Goal: Information Seeking & Learning: Learn about a topic

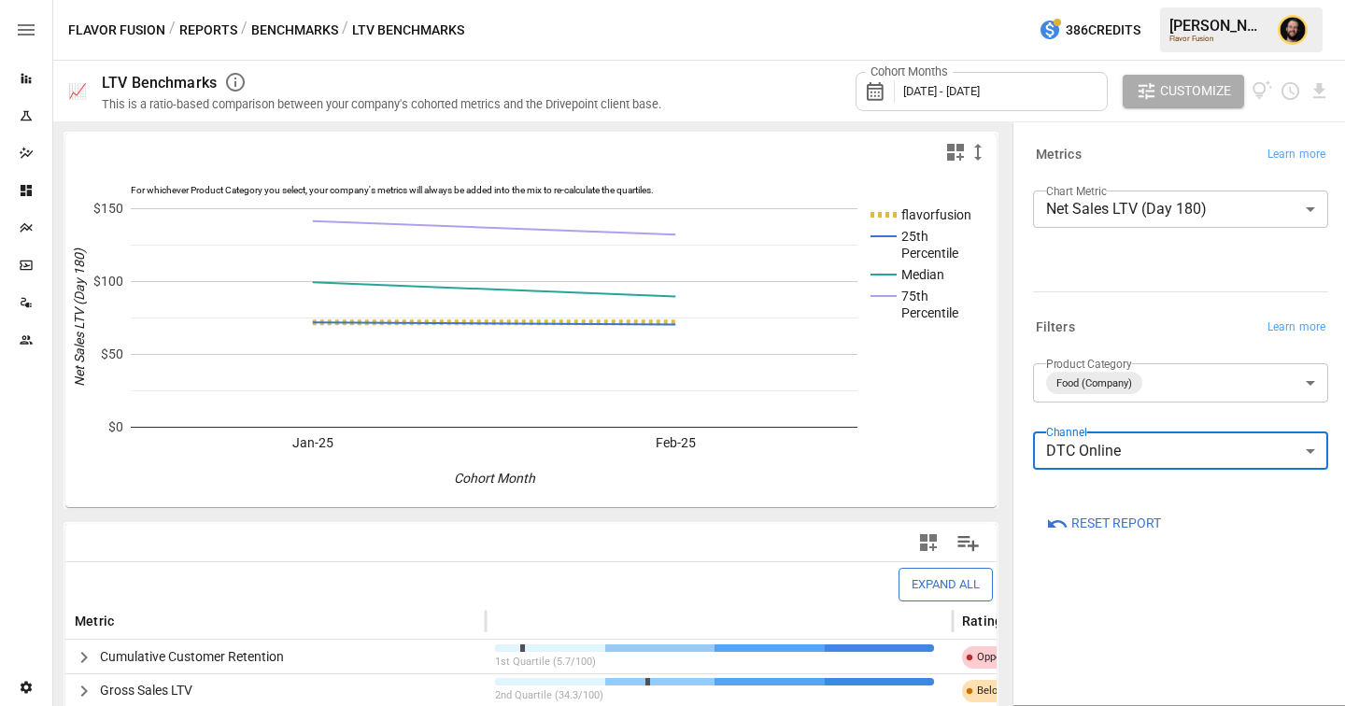
scroll to position [248, 0]
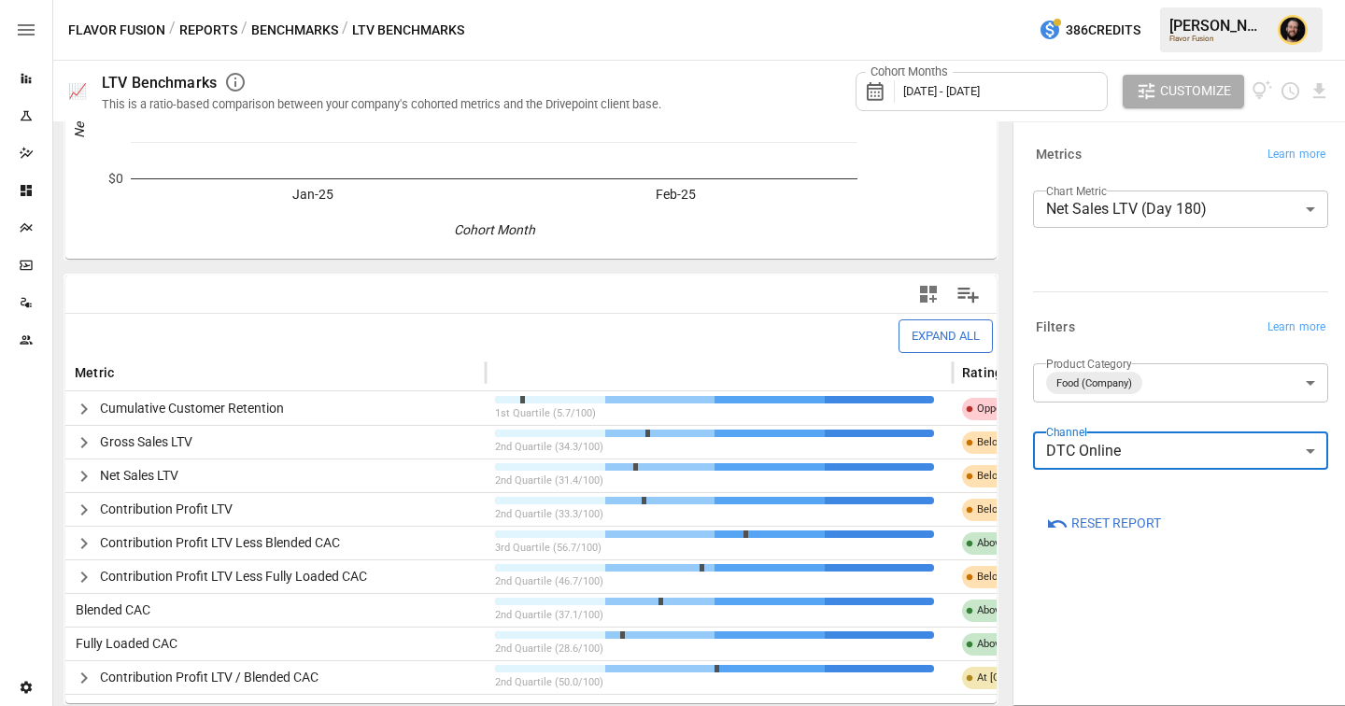
click at [212, 29] on button "Reports" at bounding box center [208, 30] width 58 height 23
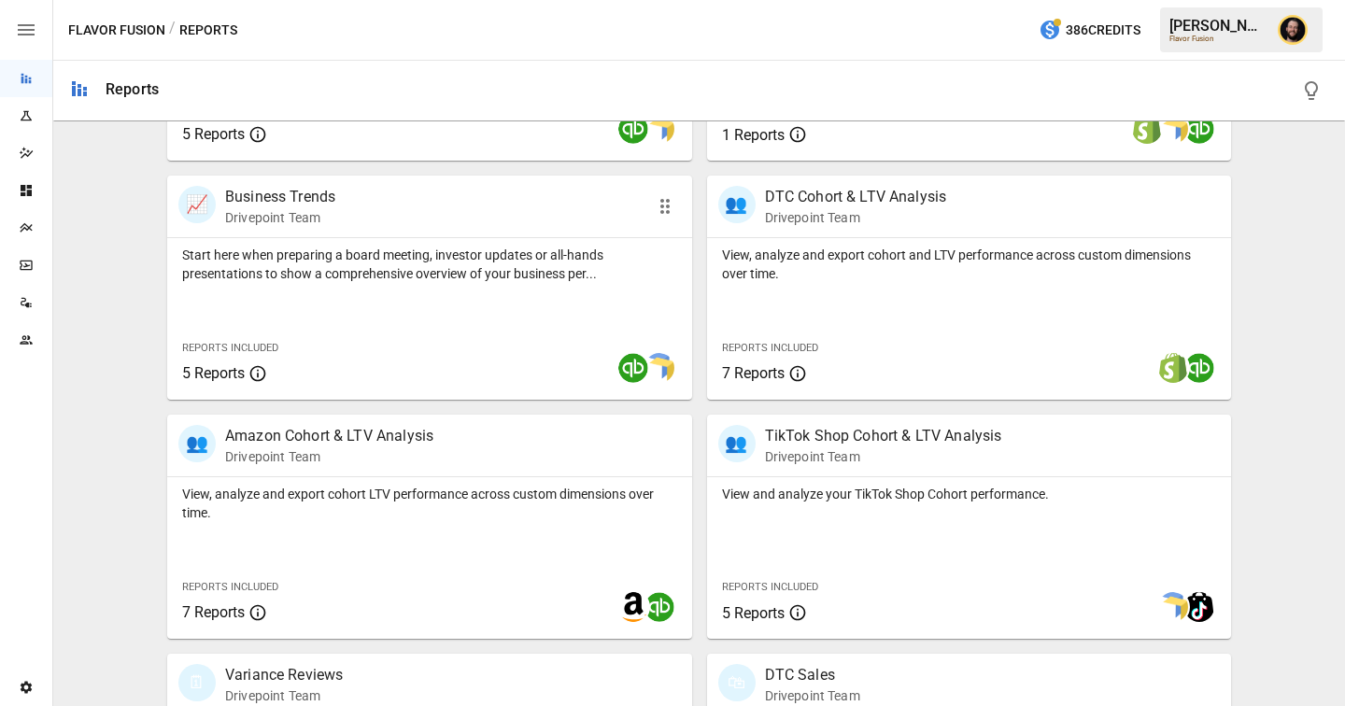
scroll to position [568, 0]
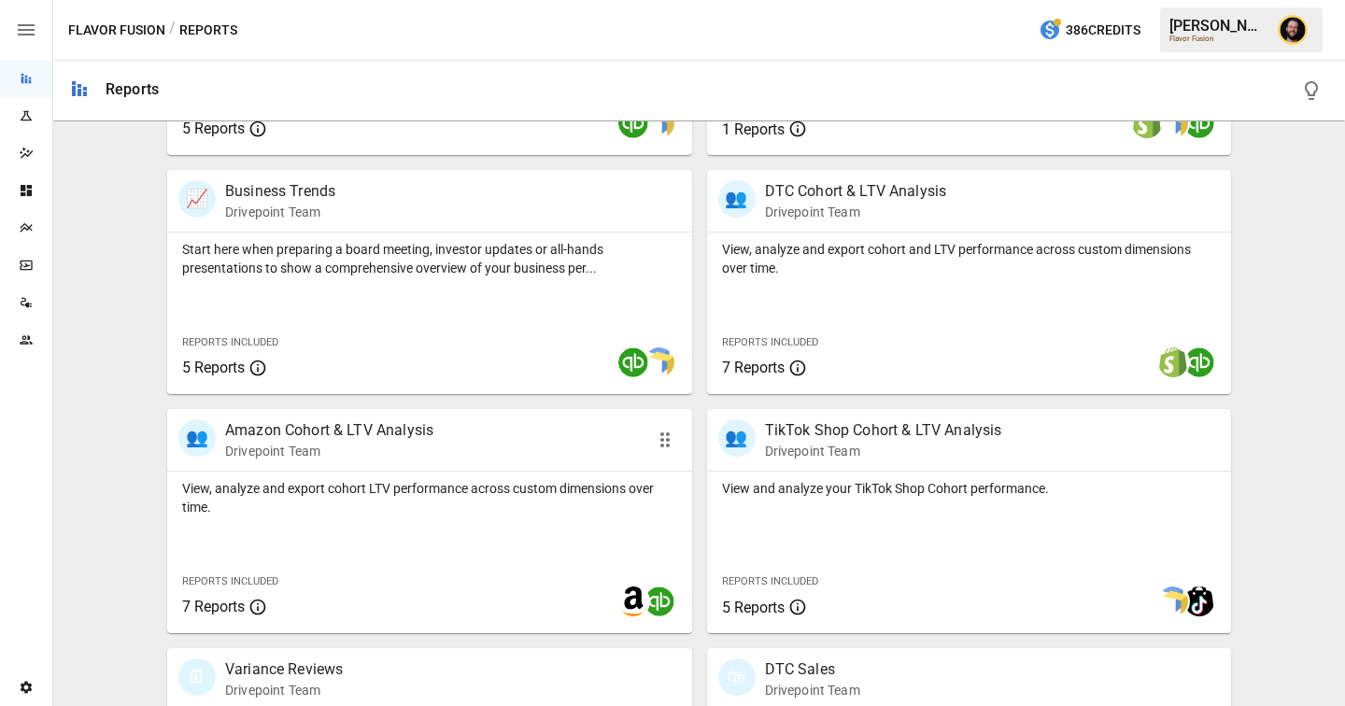
click at [579, 475] on div "View, analyze and export cohort LTV performance across custom dimensions over t…" at bounding box center [429, 494] width 525 height 45
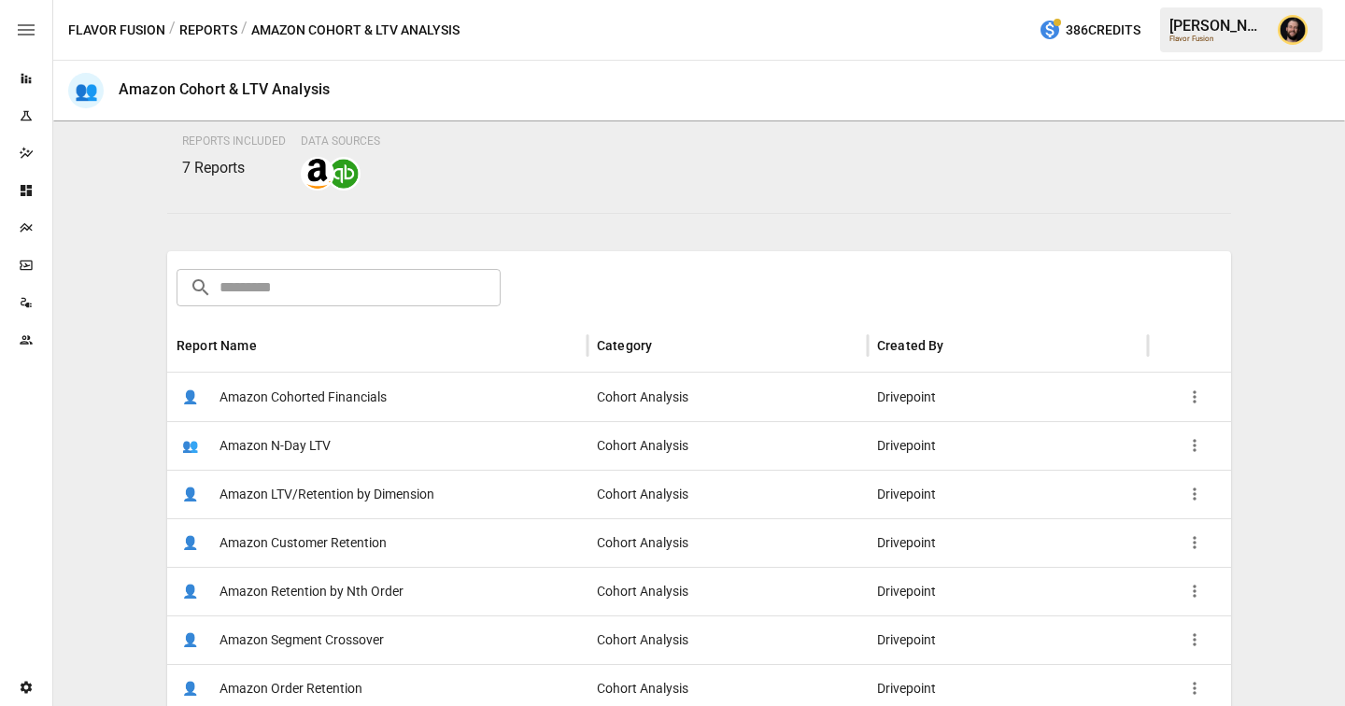
scroll to position [181, 0]
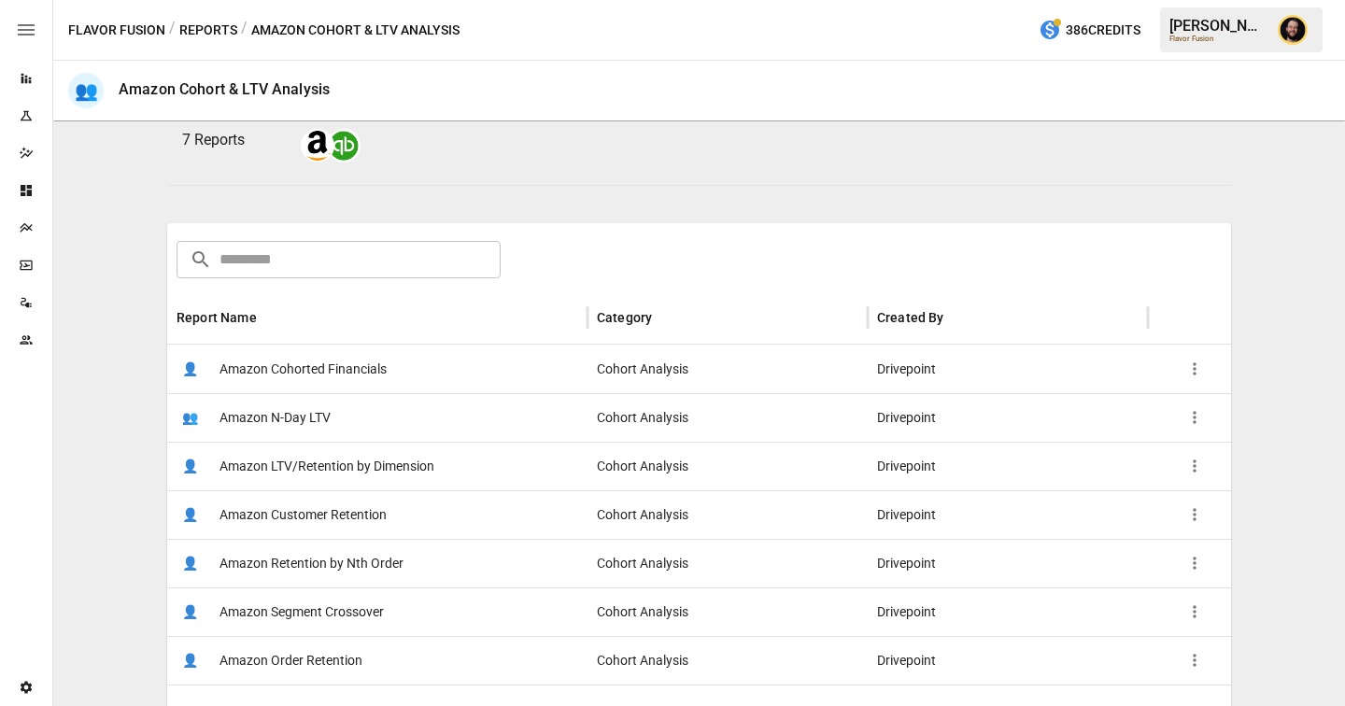
click at [404, 360] on div "👤 Amazon Cohorted Financials" at bounding box center [377, 369] width 420 height 49
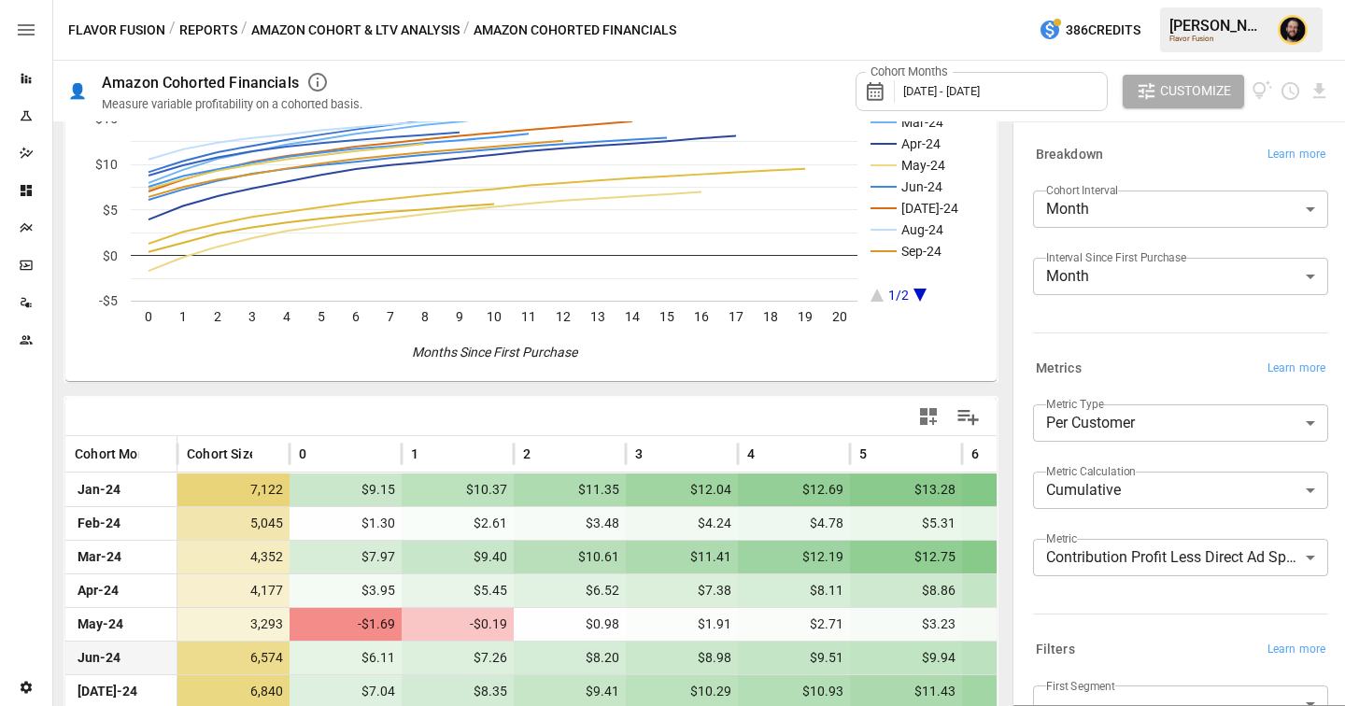
scroll to position [167, 0]
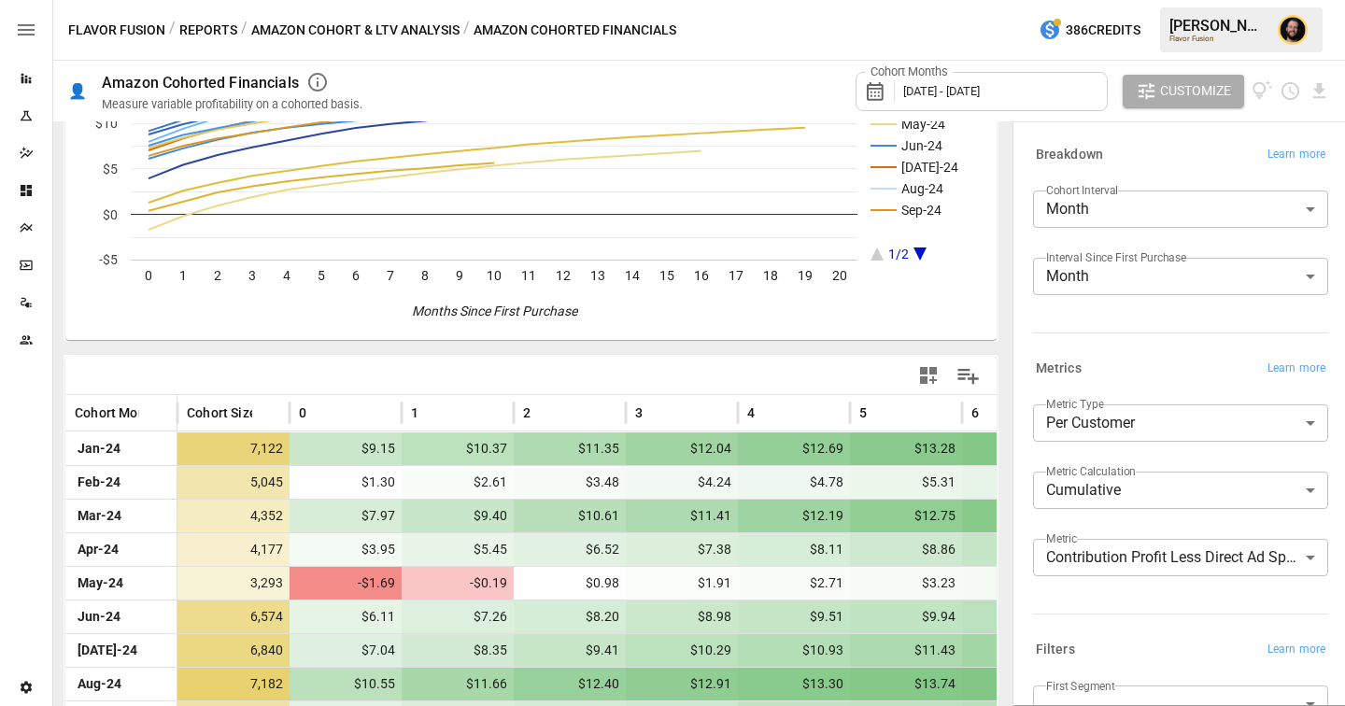
click at [1075, 531] on label "Metric" at bounding box center [1061, 539] width 31 height 16
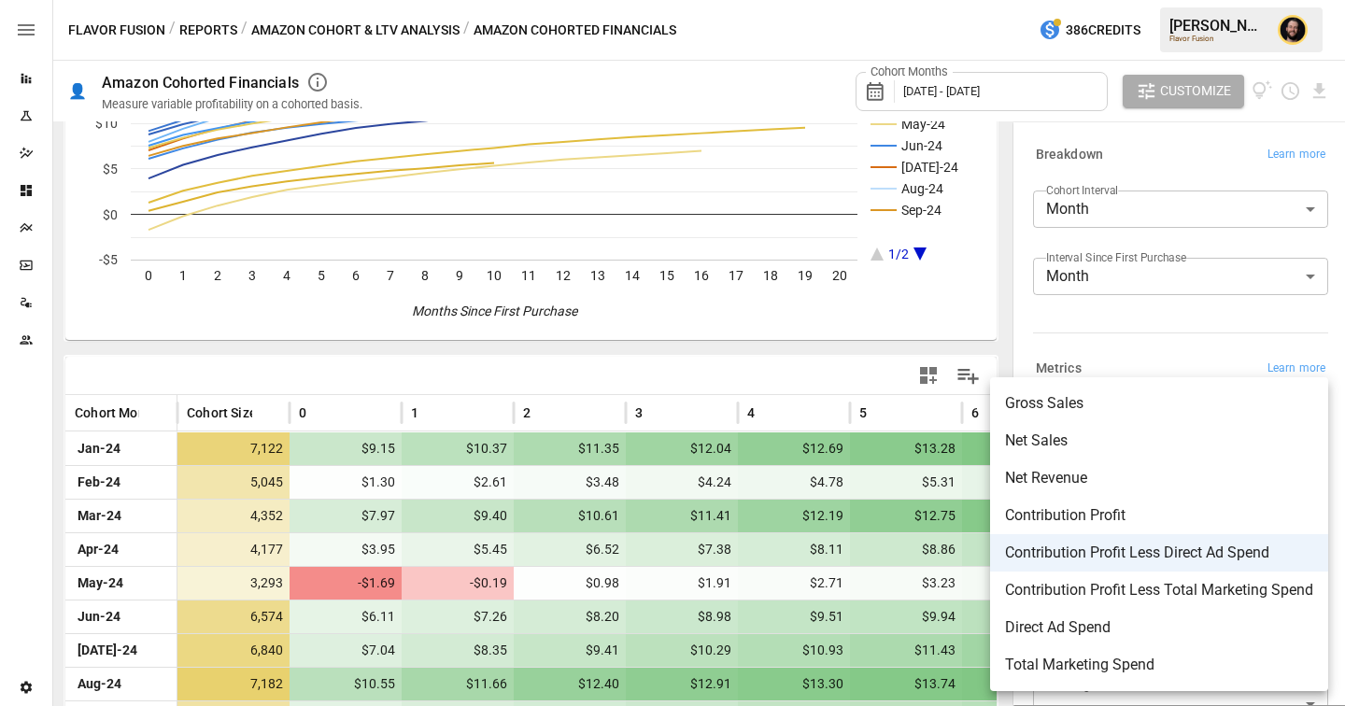
click at [1075, 0] on body "Reports Experiments Dazzler Studio Dashboards Plans SmartModel ™ Data Sources T…" at bounding box center [672, 0] width 1345 height 0
click at [587, 388] on div at bounding box center [672, 353] width 1345 height 706
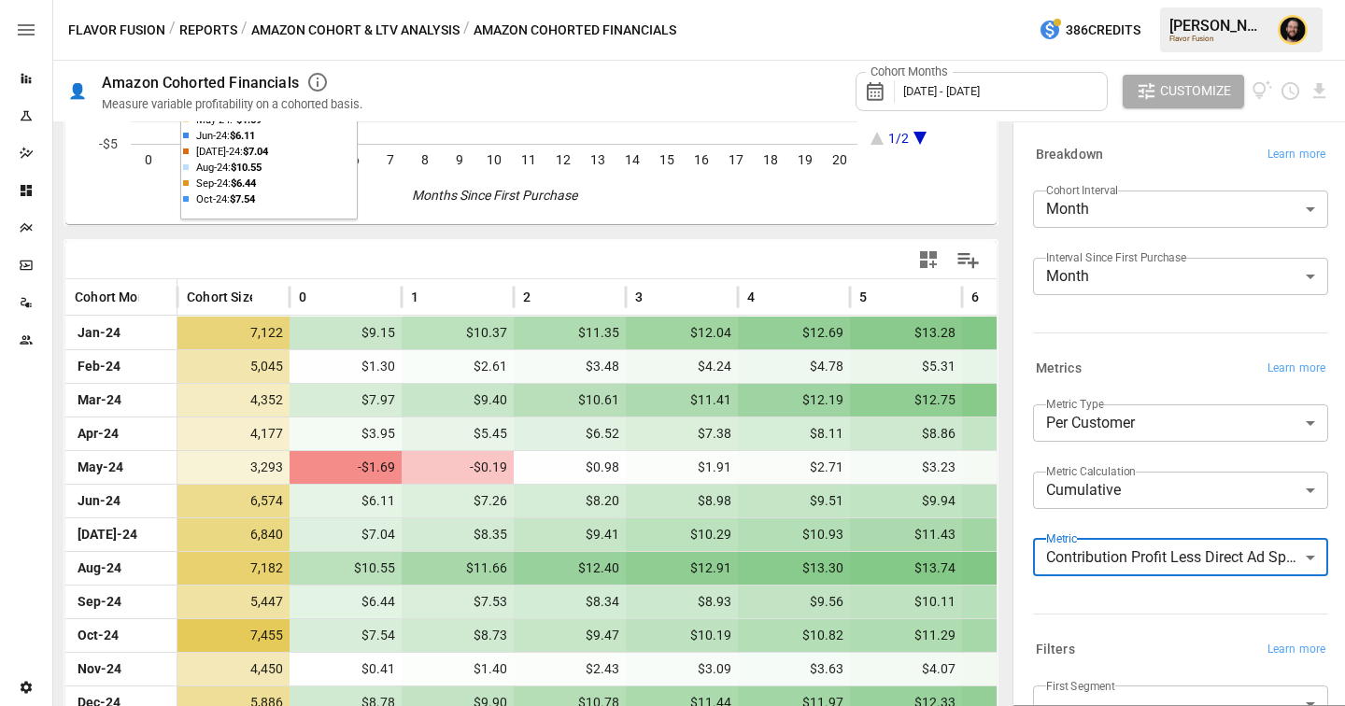
scroll to position [314, 0]
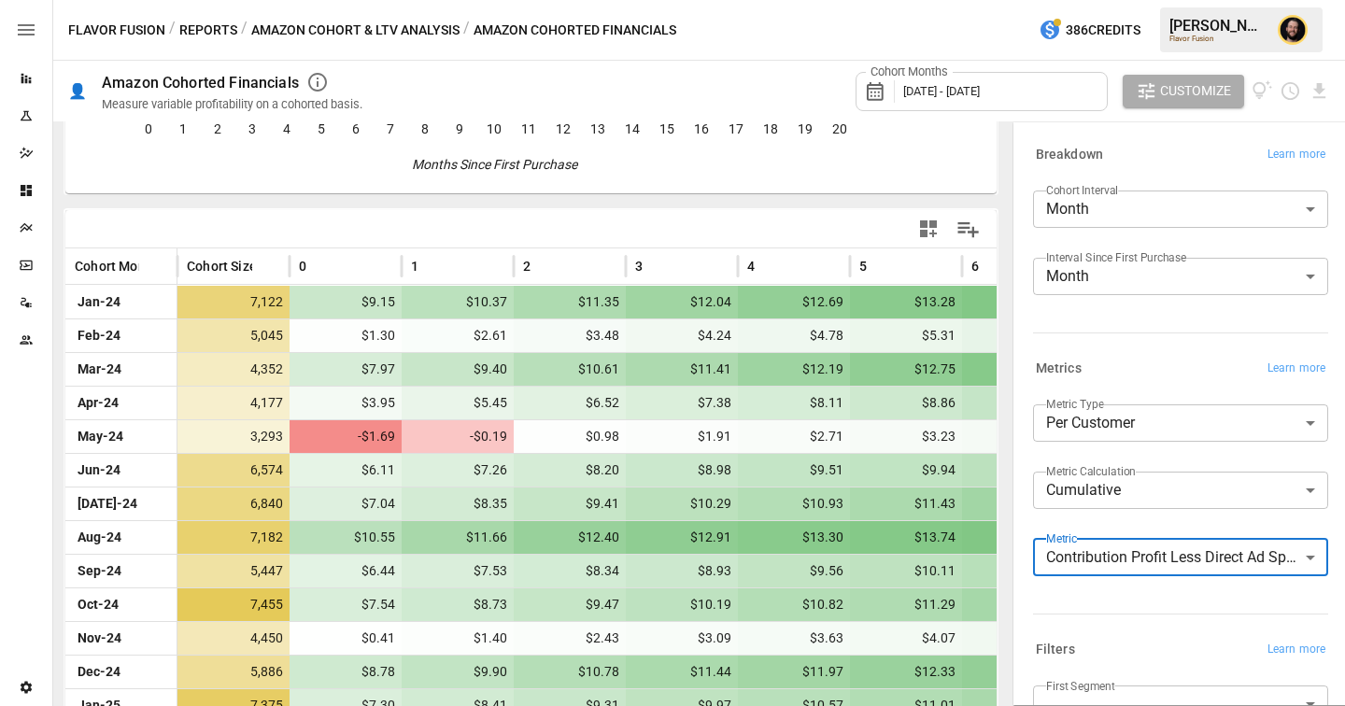
click at [1163, 0] on body "Reports Experiments Dazzler Studio Dashboards Plans SmartModel ™ Data Sources T…" at bounding box center [672, 0] width 1345 height 0
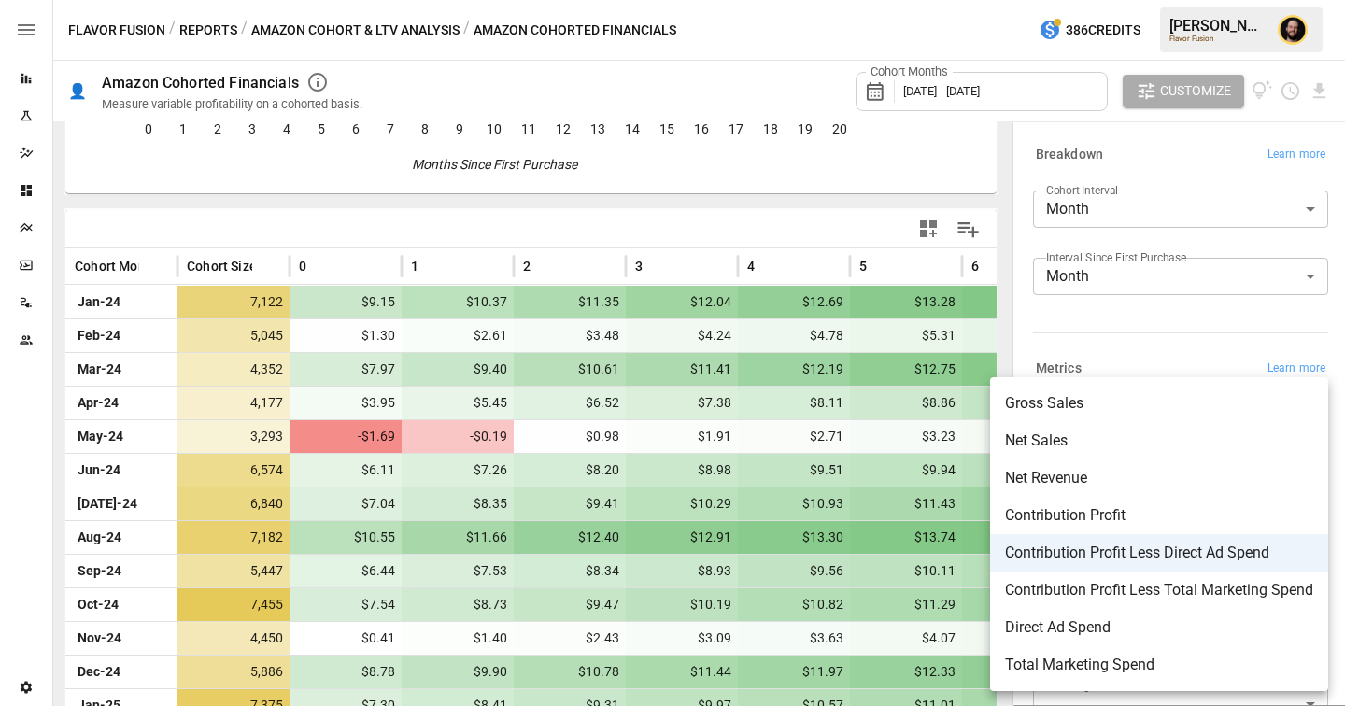
click at [19, 73] on div at bounding box center [672, 353] width 1345 height 706
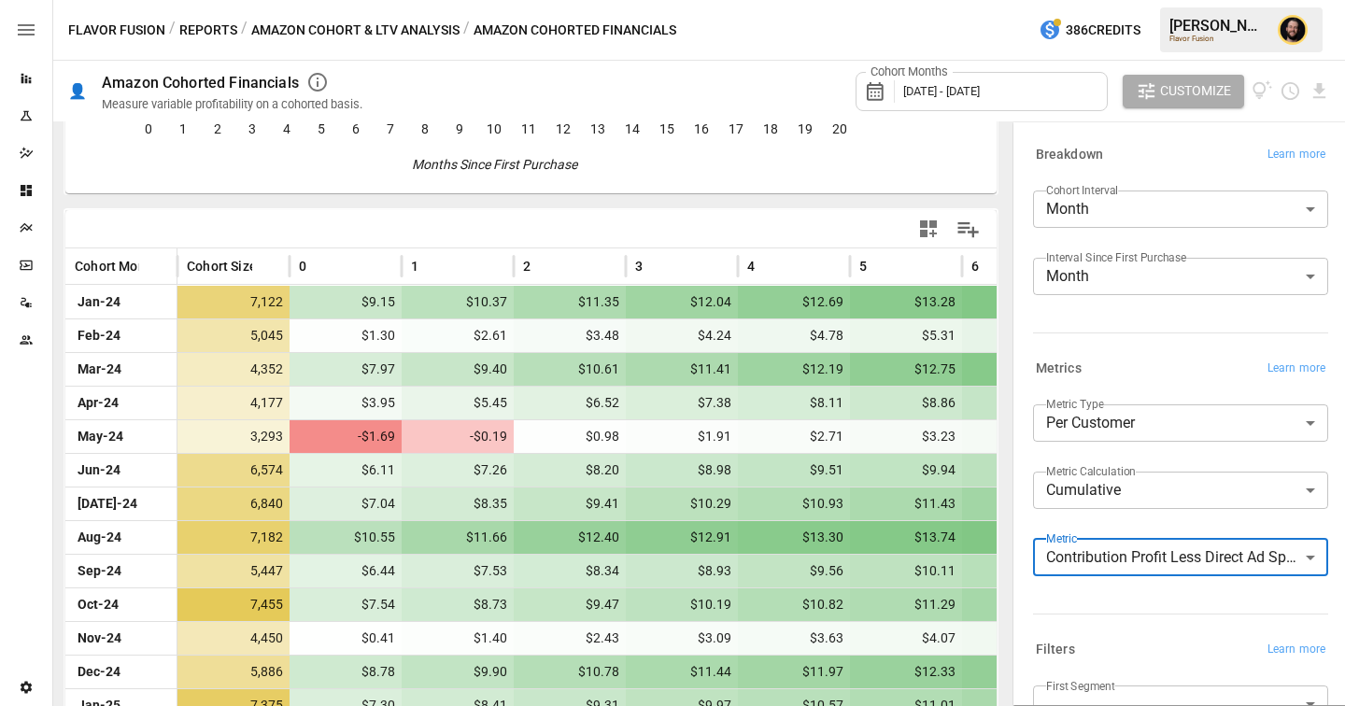
click at [27, 73] on div "Gross Sales Net Sales Net Revenue Contribution Profit Contribution Profit Less …" at bounding box center [672, 353] width 1345 height 706
click at [28, 86] on div "Reports" at bounding box center [26, 78] width 52 height 37
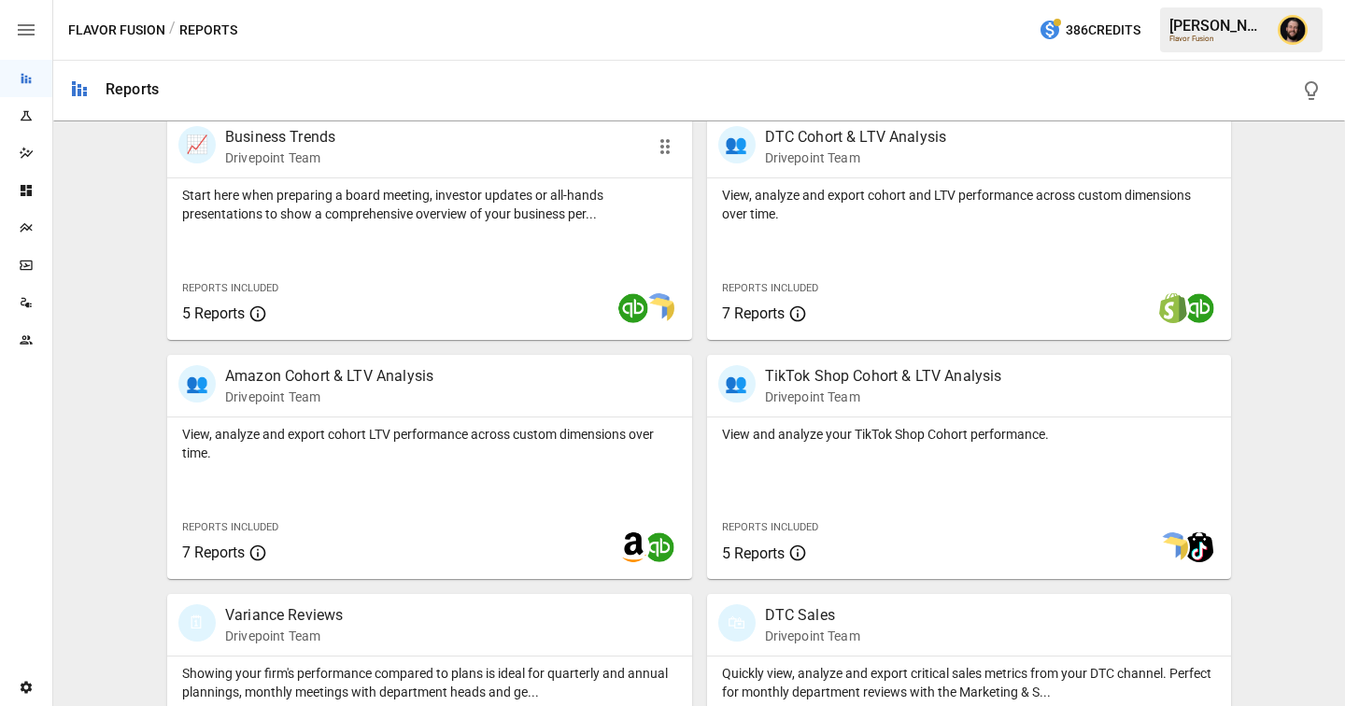
scroll to position [759, 0]
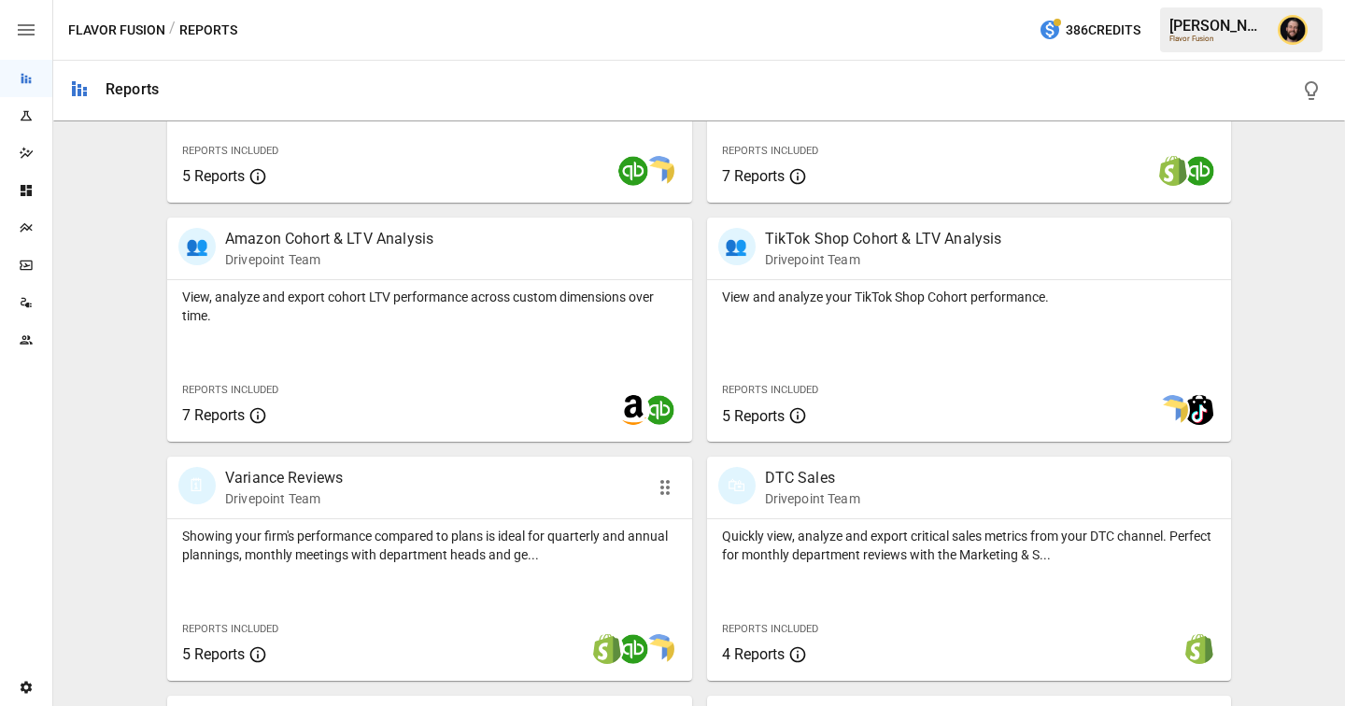
click at [369, 533] on p "Showing your firm's performance compared to plans is ideal for quarterly and an…" at bounding box center [429, 545] width 495 height 37
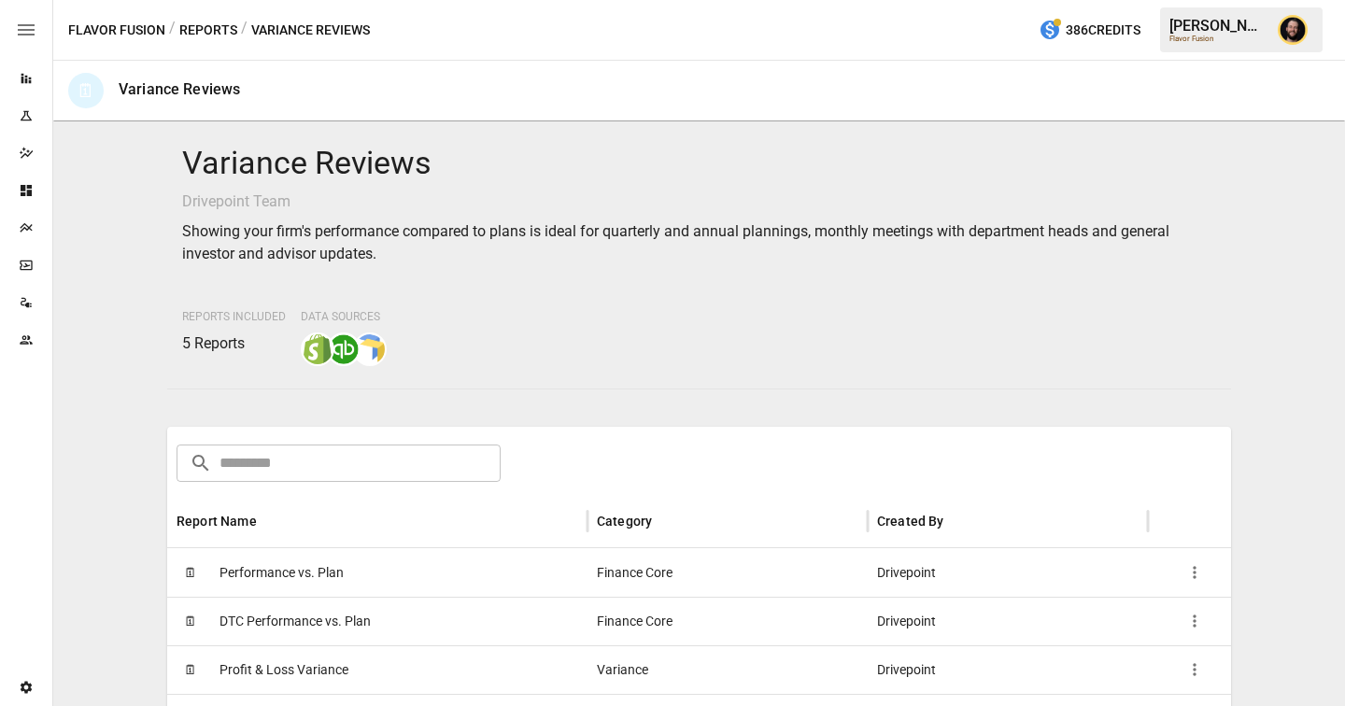
click at [339, 579] on span "Performance vs. Plan" at bounding box center [282, 573] width 124 height 48
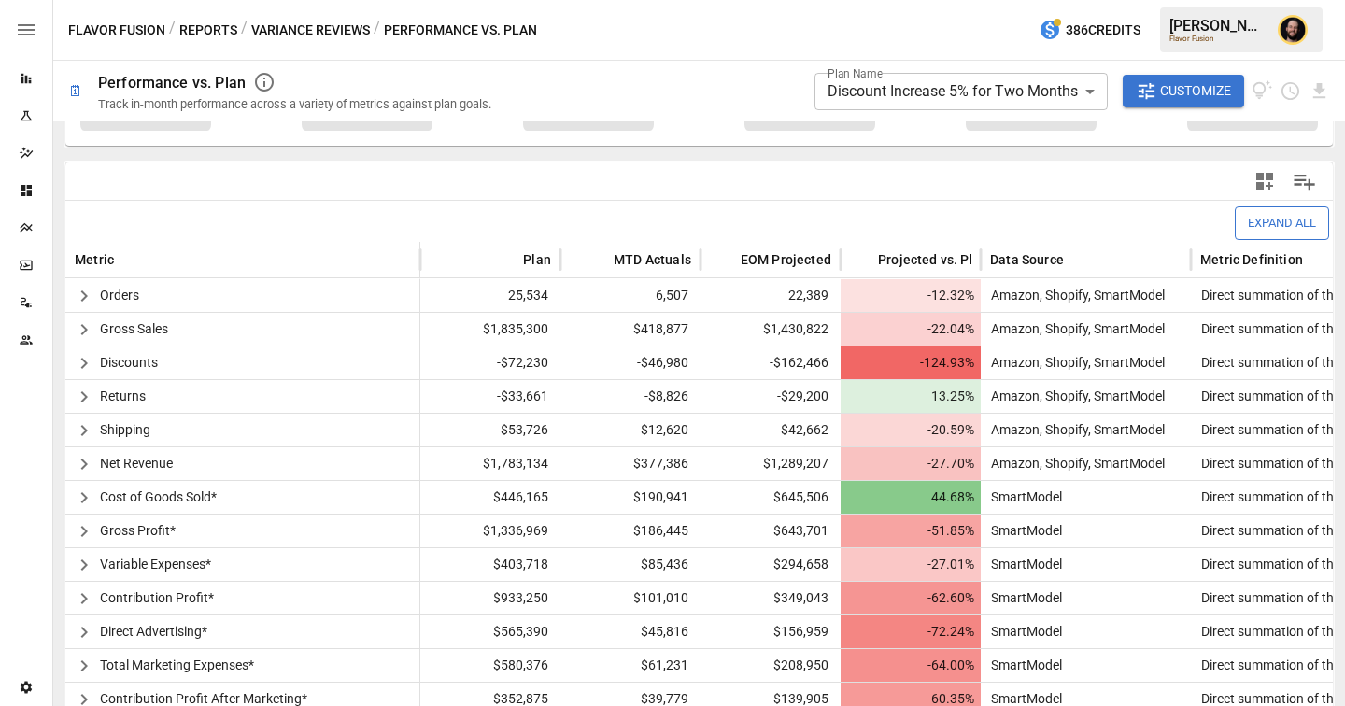
scroll to position [362, 0]
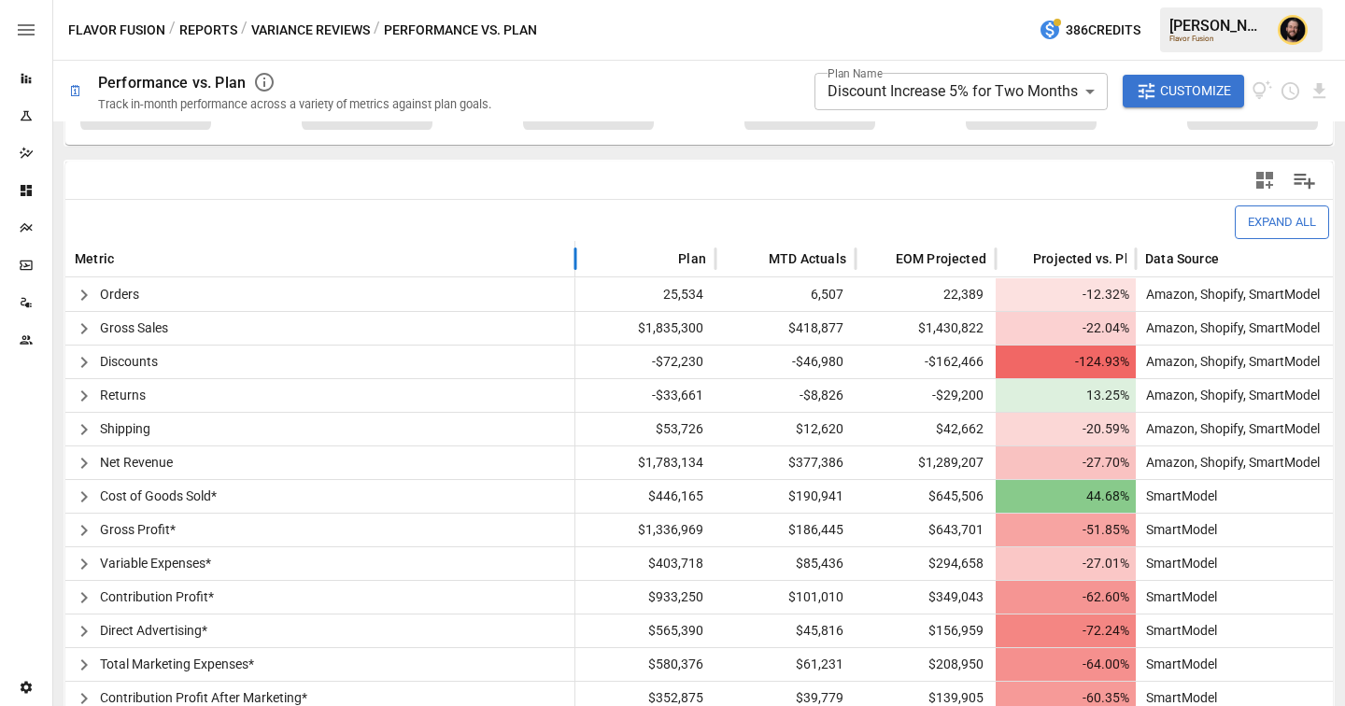
drag, startPoint x: 420, startPoint y: 258, endPoint x: 575, endPoint y: 263, distance: 155.2
click at [575, 263] on div at bounding box center [575, 259] width 9 height 36
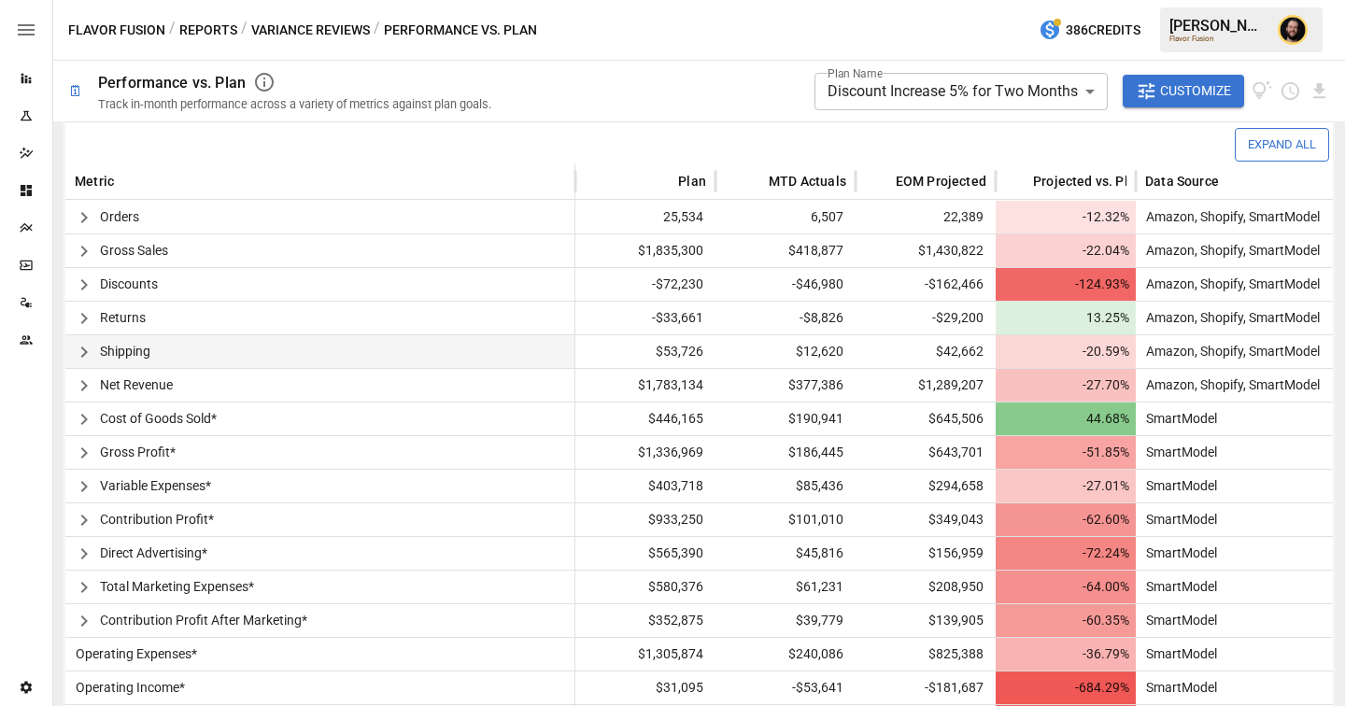
scroll to position [484, 0]
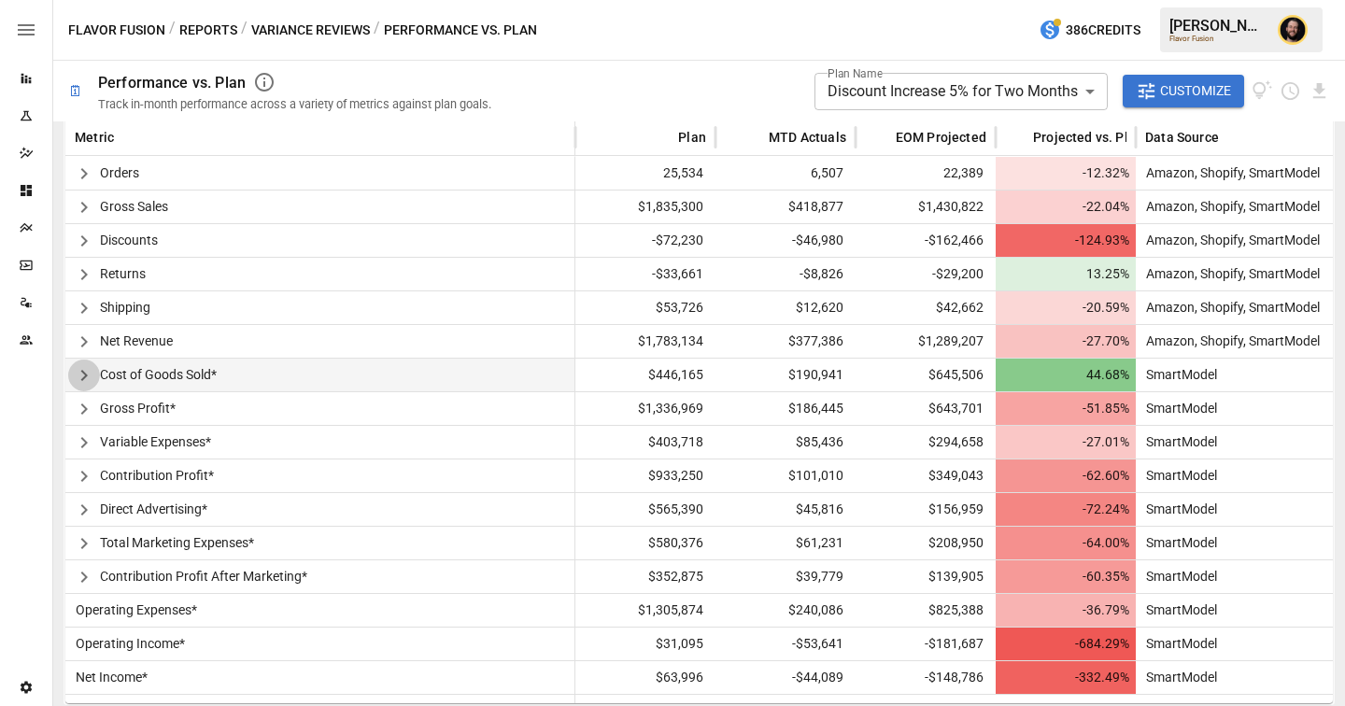
click at [90, 376] on icon "button" at bounding box center [84, 375] width 22 height 22
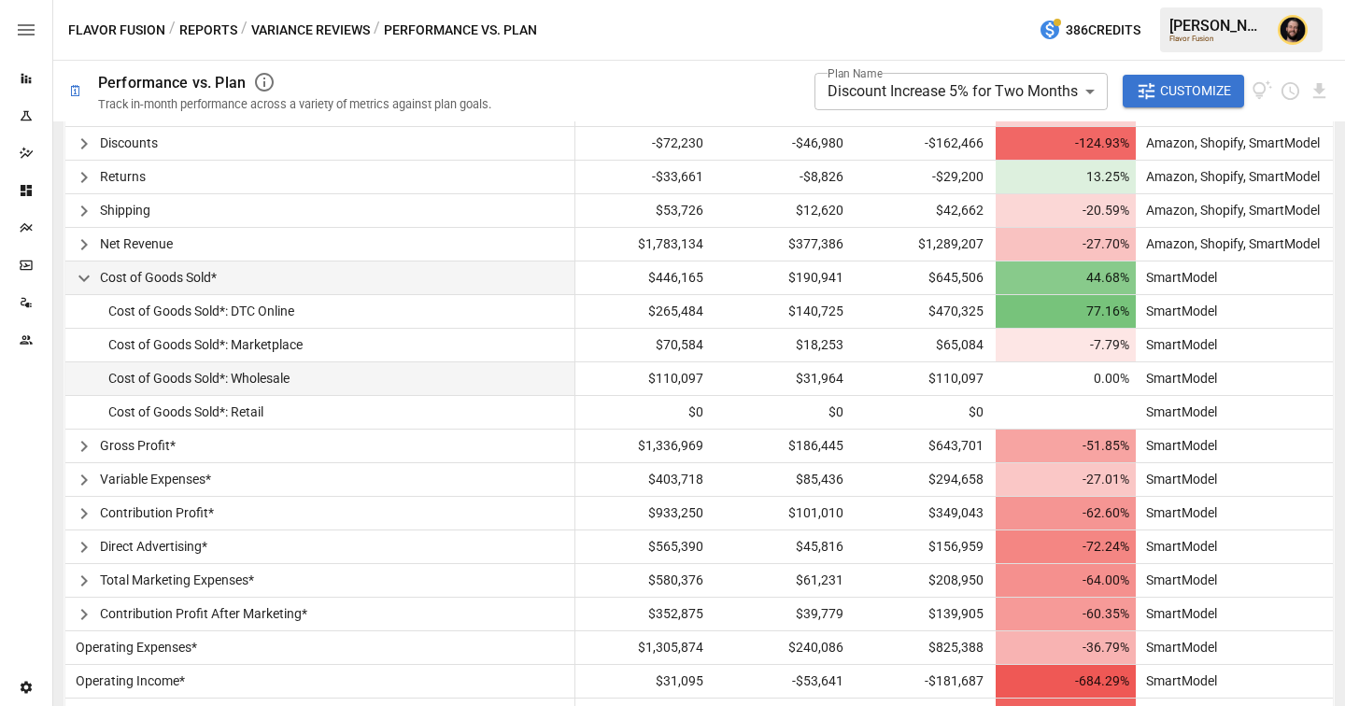
scroll to position [618, 0]
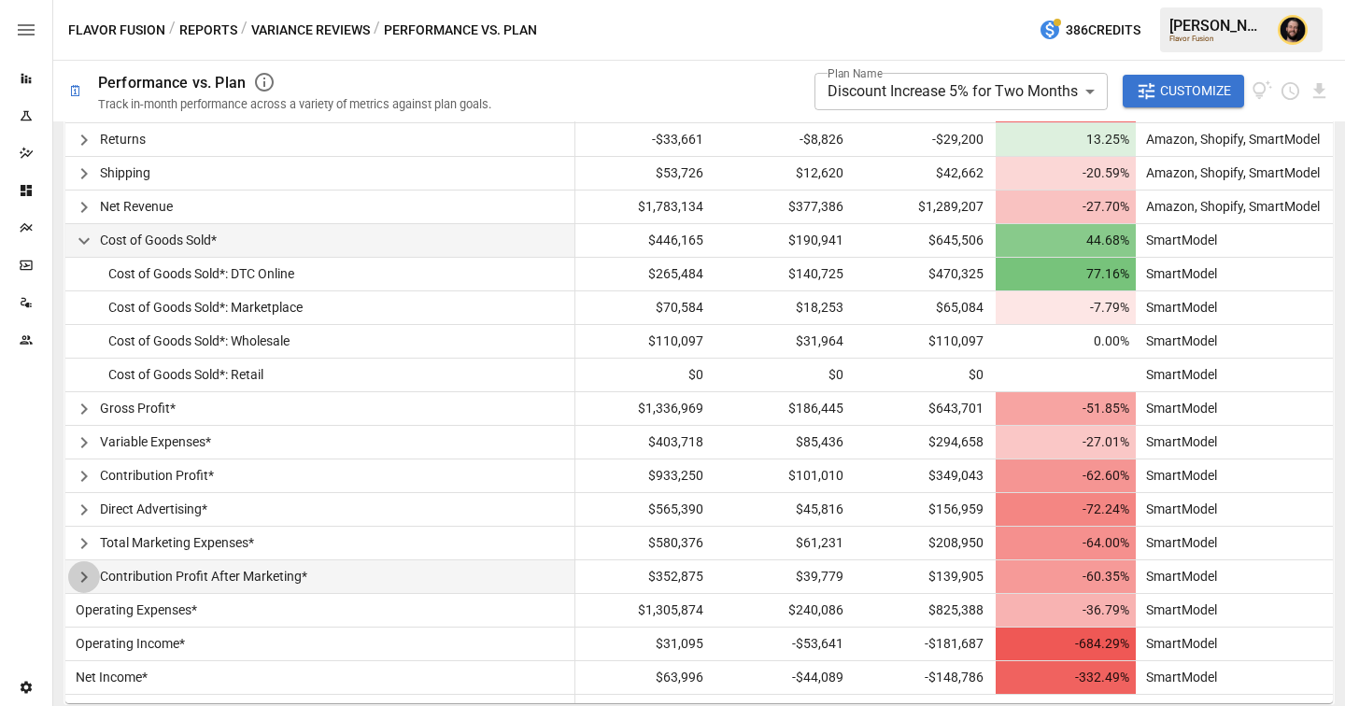
click at [90, 574] on icon "button" at bounding box center [84, 577] width 22 height 22
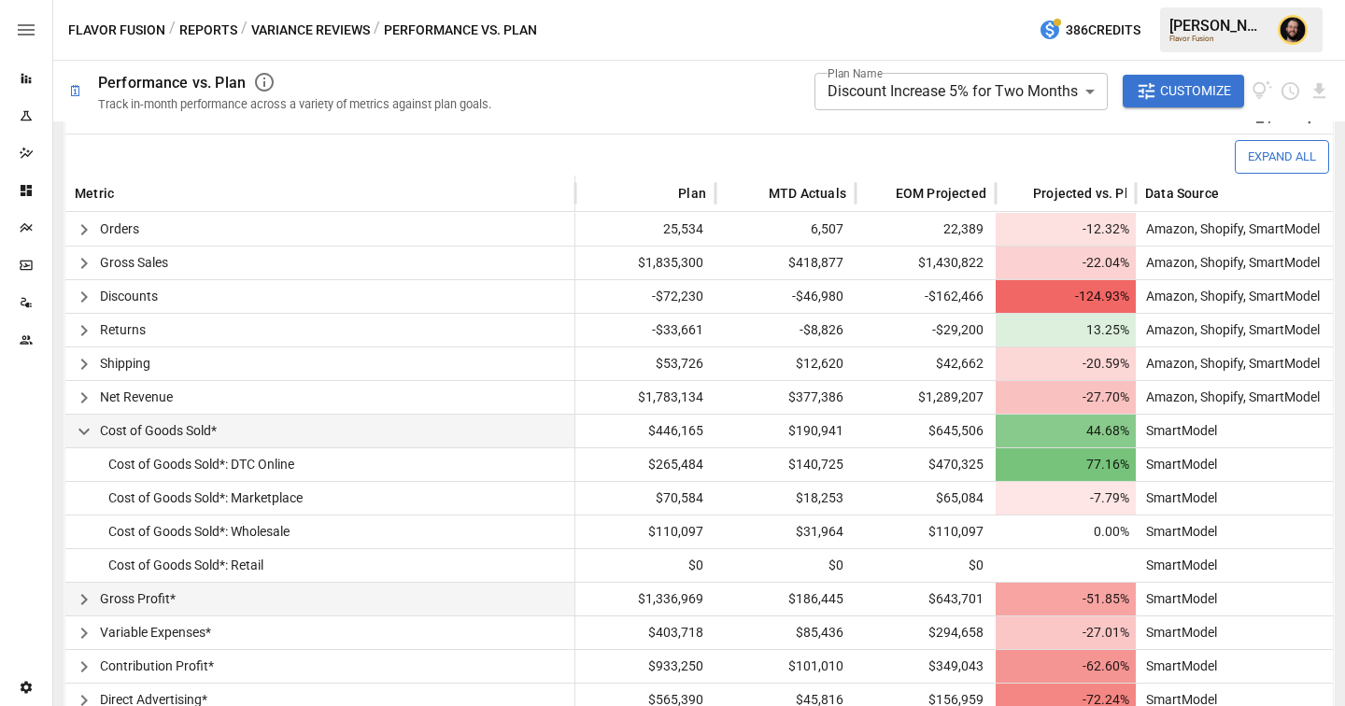
scroll to position [429, 0]
click at [19, 224] on icon "Plans" at bounding box center [26, 227] width 15 height 15
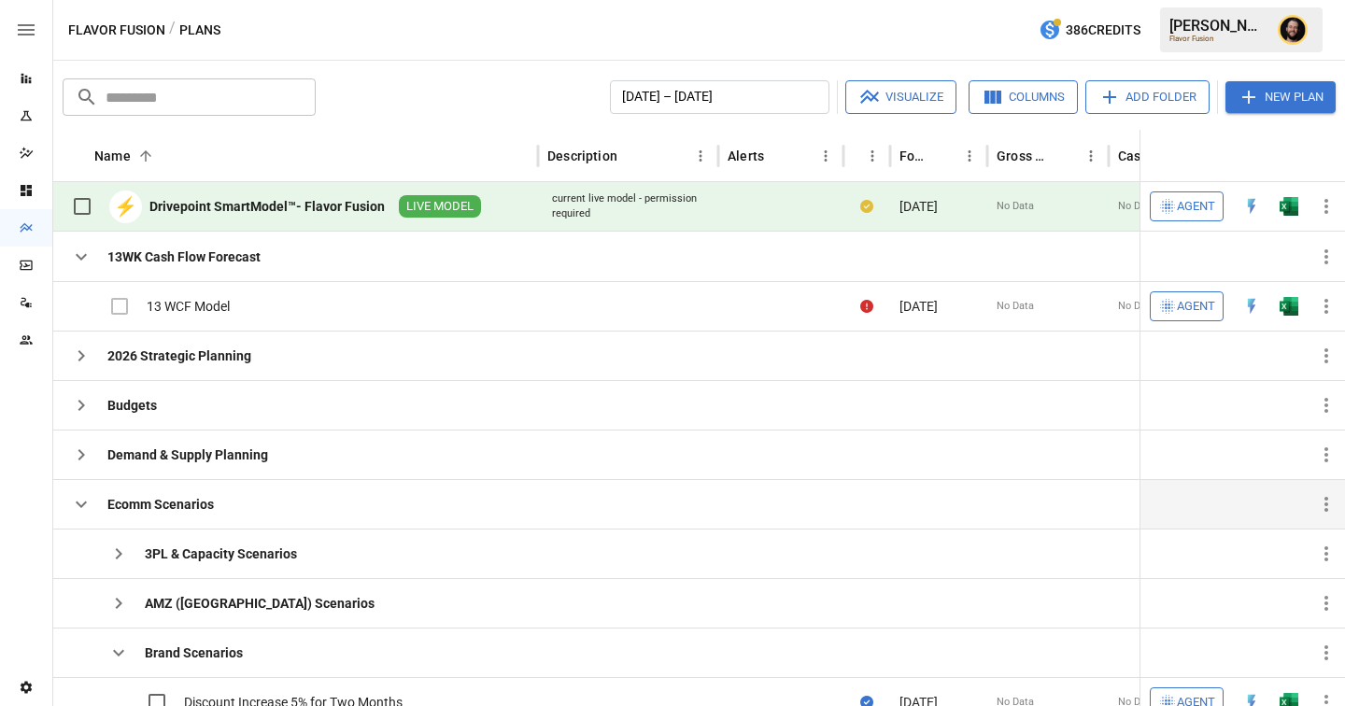
click at [78, 496] on icon "button" at bounding box center [81, 504] width 22 height 22
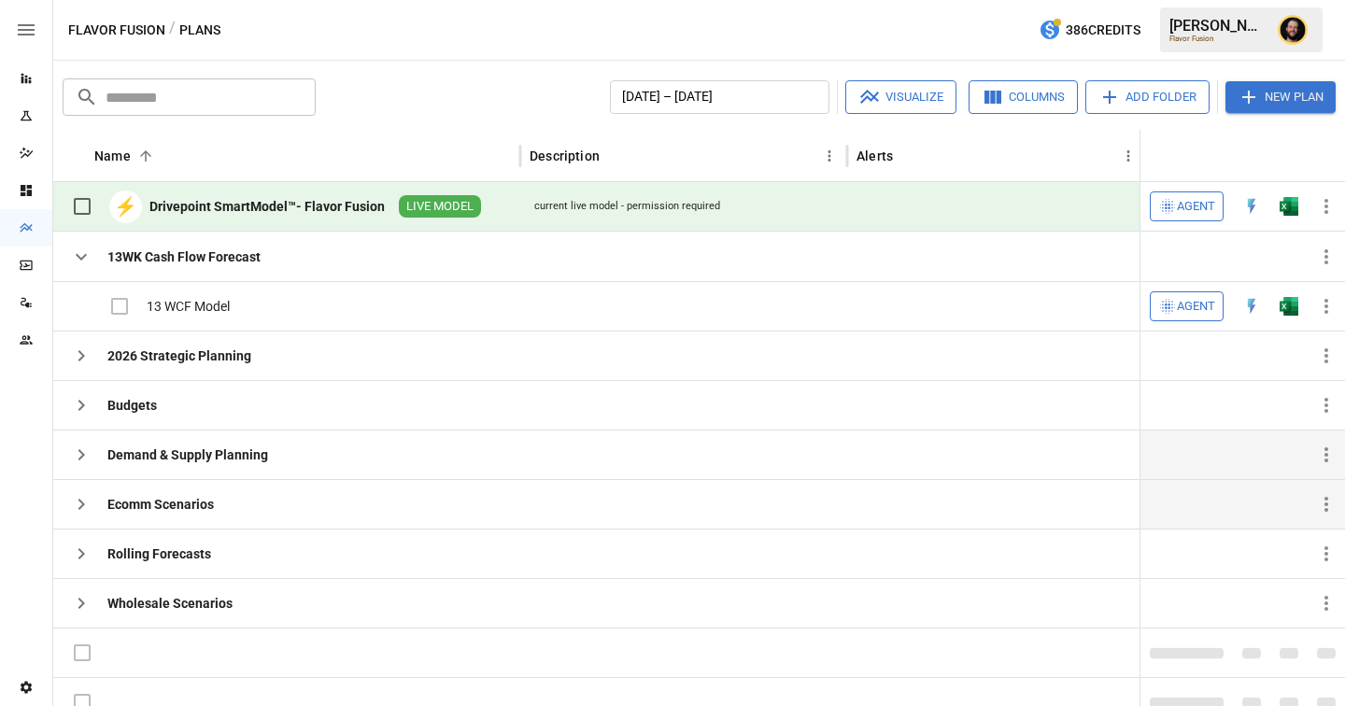
click at [82, 455] on icon "button" at bounding box center [81, 454] width 7 height 11
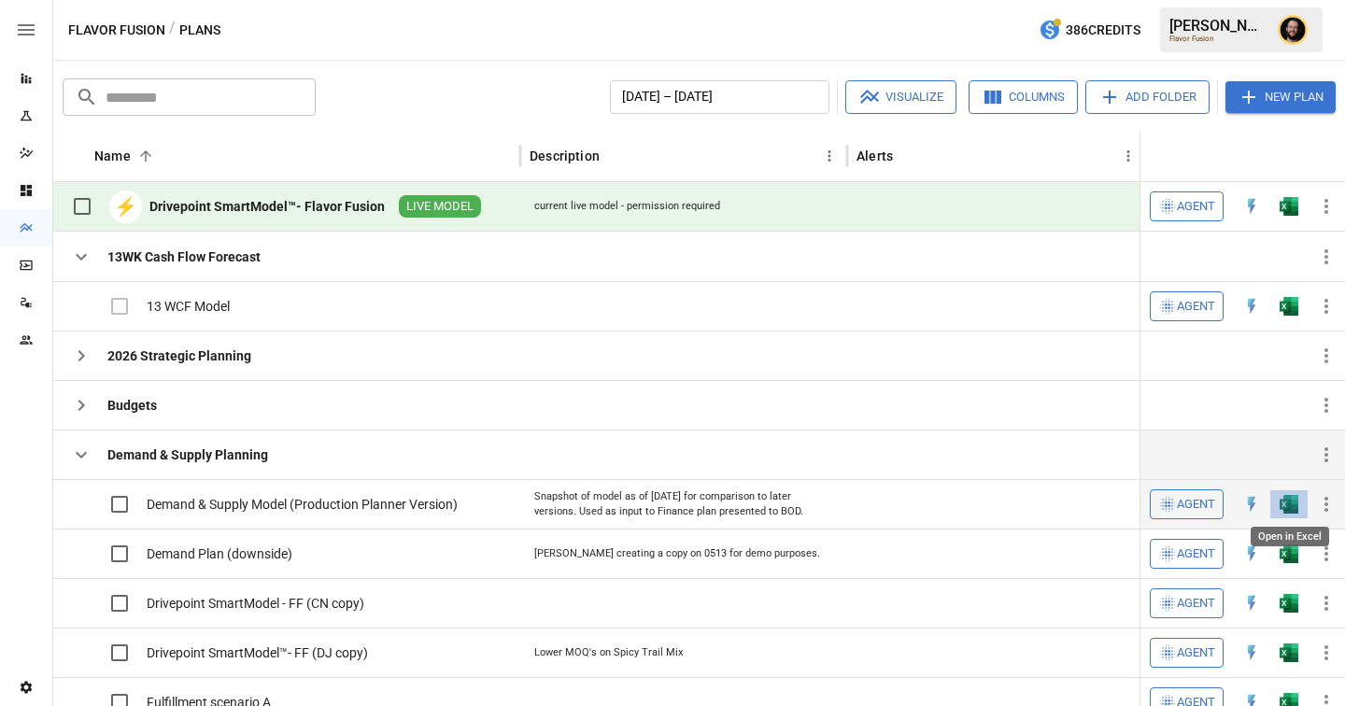
click at [1288, 505] on img "Open in Excel" at bounding box center [1289, 504] width 19 height 19
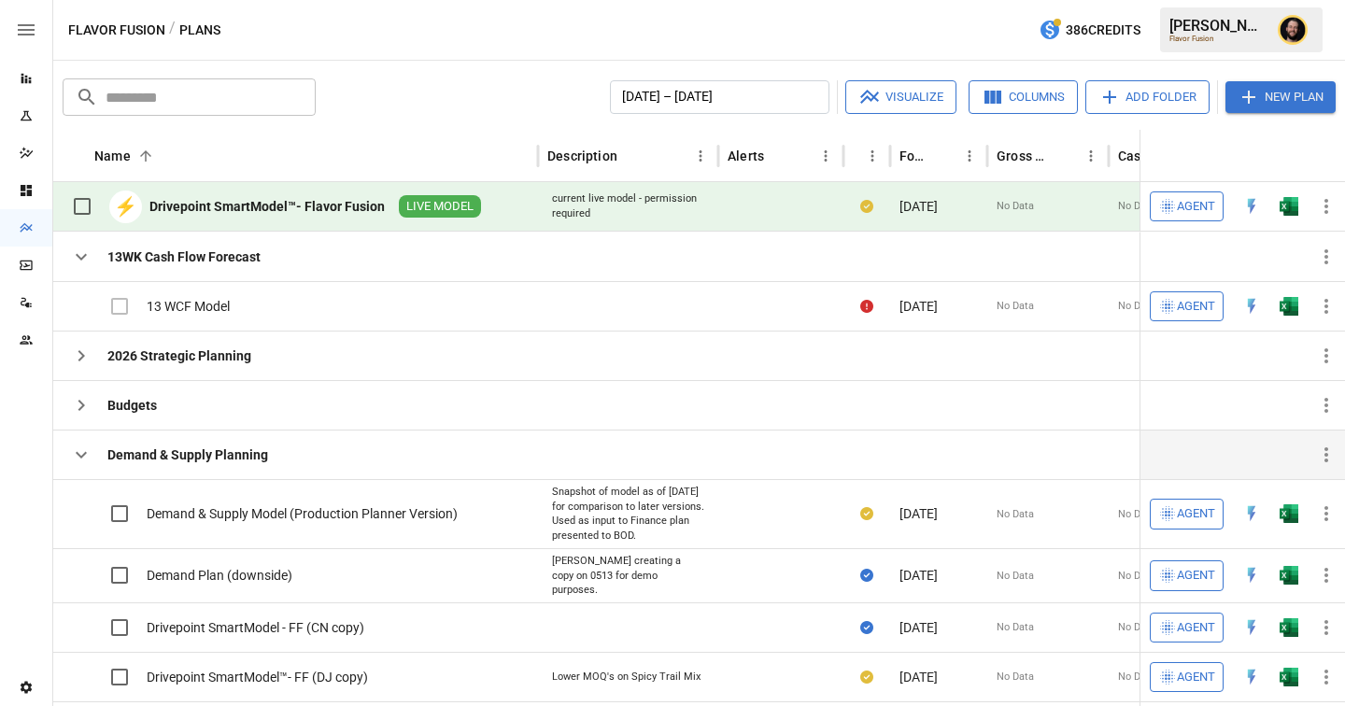
click at [1282, 211] on img "Open in Excel" at bounding box center [1289, 206] width 19 height 19
click at [88, 456] on icon "button" at bounding box center [81, 455] width 22 height 22
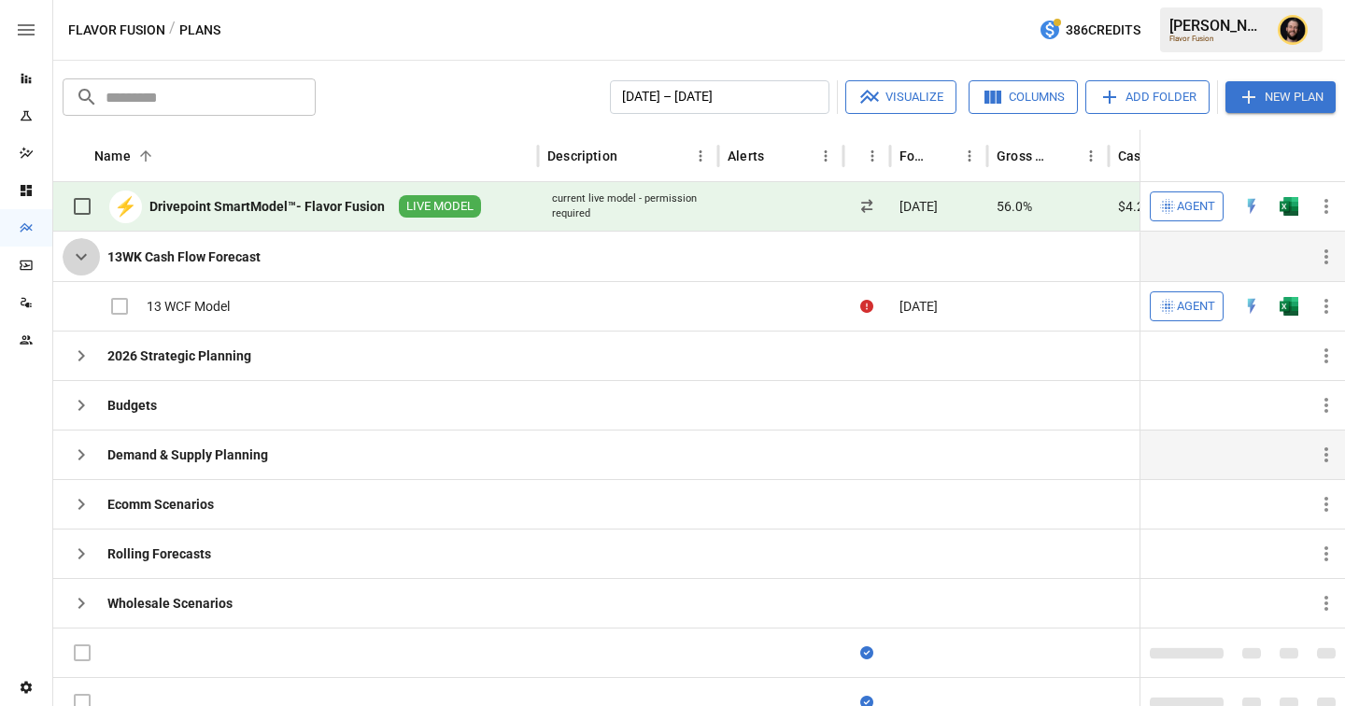
click at [78, 257] on icon "button" at bounding box center [81, 257] width 11 height 7
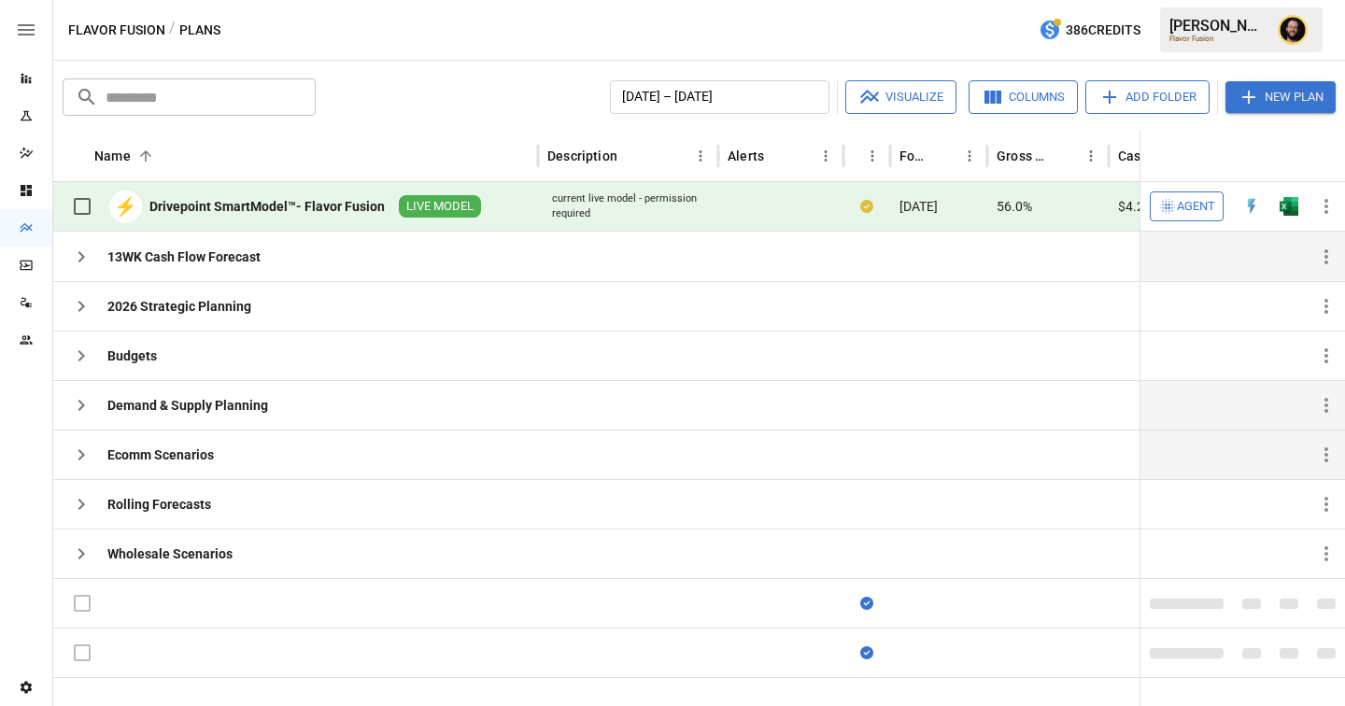
click at [79, 450] on icon "button" at bounding box center [81, 454] width 7 height 11
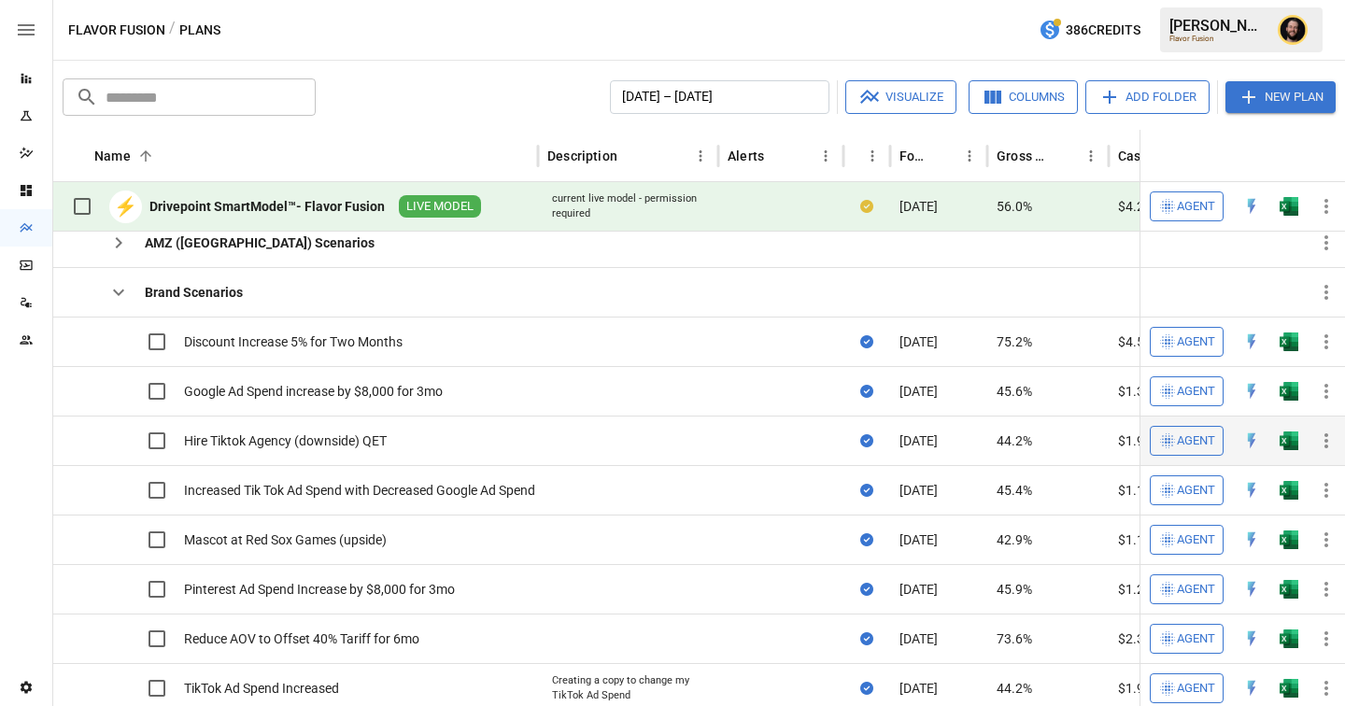
scroll to position [240, 0]
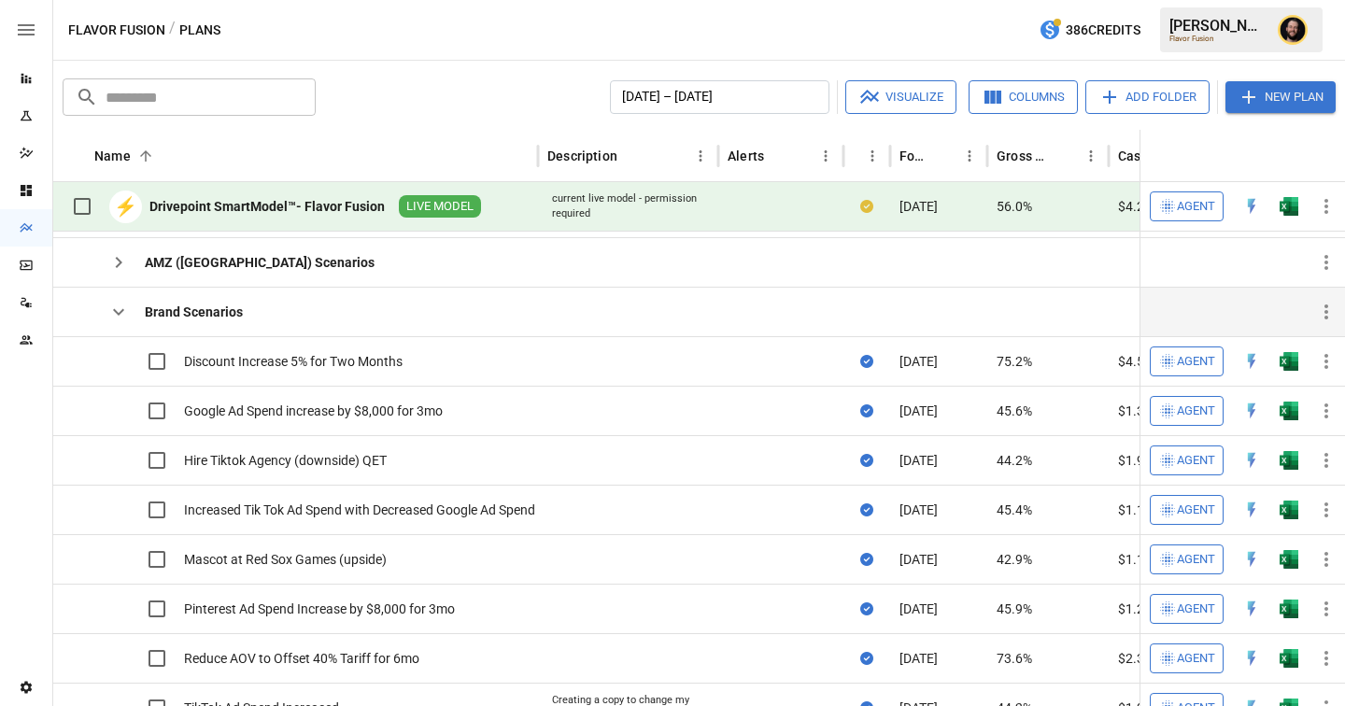
click at [121, 315] on icon "button" at bounding box center [118, 312] width 22 height 22
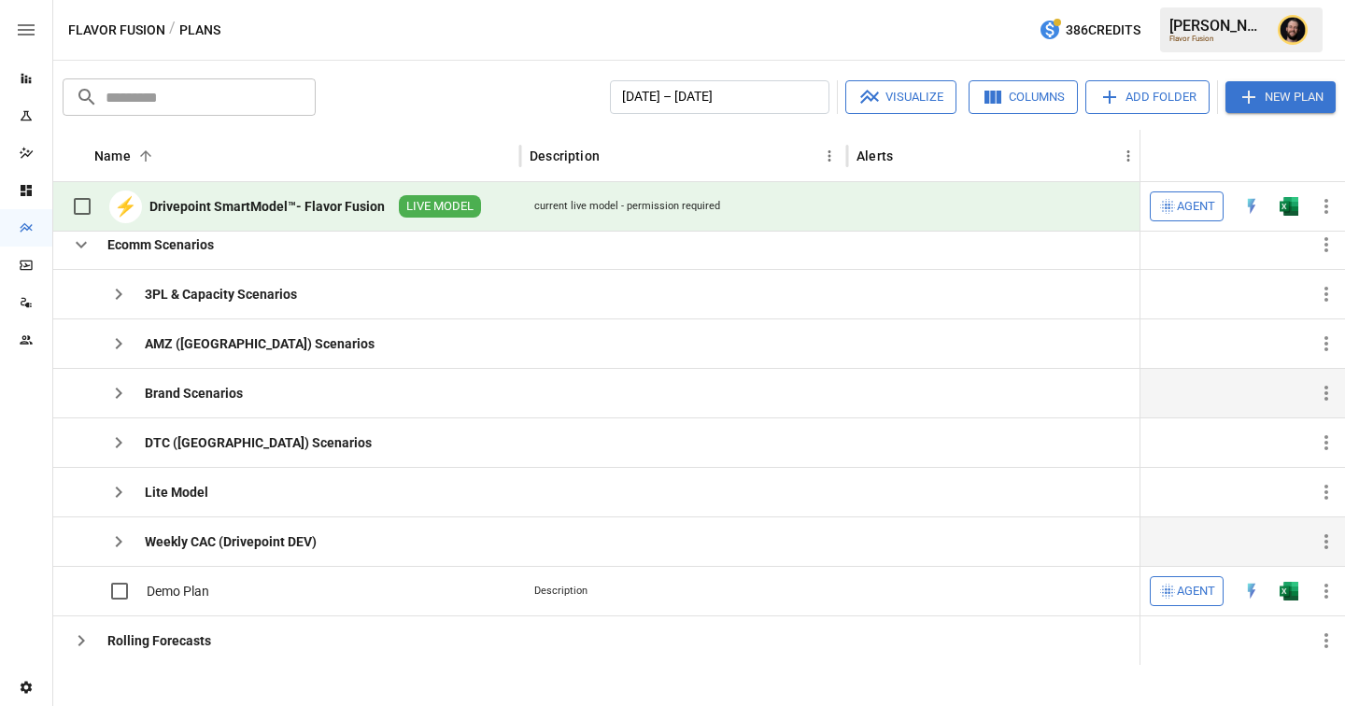
scroll to position [79, 0]
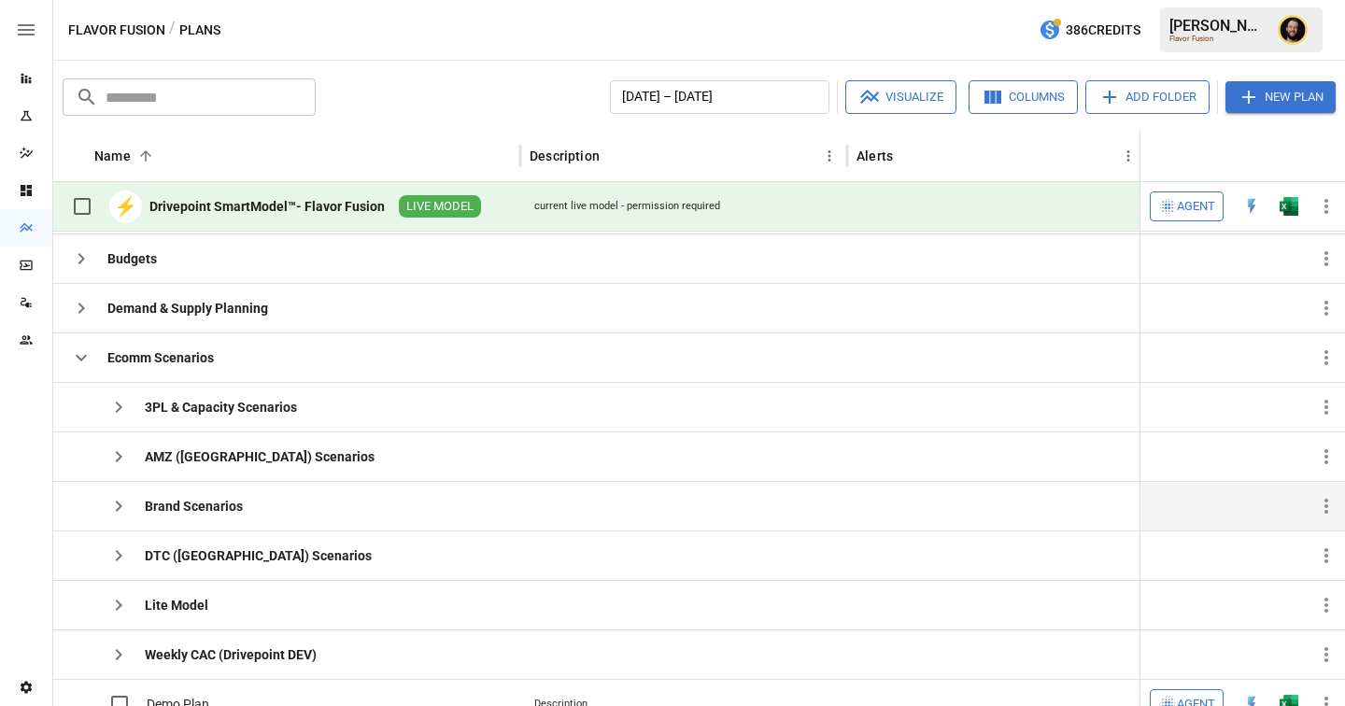
click at [80, 360] on icon "button" at bounding box center [81, 358] width 11 height 7
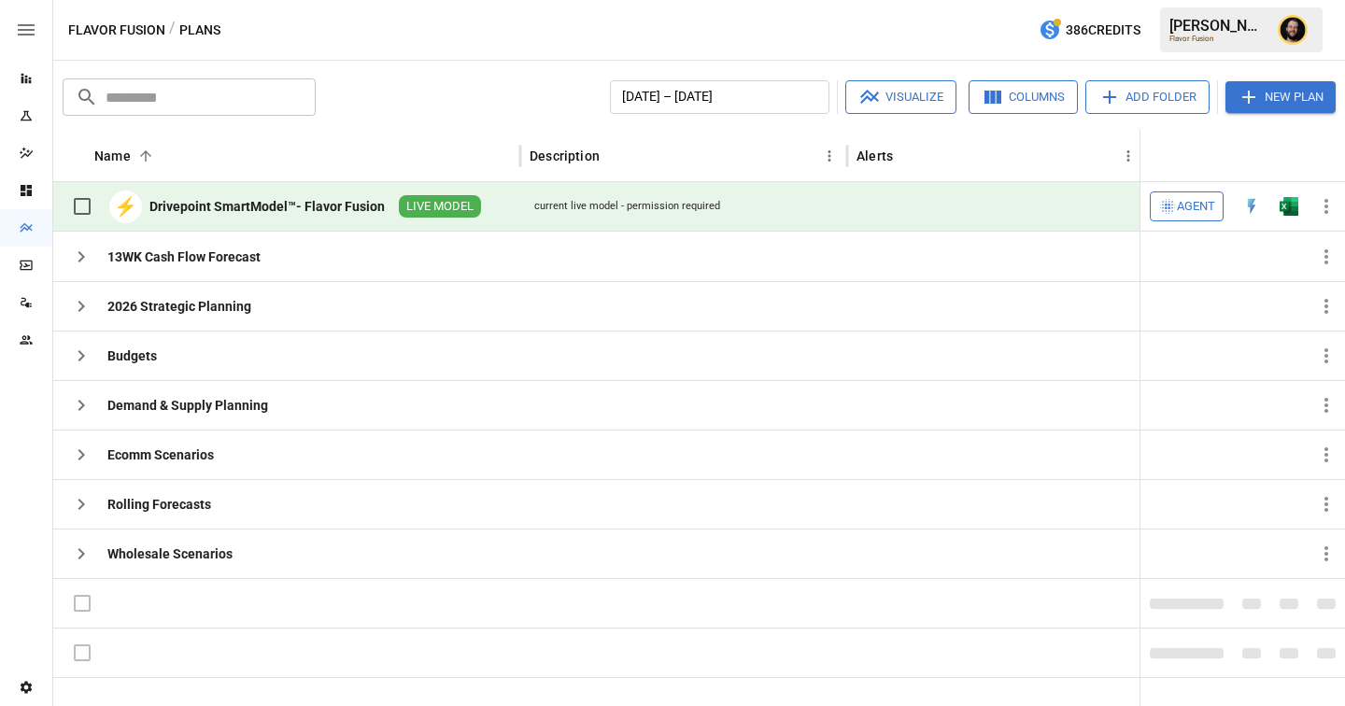
scroll to position [0, 0]
click at [78, 558] on icon "button" at bounding box center [81, 554] width 22 height 22
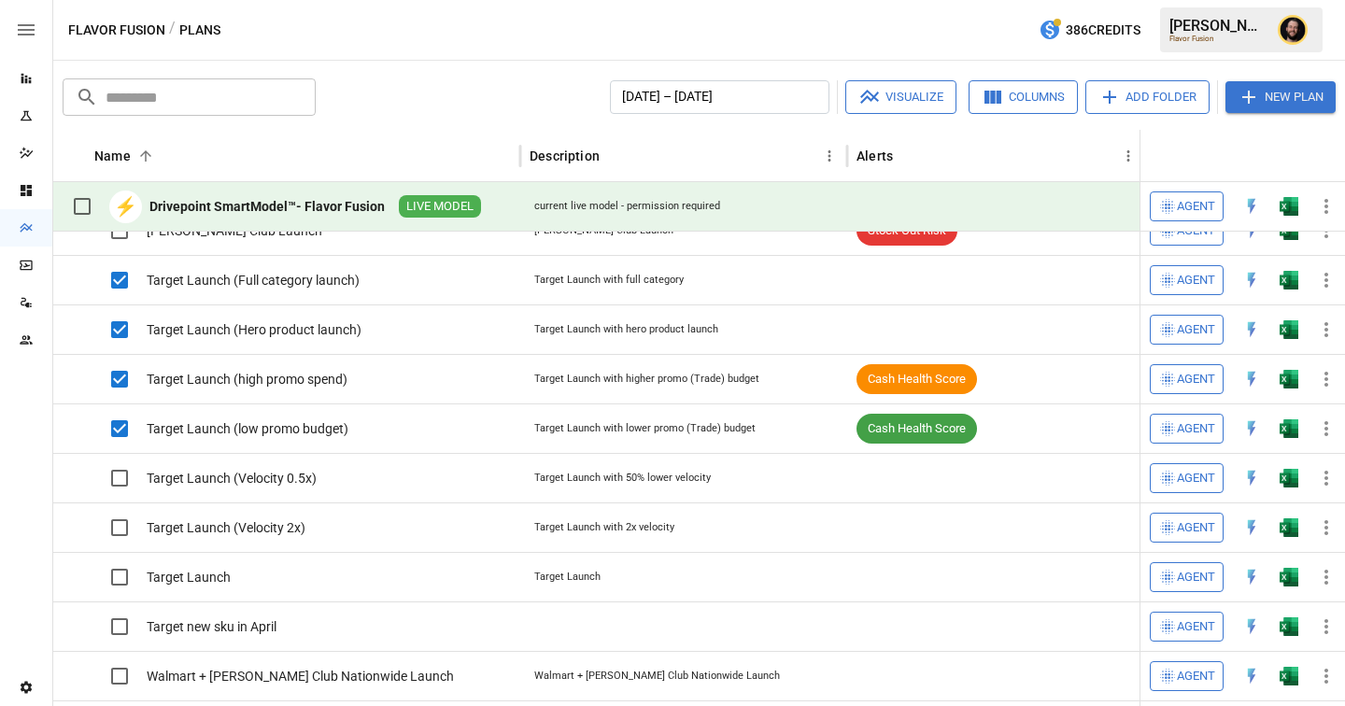
click at [867, 106] on icon "button" at bounding box center [869, 97] width 22 height 22
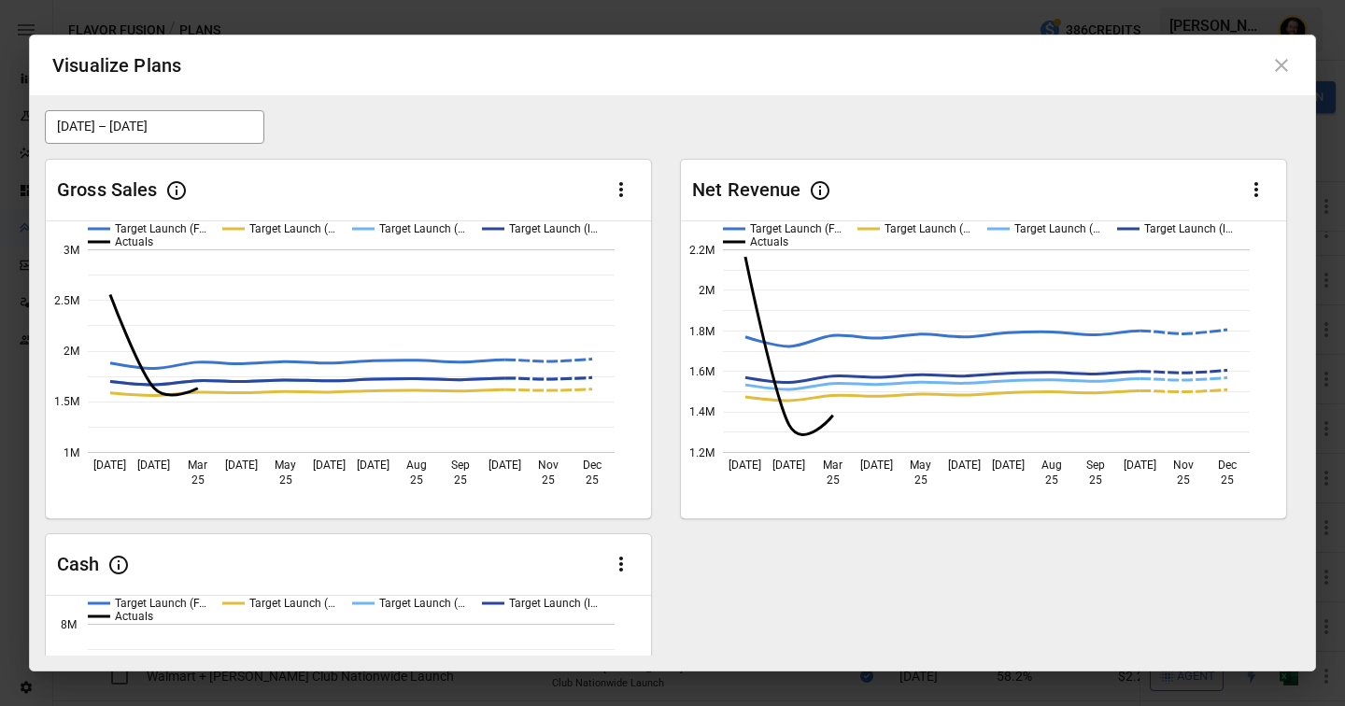
click at [1282, 64] on icon at bounding box center [1281, 65] width 13 height 13
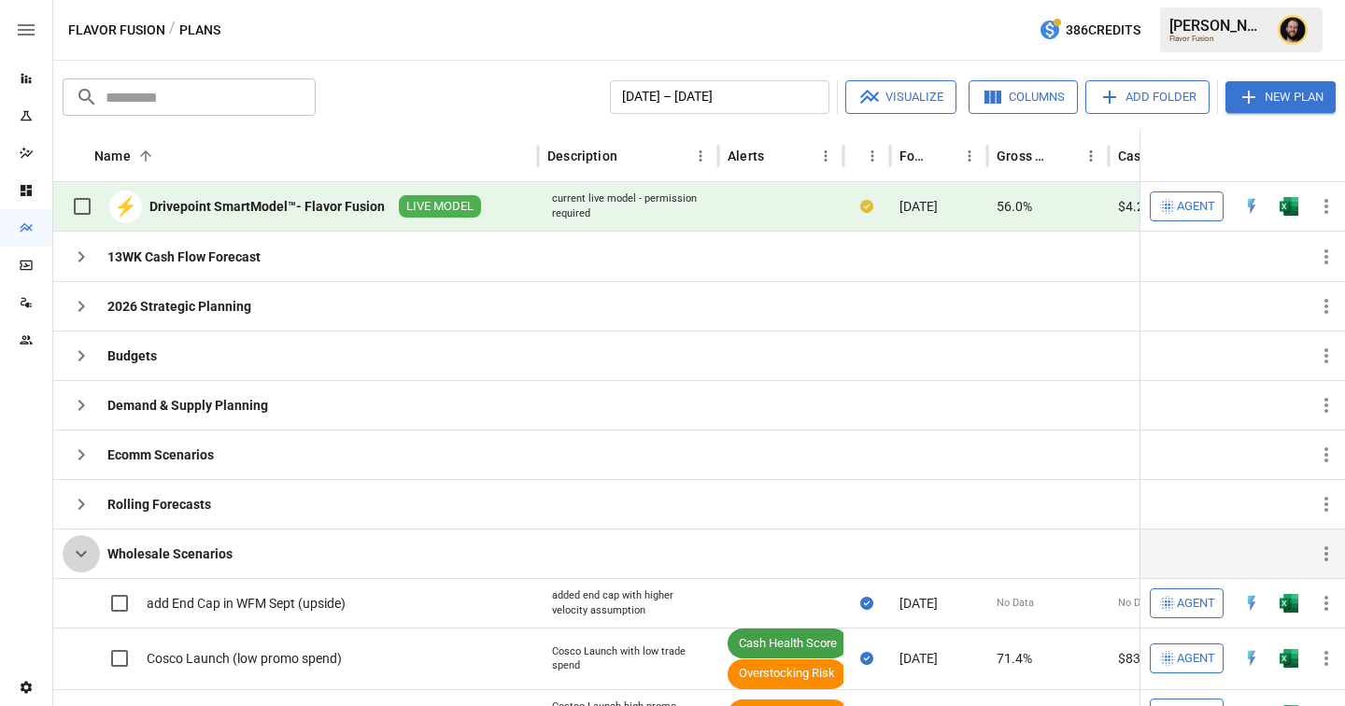
click at [78, 551] on icon "button" at bounding box center [81, 554] width 22 height 22
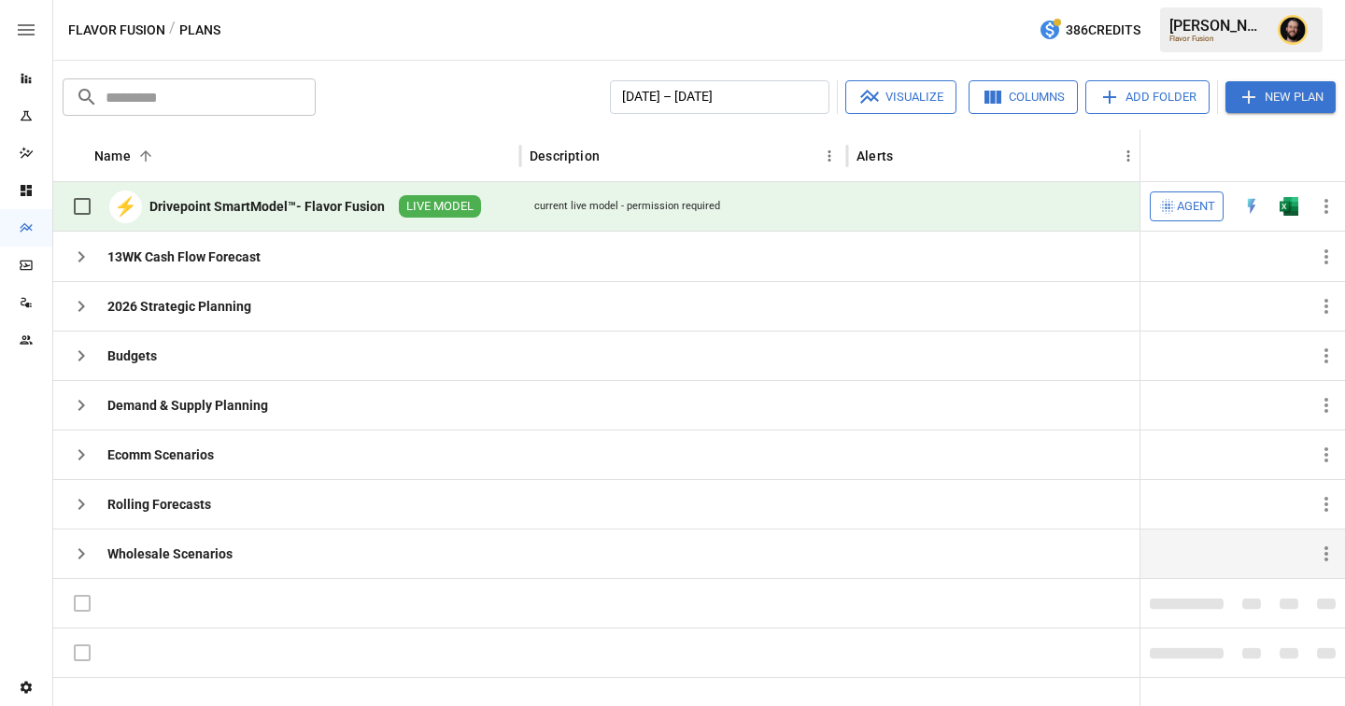
click at [31, 81] on icon "Reports" at bounding box center [26, 79] width 10 height 10
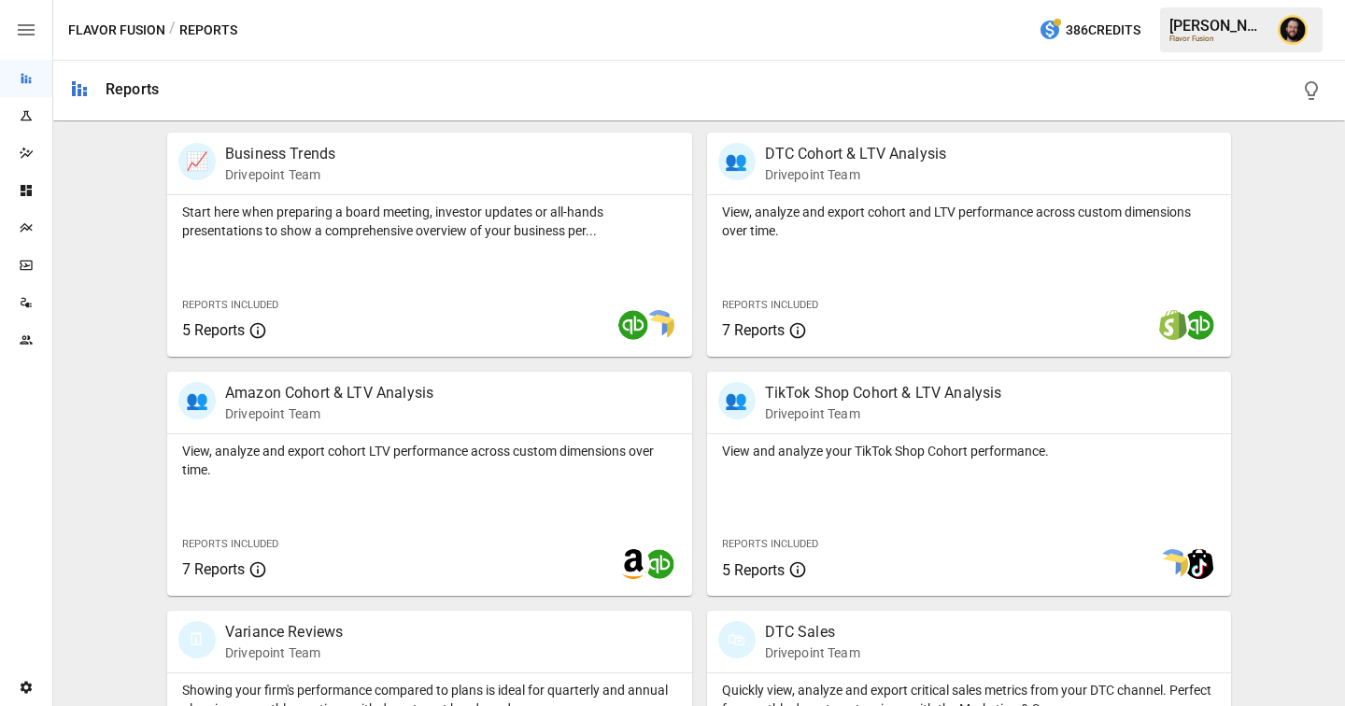
scroll to position [565, 0]
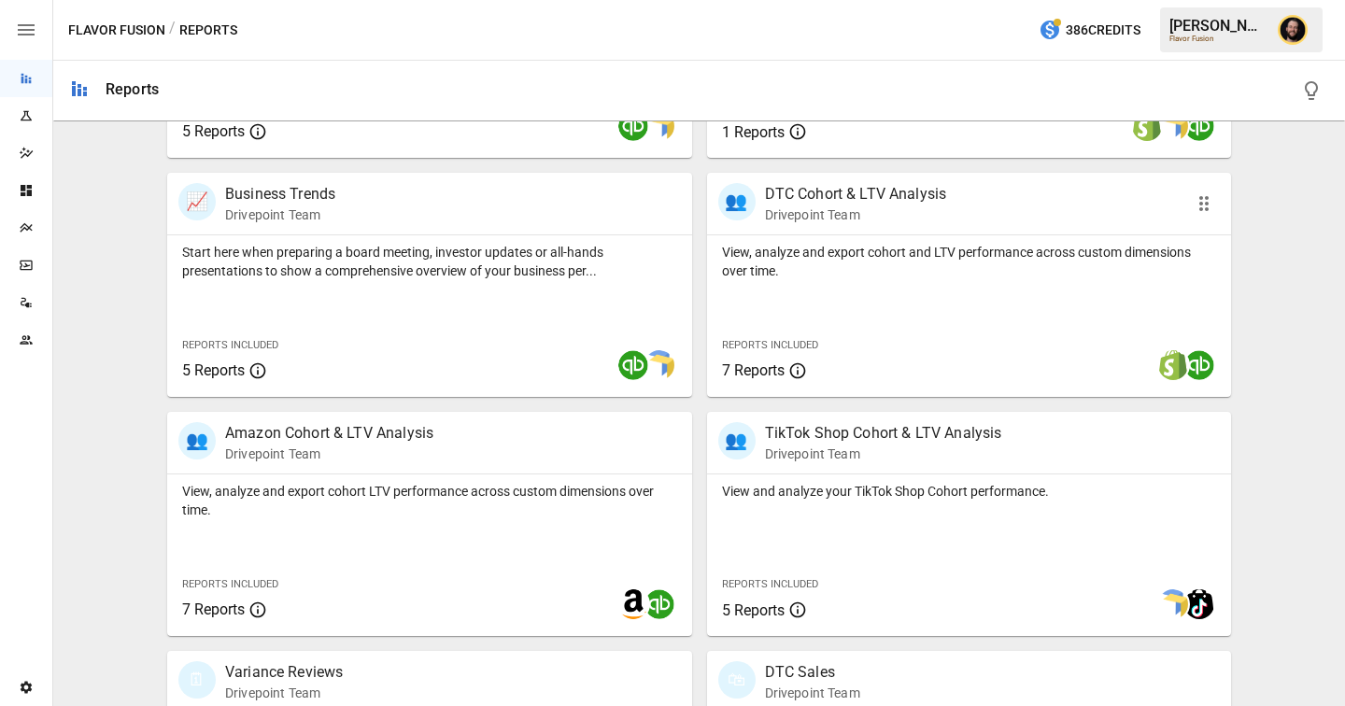
click at [943, 306] on div "View, analyze and export cohort and LTV performance across custom dimensions ov…" at bounding box center [969, 316] width 525 height 162
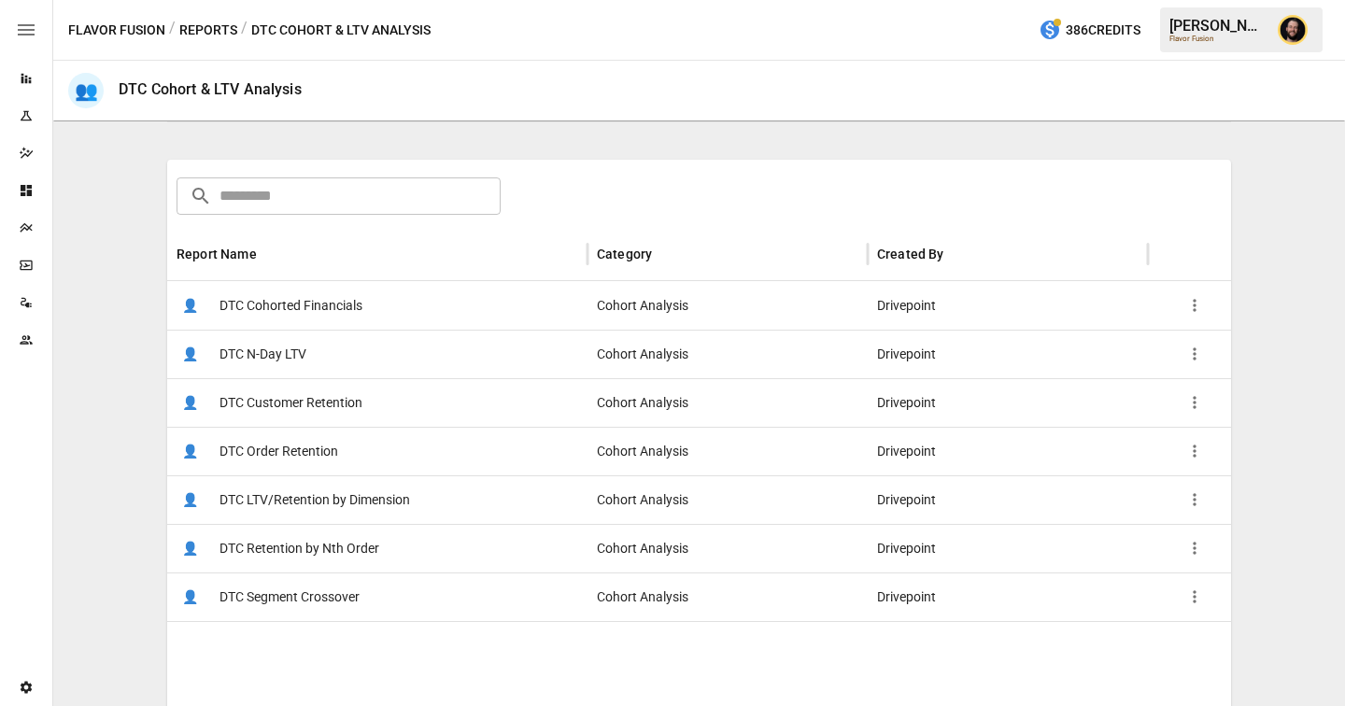
scroll to position [266, 0]
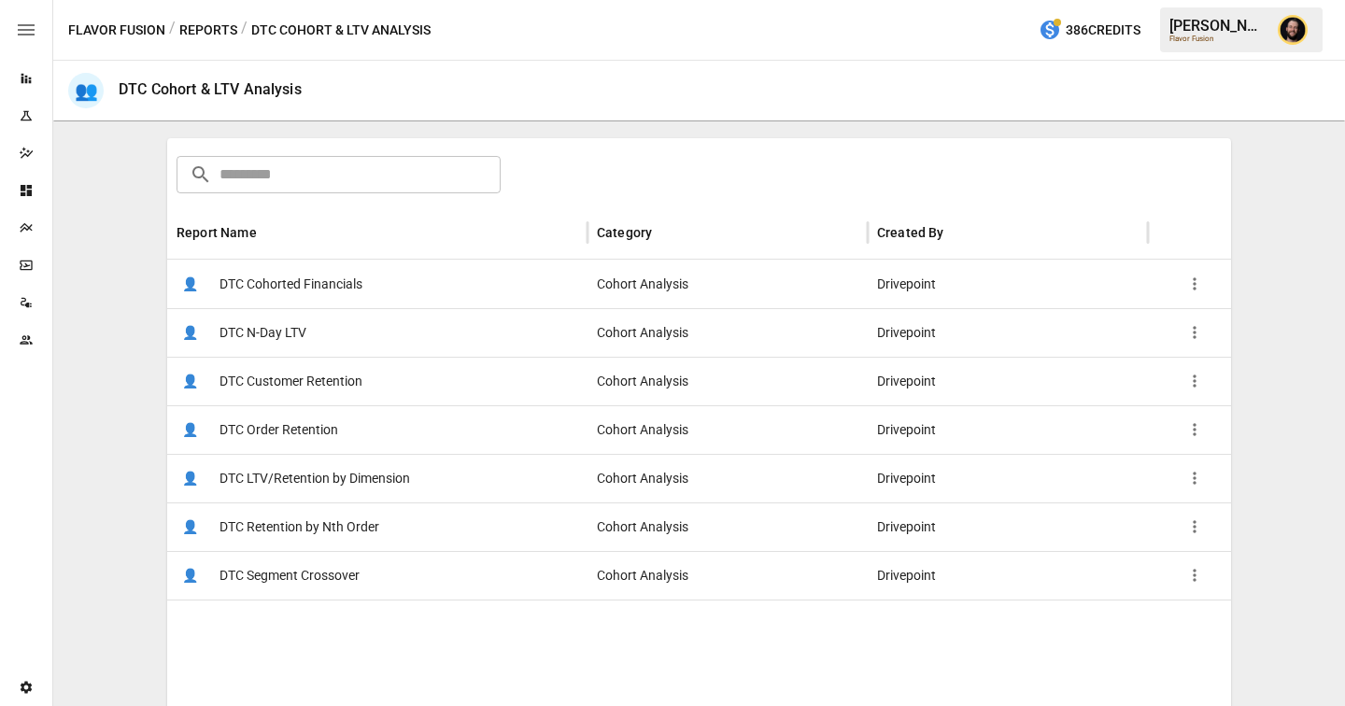
click at [214, 35] on button "Reports" at bounding box center [208, 30] width 58 height 23
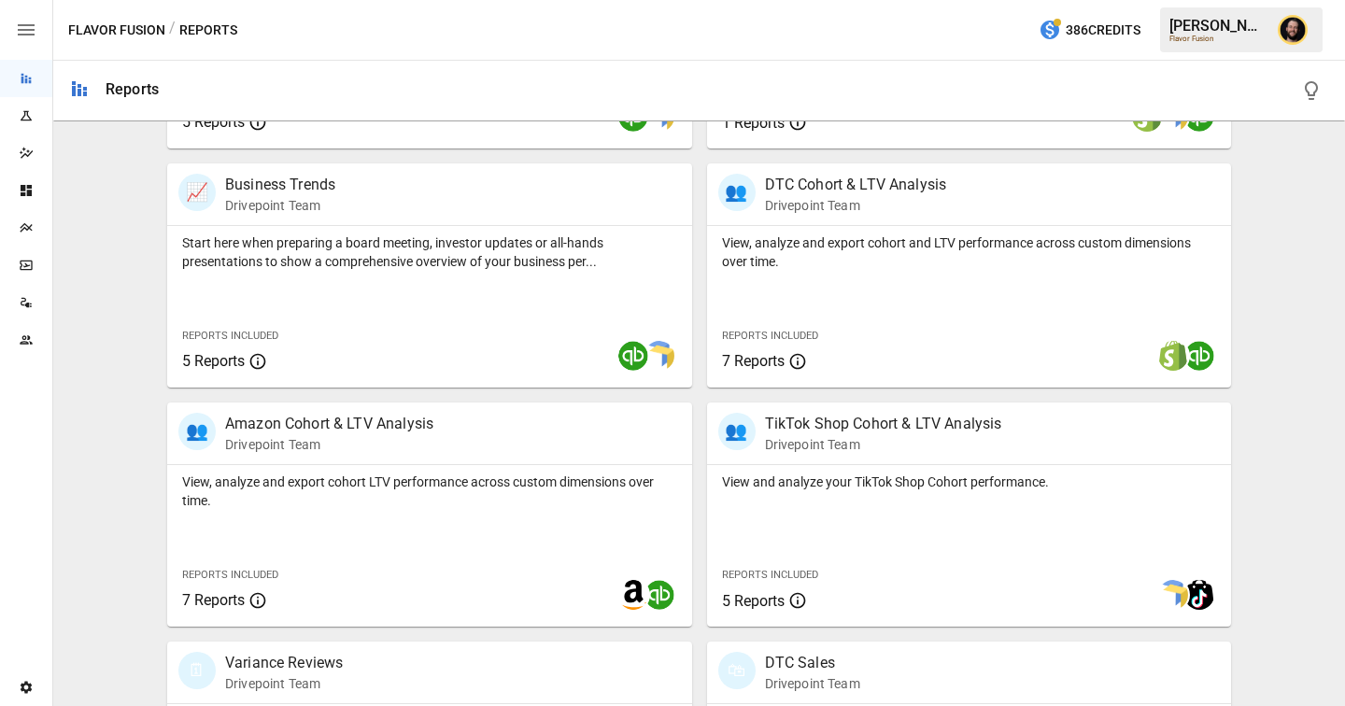
scroll to position [578, 0]
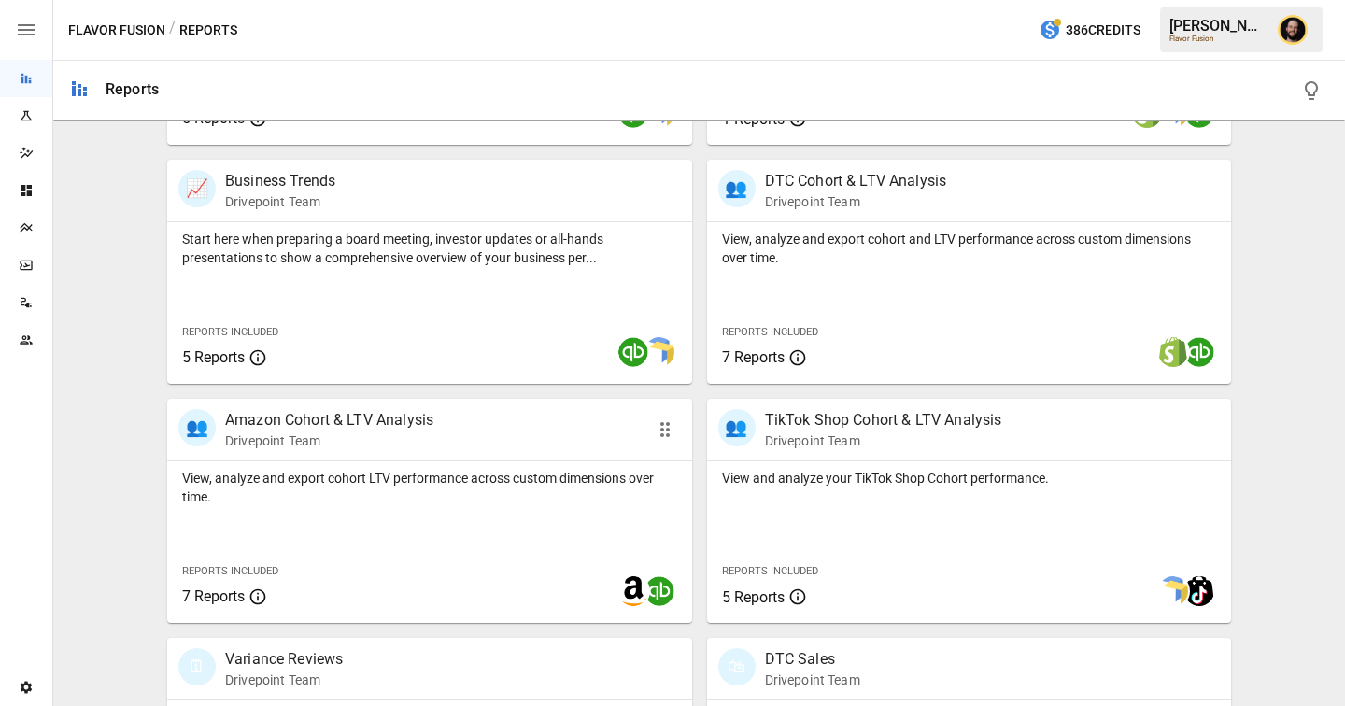
click at [502, 492] on p "View, analyze and export cohort LTV performance across custom dimensions over t…" at bounding box center [429, 487] width 495 height 37
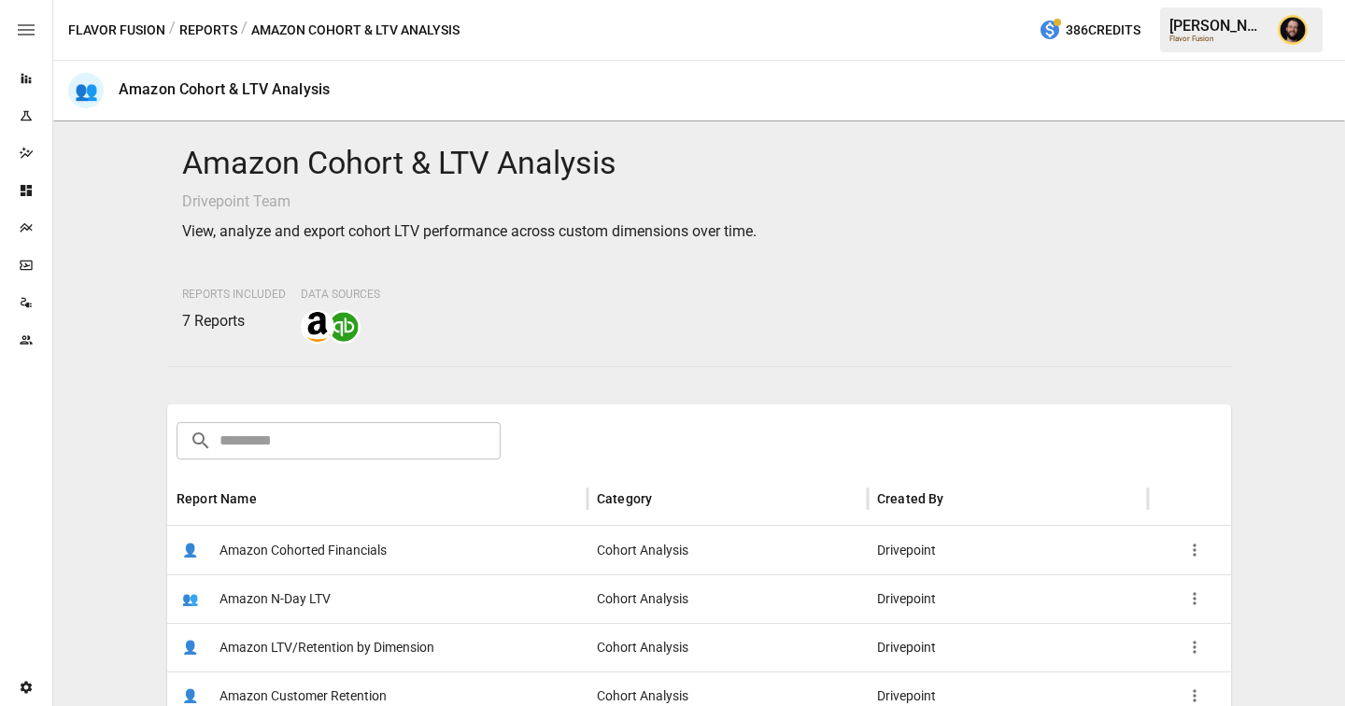
scroll to position [135, 0]
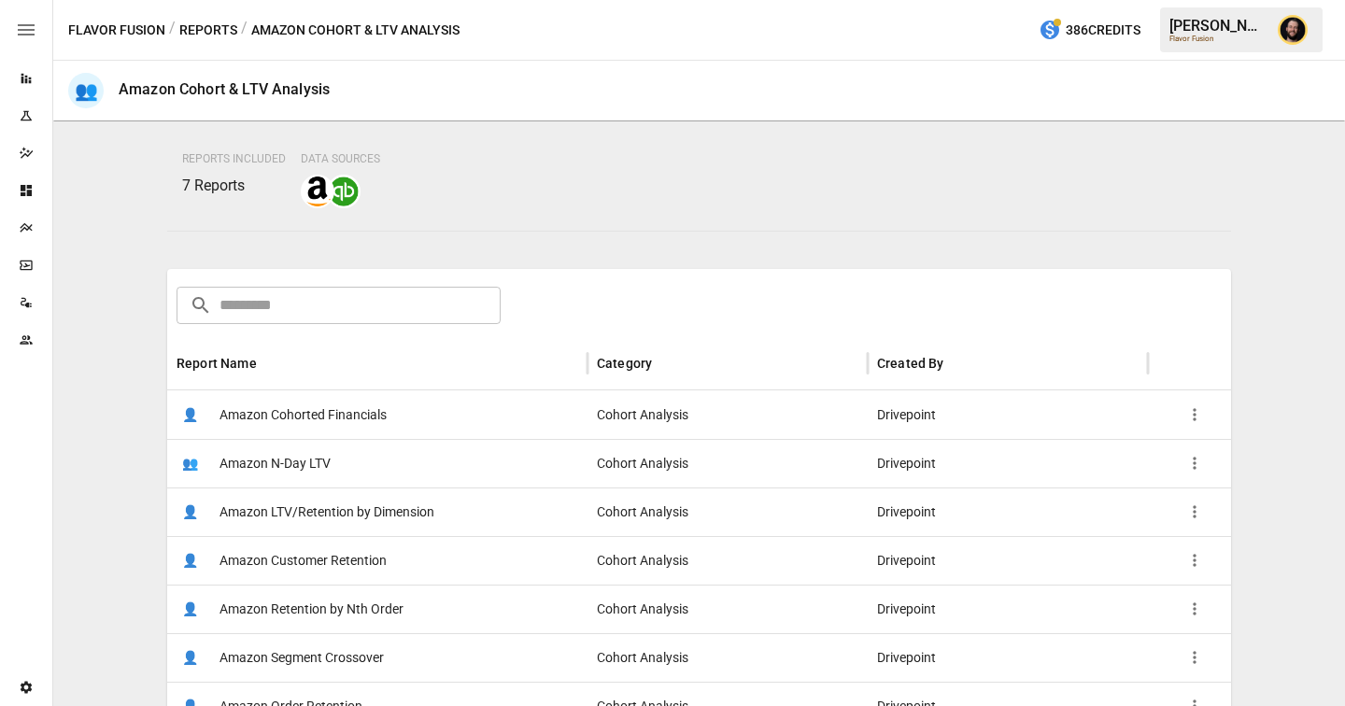
click at [430, 427] on div "👤 Amazon Cohorted Financials" at bounding box center [377, 414] width 420 height 49
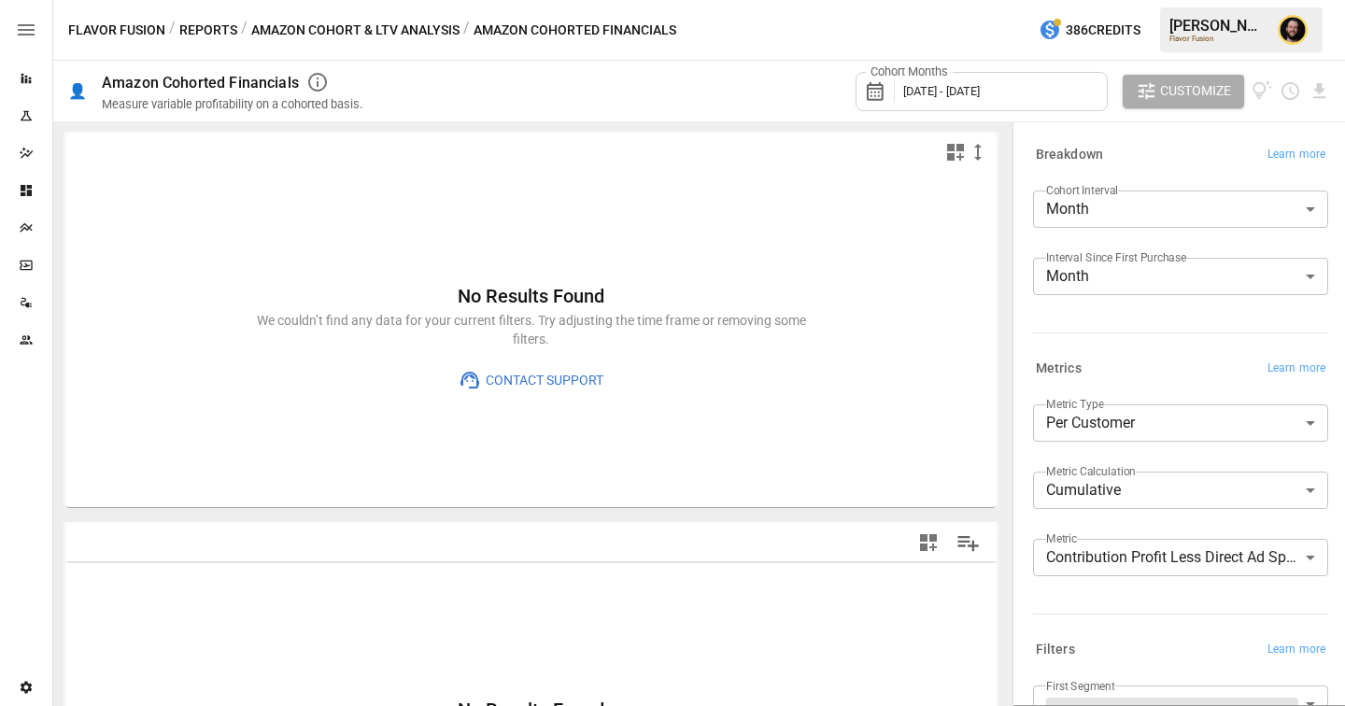
click at [1128, 0] on body "**********" at bounding box center [672, 0] width 1345 height 0
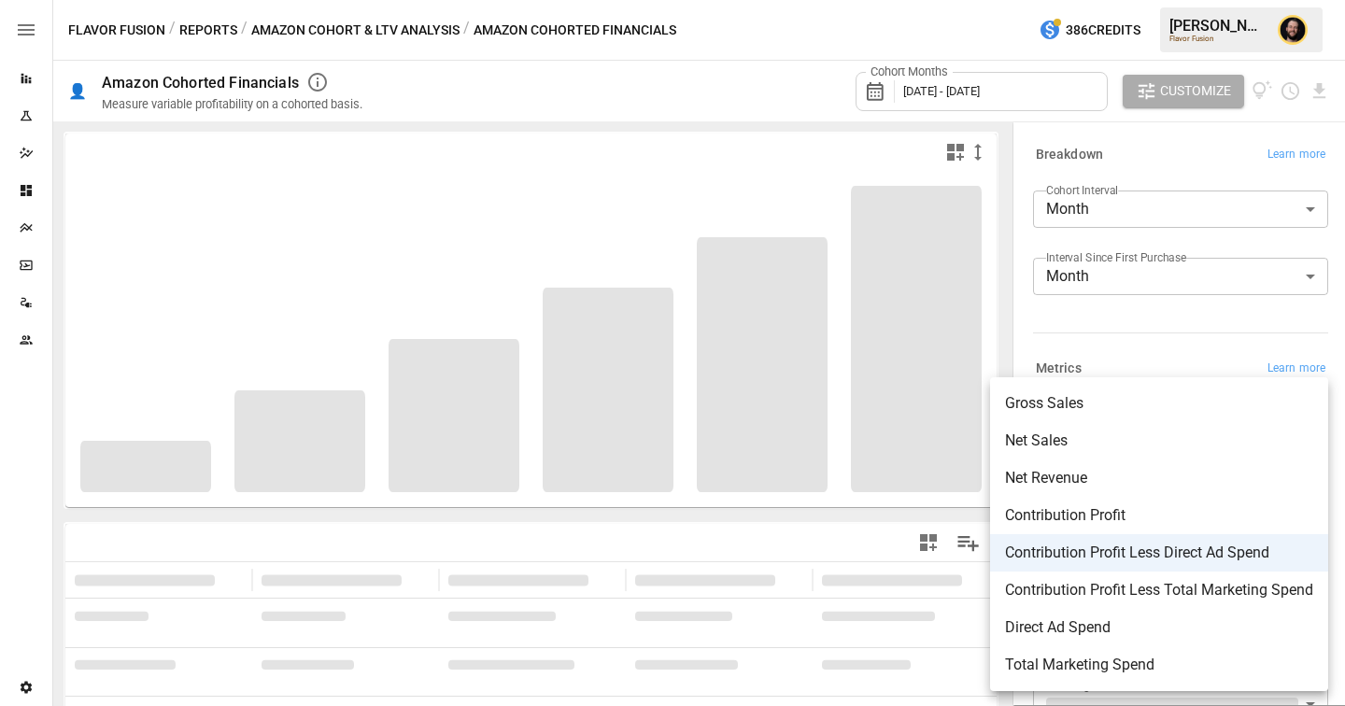
scroll to position [189, 0]
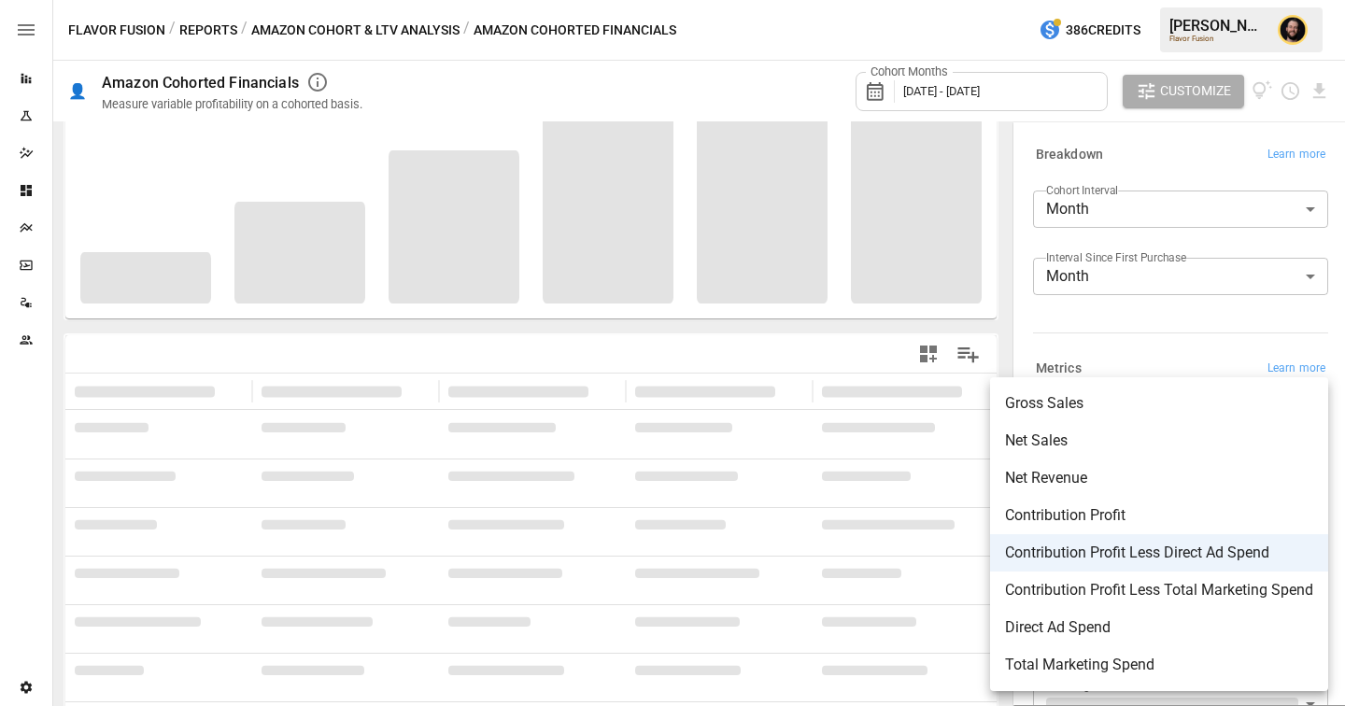
click at [1121, 562] on span "Contribution Profit Less Direct Ad Spend" at bounding box center [1159, 553] width 308 height 22
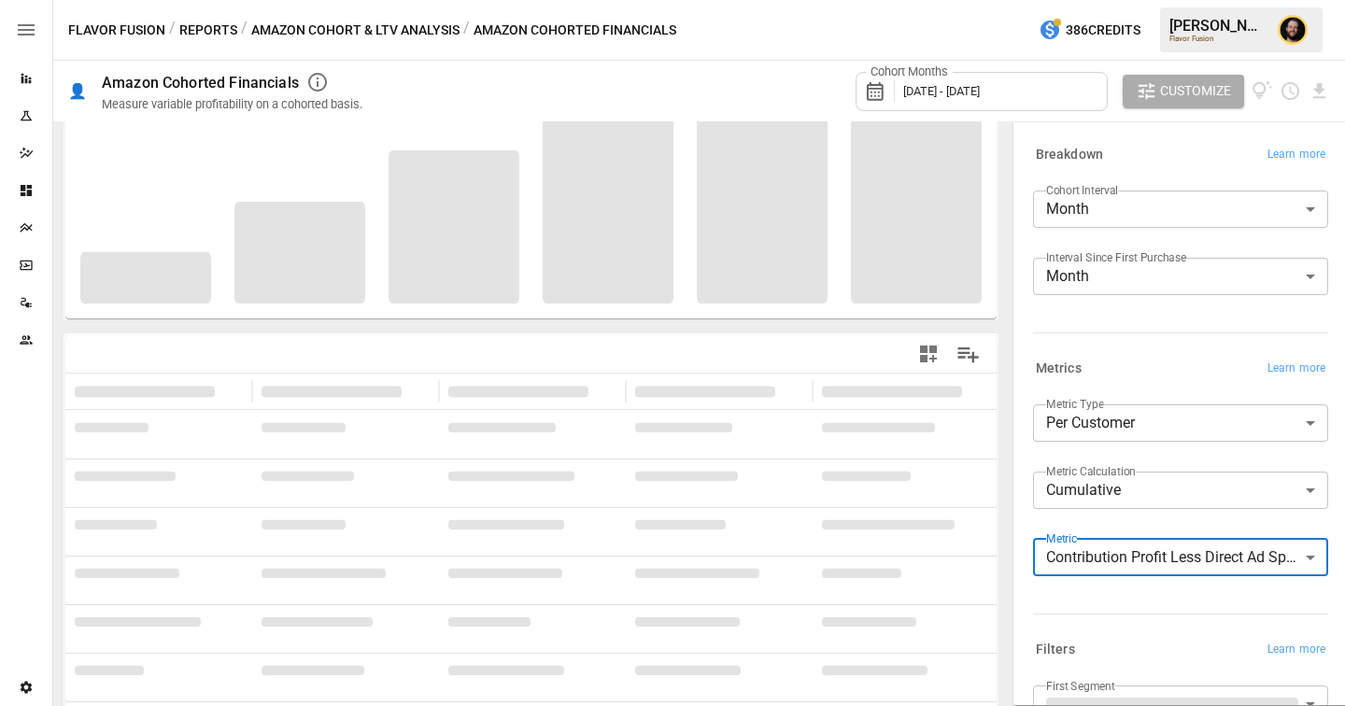
click at [1130, 0] on body "**********" at bounding box center [672, 0] width 1345 height 0
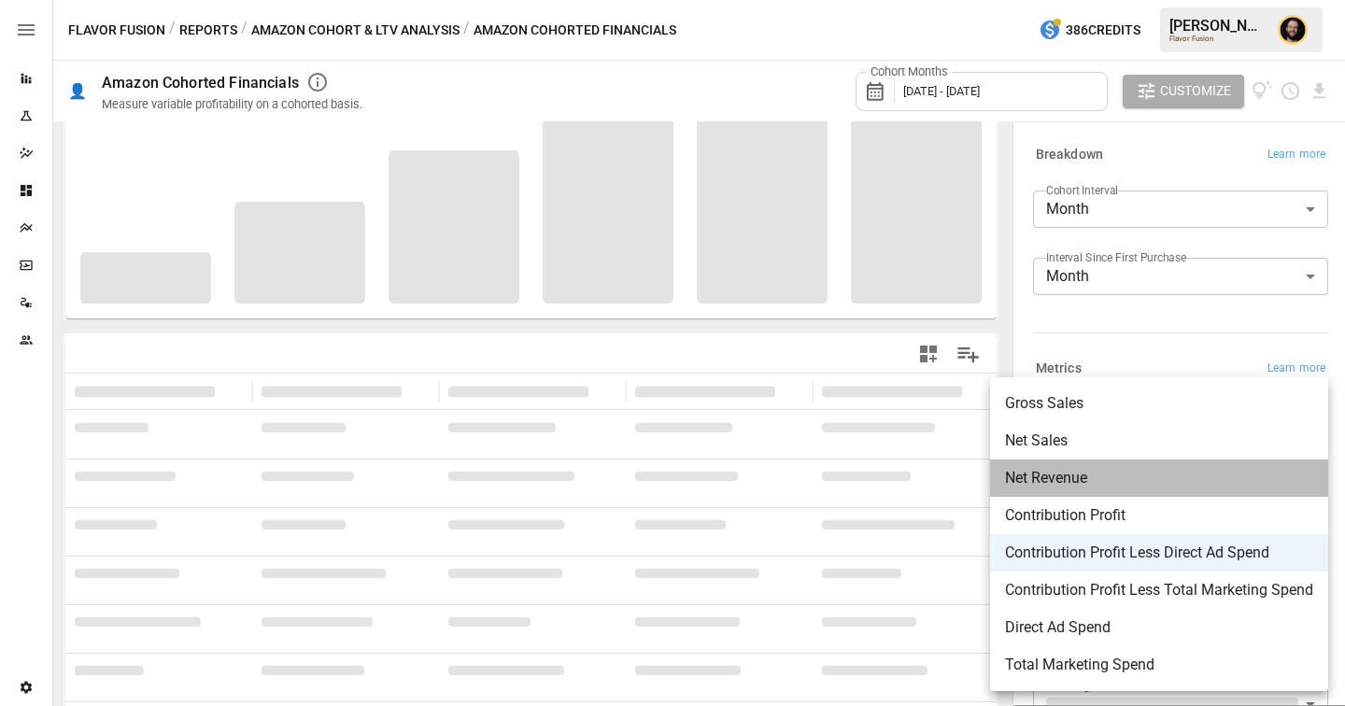
click at [1085, 474] on span "Net Revenue" at bounding box center [1159, 478] width 308 height 22
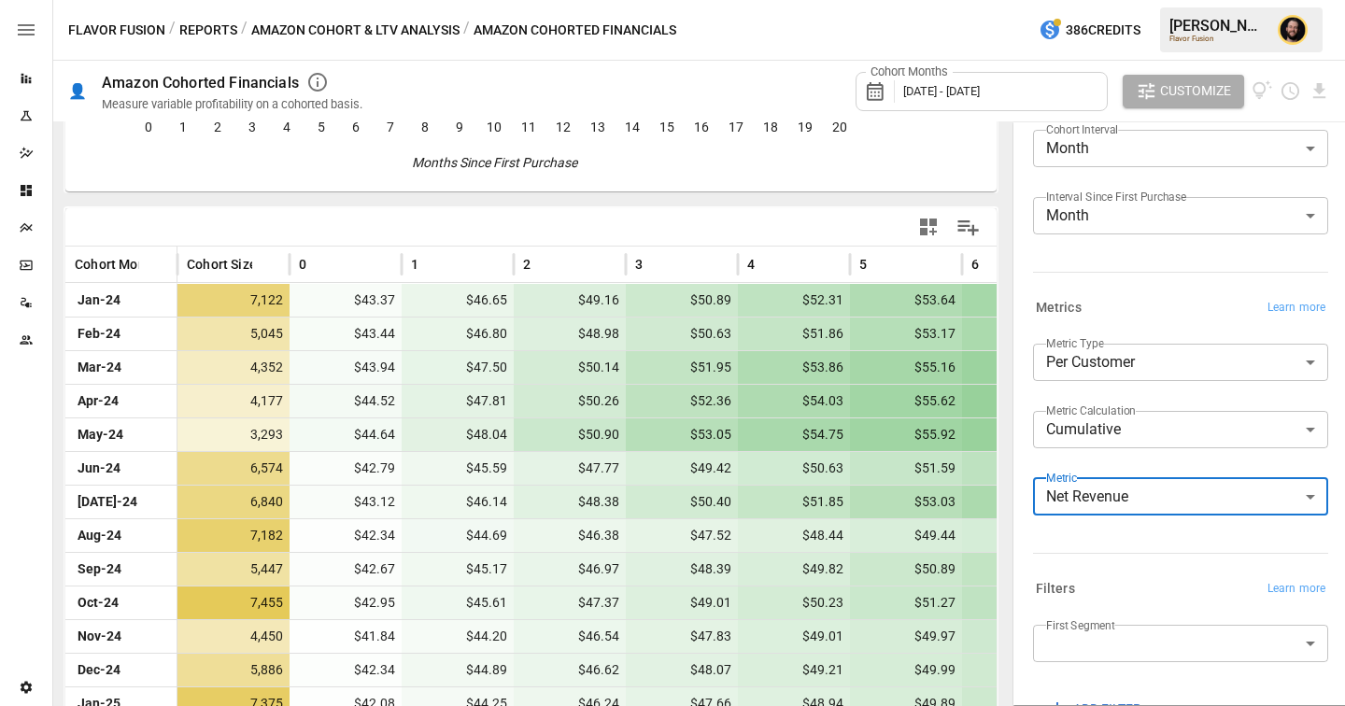
scroll to position [342, 0]
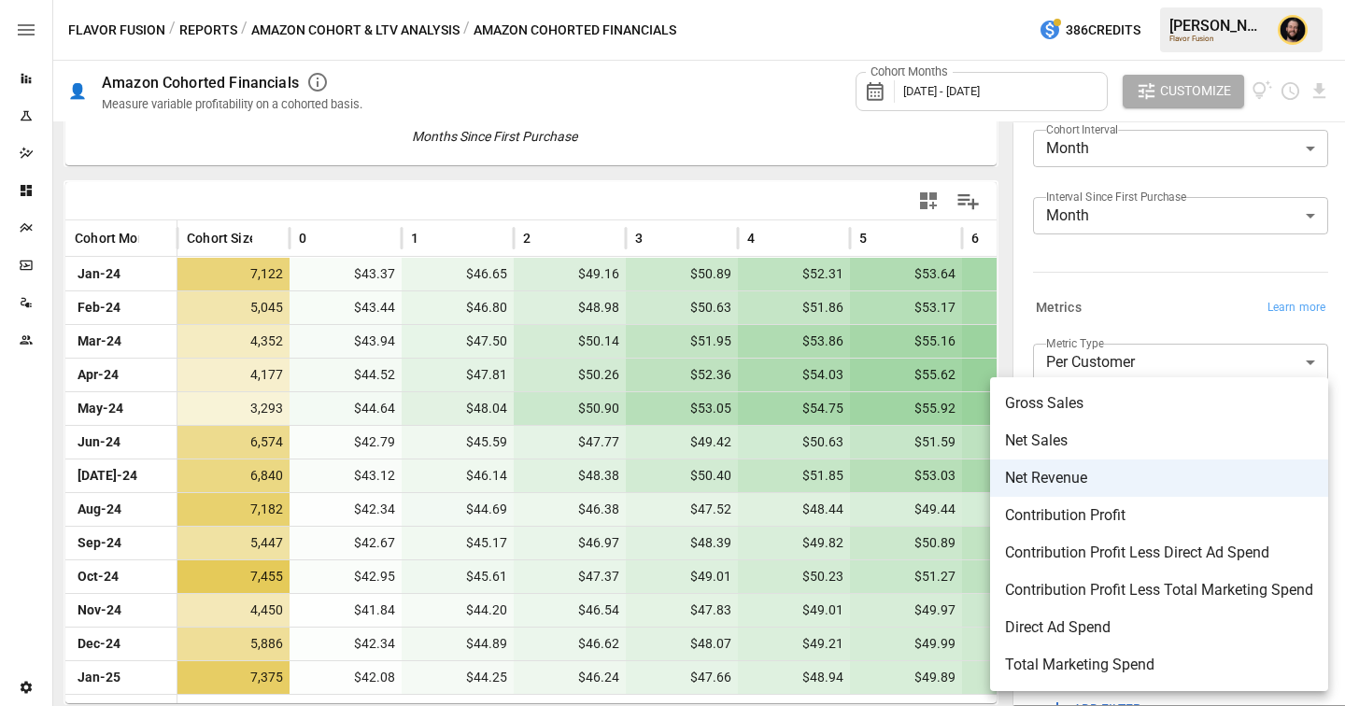
click at [1168, 0] on body "Reports Experiments Dazzler Studio Dashboards Plans SmartModel ™ Data Sources T…" at bounding box center [672, 0] width 1345 height 0
click at [1048, 520] on span "Contribution Profit" at bounding box center [1159, 515] width 308 height 22
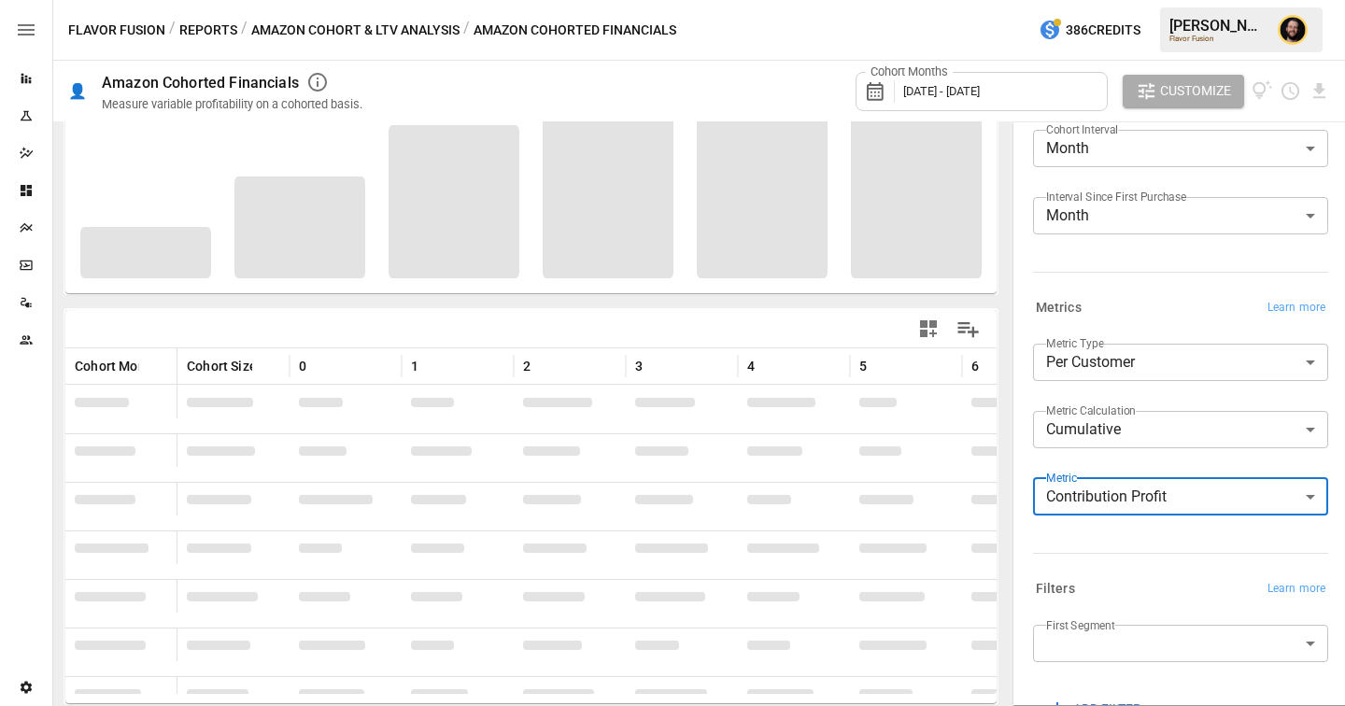
scroll to position [214, 0]
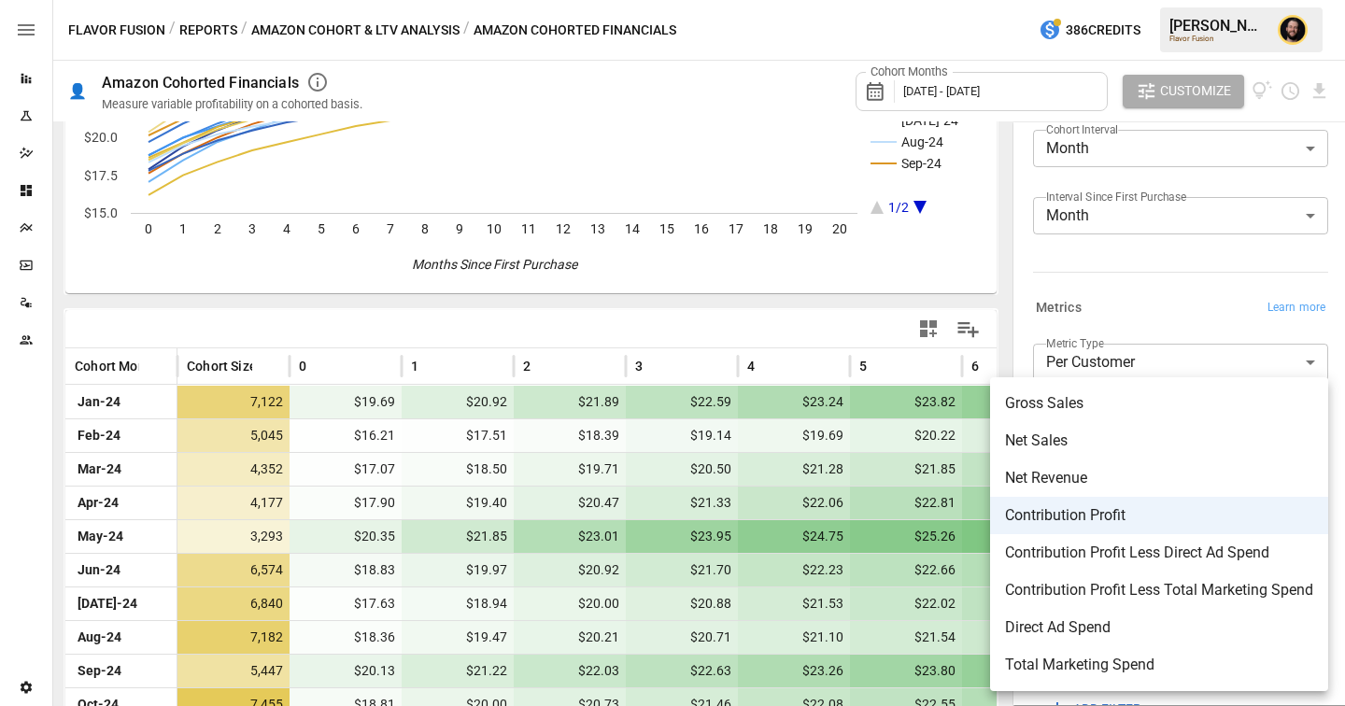
click at [1119, 0] on body "Reports Experiments Dazzler Studio Dashboards Plans SmartModel ™ Data Sources T…" at bounding box center [672, 0] width 1345 height 0
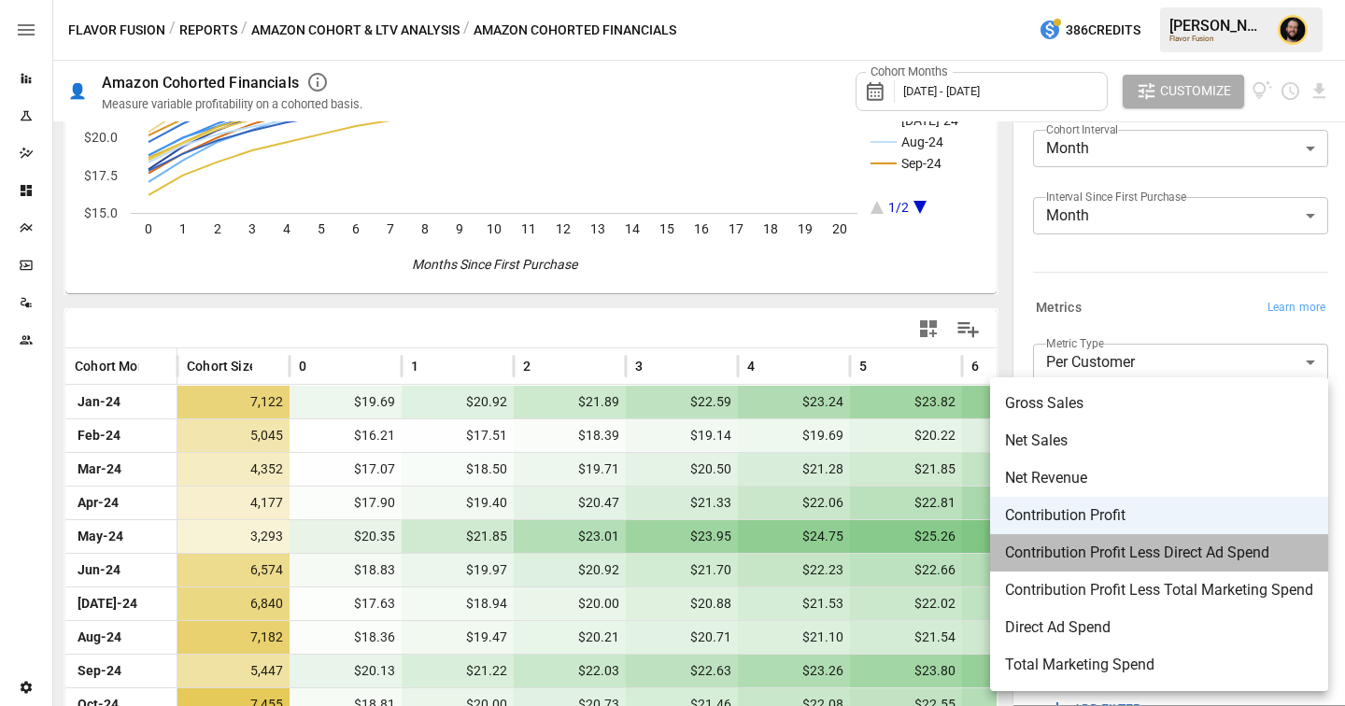
click at [1086, 553] on span "Contribution Profit Less Direct Ad Spend" at bounding box center [1159, 553] width 308 height 22
type input "**********"
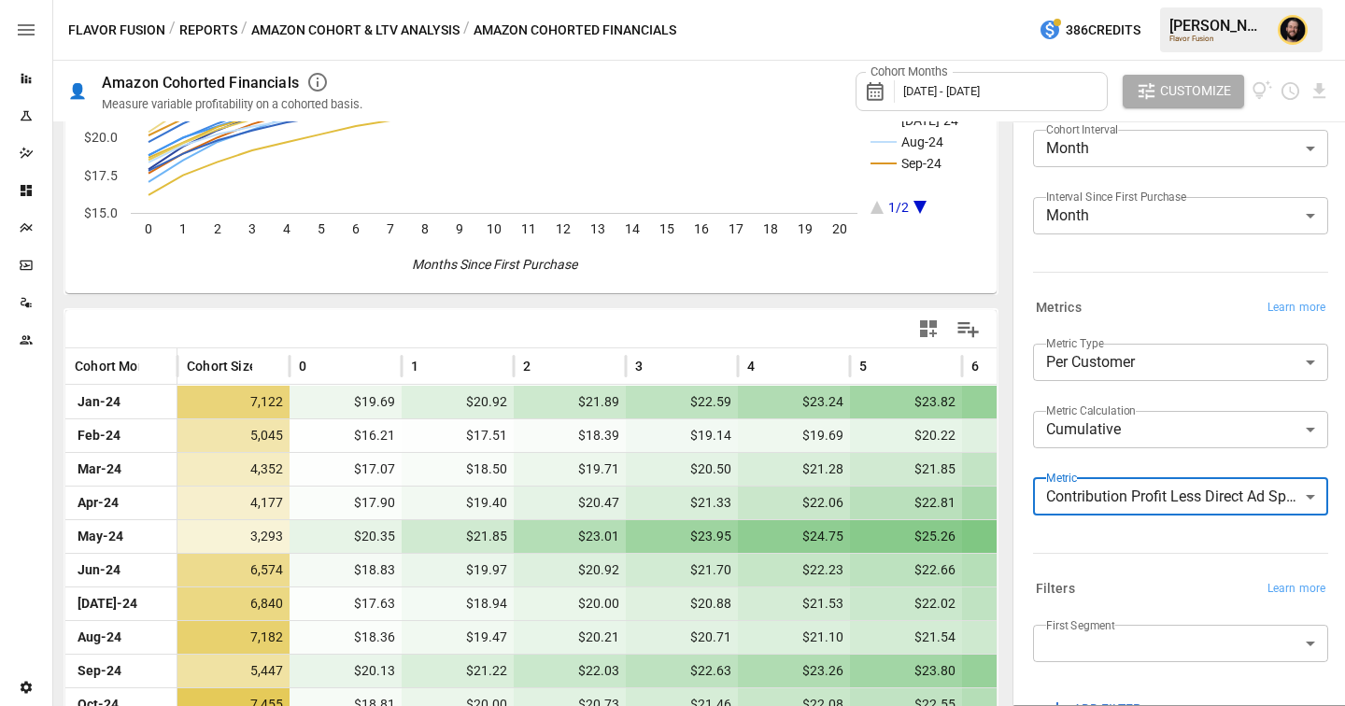
scroll to position [214, 0]
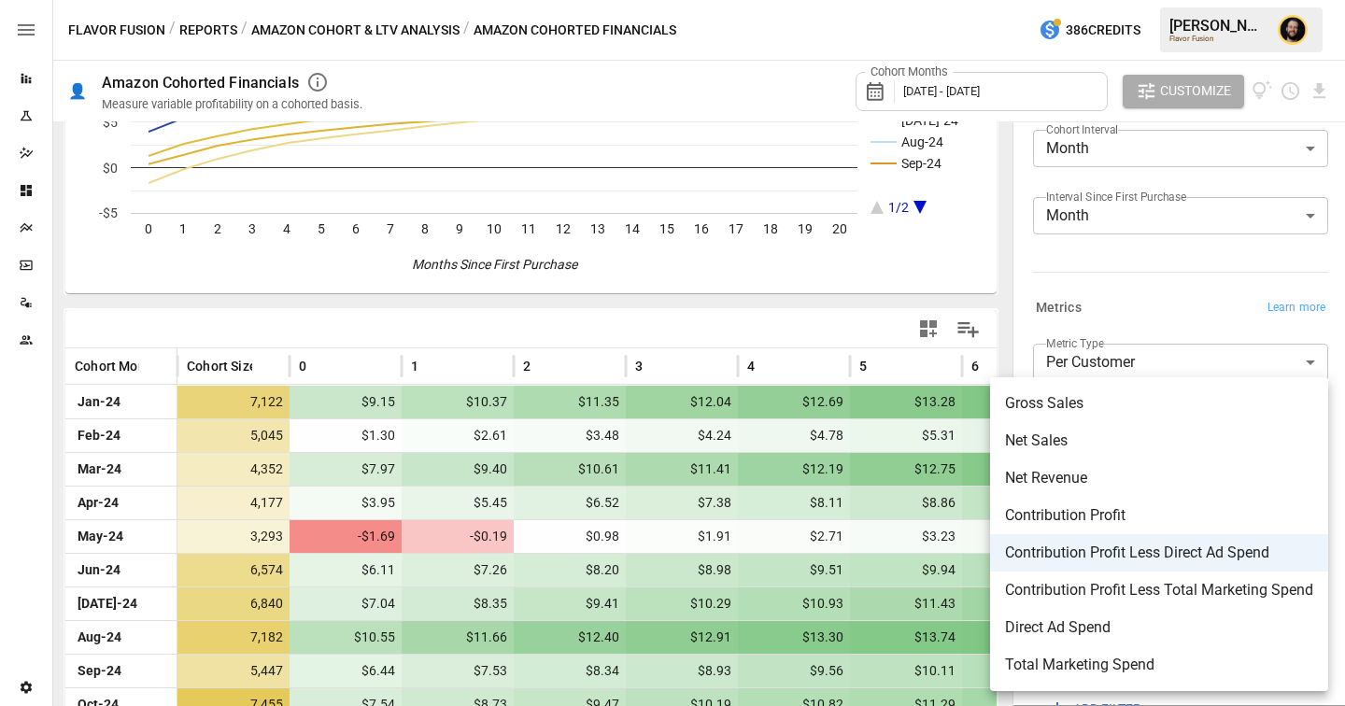
click at [1090, 0] on body "Reports Experiments Dazzler Studio Dashboards Plans SmartModel ™ Data Sources T…" at bounding box center [672, 0] width 1345 height 0
click at [512, 336] on div at bounding box center [672, 353] width 1345 height 706
click at [1168, 0] on body "Reports Experiments Dazzler Studio Dashboards Plans SmartModel ™ Data Sources T…" at bounding box center [672, 0] width 1345 height 0
click at [619, 335] on div at bounding box center [672, 353] width 1345 height 706
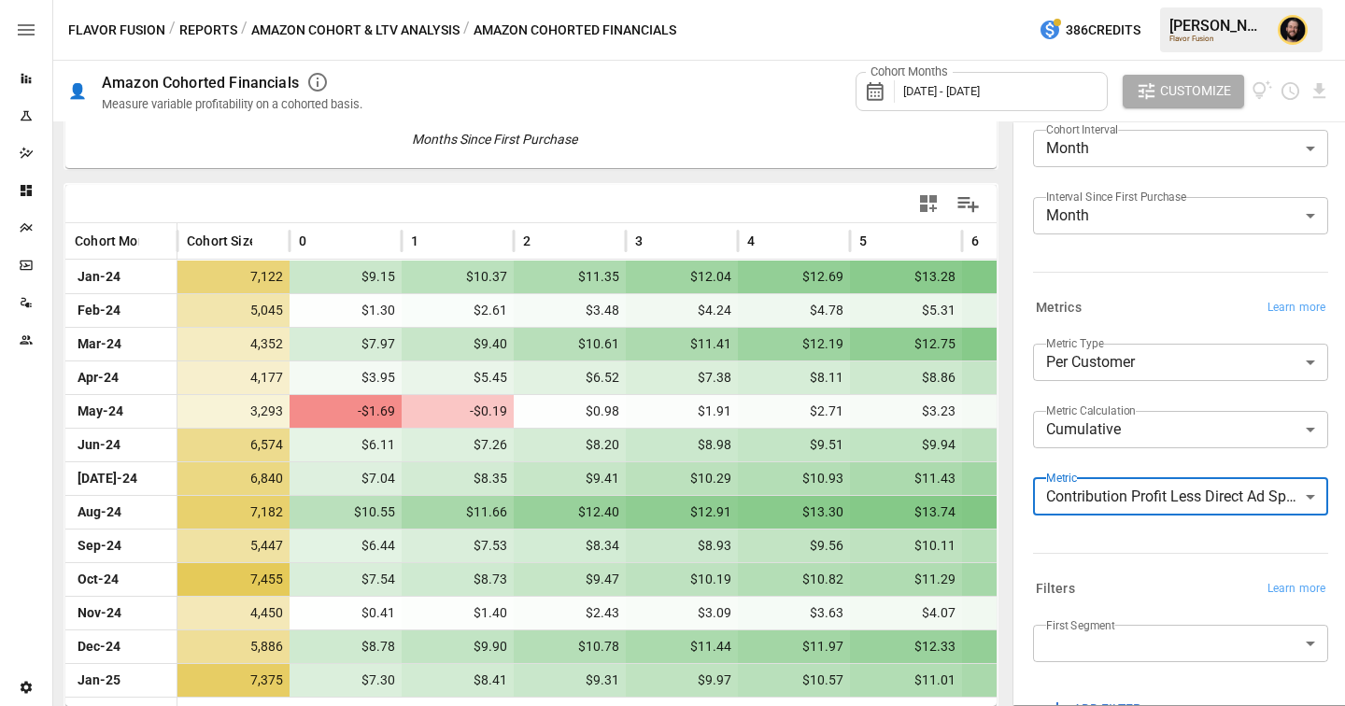
scroll to position [342, 0]
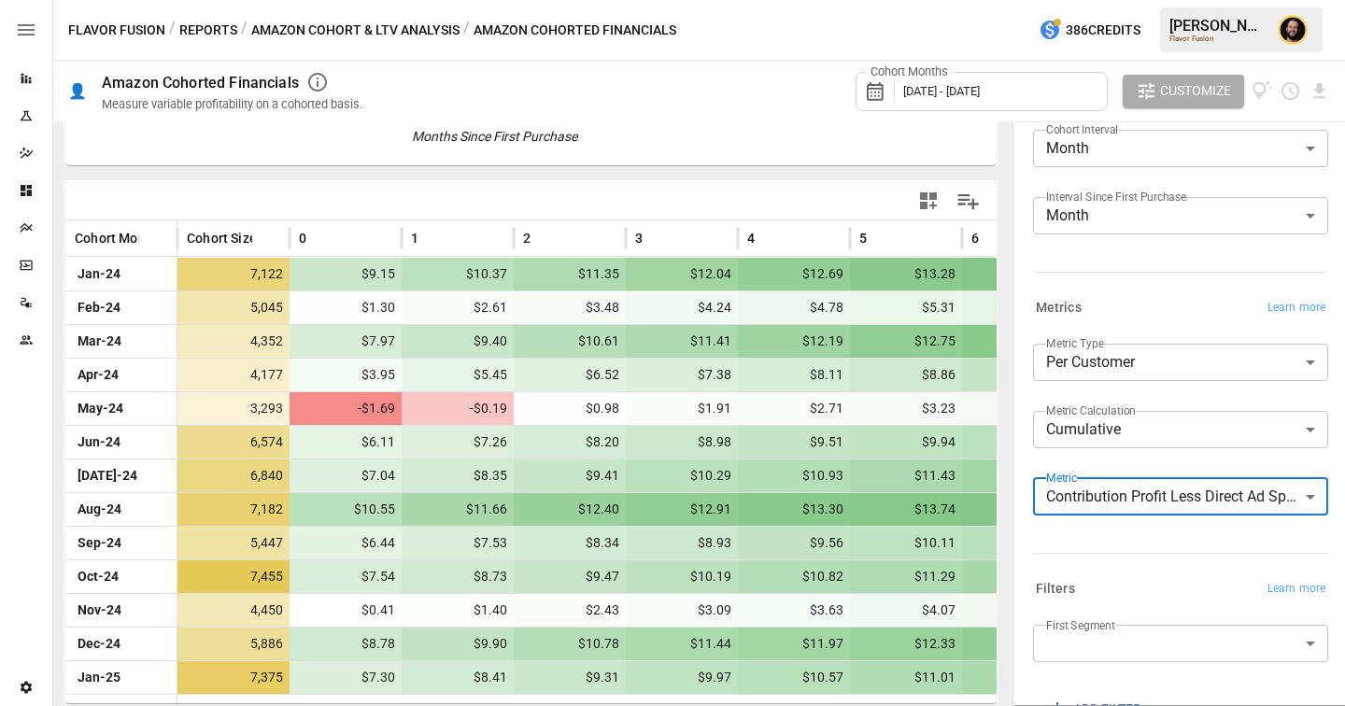
click at [1128, 0] on body "Reports Experiments Dazzler Studio Dashboards Plans SmartModel ™ Data Sources T…" at bounding box center [672, 0] width 1345 height 0
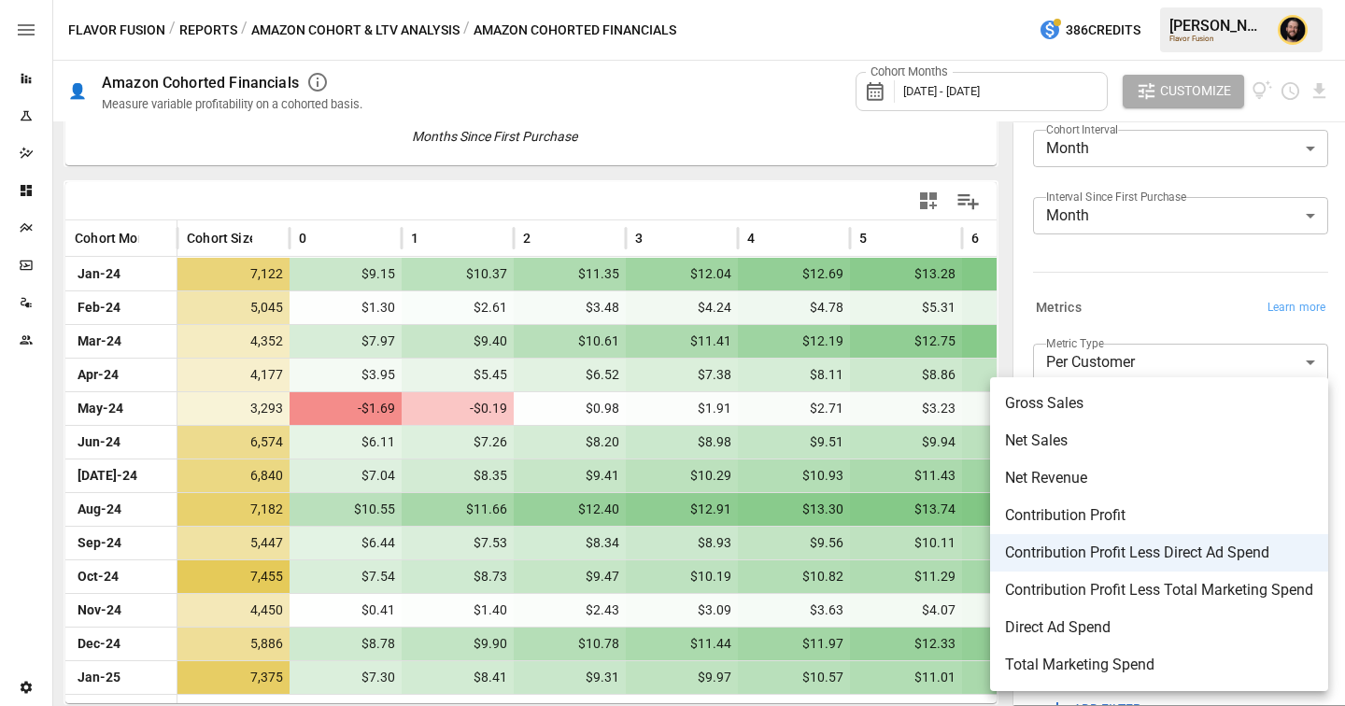
click at [198, 24] on div at bounding box center [672, 353] width 1345 height 706
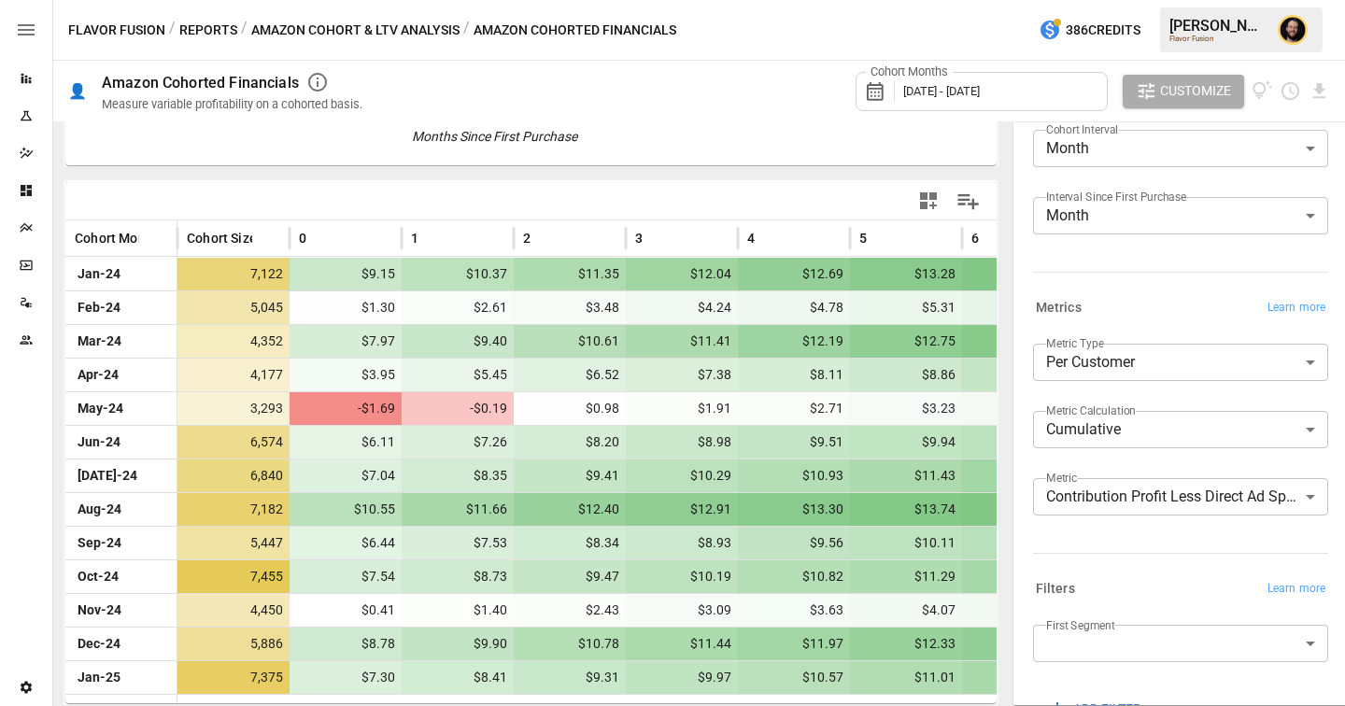
click at [206, 27] on div "Gross Sales Net Sales Net Revenue Contribution Profit Contribution Profit Less …" at bounding box center [672, 353] width 1345 height 706
click at [319, 39] on button "Amazon Cohort & LTV Analysis" at bounding box center [355, 30] width 208 height 23
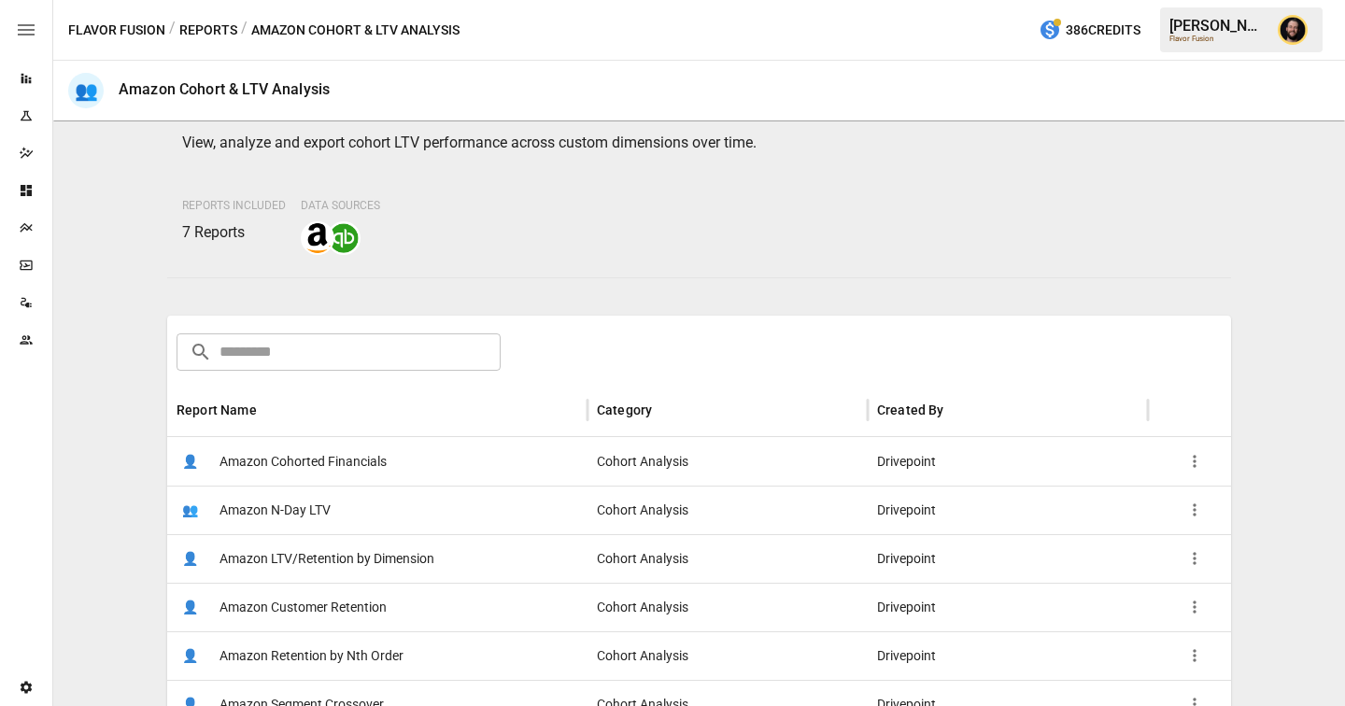
scroll to position [238, 0]
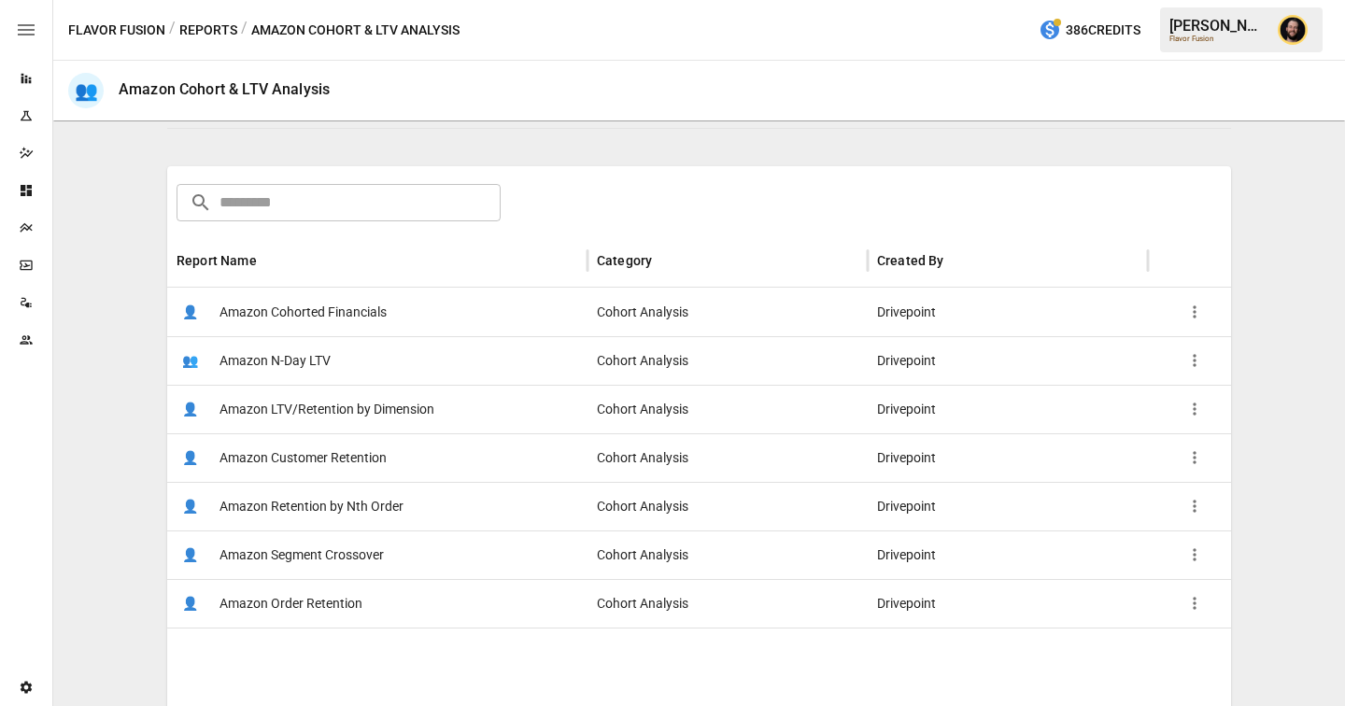
click at [419, 417] on span "Amazon LTV/Retention by Dimension" at bounding box center [327, 410] width 215 height 48
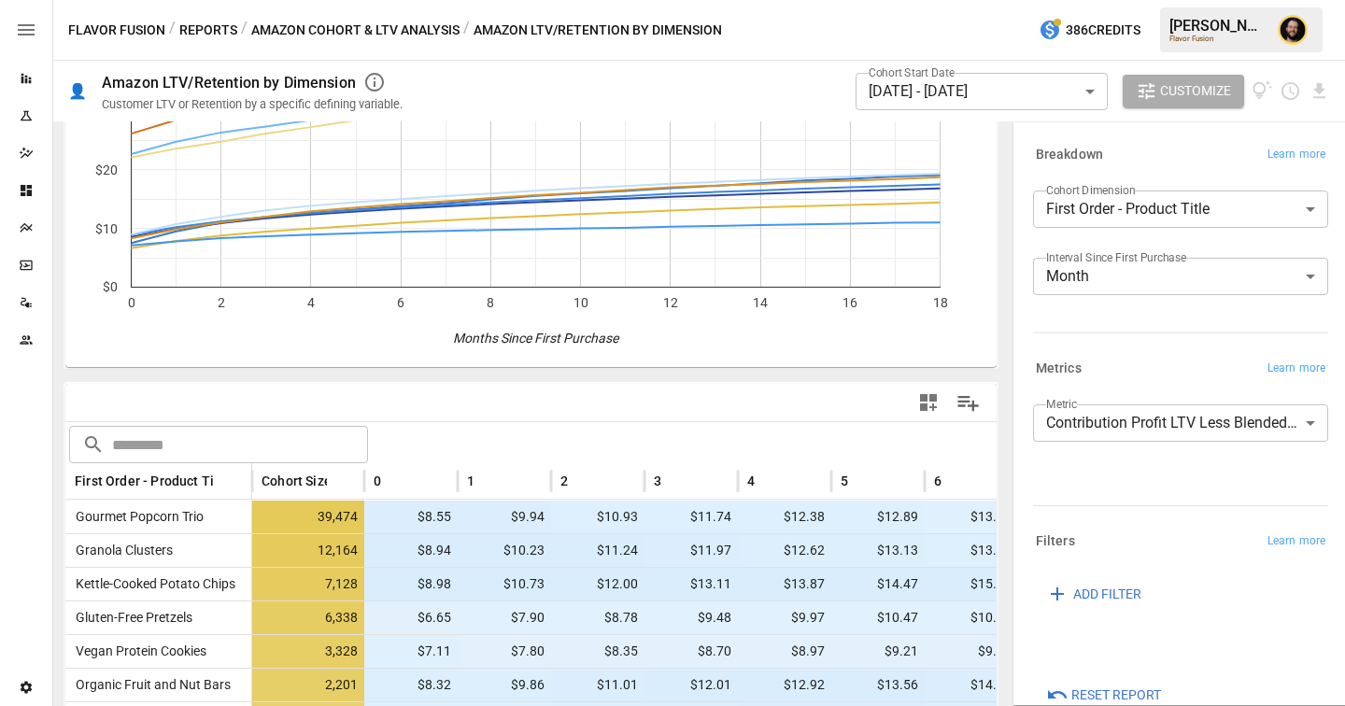
scroll to position [470, 0]
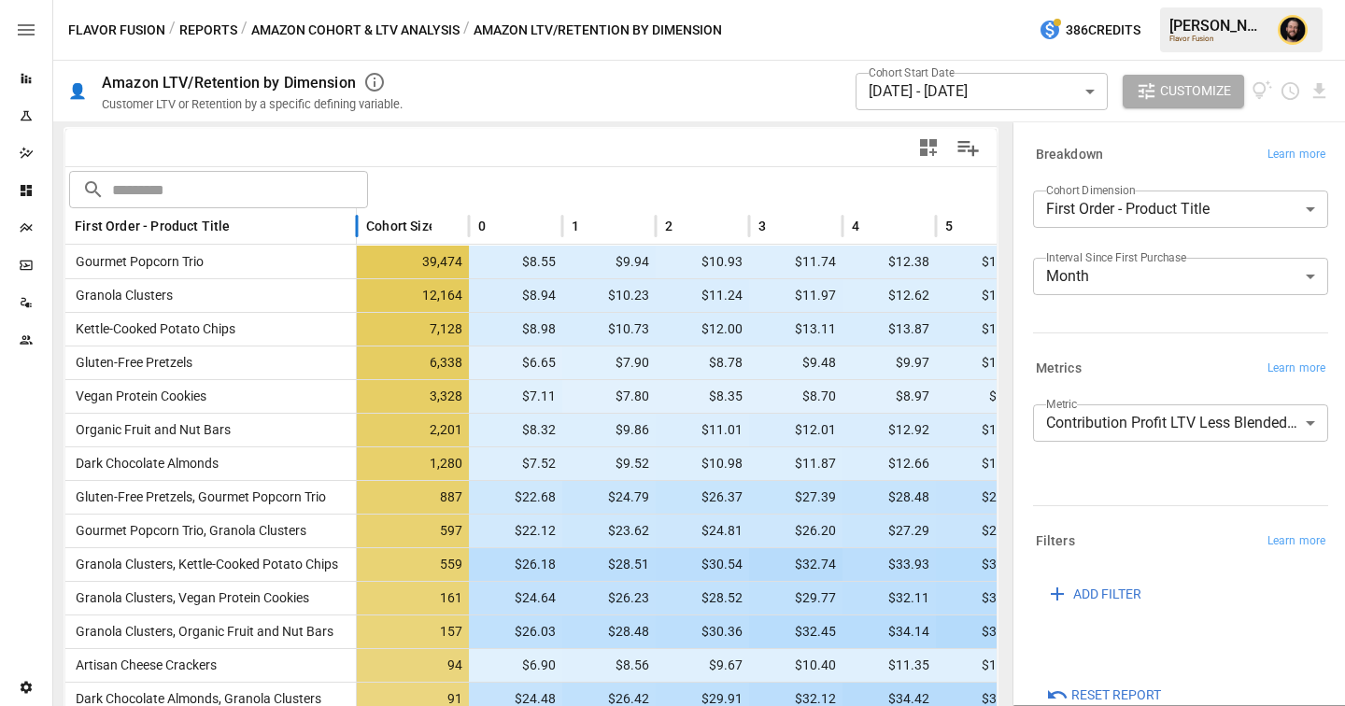
drag, startPoint x: 251, startPoint y: 223, endPoint x: 357, endPoint y: 227, distance: 105.6
click at [357, 227] on div at bounding box center [356, 226] width 9 height 36
click at [1064, 0] on body "Reports Experiments Dazzler Studio Dashboards Plans SmartModel ™ Data Sources T…" at bounding box center [672, 0] width 1345 height 0
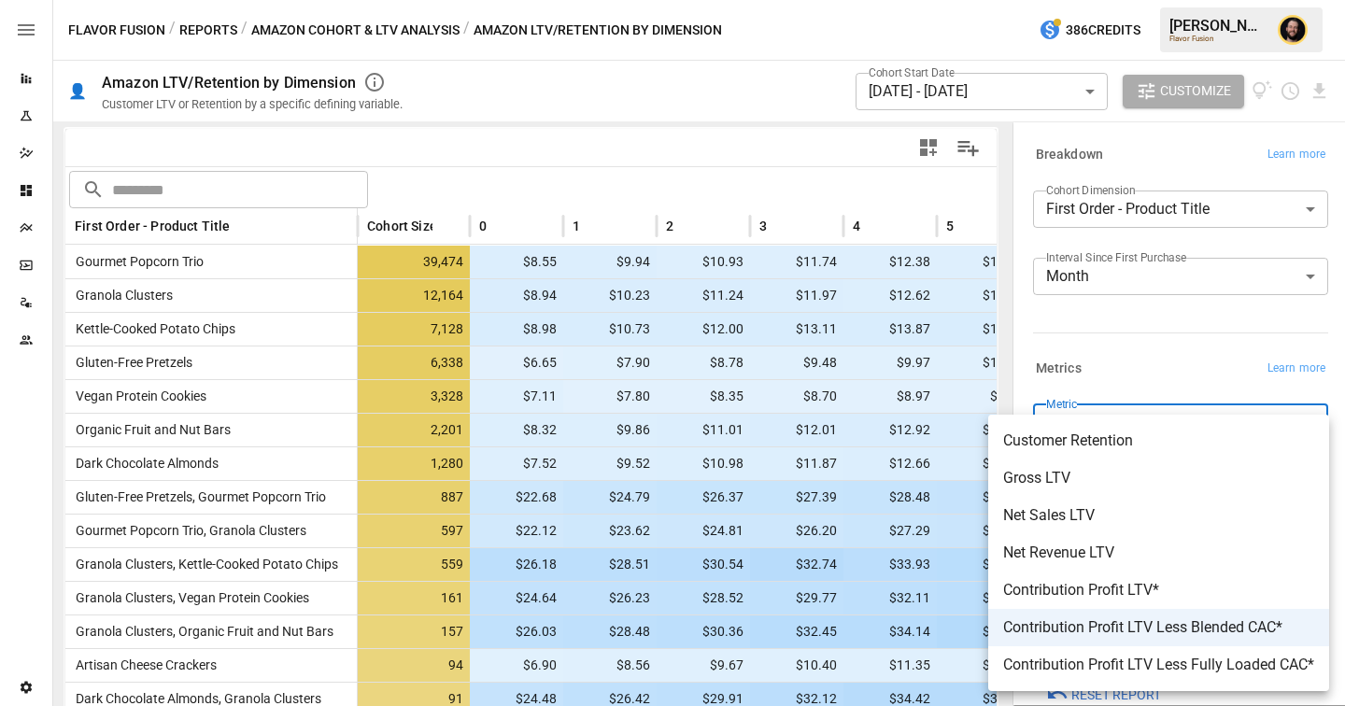
click at [206, 34] on div at bounding box center [672, 353] width 1345 height 706
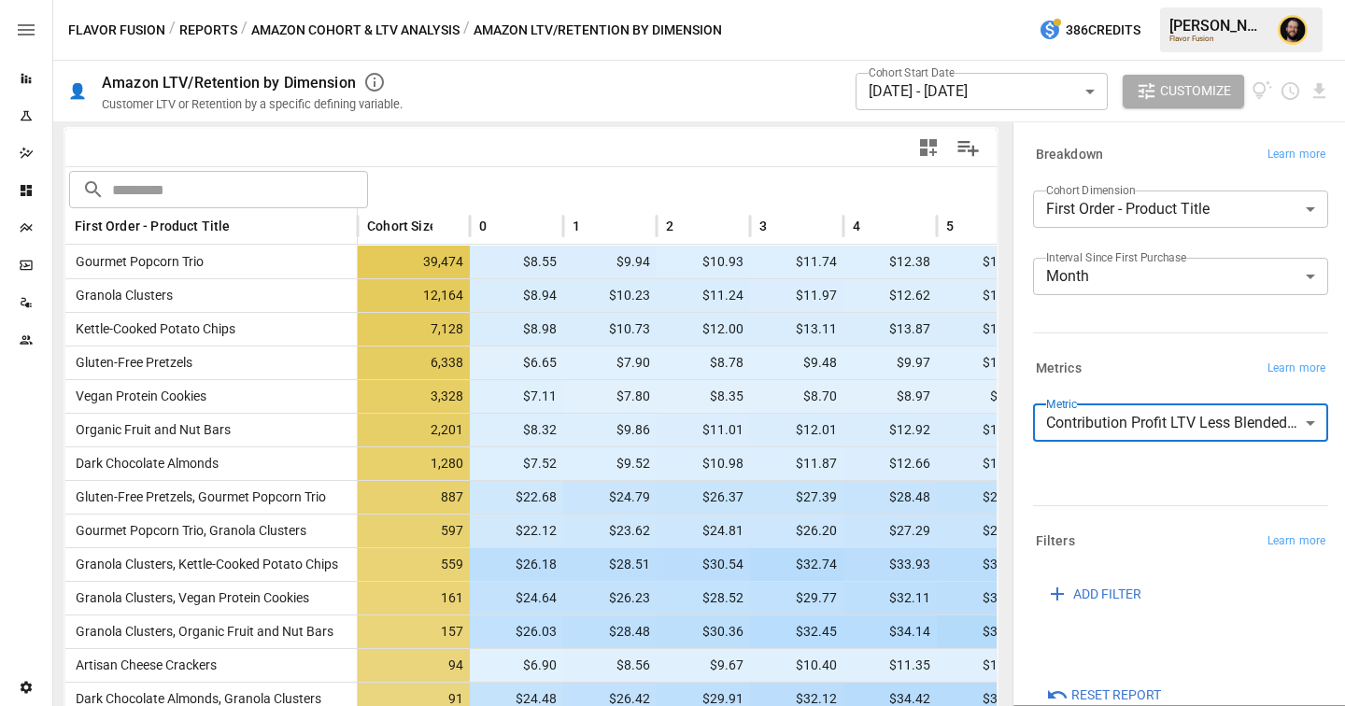
click at [203, 26] on button "Reports" at bounding box center [208, 30] width 58 height 23
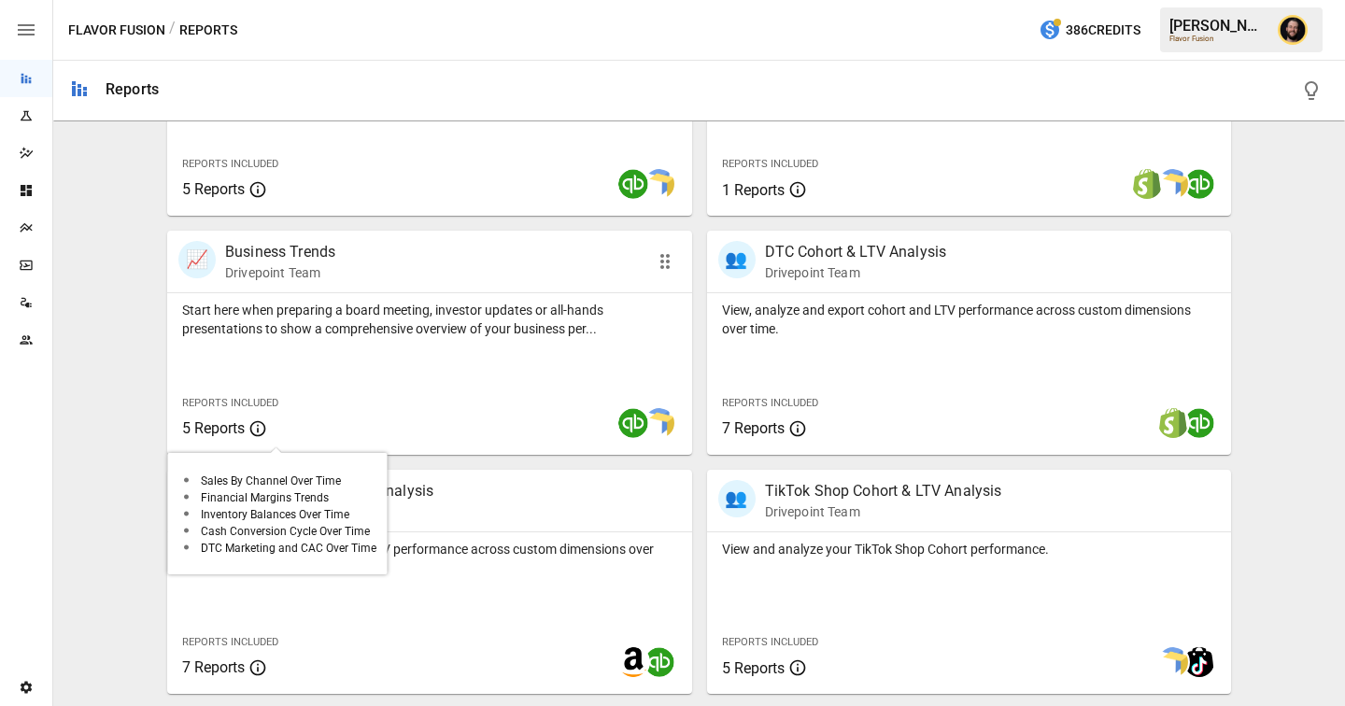
scroll to position [862, 0]
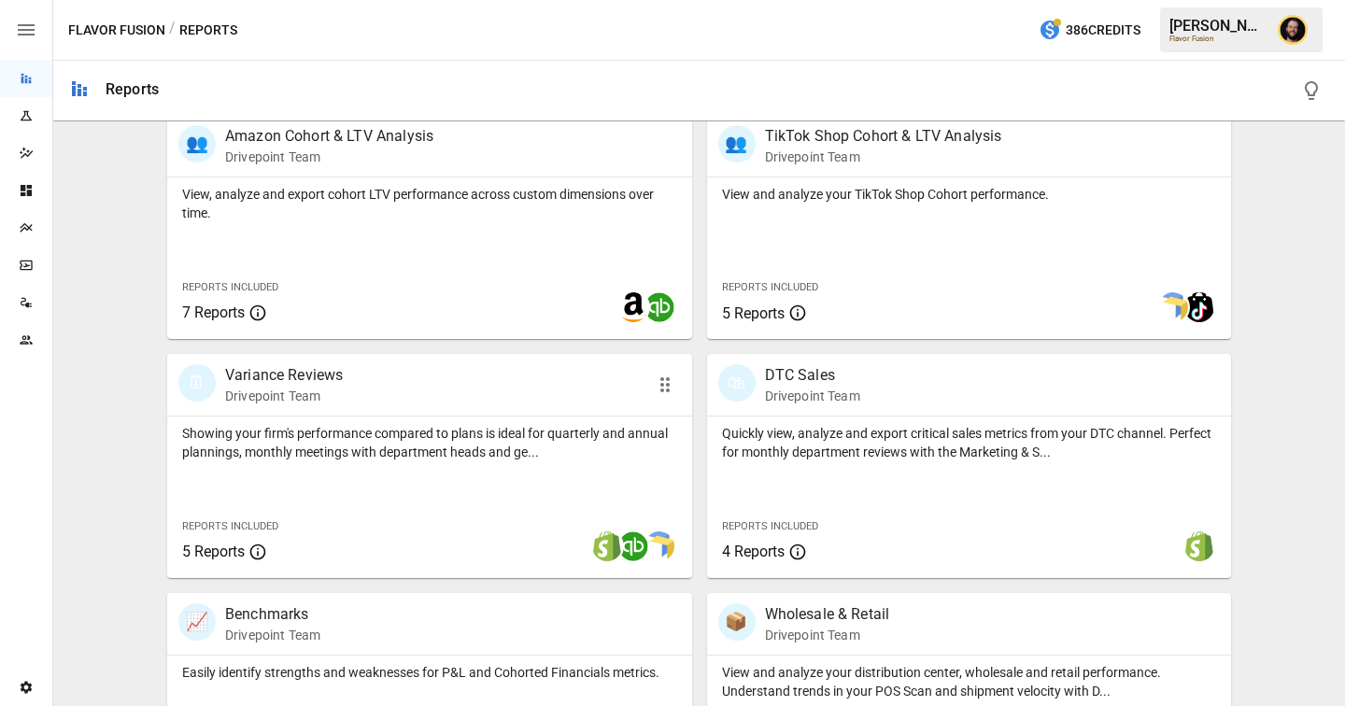
click at [348, 441] on p "Showing your firm's performance compared to plans is ideal for quarterly and an…" at bounding box center [429, 442] width 495 height 37
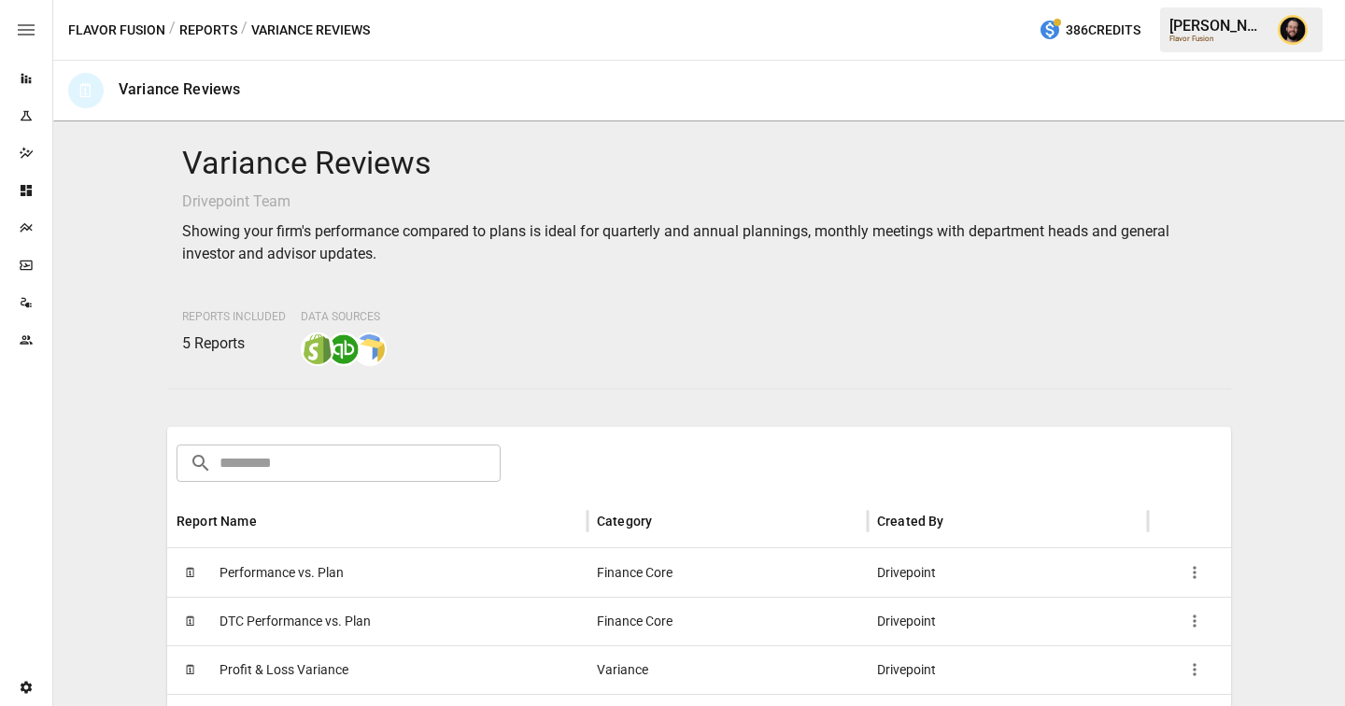
click at [304, 586] on span "Performance vs. Plan" at bounding box center [282, 573] width 124 height 48
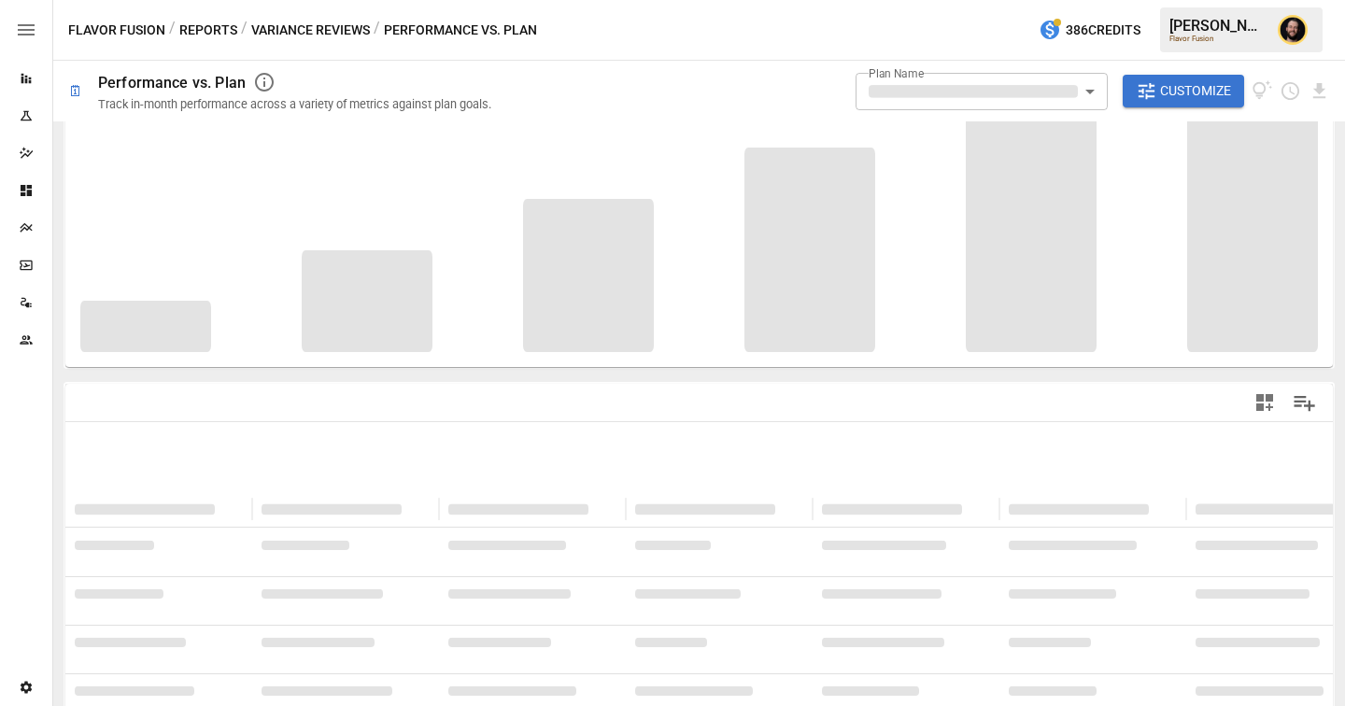
scroll to position [214, 0]
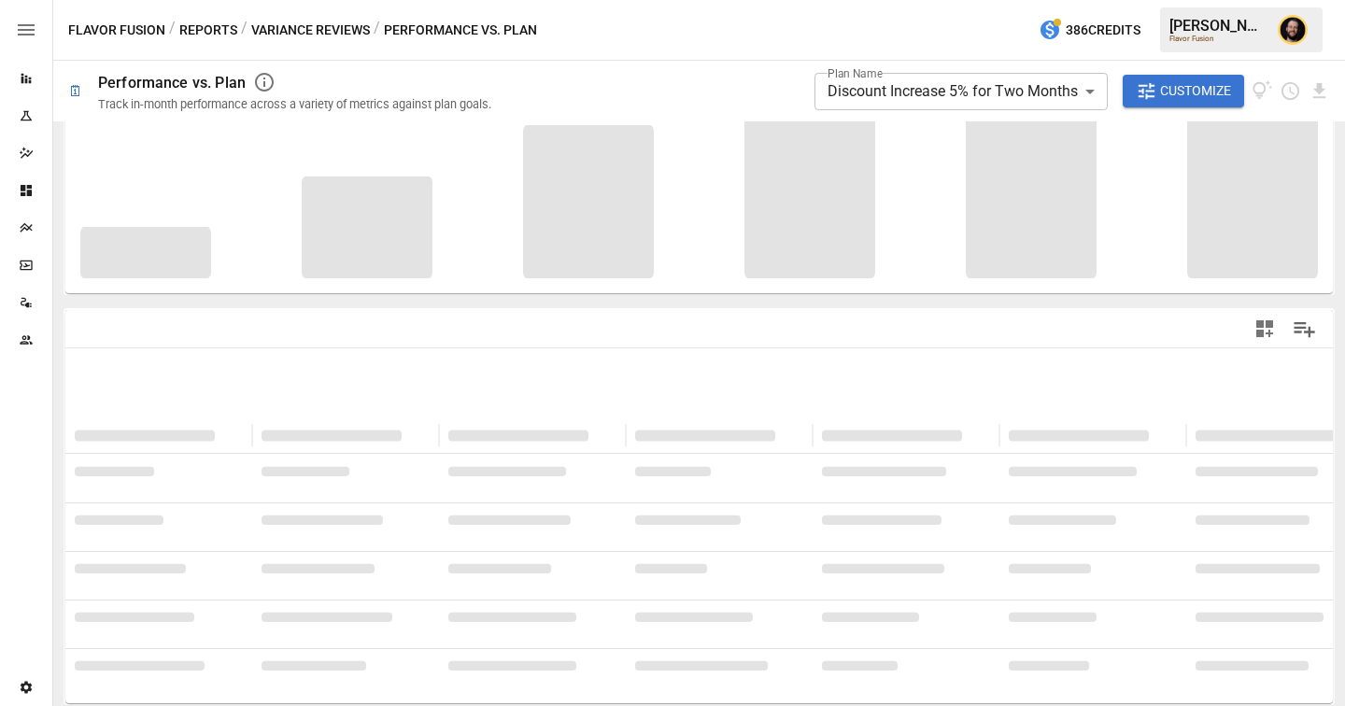
click at [897, 0] on body "**********" at bounding box center [672, 0] width 1345 height 0
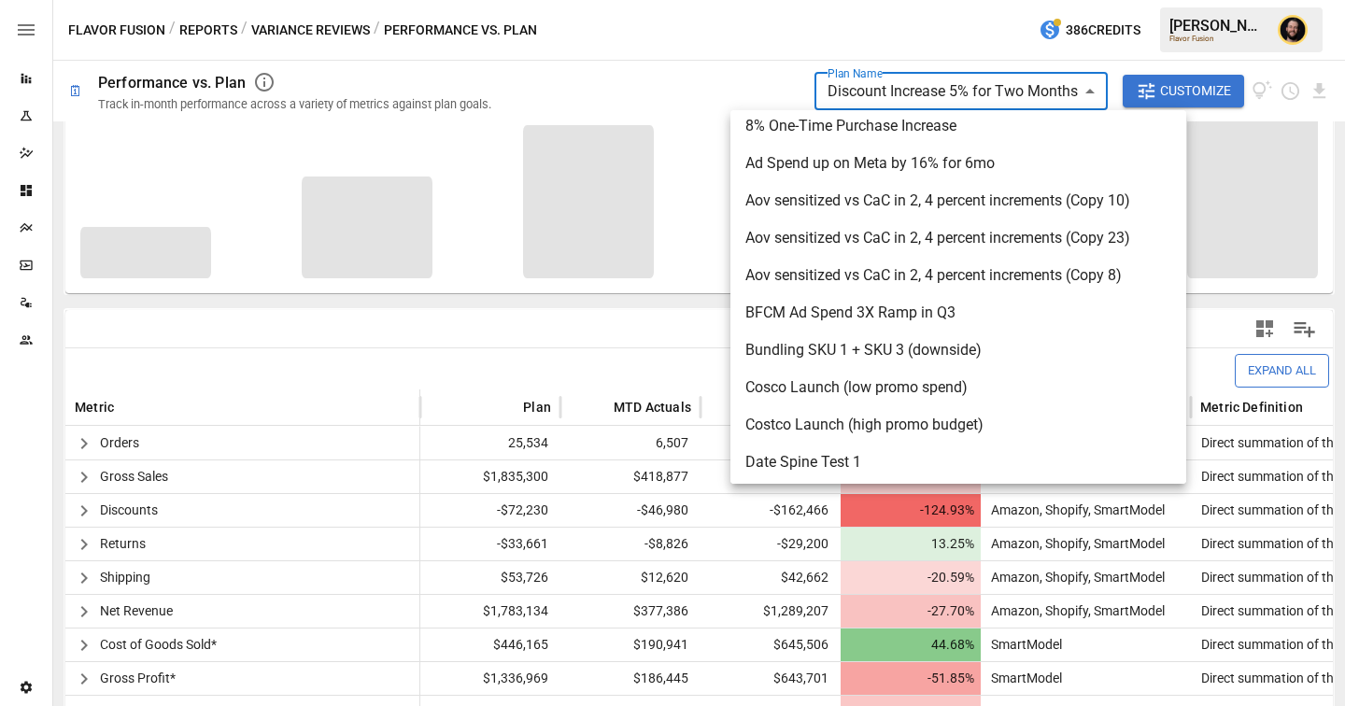
scroll to position [33, 0]
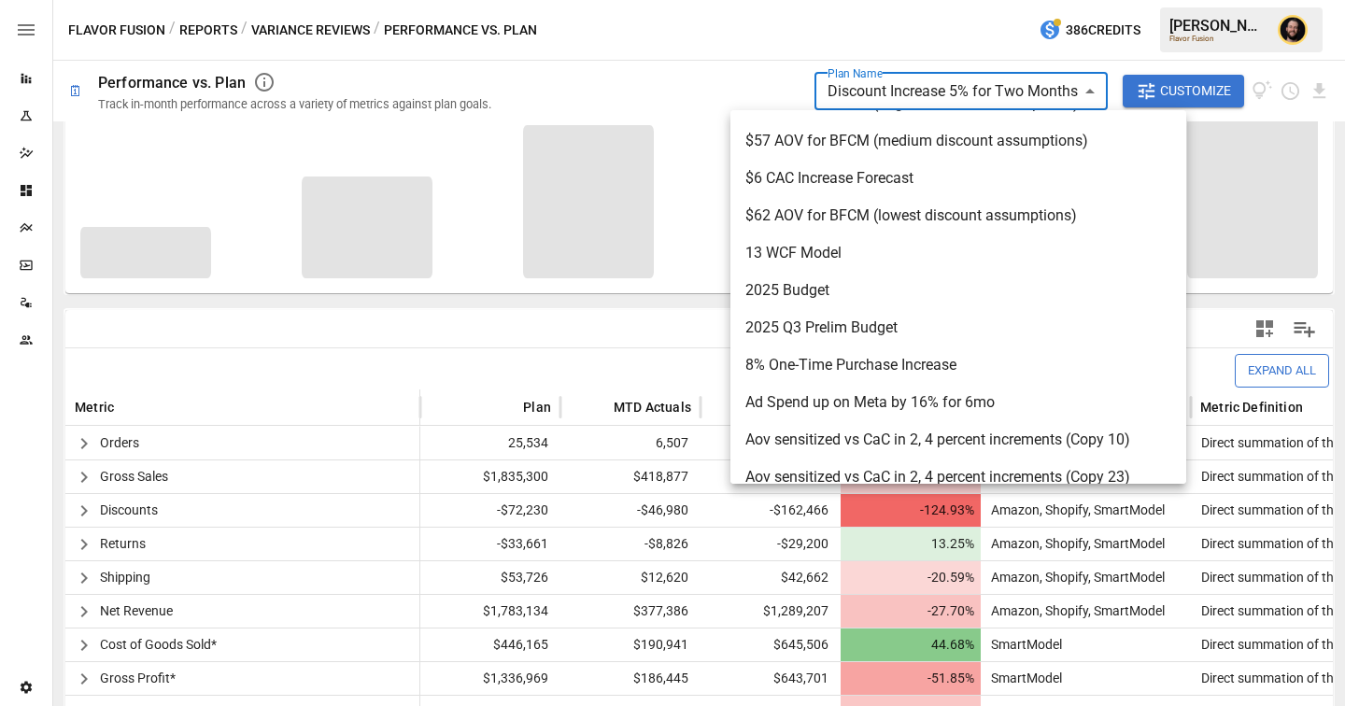
click at [867, 292] on span "2025 Budget" at bounding box center [958, 290] width 426 height 22
type input "**********"
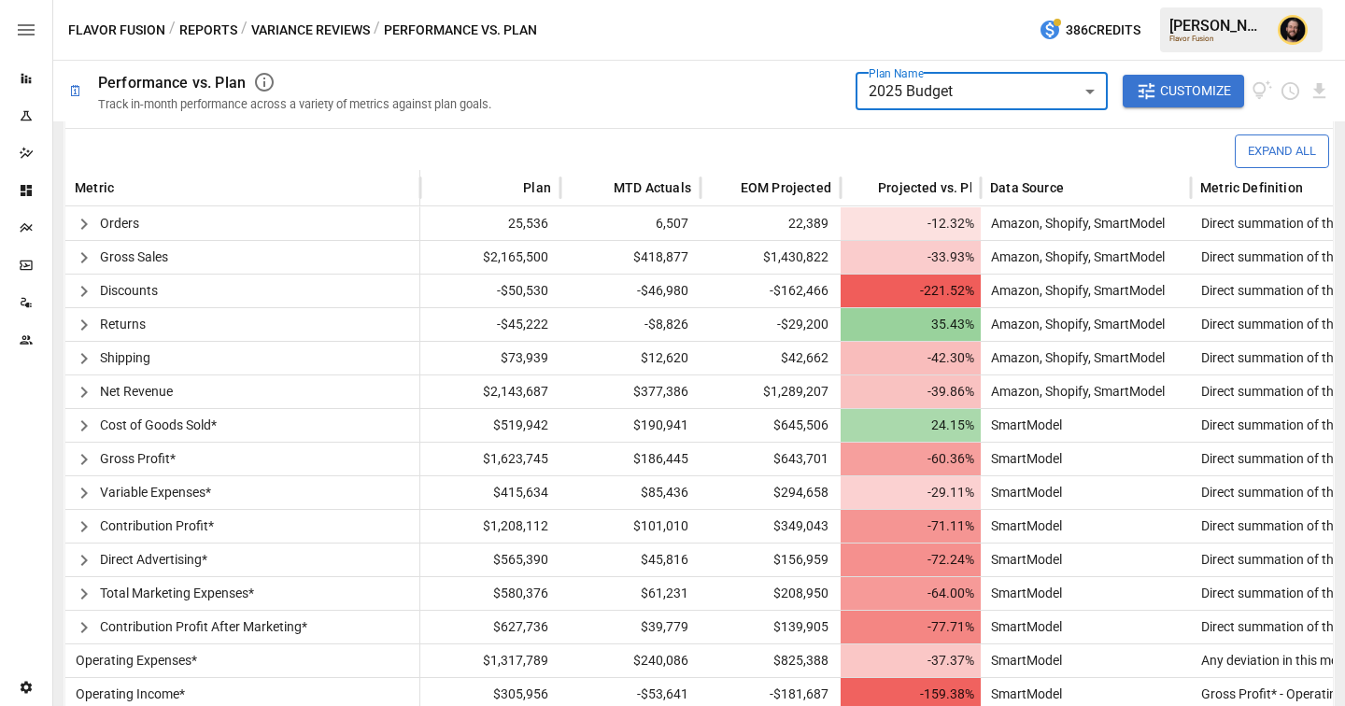
scroll to position [432, 0]
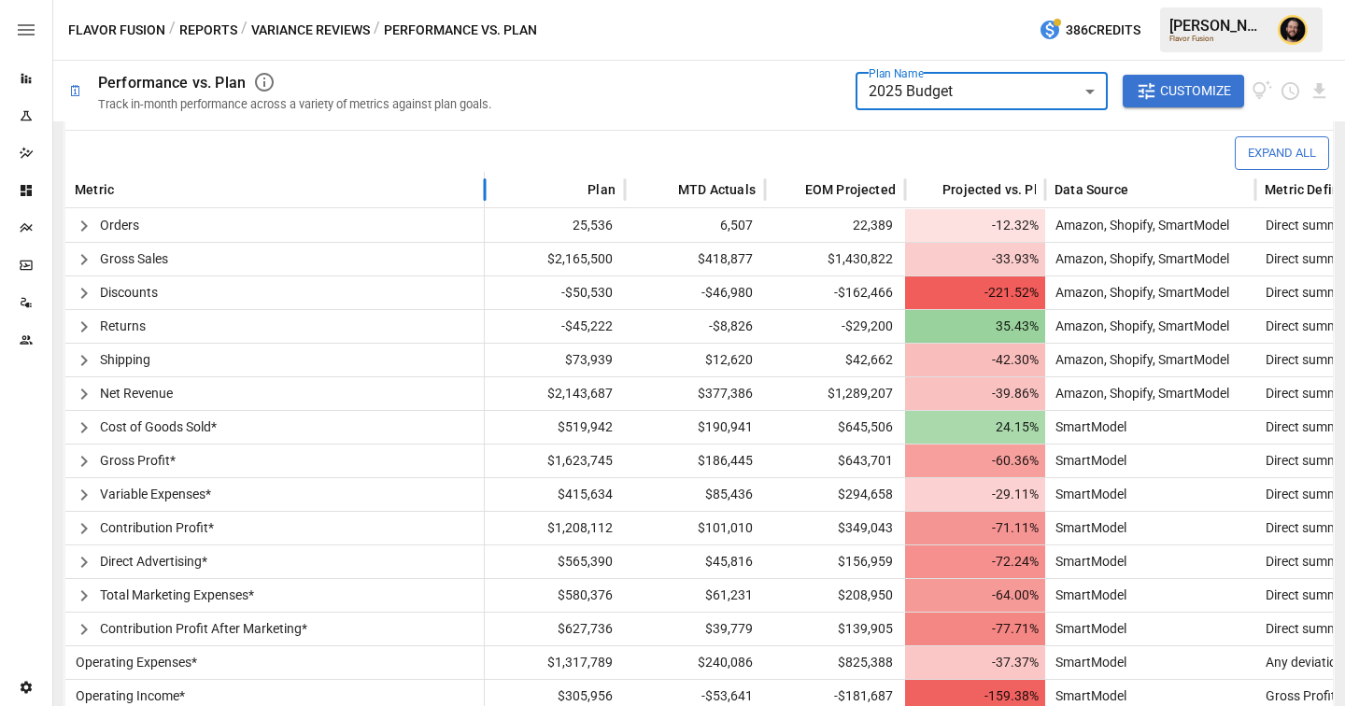
drag, startPoint x: 417, startPoint y: 187, endPoint x: 480, endPoint y: 186, distance: 63.5
click at [480, 186] on div at bounding box center [484, 190] width 9 height 36
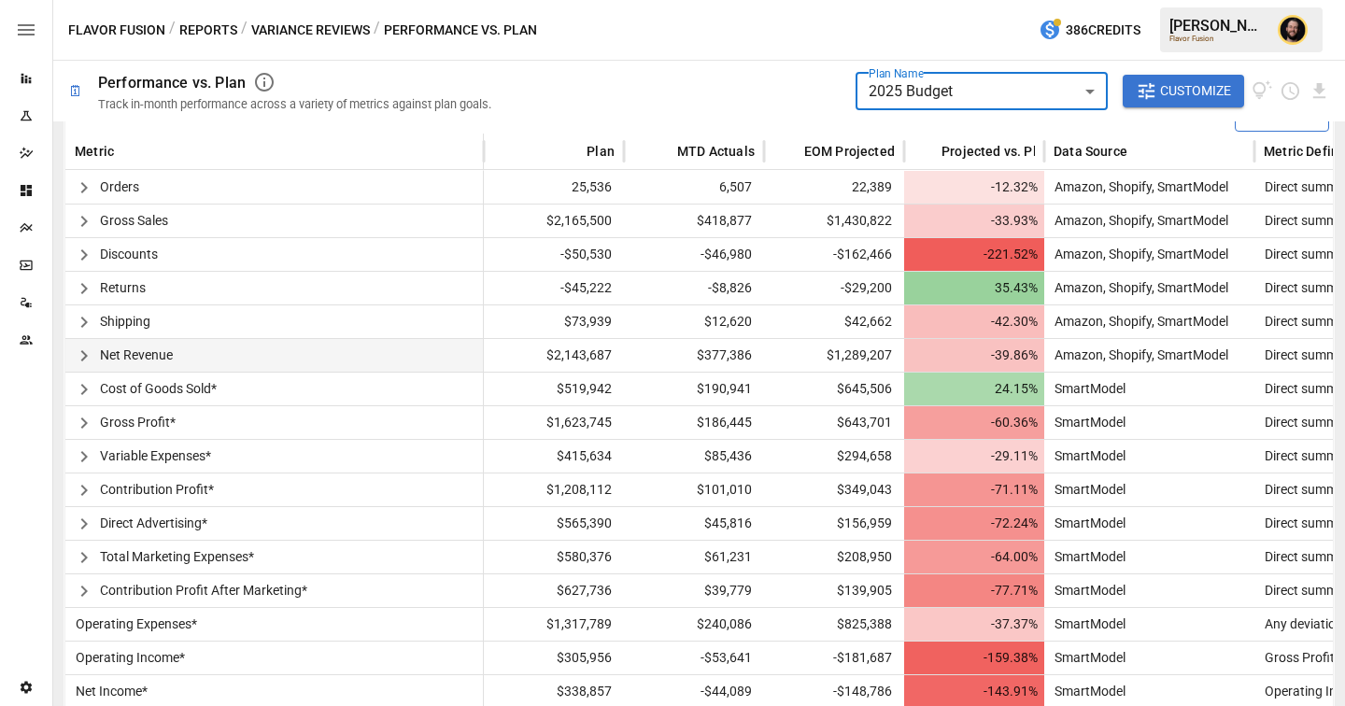
scroll to position [469, 0]
click at [89, 358] on icon "button" at bounding box center [84, 357] width 22 height 22
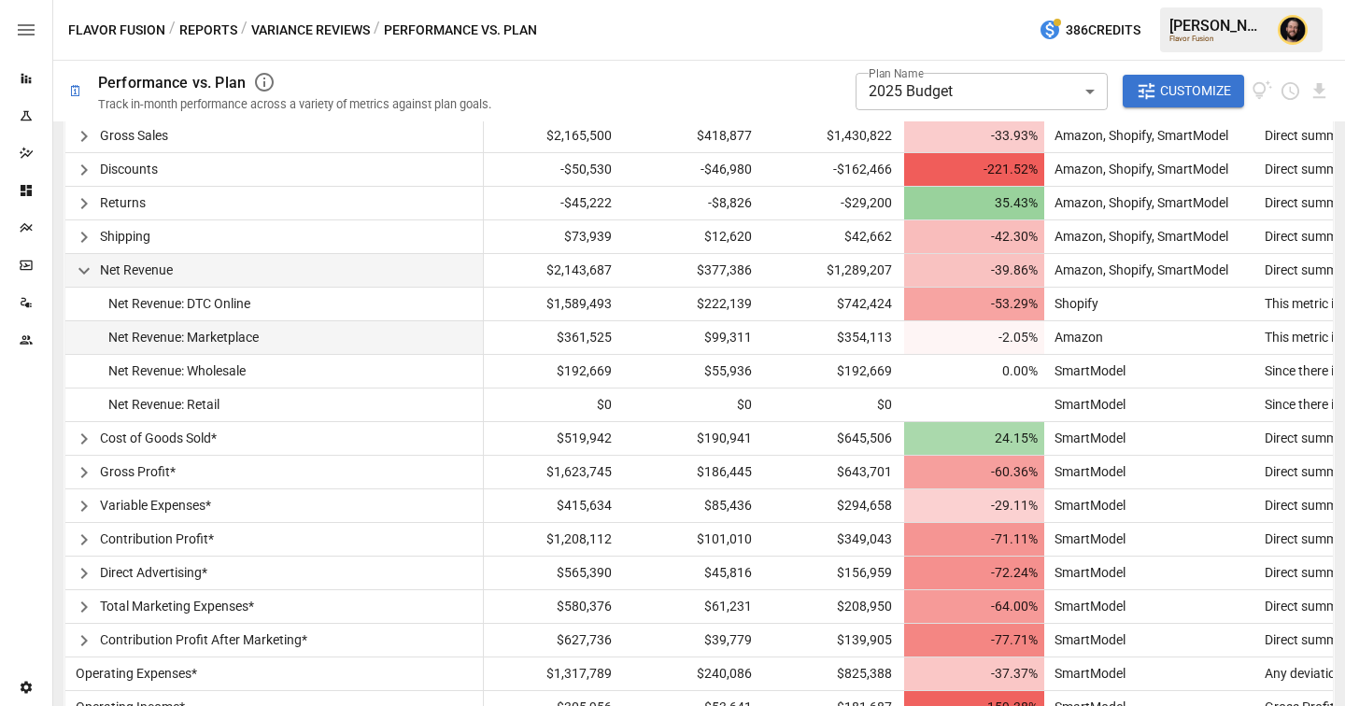
scroll to position [618, 0]
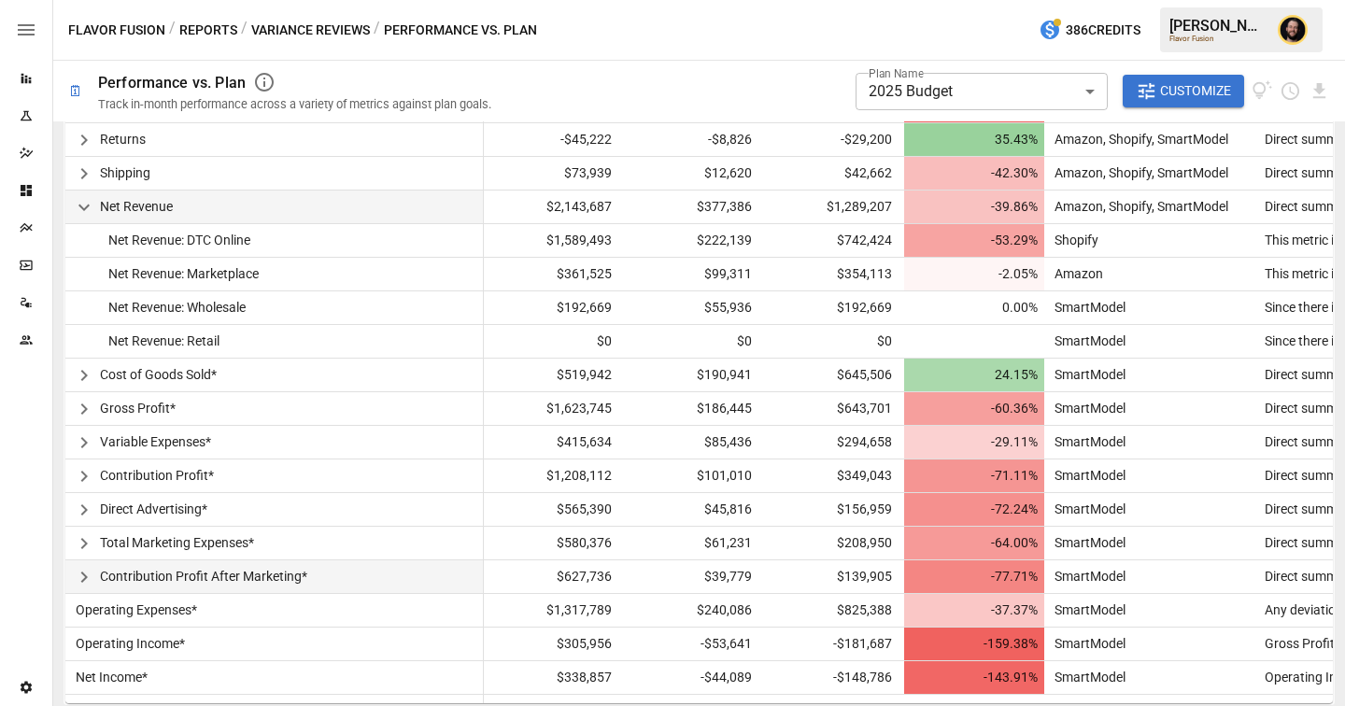
click at [82, 580] on icon "button" at bounding box center [83, 577] width 7 height 11
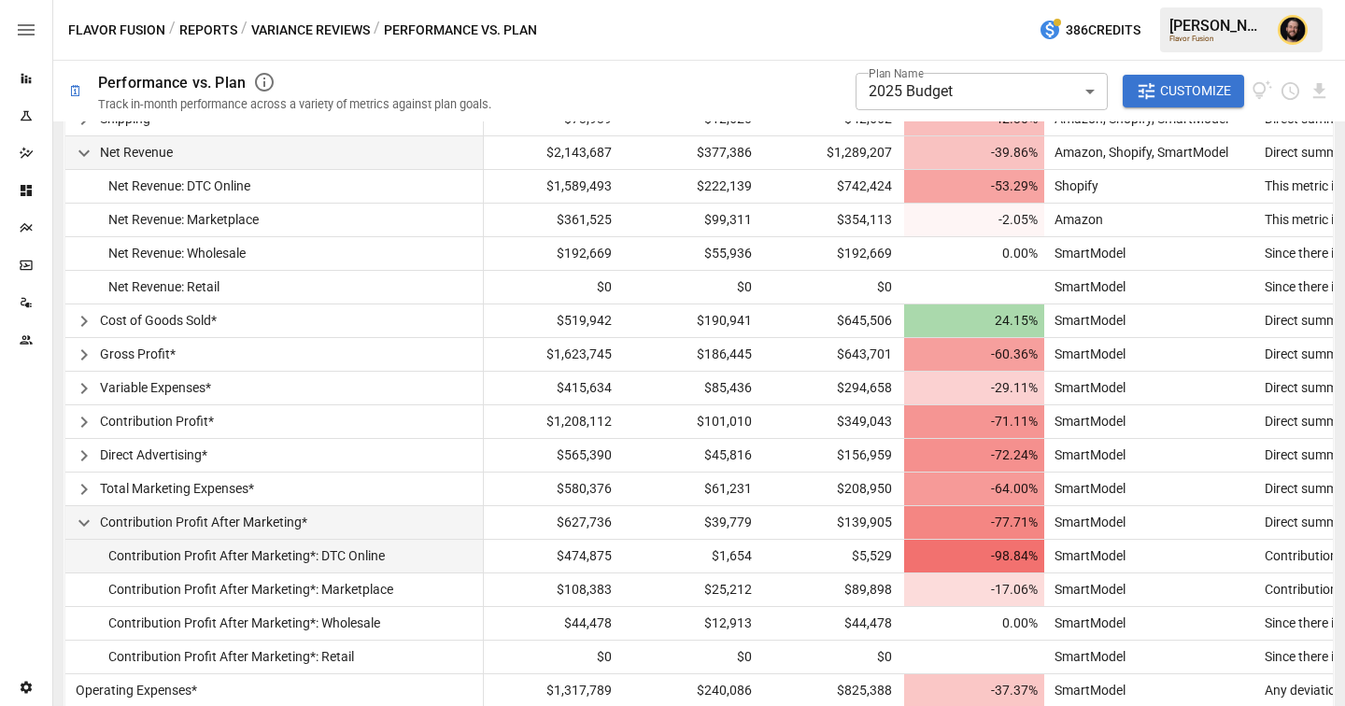
scroll to position [719, 0]
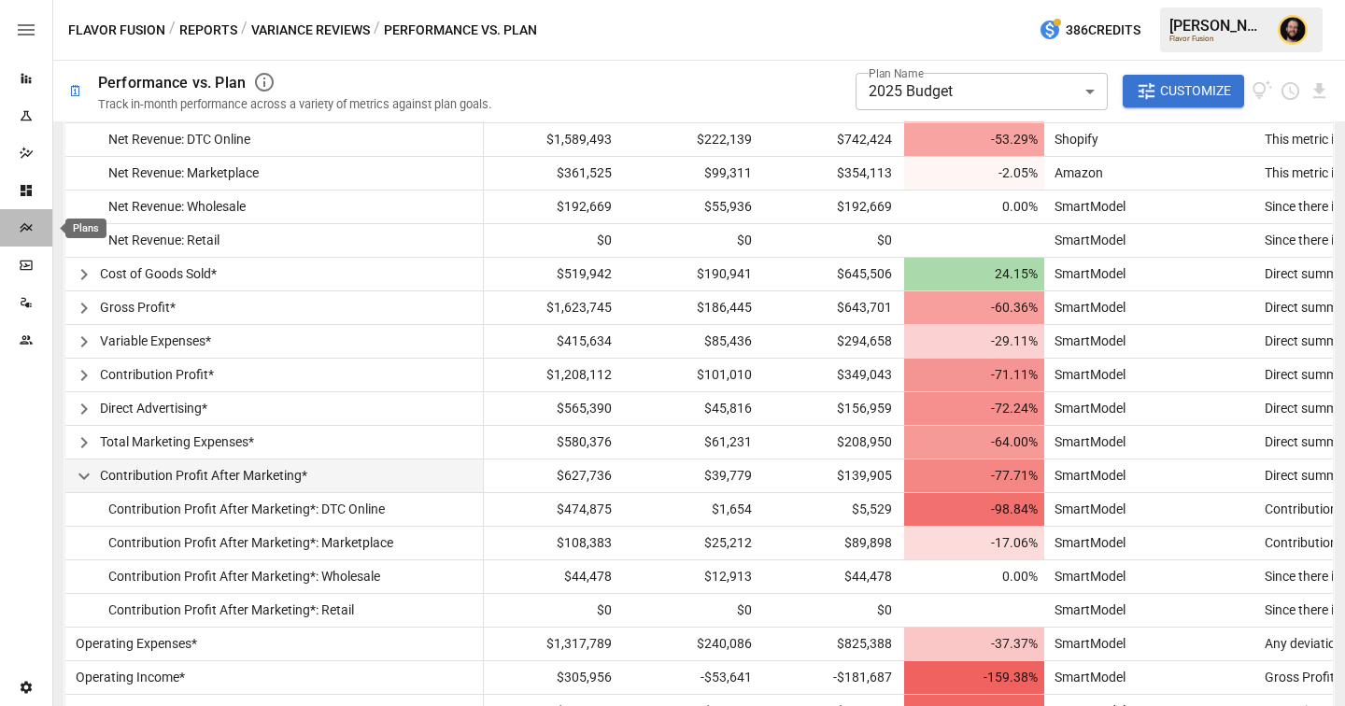
click at [10, 223] on div "Plans" at bounding box center [26, 227] width 52 height 15
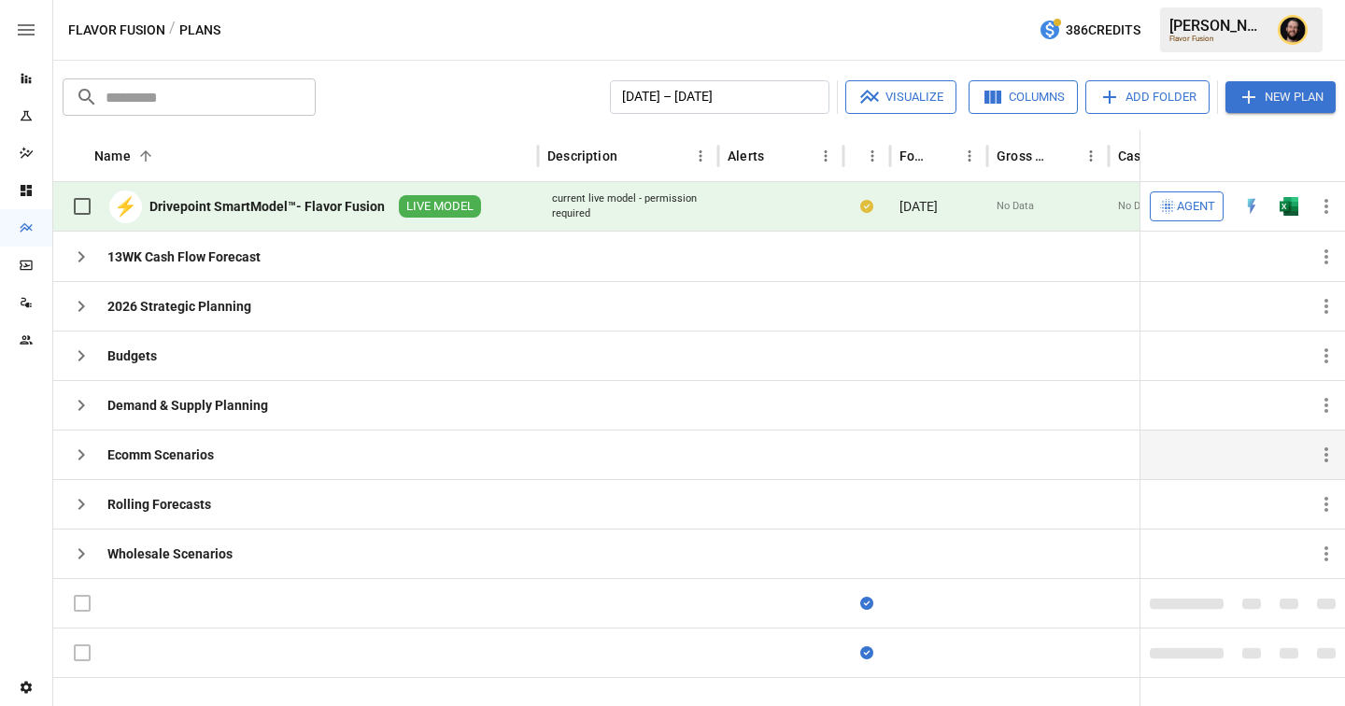
click at [83, 446] on icon "button" at bounding box center [81, 455] width 22 height 22
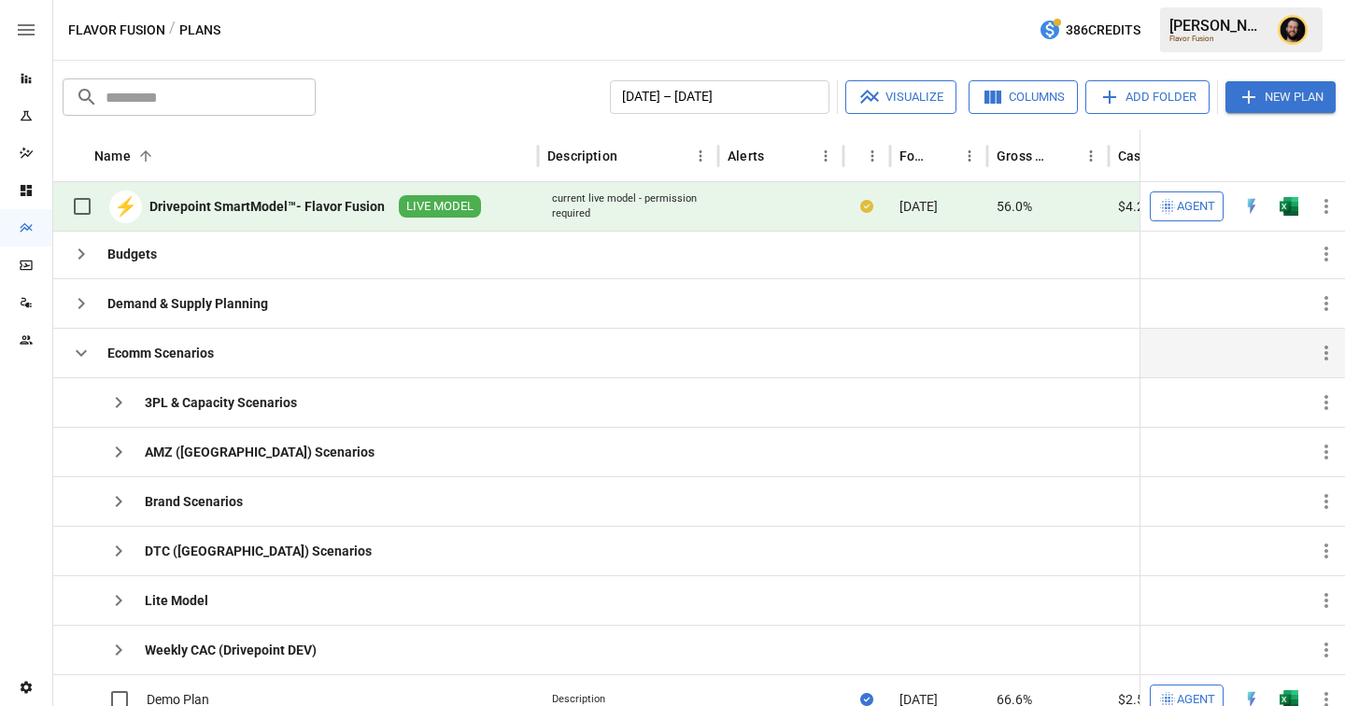
scroll to position [176, 0]
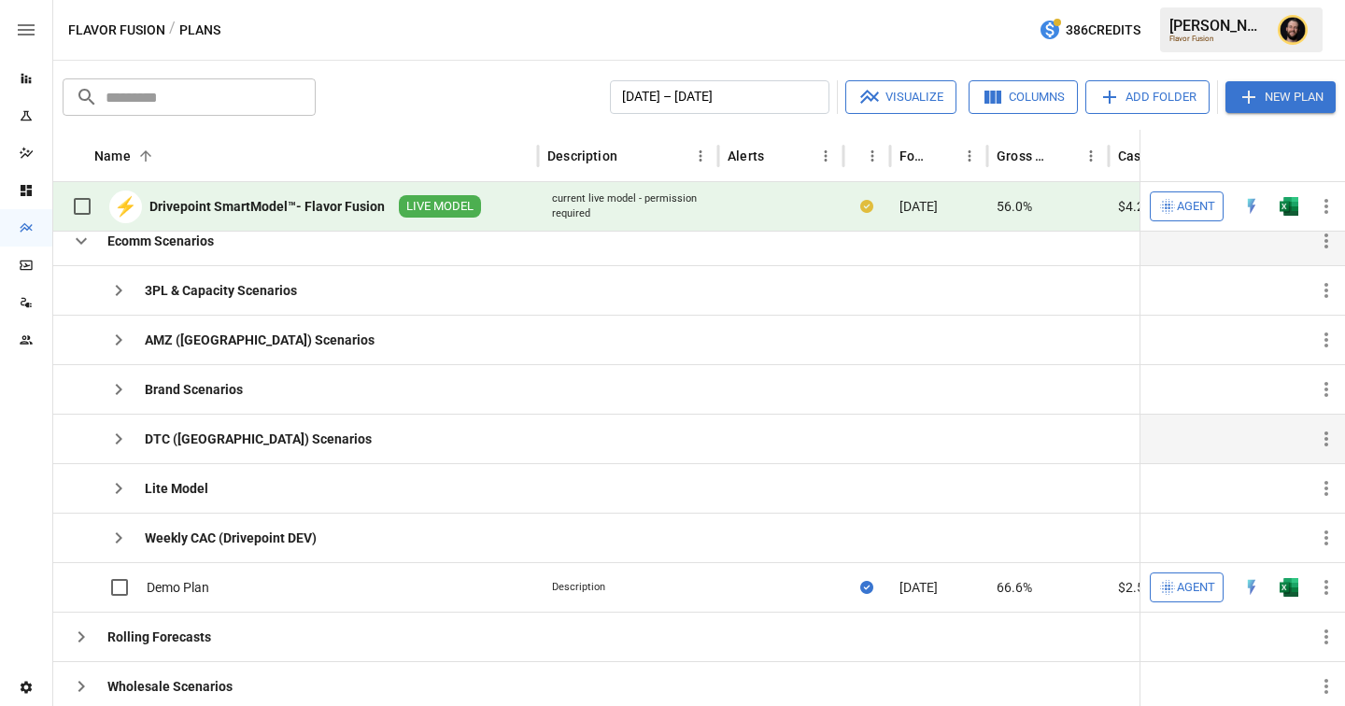
click at [121, 437] on icon "button" at bounding box center [118, 439] width 22 height 22
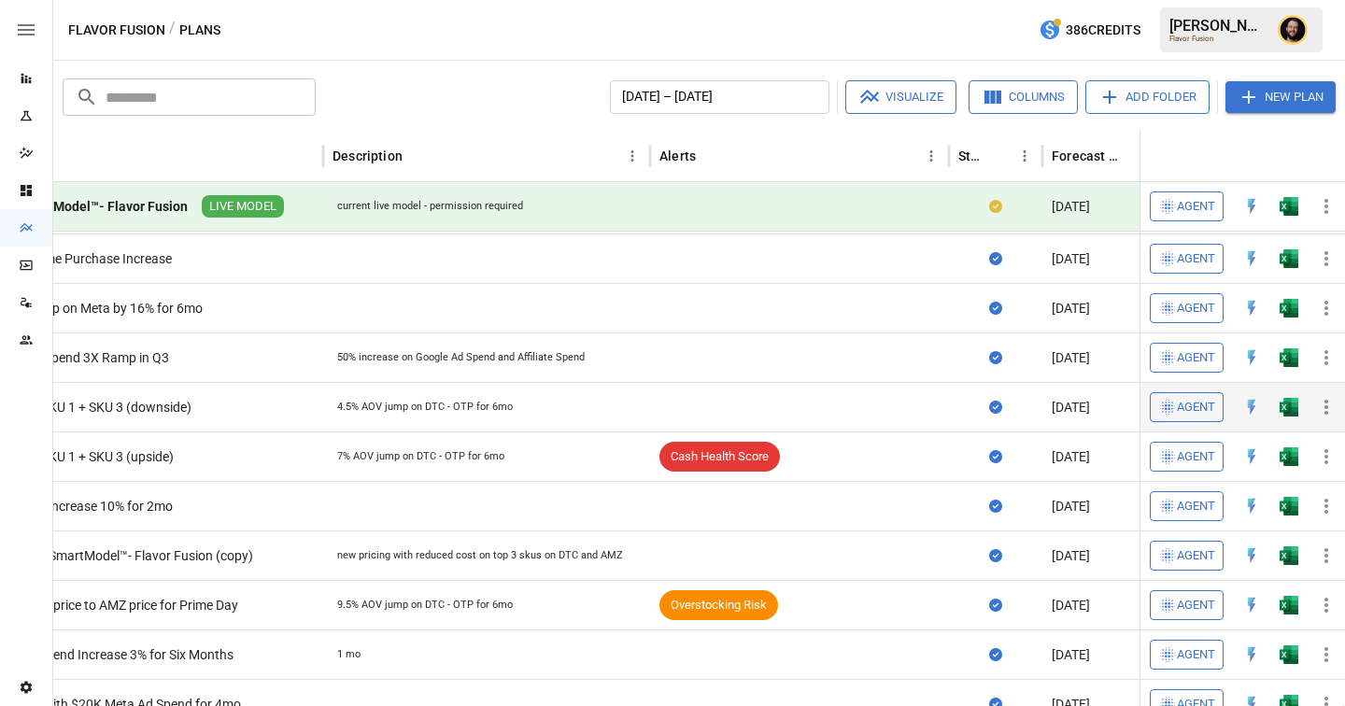
scroll to position [0, 417]
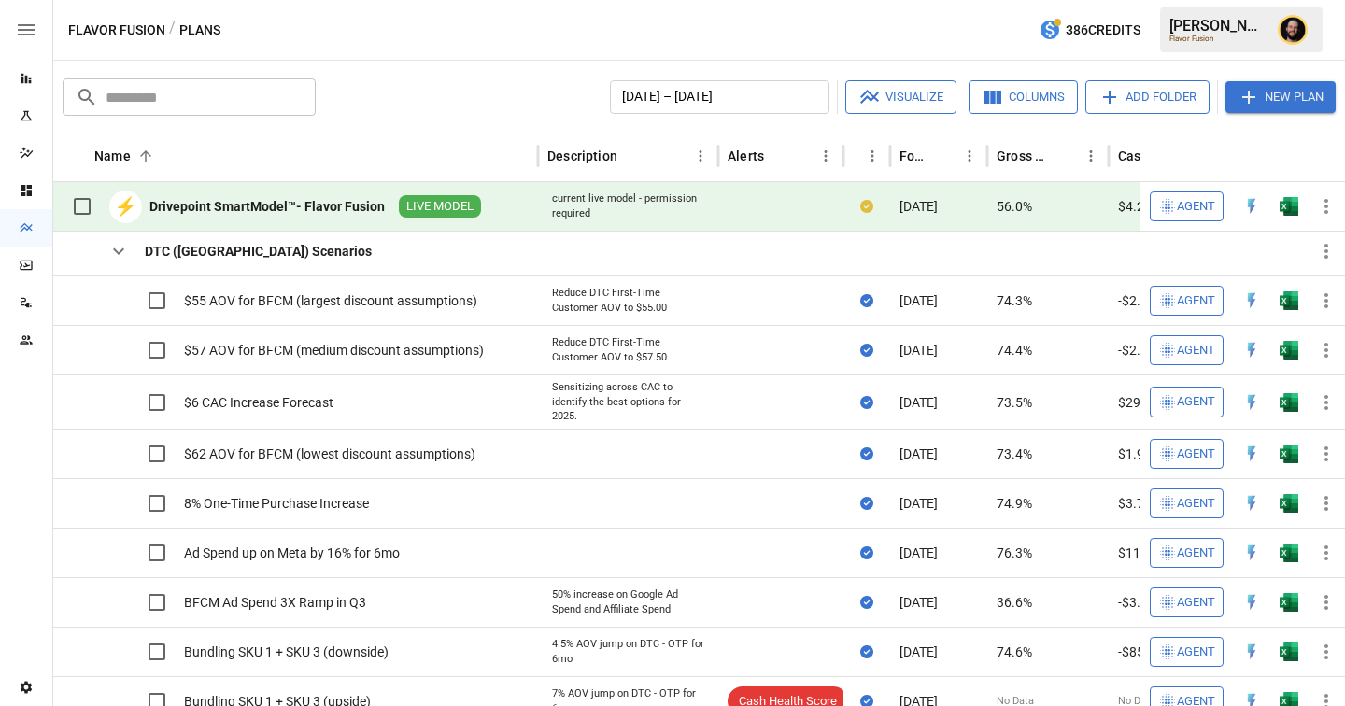
click at [129, 243] on icon "button" at bounding box center [118, 251] width 22 height 22
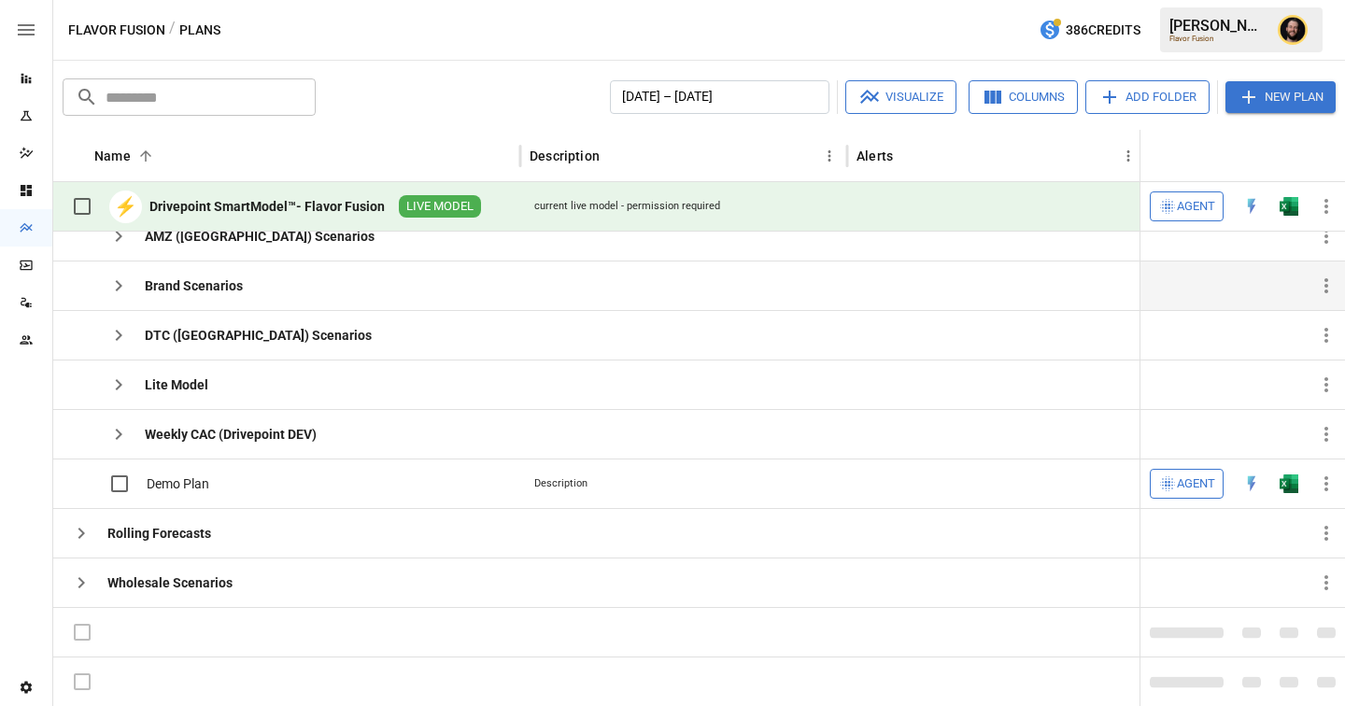
scroll to position [141, 0]
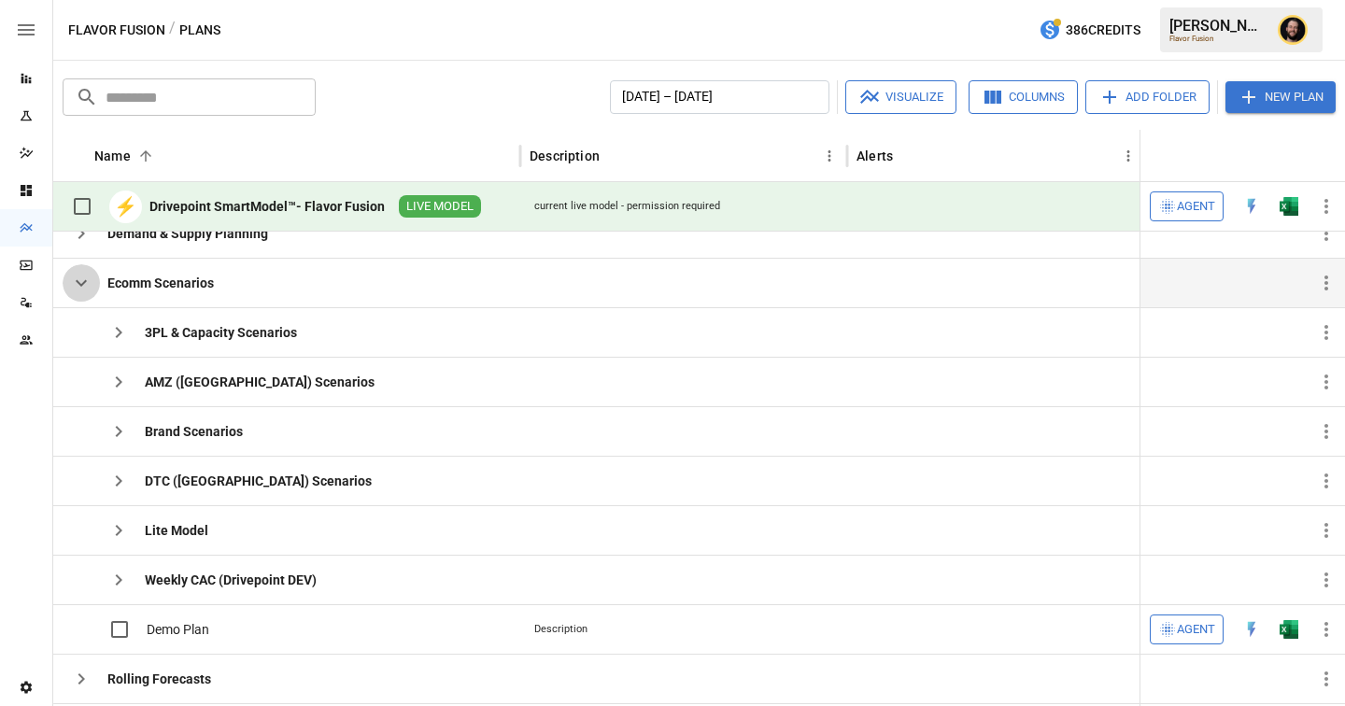
click at [85, 286] on icon "button" at bounding box center [81, 283] width 22 height 22
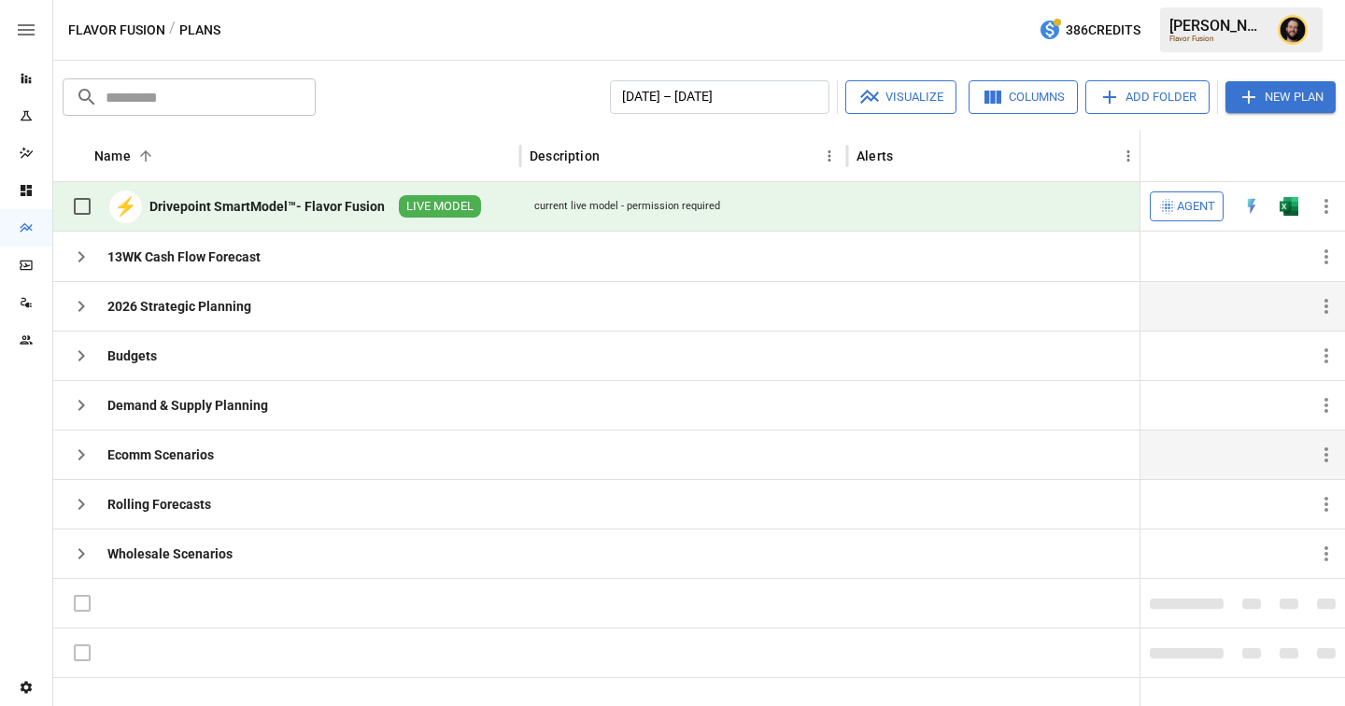
click at [83, 308] on icon "button" at bounding box center [81, 306] width 22 height 22
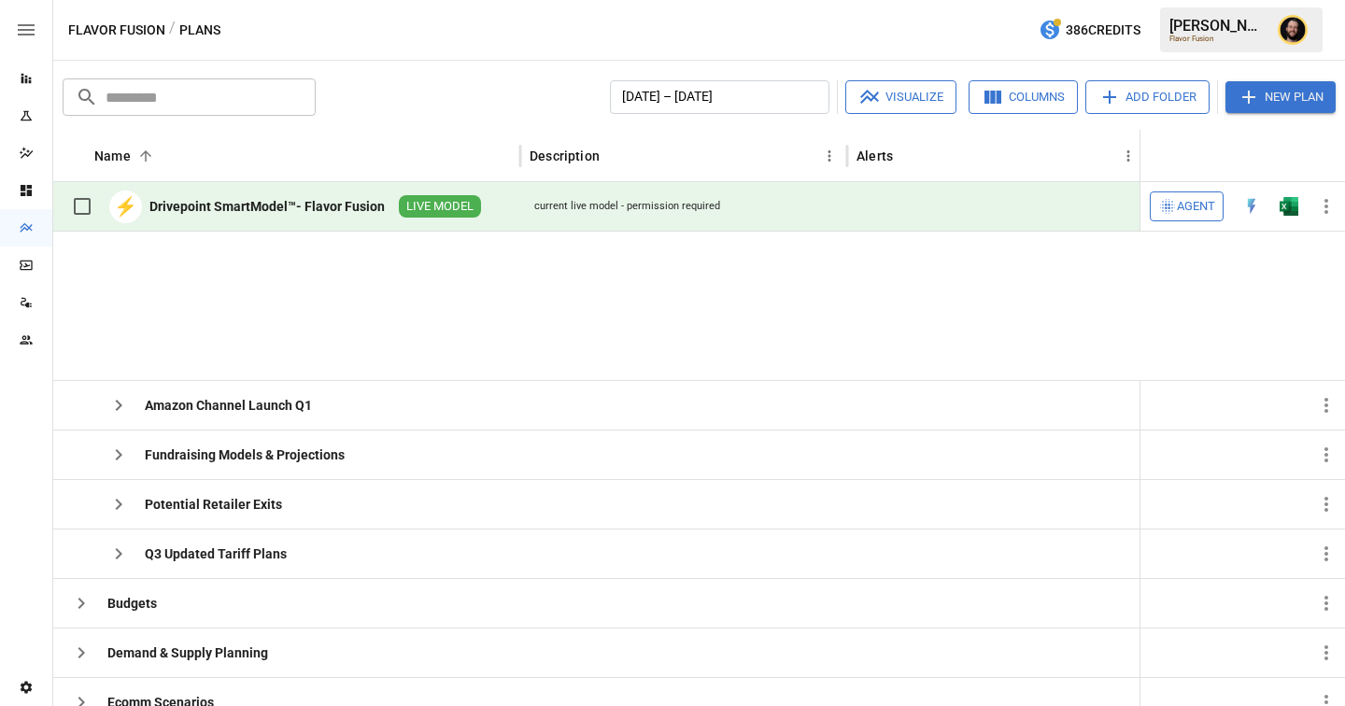
scroll to position [179, 0]
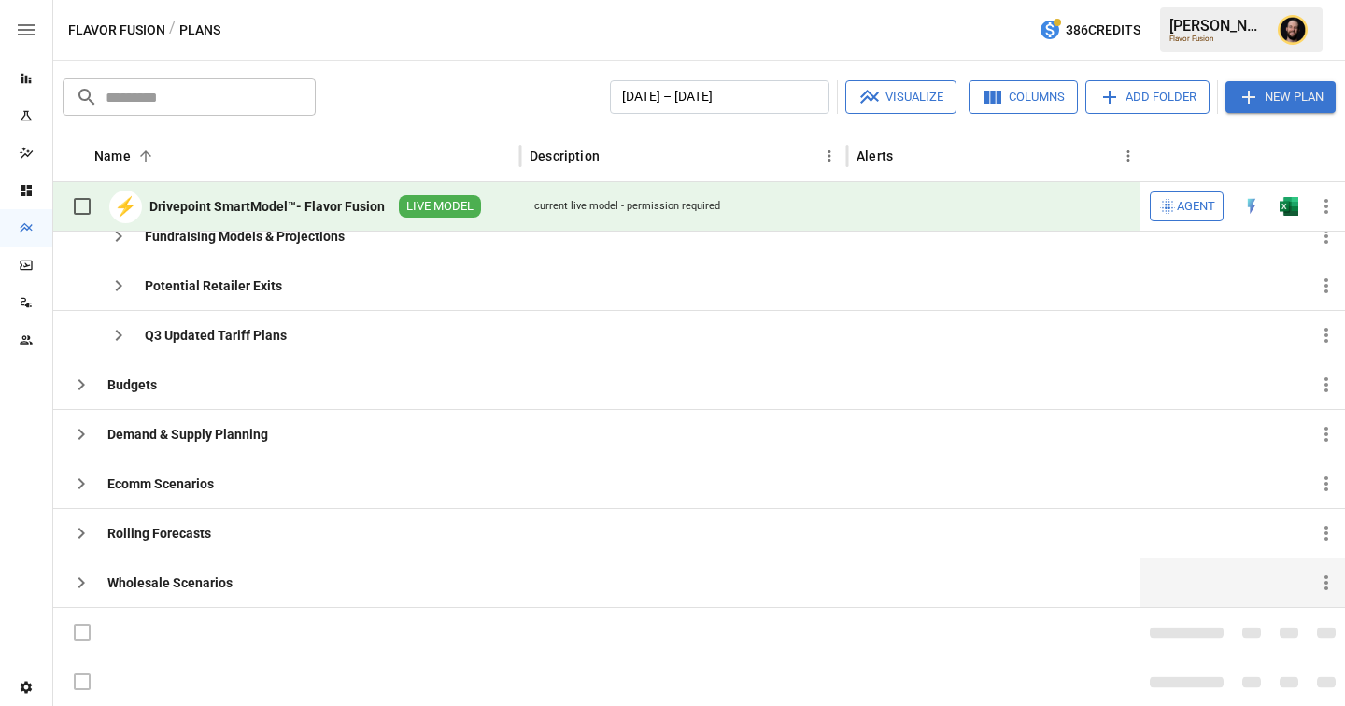
click at [87, 579] on icon "button" at bounding box center [81, 583] width 22 height 22
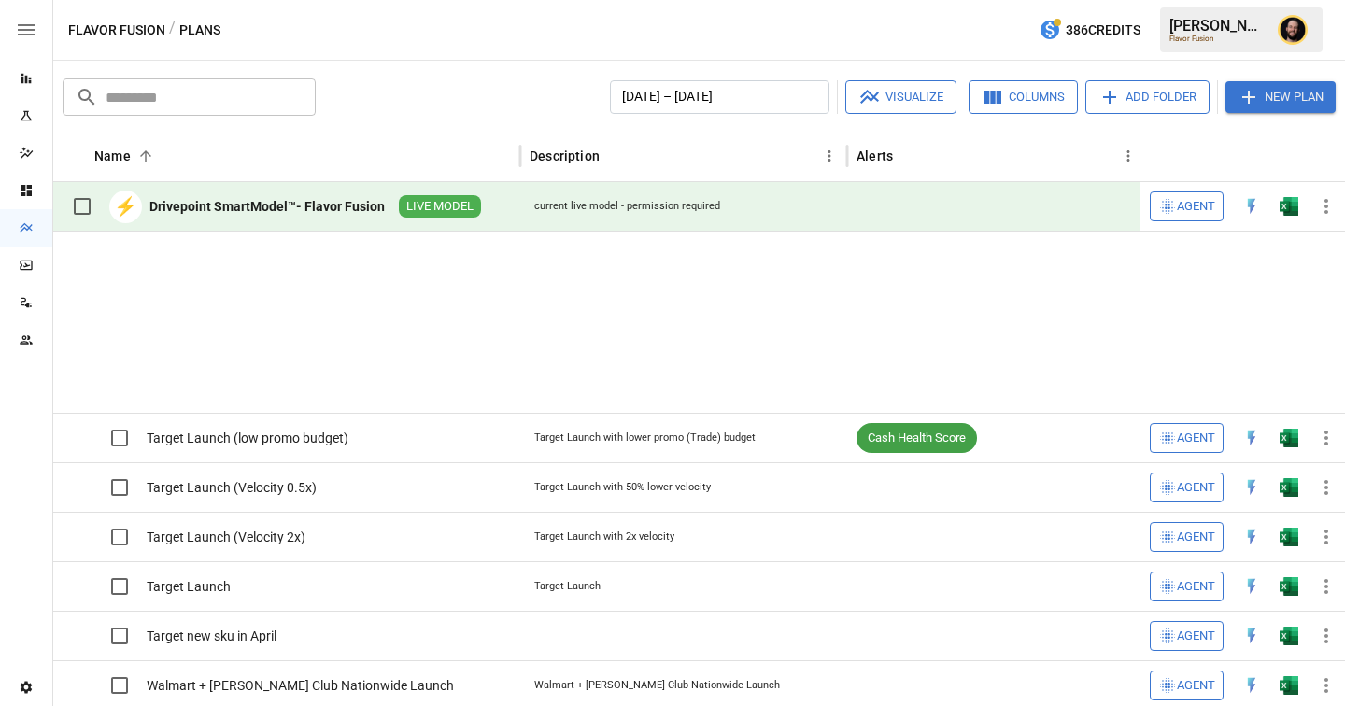
scroll to position [1215, 0]
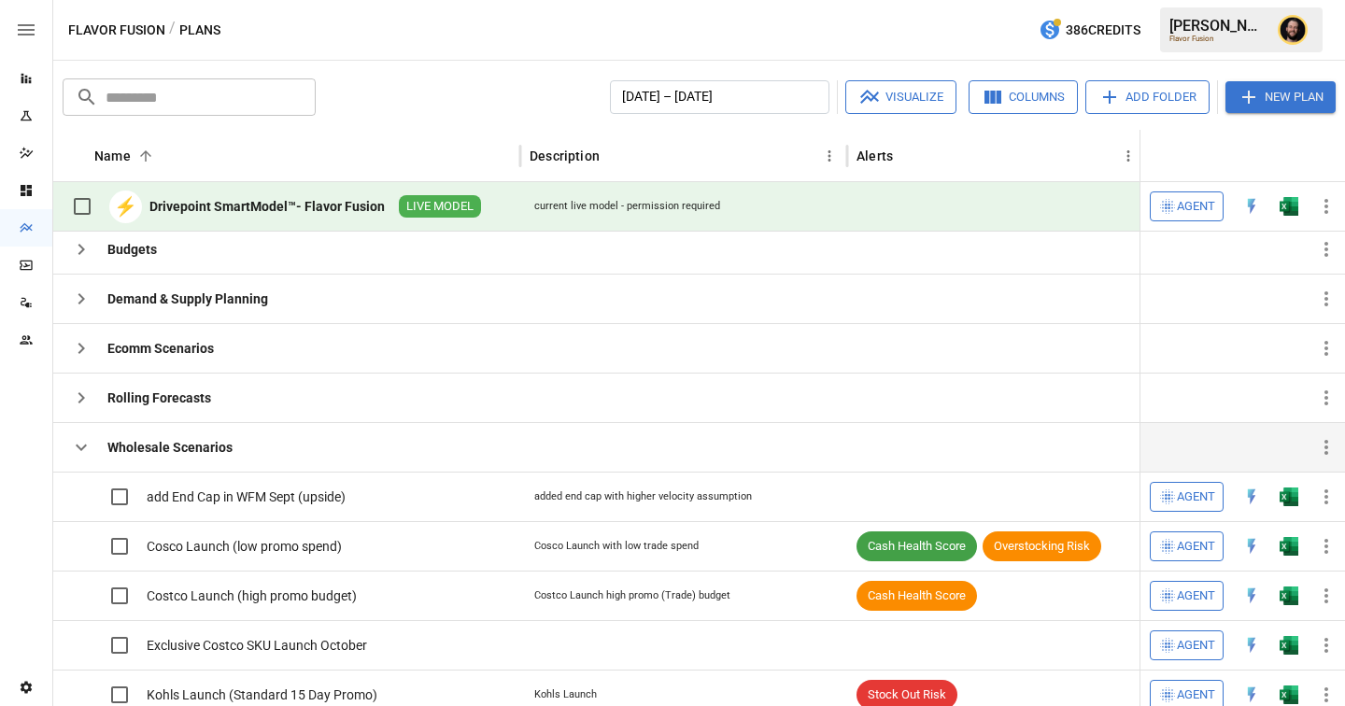
click at [90, 450] on icon "button" at bounding box center [81, 447] width 22 height 22
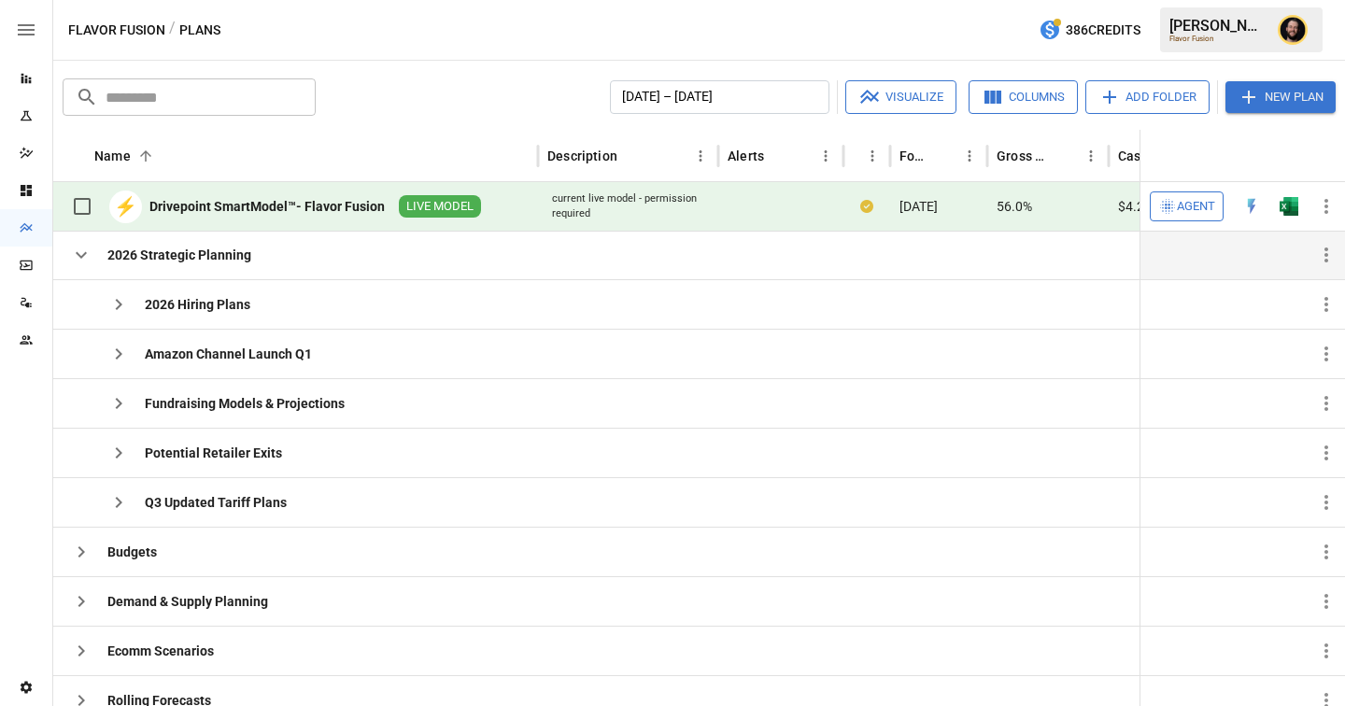
click at [79, 262] on icon "button" at bounding box center [81, 255] width 22 height 22
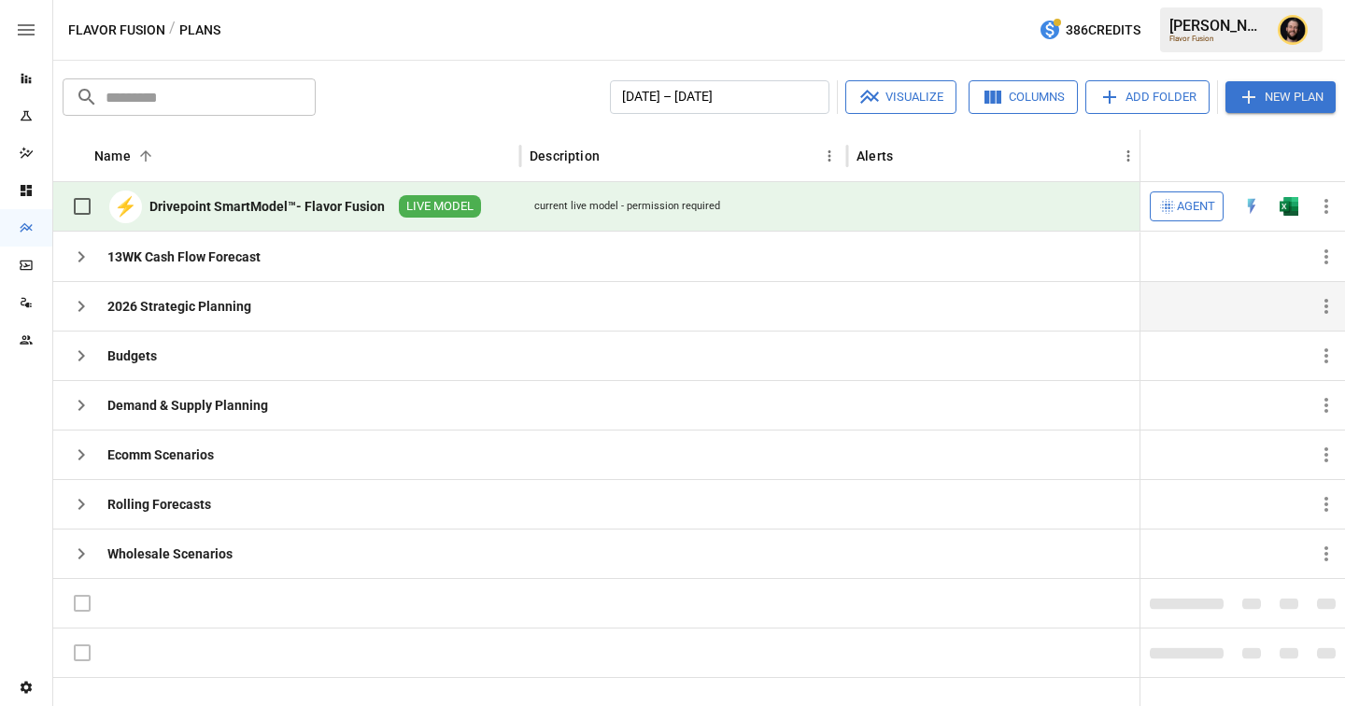
scroll to position [0, 0]
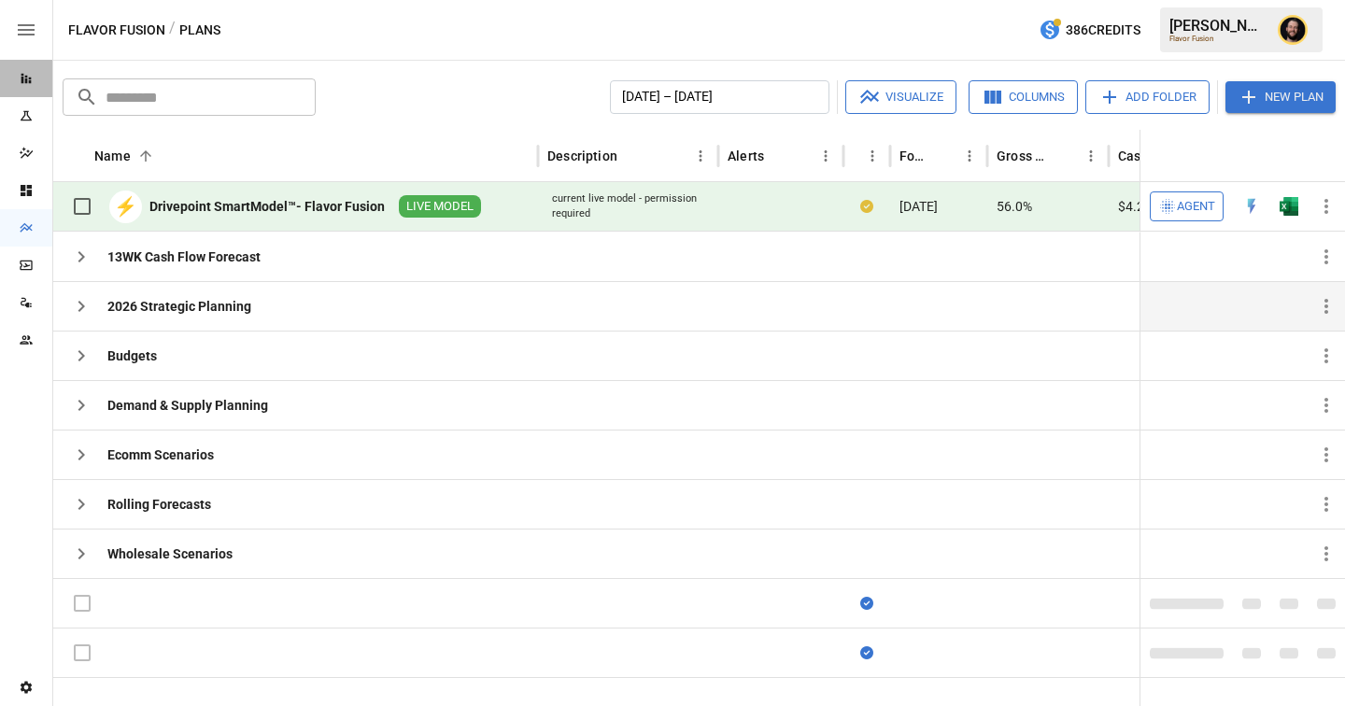
click at [26, 81] on icon "Reports" at bounding box center [26, 79] width 10 height 10
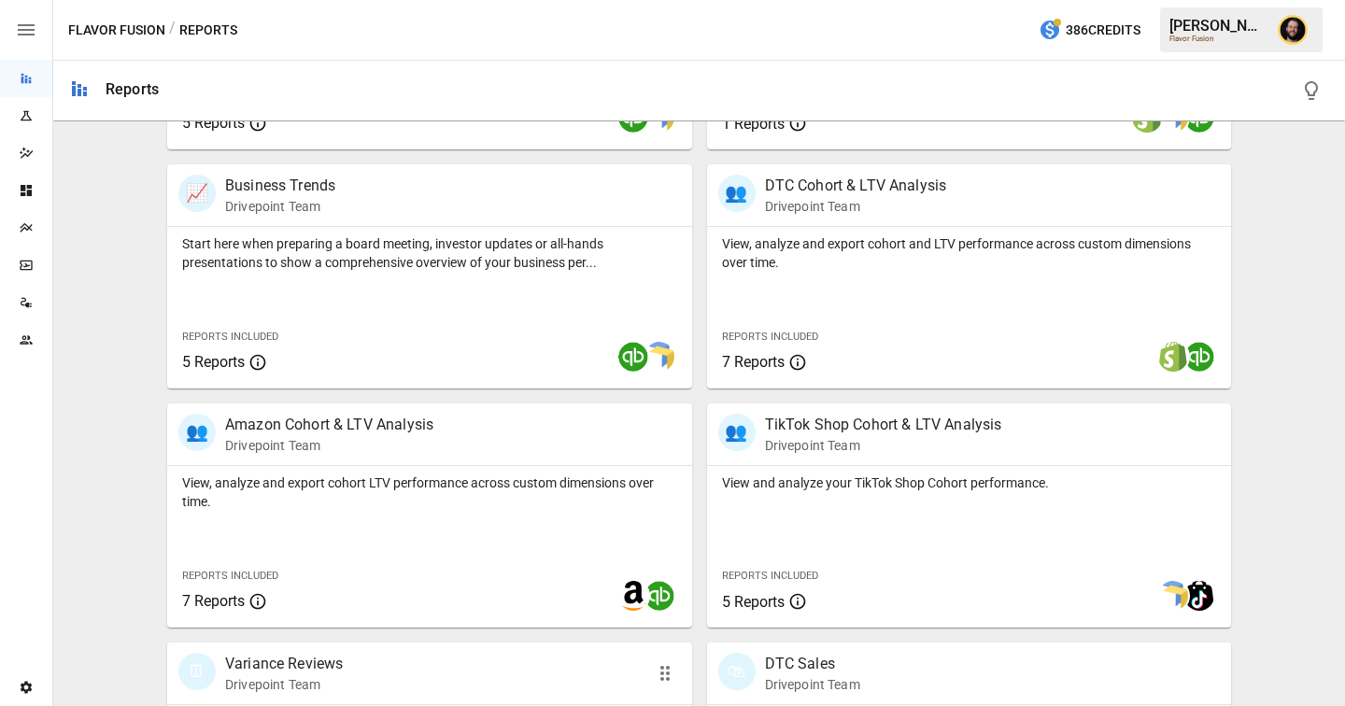
scroll to position [718, 0]
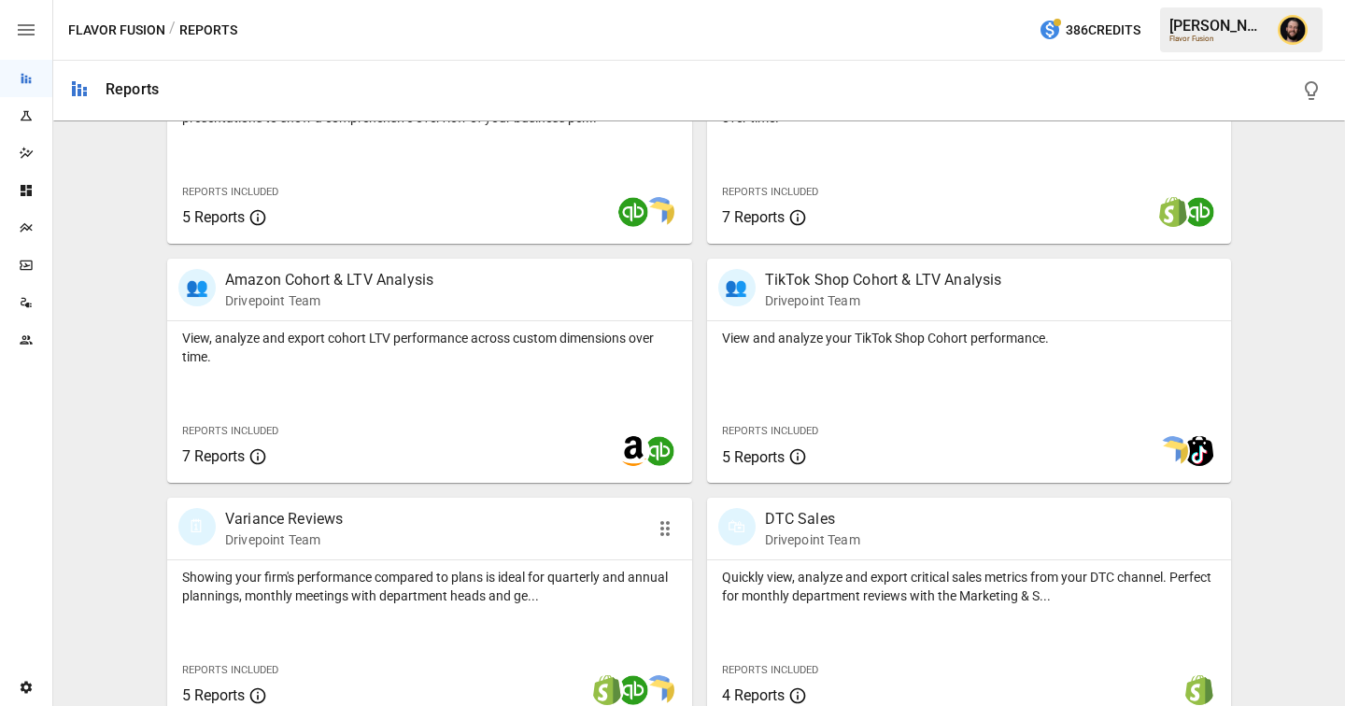
click at [397, 573] on p "Showing your firm's performance compared to plans is ideal for quarterly and an…" at bounding box center [429, 586] width 495 height 37
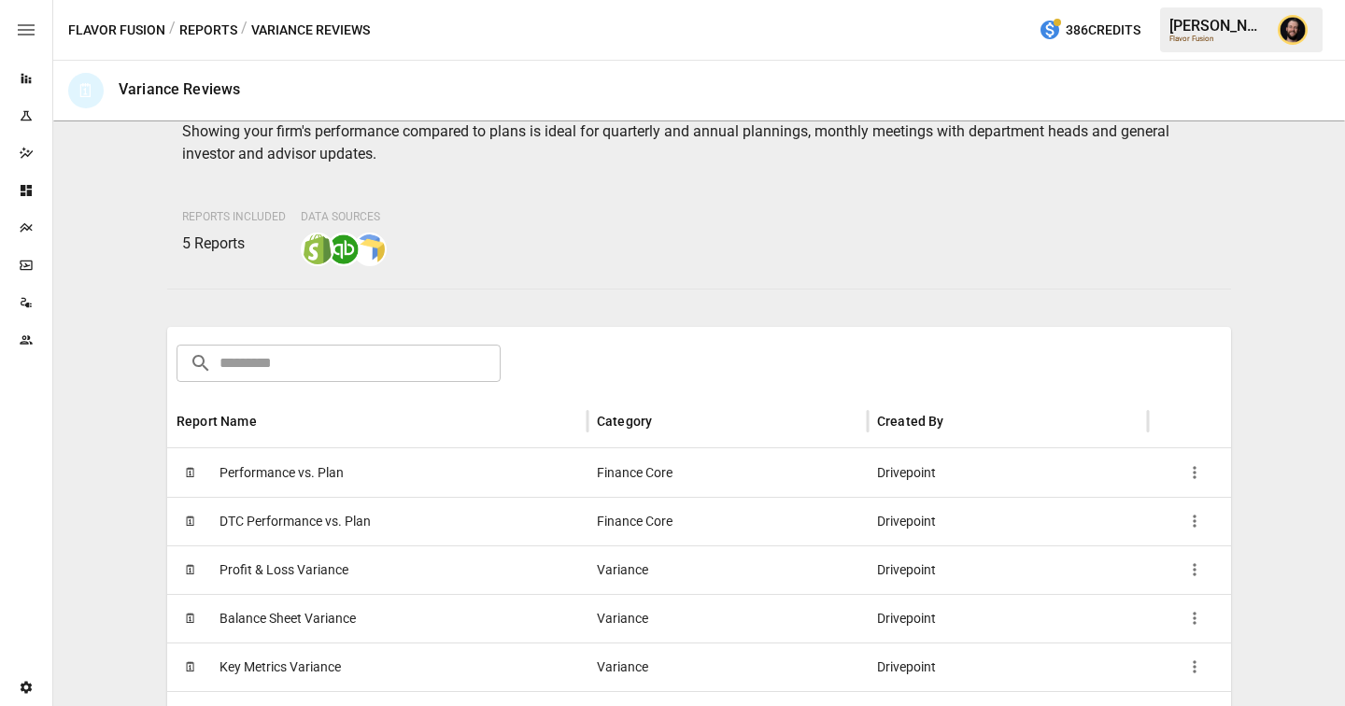
scroll to position [139, 0]
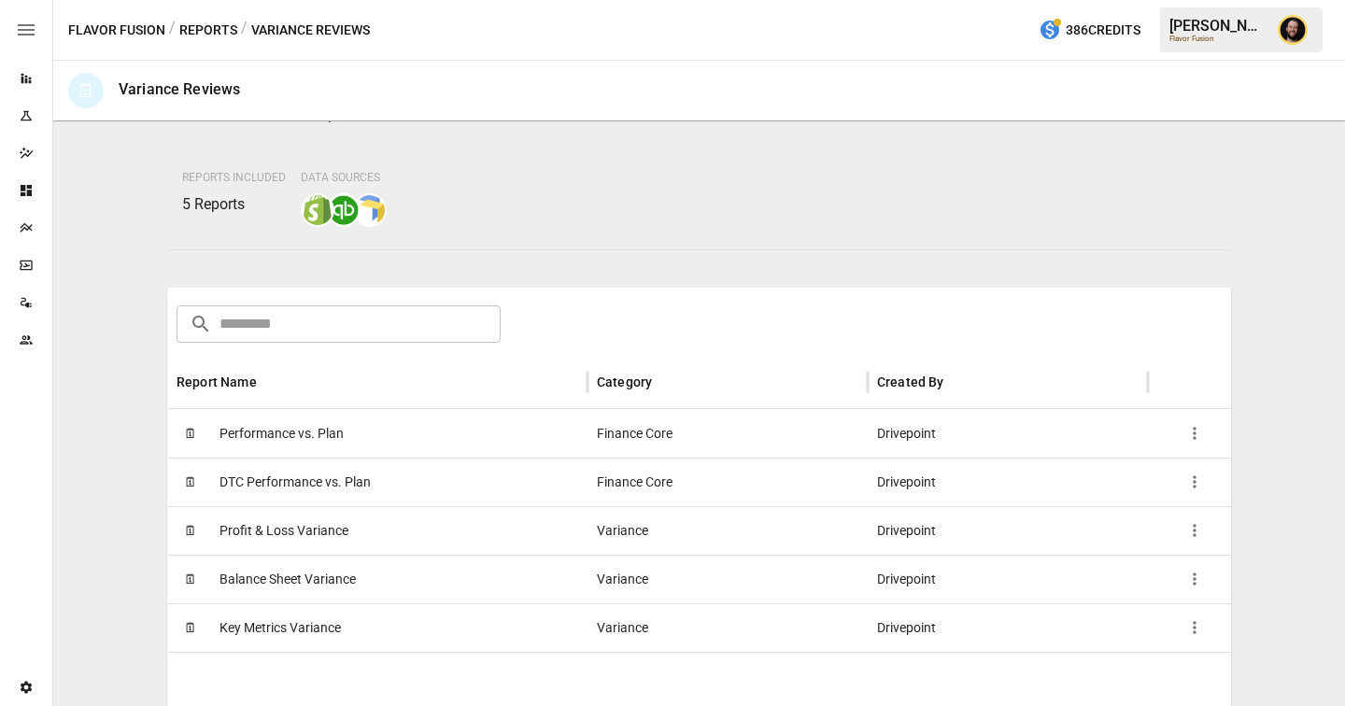
click at [371, 445] on div "🗓 Performance vs. Plan" at bounding box center [377, 433] width 420 height 49
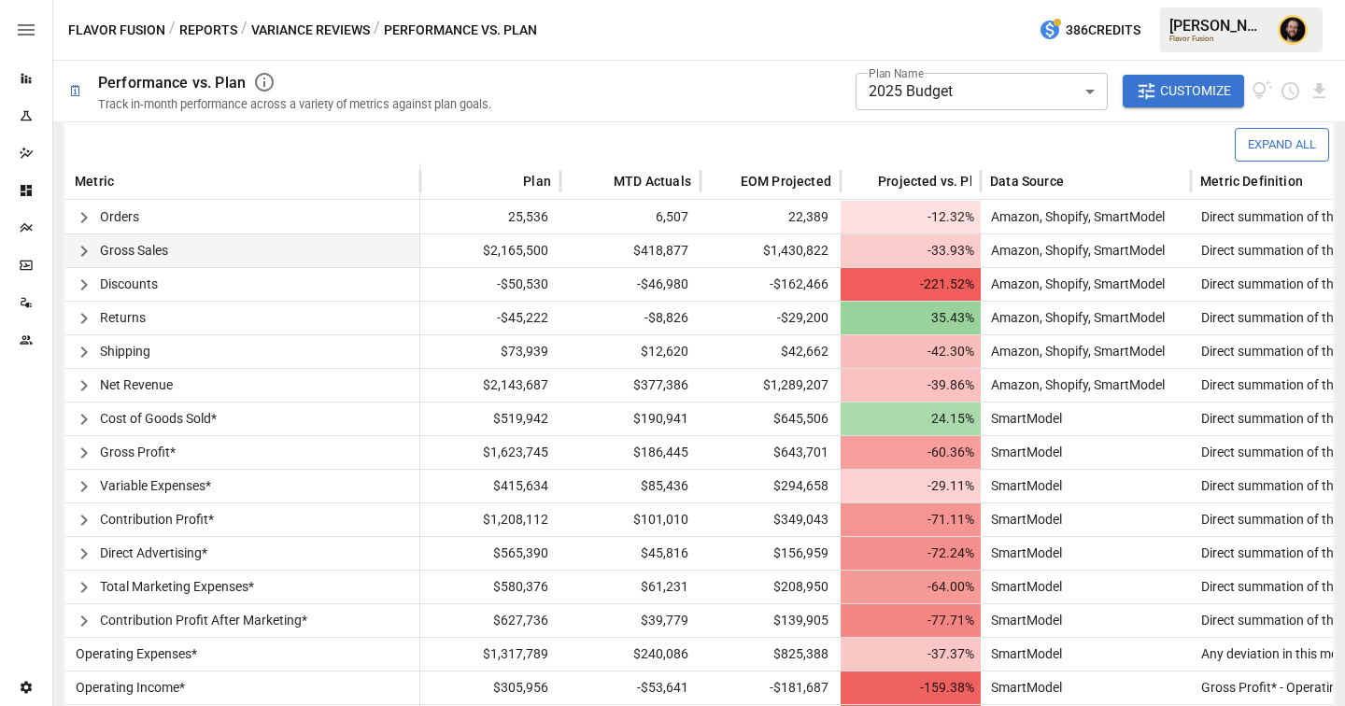
scroll to position [442, 0]
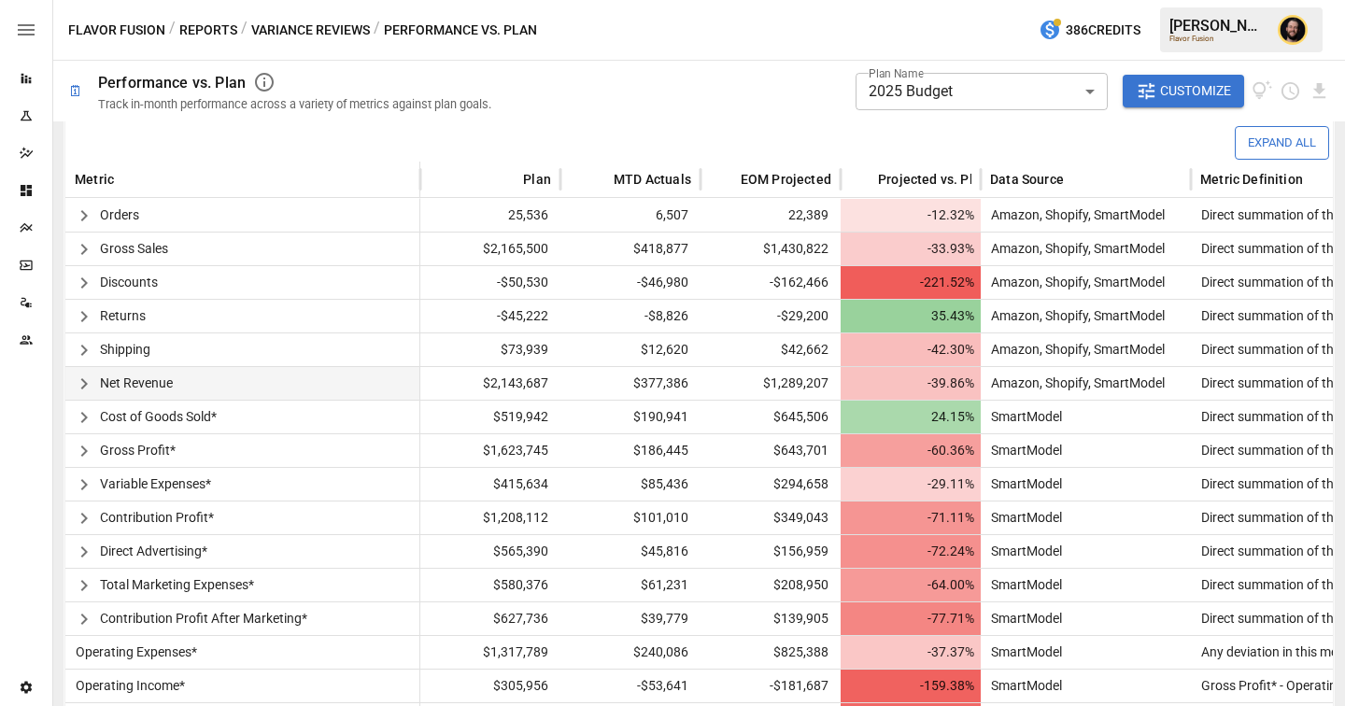
click at [86, 379] on icon "button" at bounding box center [84, 384] width 22 height 22
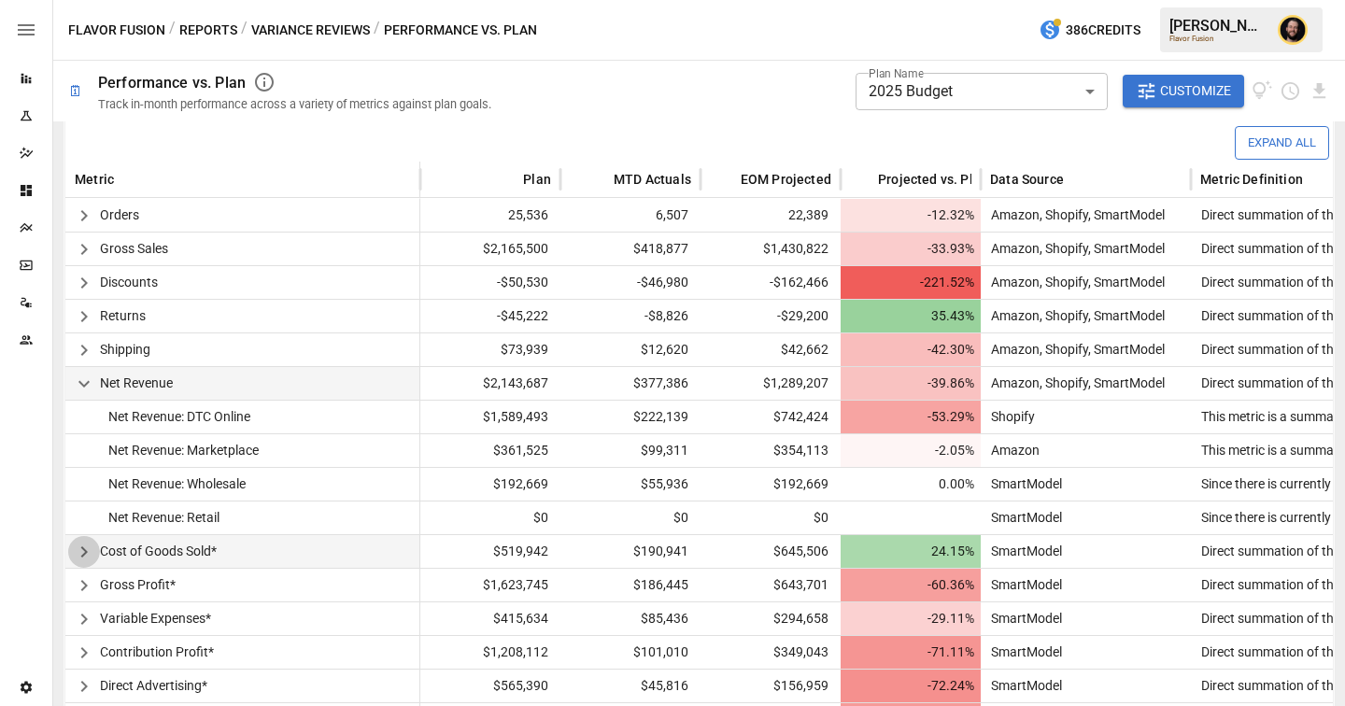
click at [81, 538] on button "button" at bounding box center [84, 552] width 32 height 32
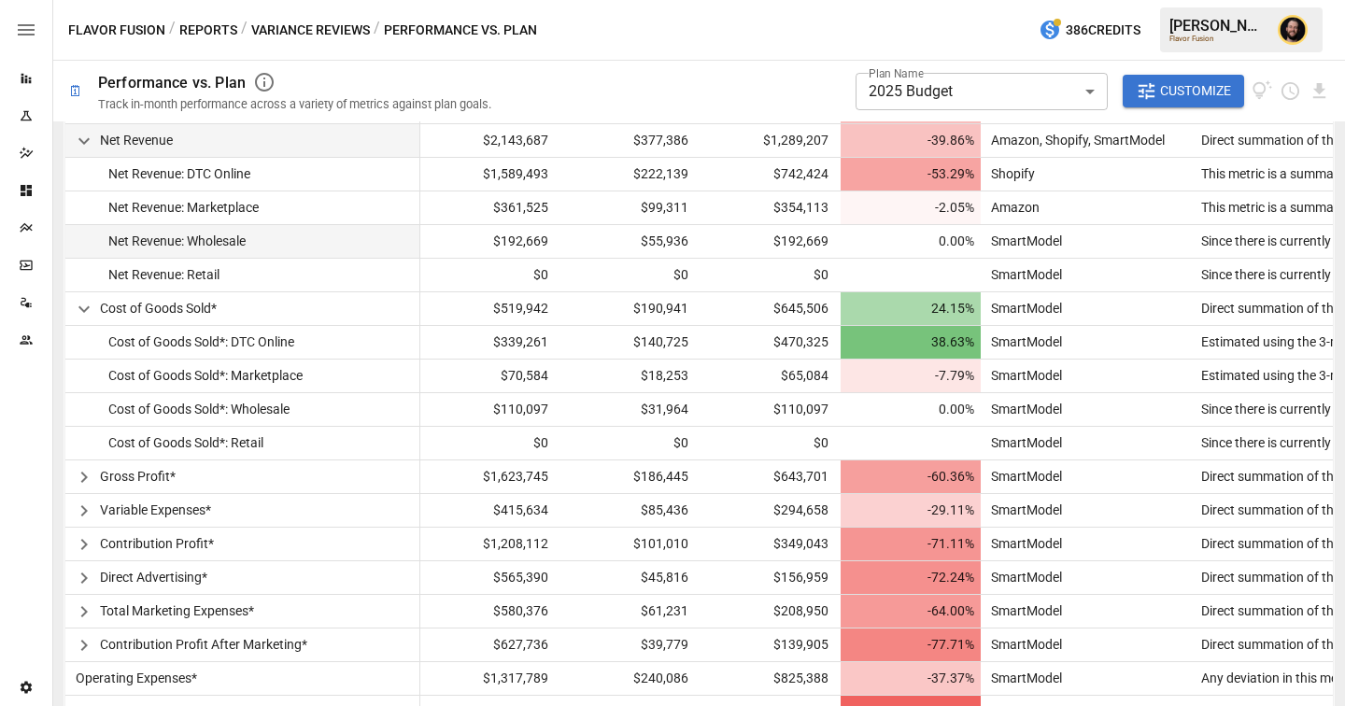
scroll to position [753, 0]
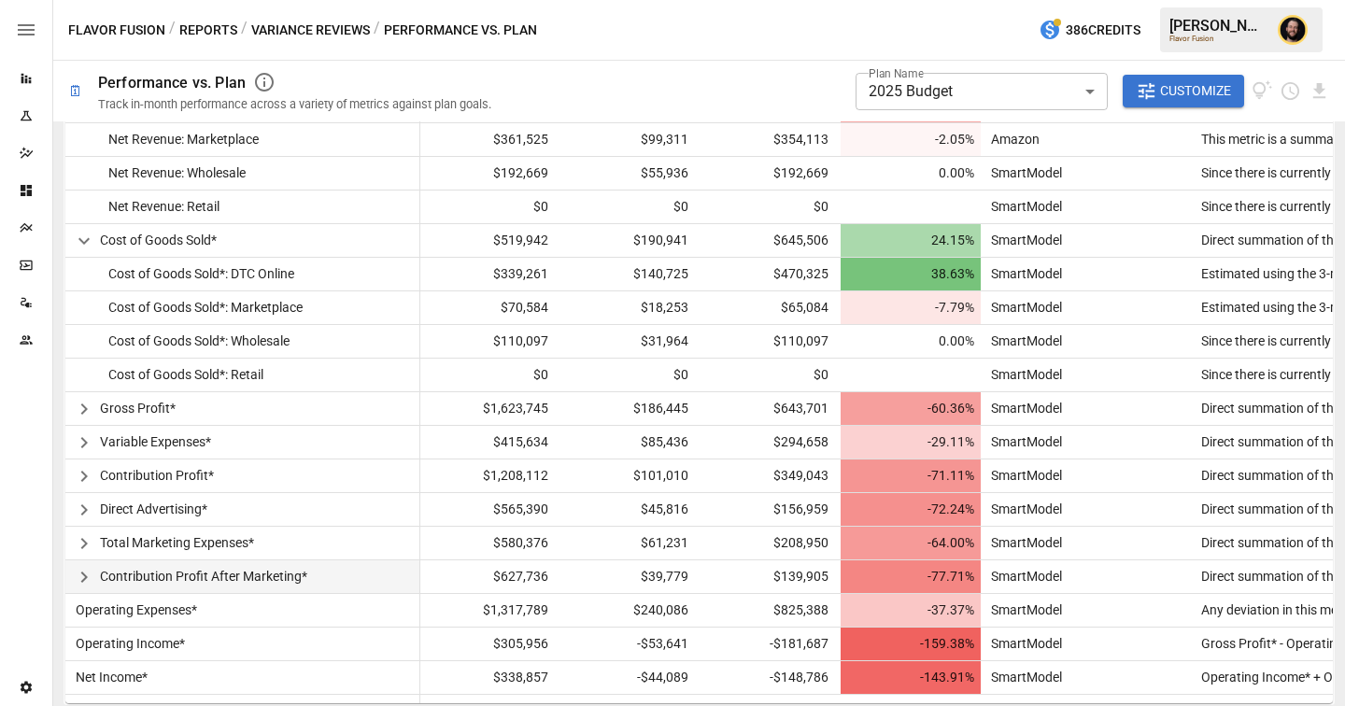
click at [86, 578] on icon "button" at bounding box center [84, 577] width 22 height 22
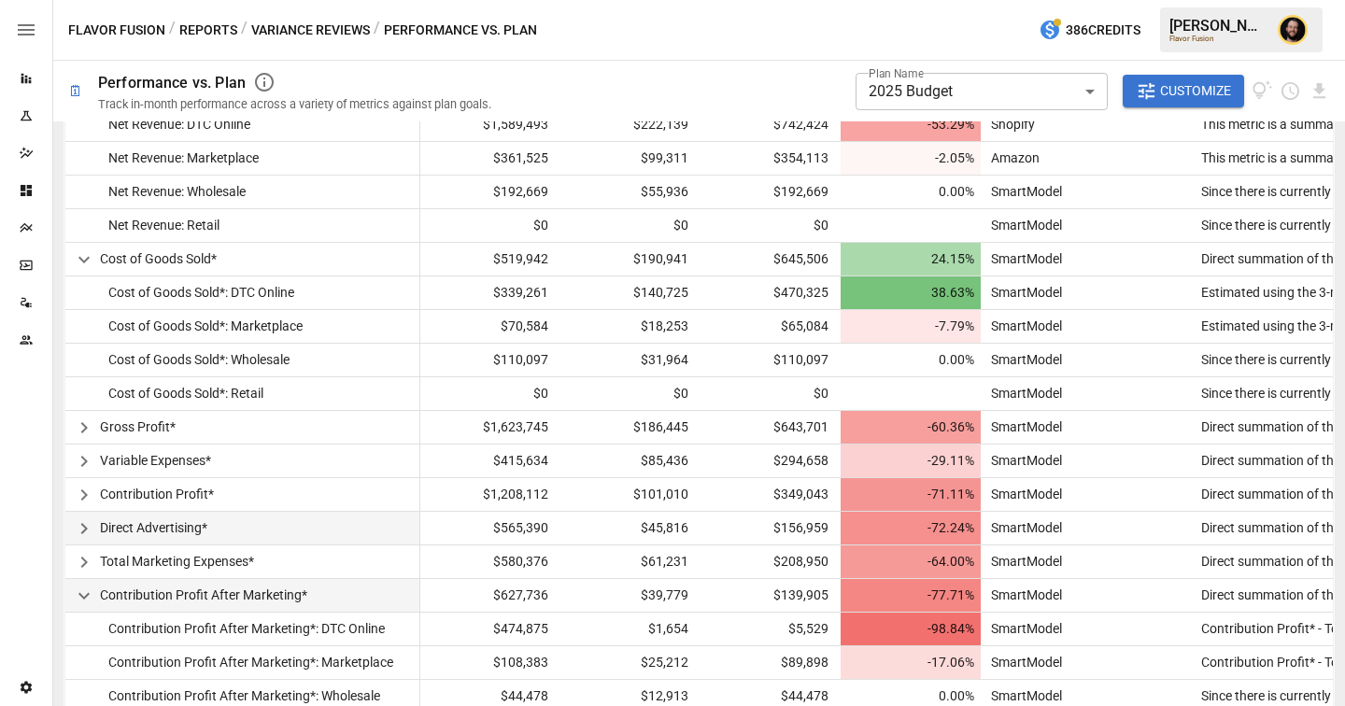
scroll to position [460, 0]
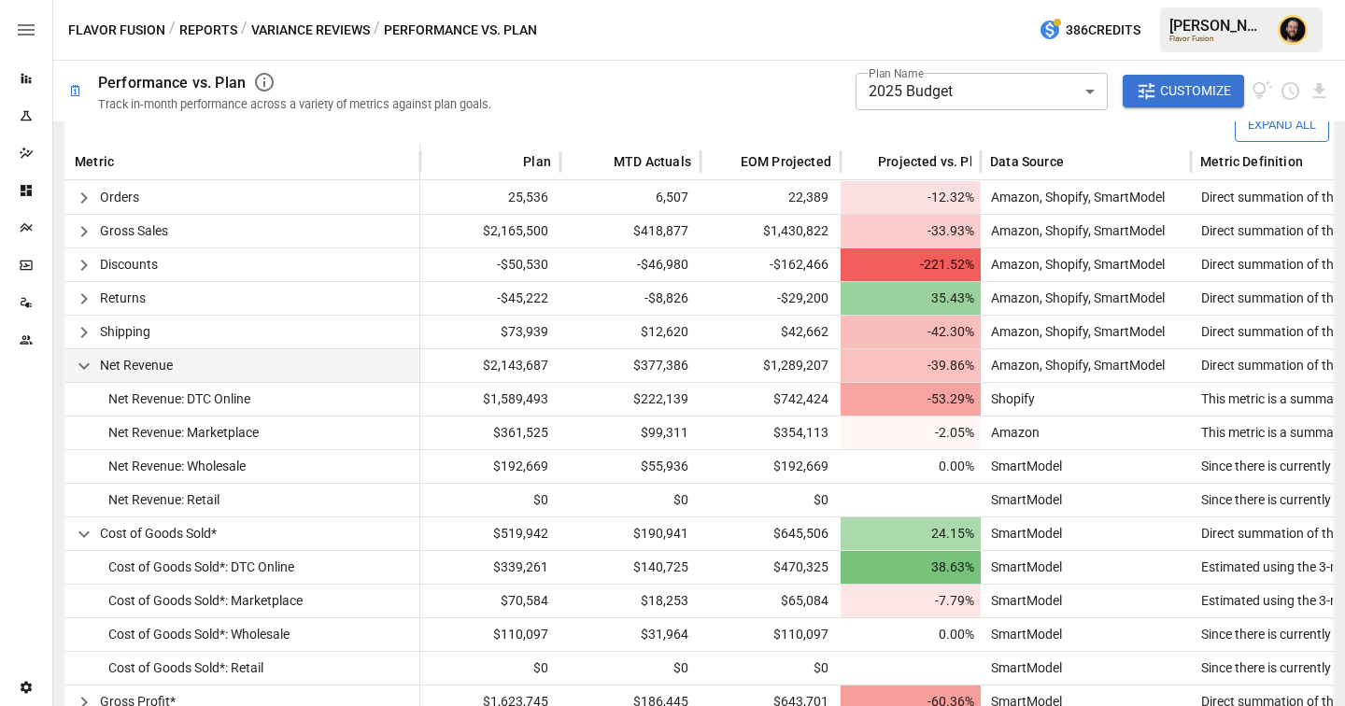
click at [35, 192] on div "Dashboards" at bounding box center [26, 190] width 52 height 15
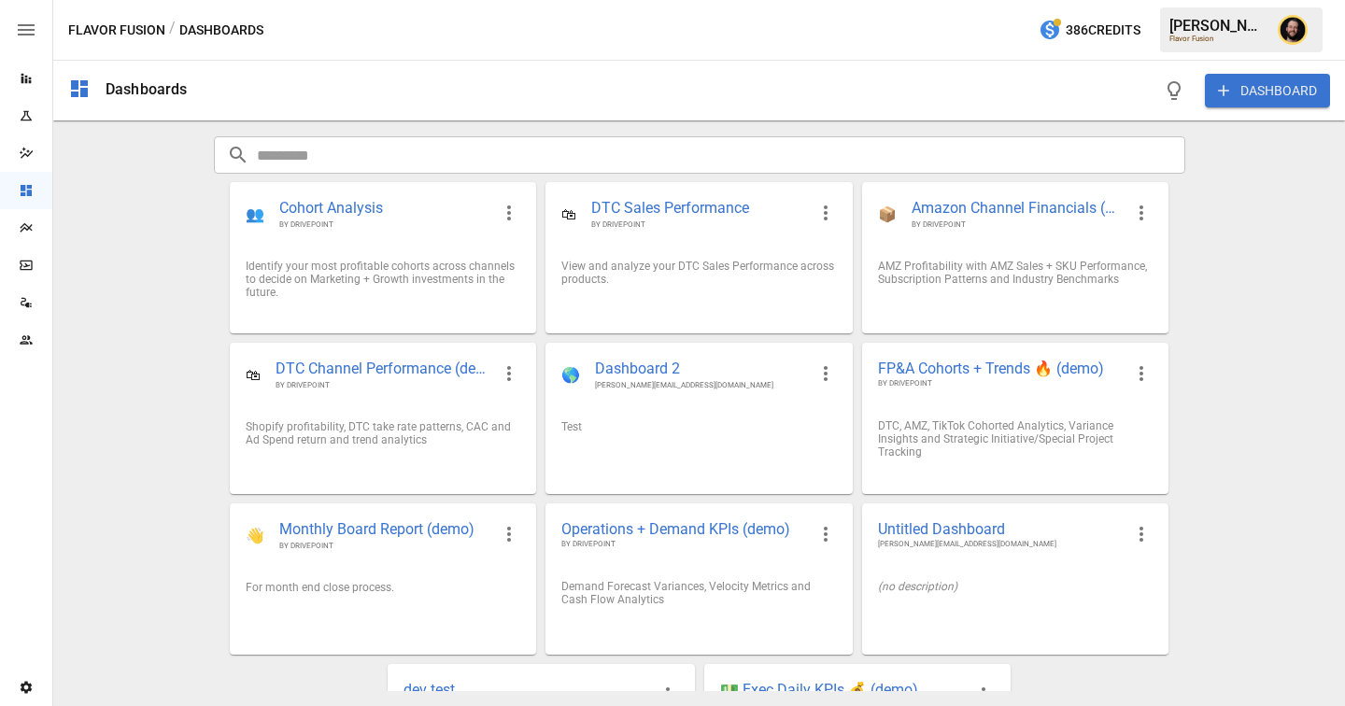
scroll to position [125, 0]
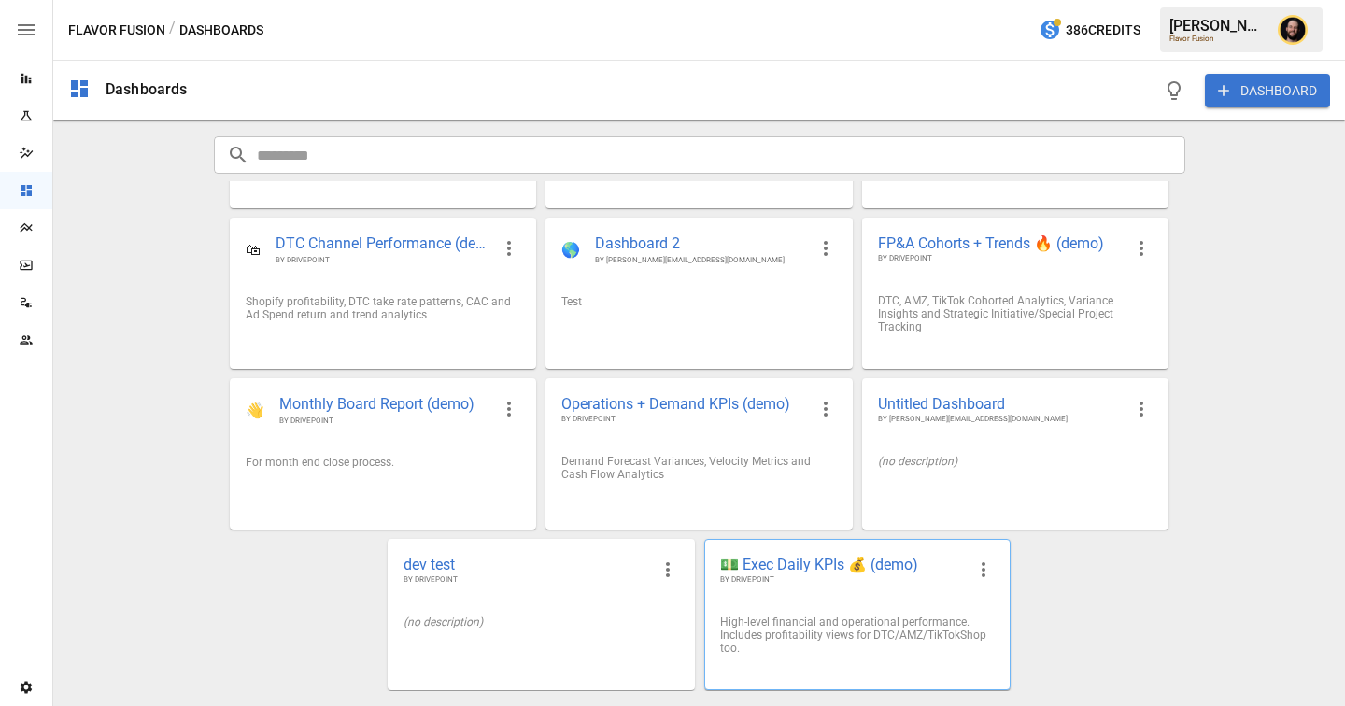
click at [873, 567] on span "💵 Exec Daily KPIs 💰 (demo)" at bounding box center [842, 565] width 245 height 20
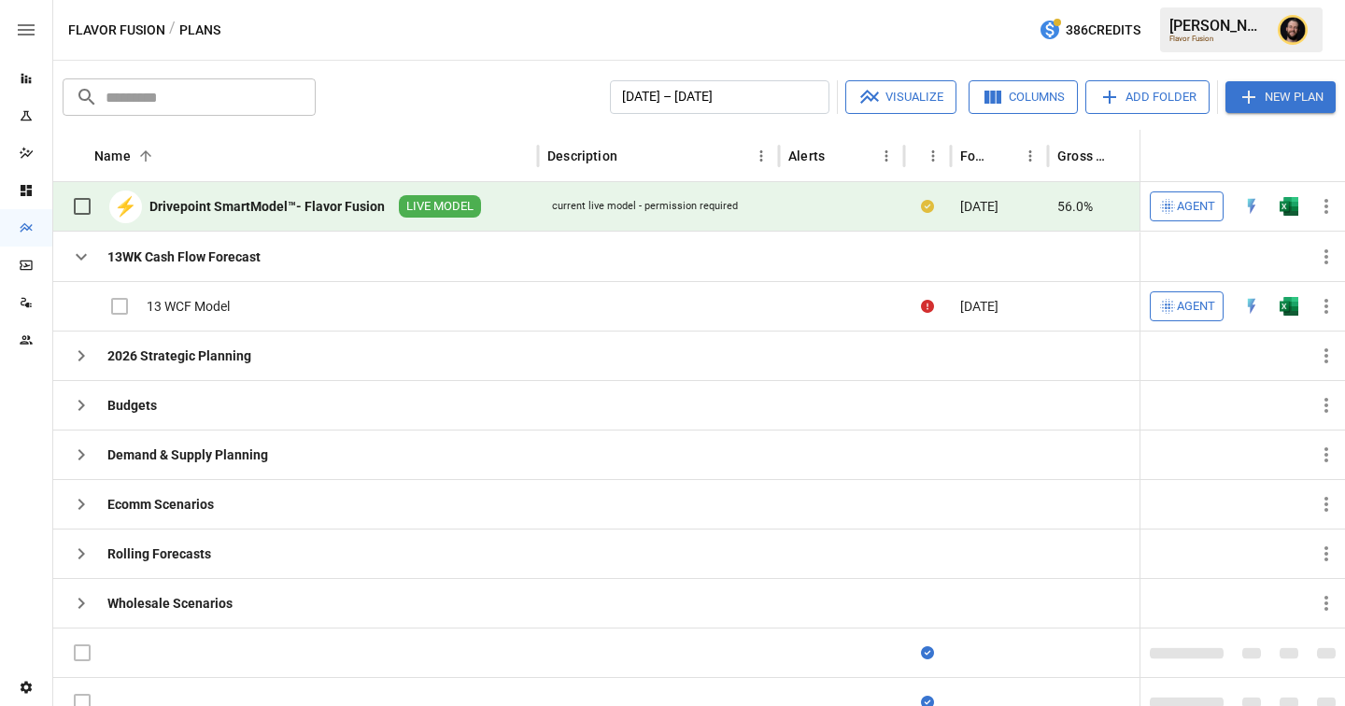
scroll to position [17, 0]
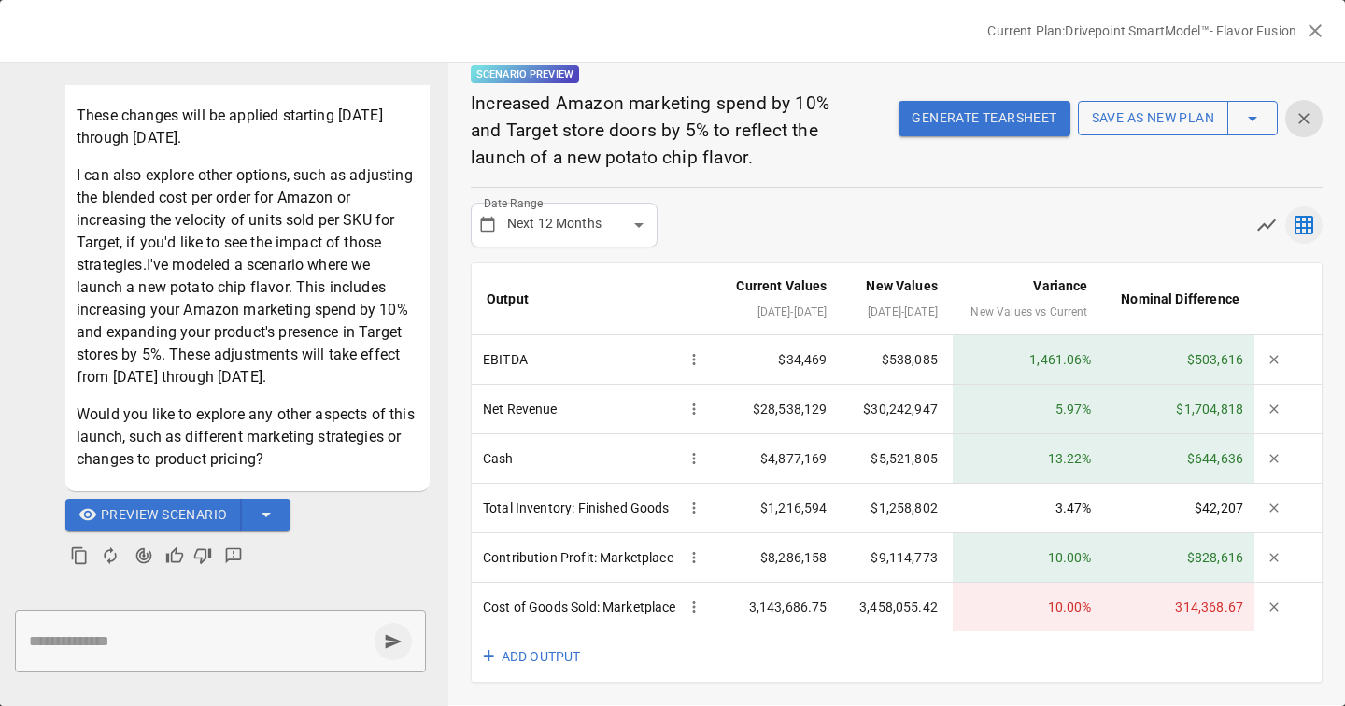
scroll to position [56, 0]
click at [518, 652] on button "+ ADD OUTPUT" at bounding box center [533, 656] width 123 height 51
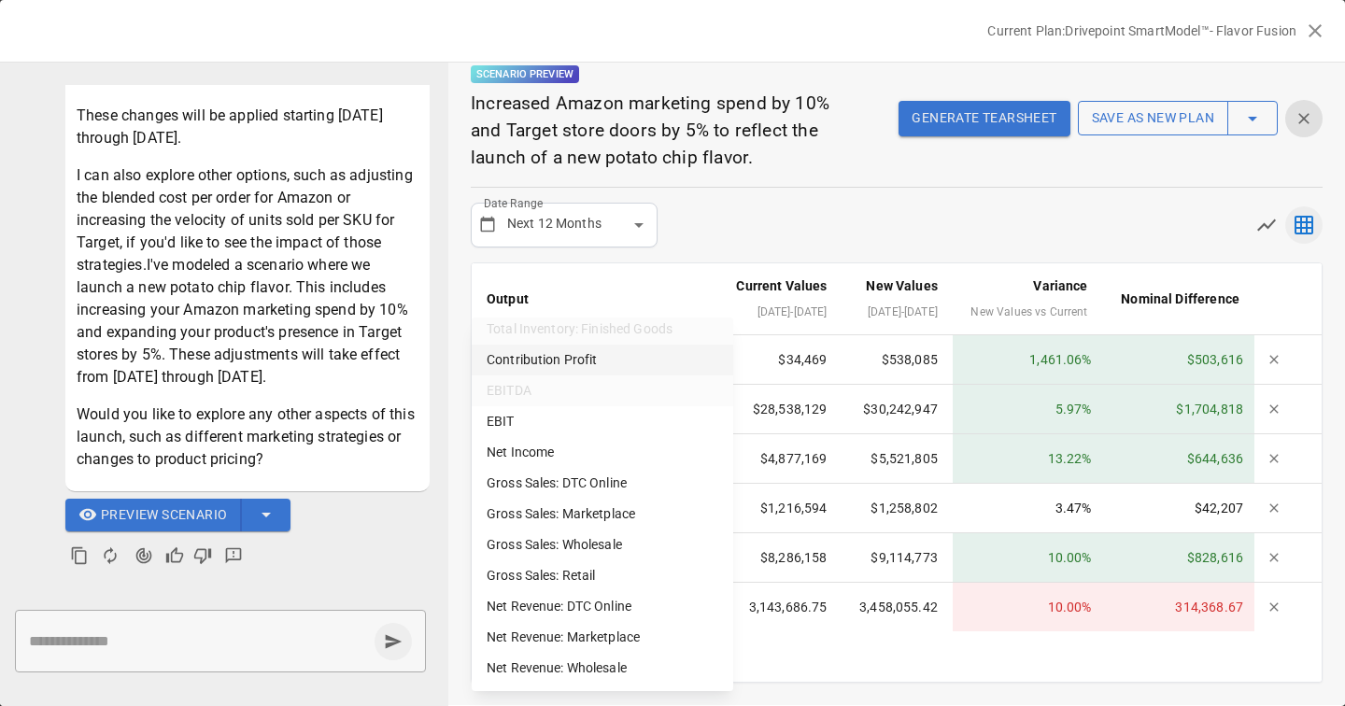
scroll to position [447, 0]
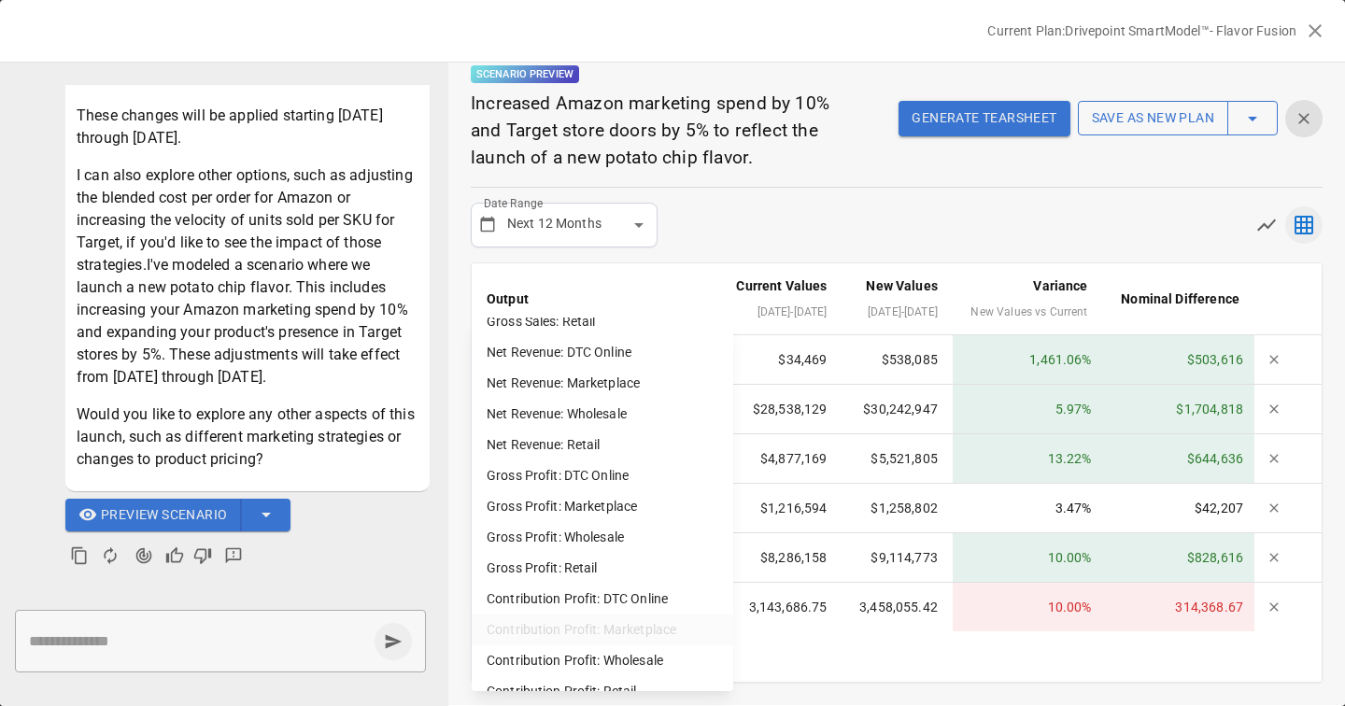
click at [688, 246] on div at bounding box center [672, 353] width 1345 height 706
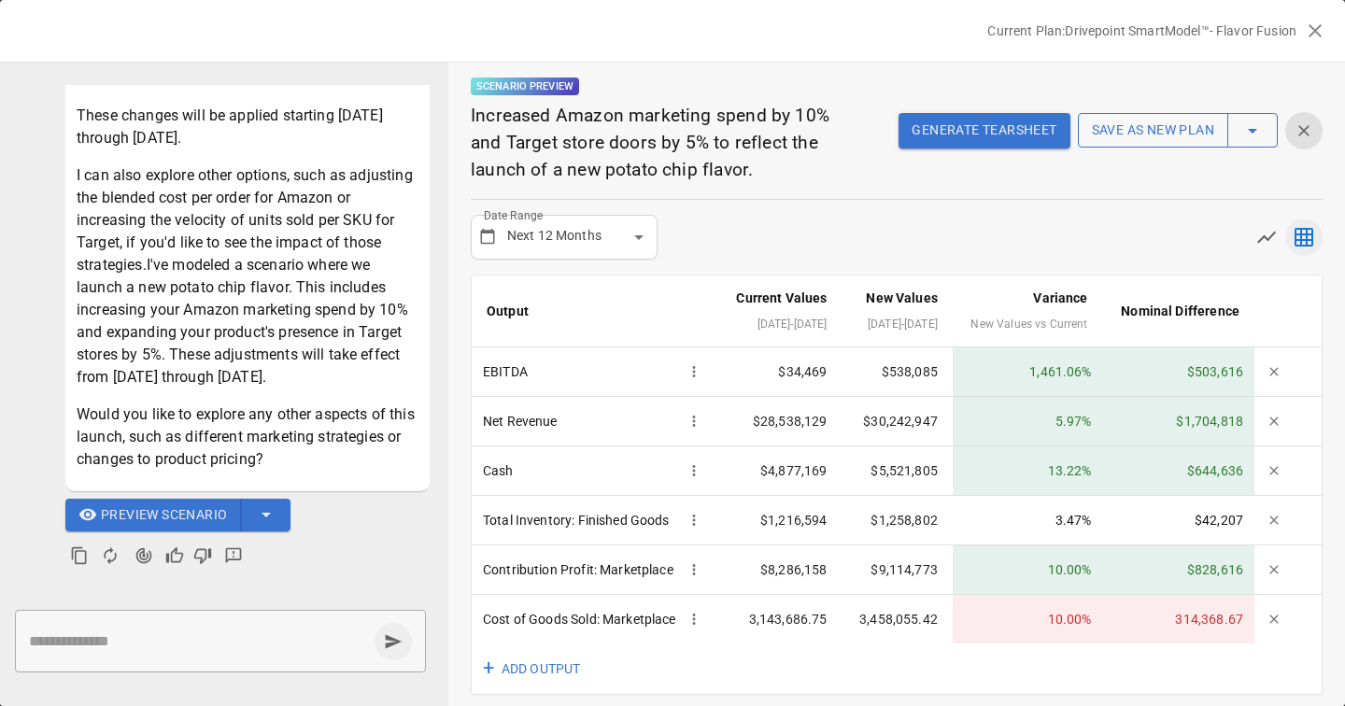
scroll to position [56, 0]
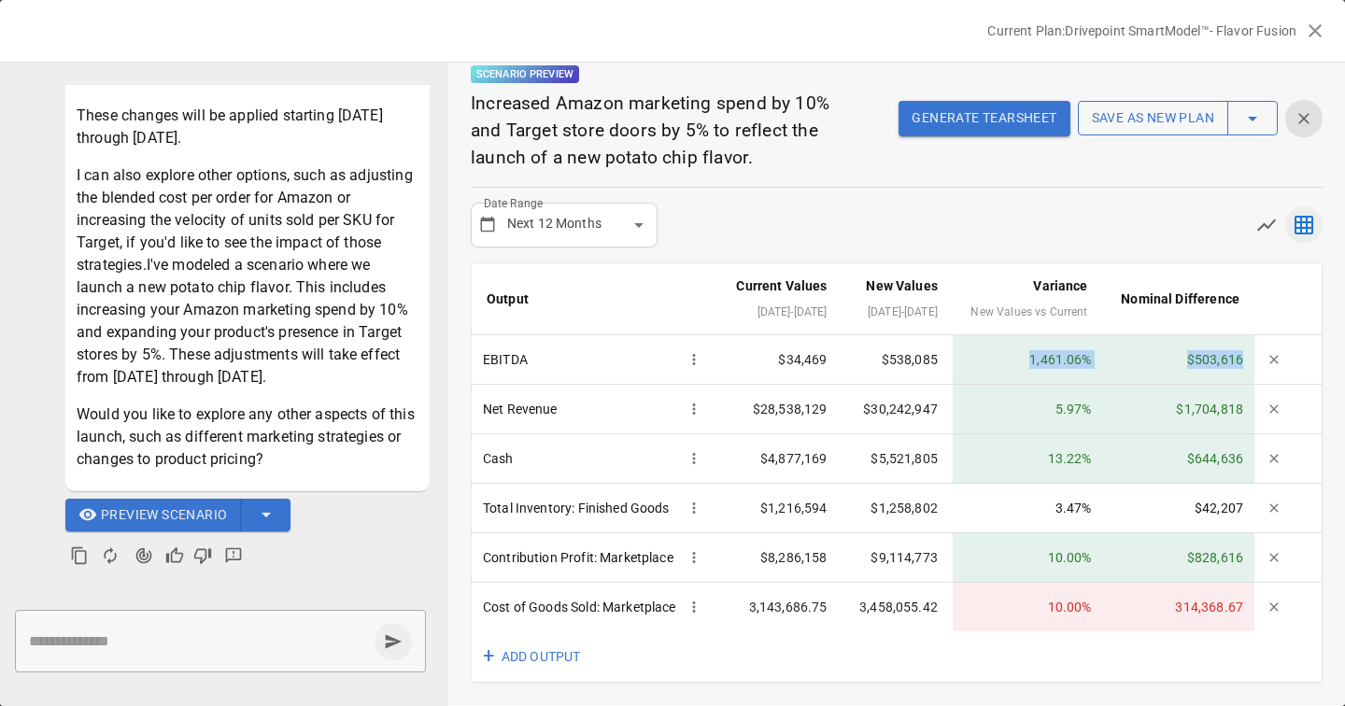
drag, startPoint x: 1027, startPoint y: 337, endPoint x: 1245, endPoint y: 345, distance: 218.7
click at [1245, 345] on tr "EBITDA $34,469 $538,085 1,461.06 % $503,616" at bounding box center [897, 360] width 850 height 50
click at [1171, 348] on td "$503,616" at bounding box center [1178, 360] width 151 height 50
click at [558, 649] on button "+ ADD OUTPUT" at bounding box center [533, 656] width 123 height 51
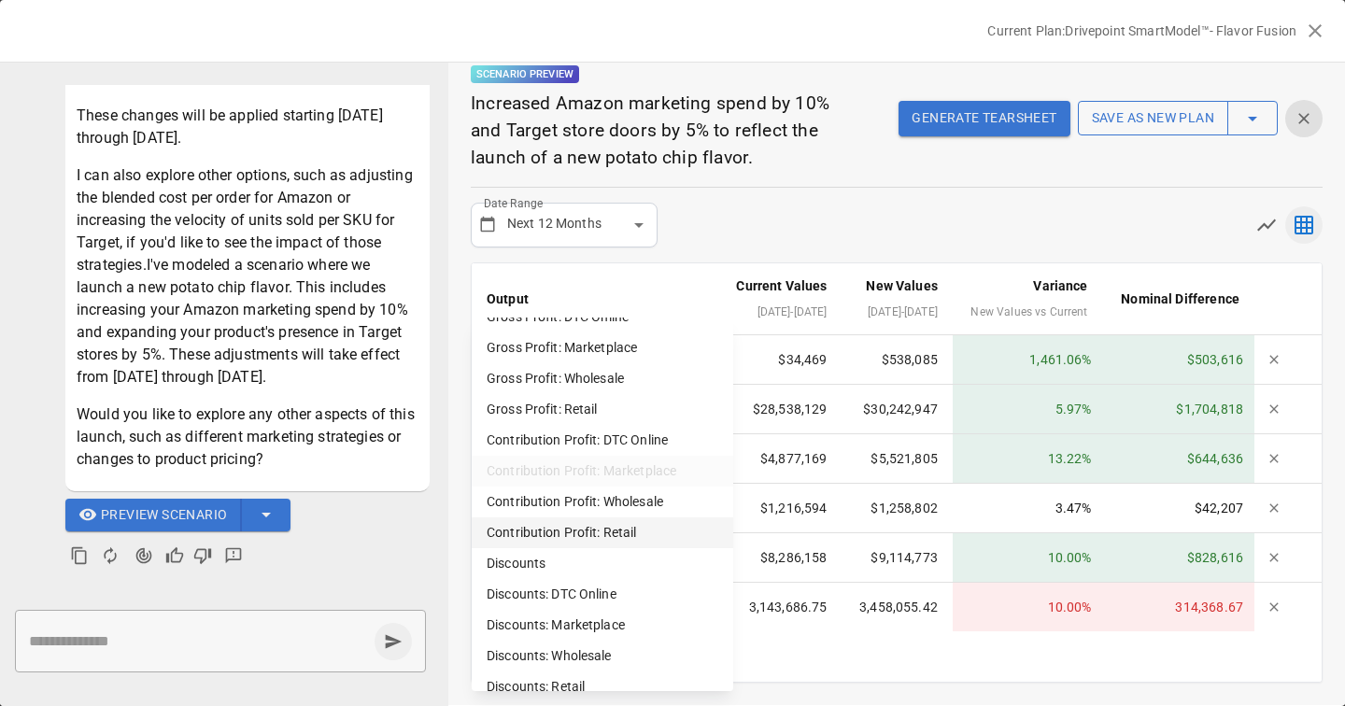
scroll to position [598, 0]
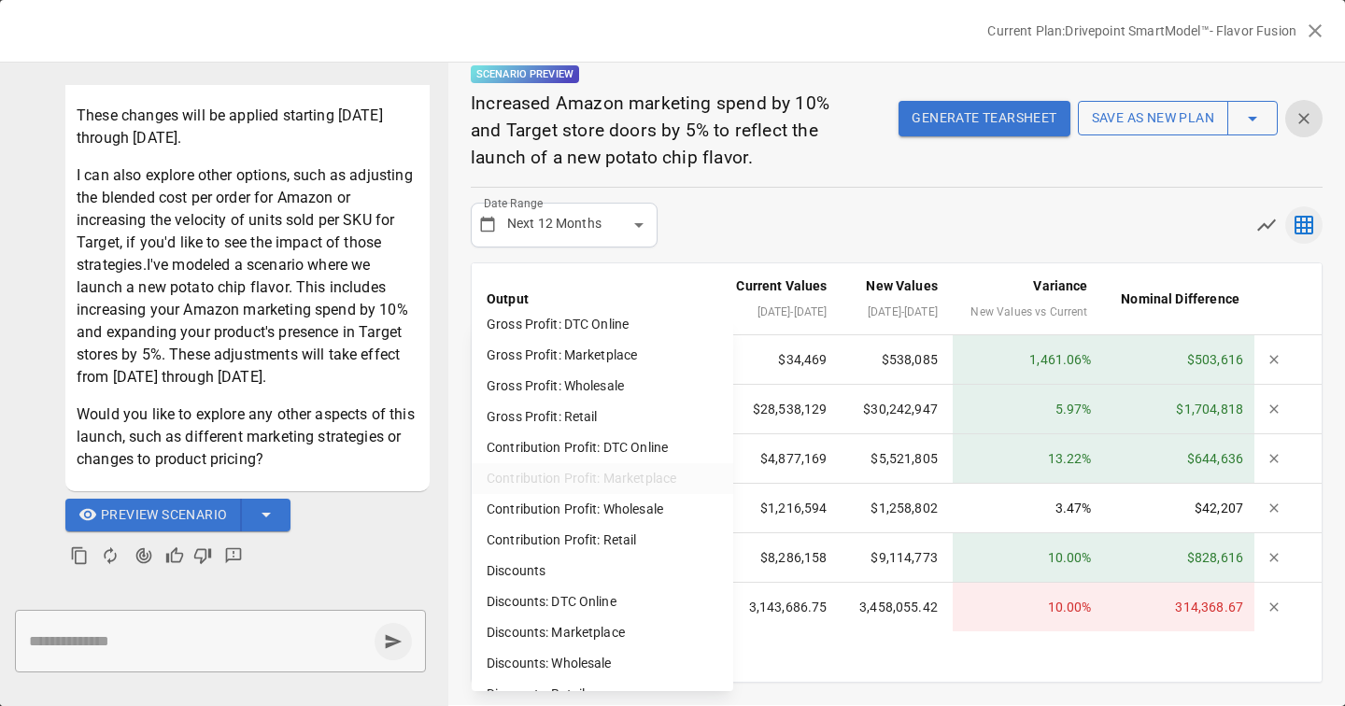
click at [672, 249] on div at bounding box center [672, 353] width 1345 height 706
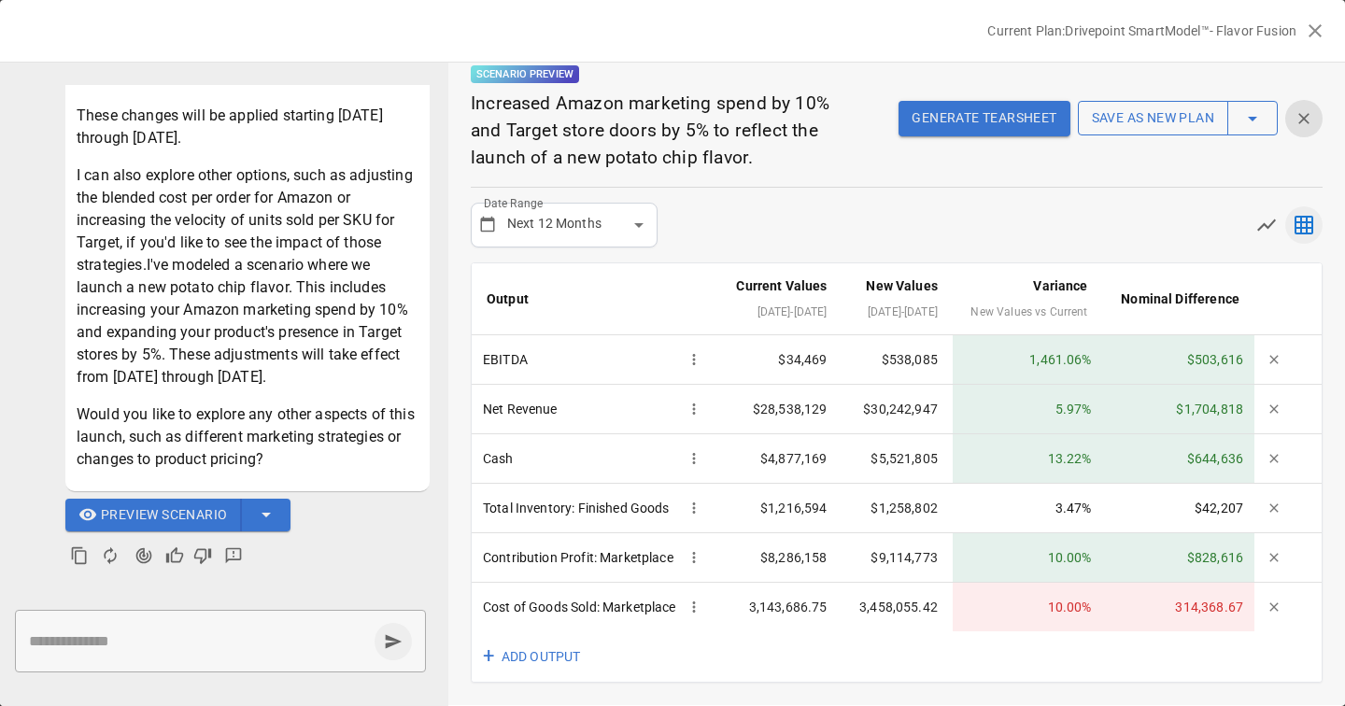
scroll to position [0, 0]
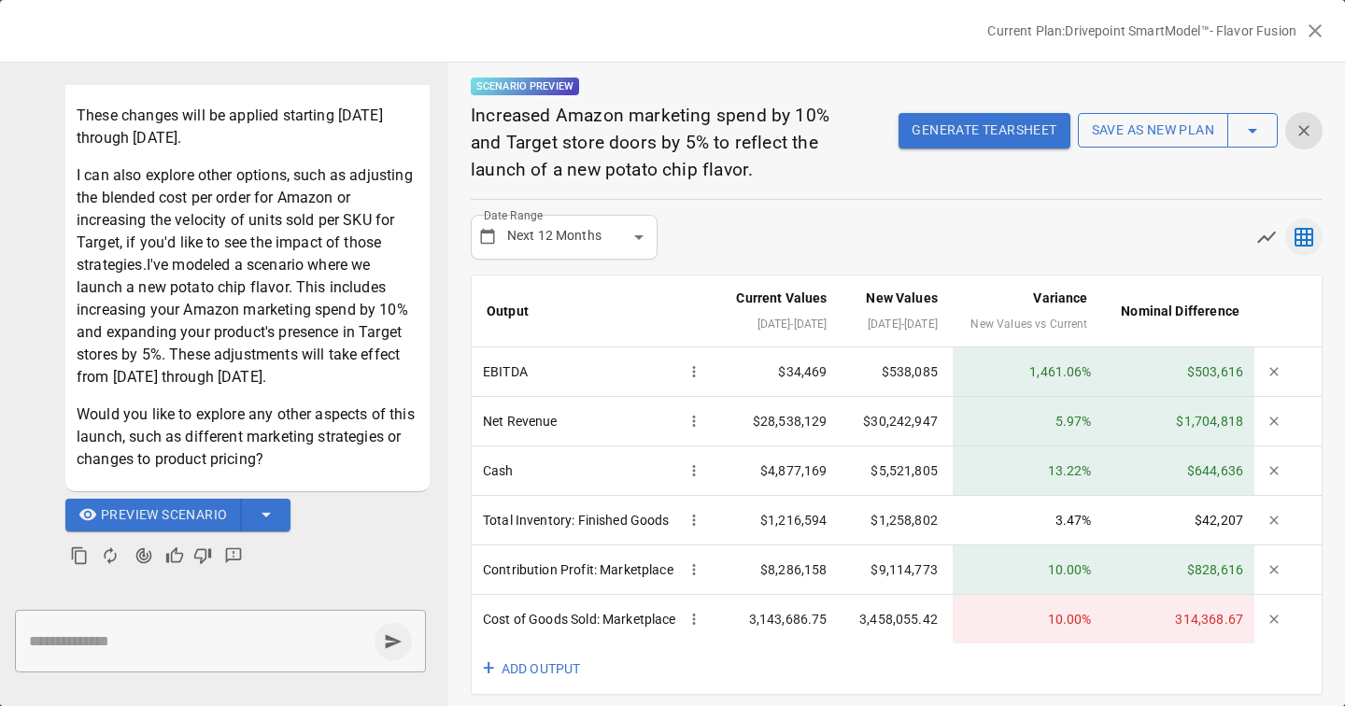
click at [1012, 113] on button "Generate Tearsheet" at bounding box center [984, 130] width 171 height 35
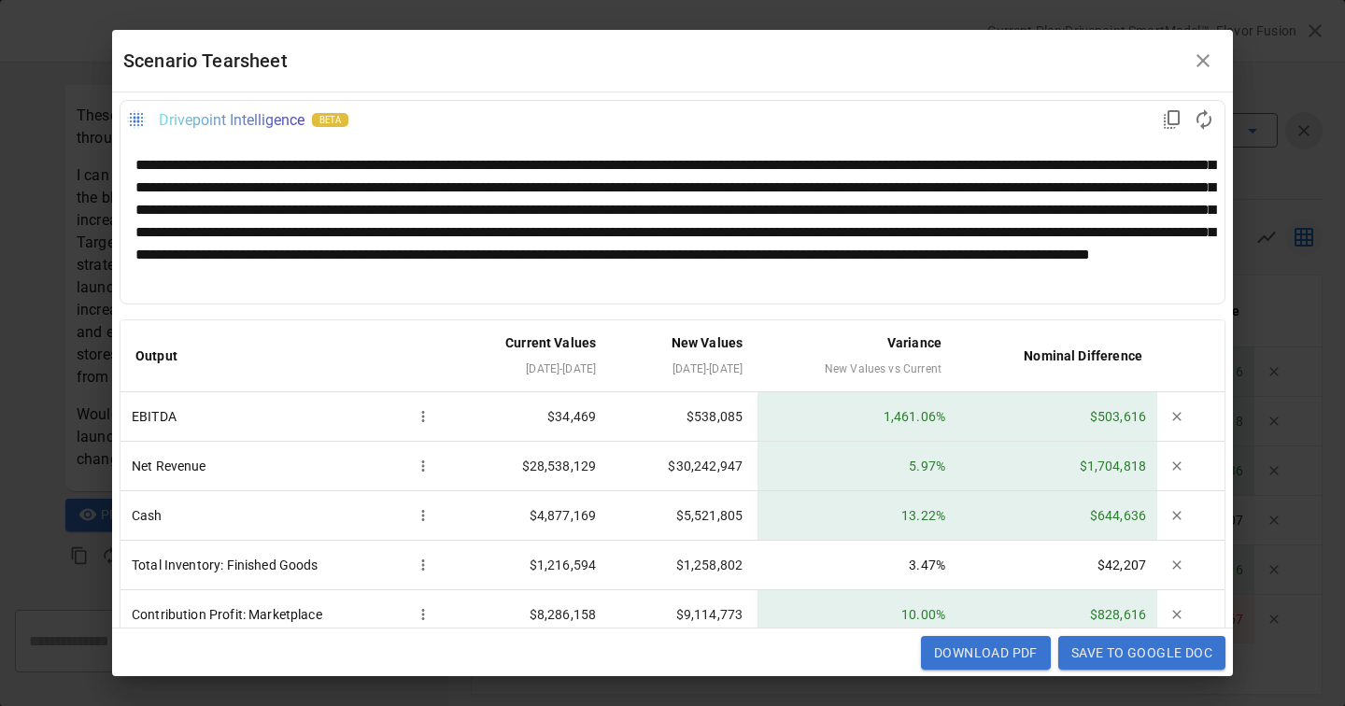
click at [919, 214] on div "**********" at bounding box center [672, 221] width 1074 height 135
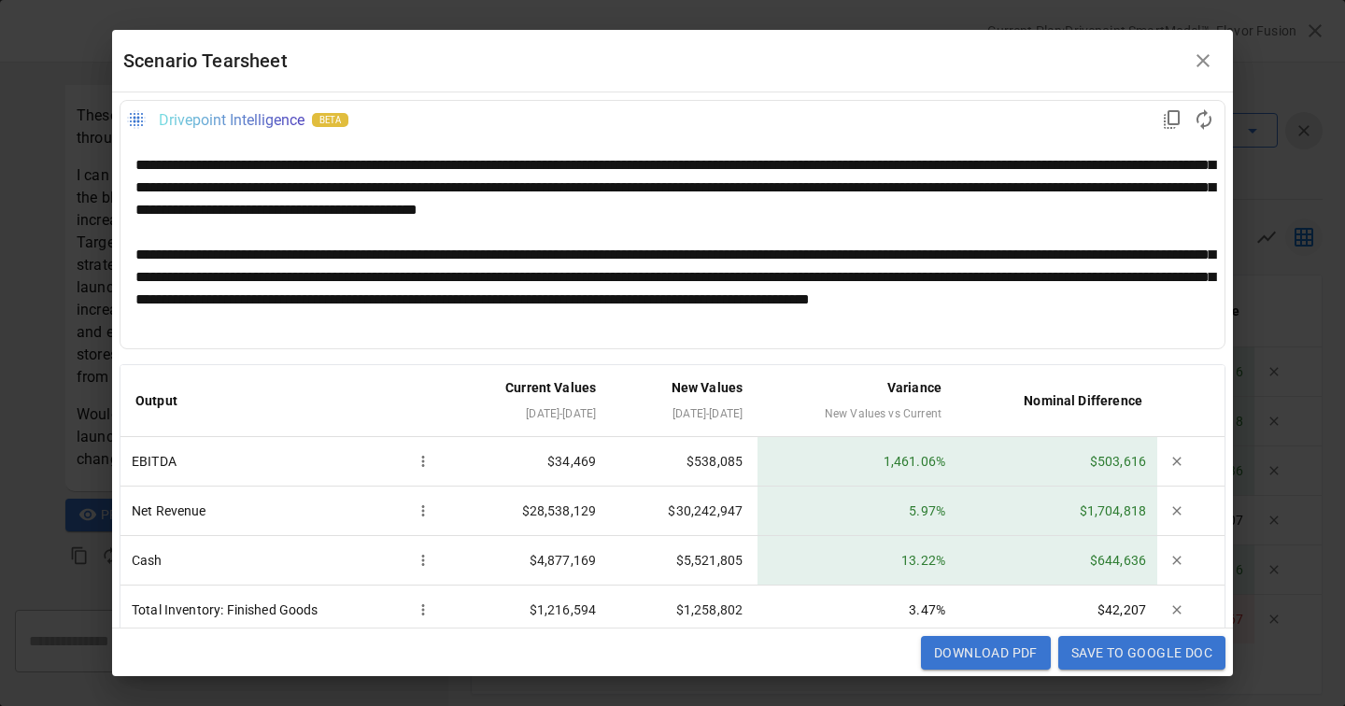
click at [780, 278] on div "**********" at bounding box center [672, 289] width 1074 height 90
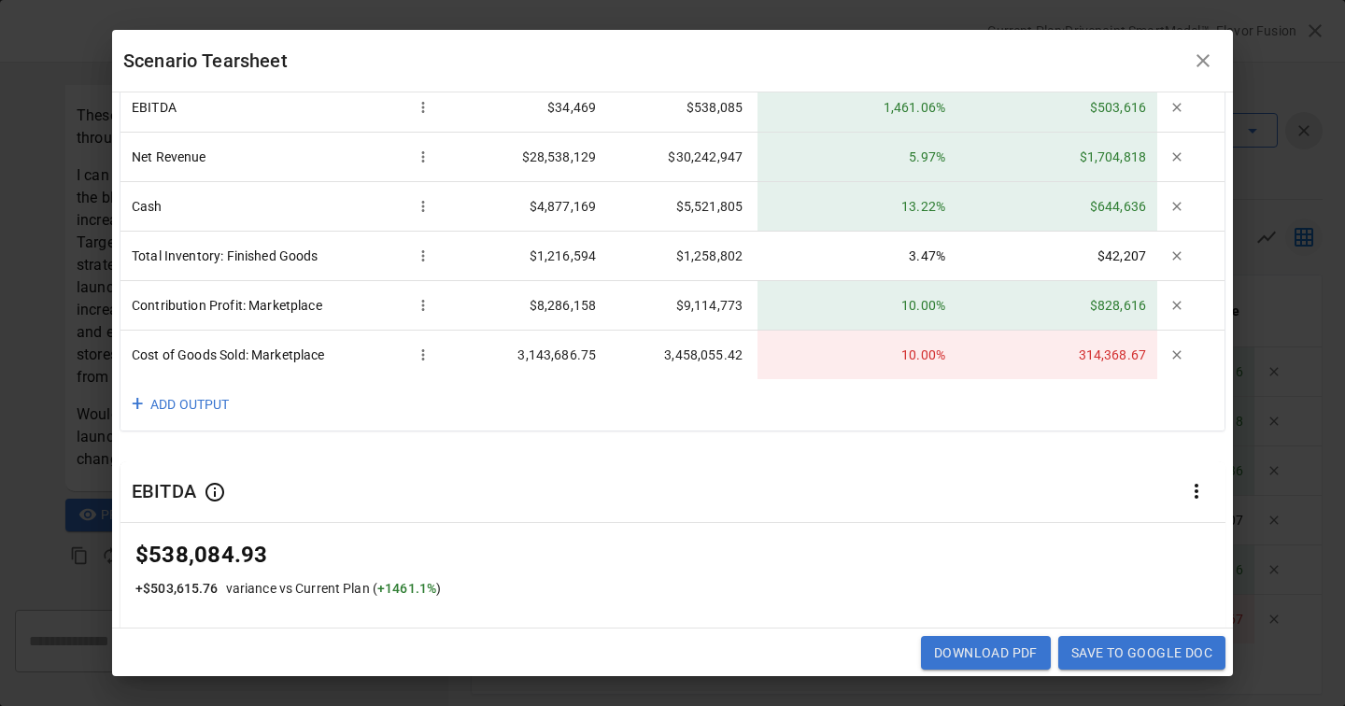
scroll to position [418, 0]
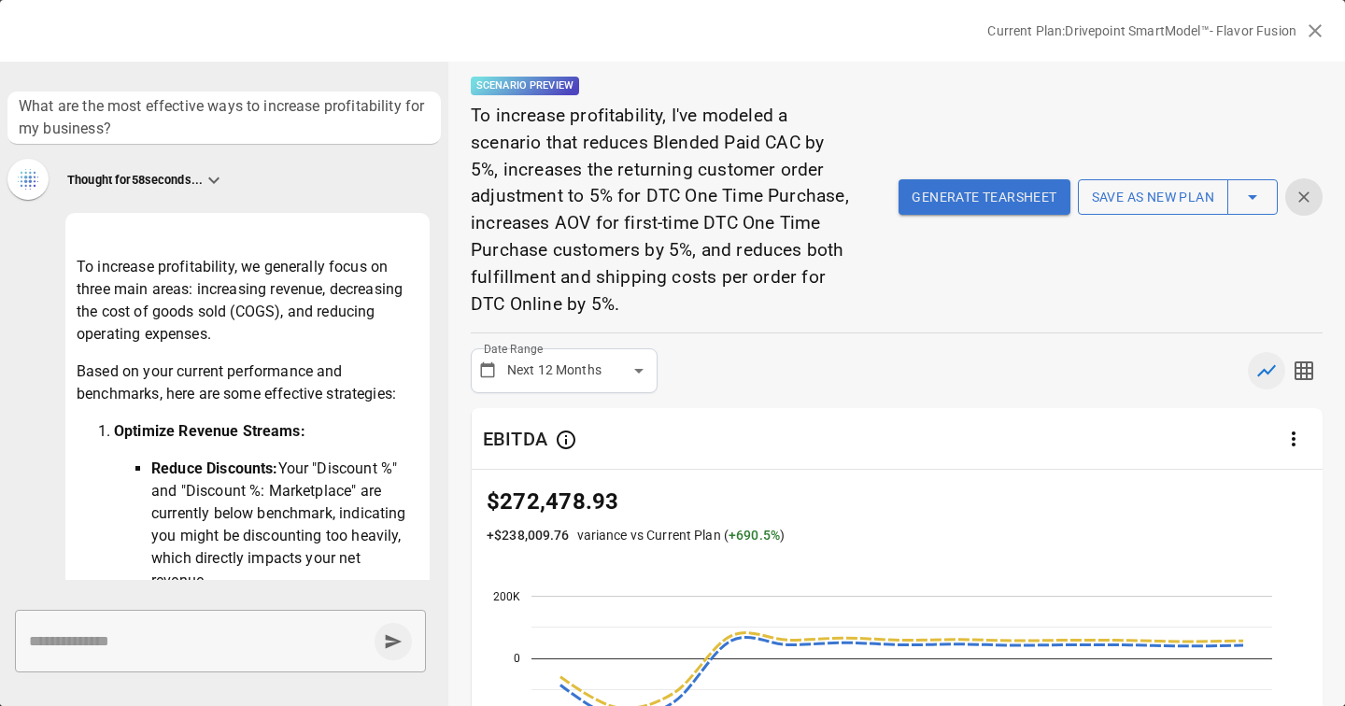
scroll to position [1000, 0]
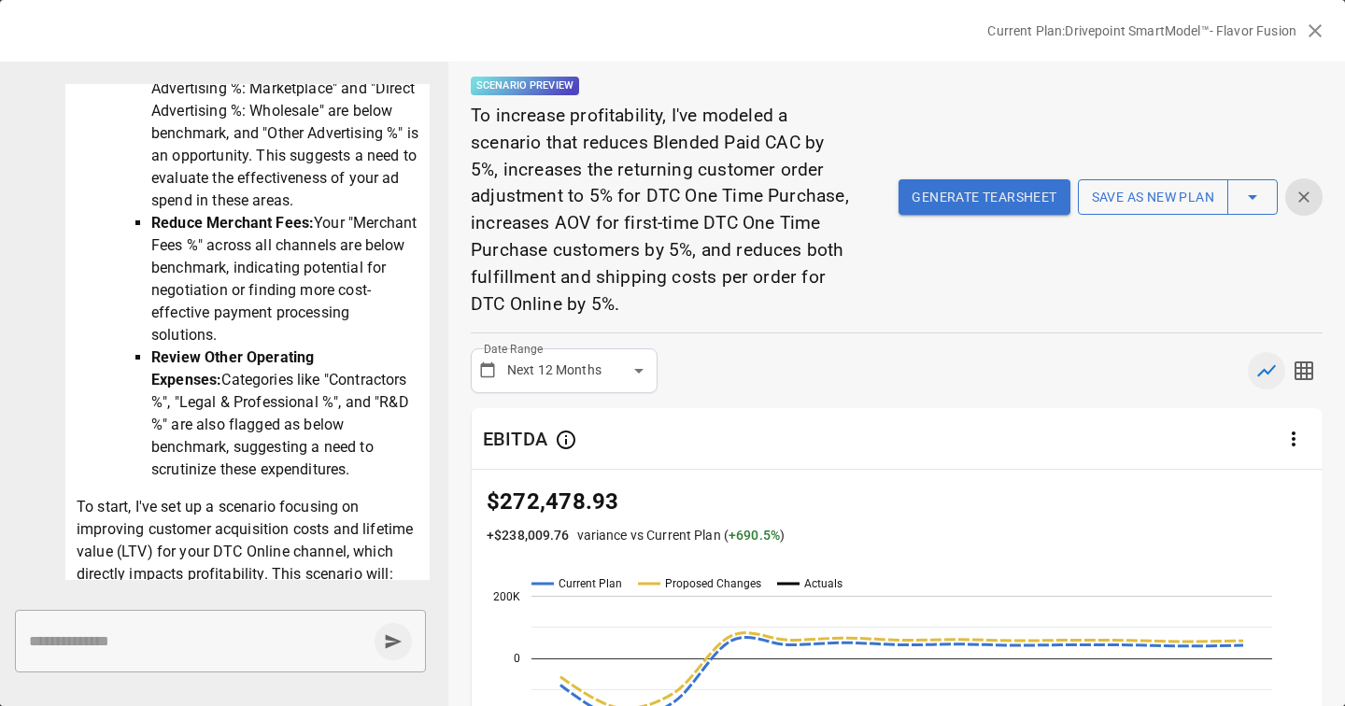
click at [1320, 30] on icon "button" at bounding box center [1315, 31] width 22 height 22
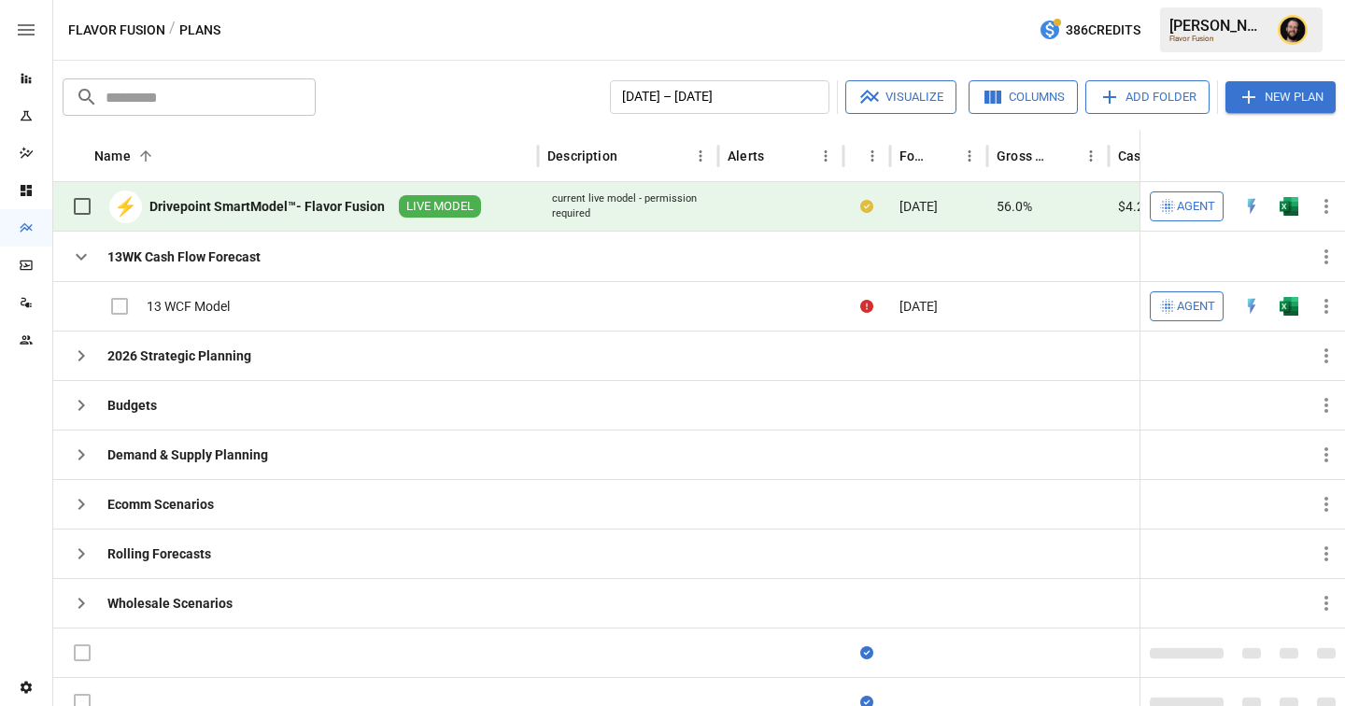
scroll to position [978, 0]
click at [74, 505] on icon "button" at bounding box center [81, 504] width 22 height 22
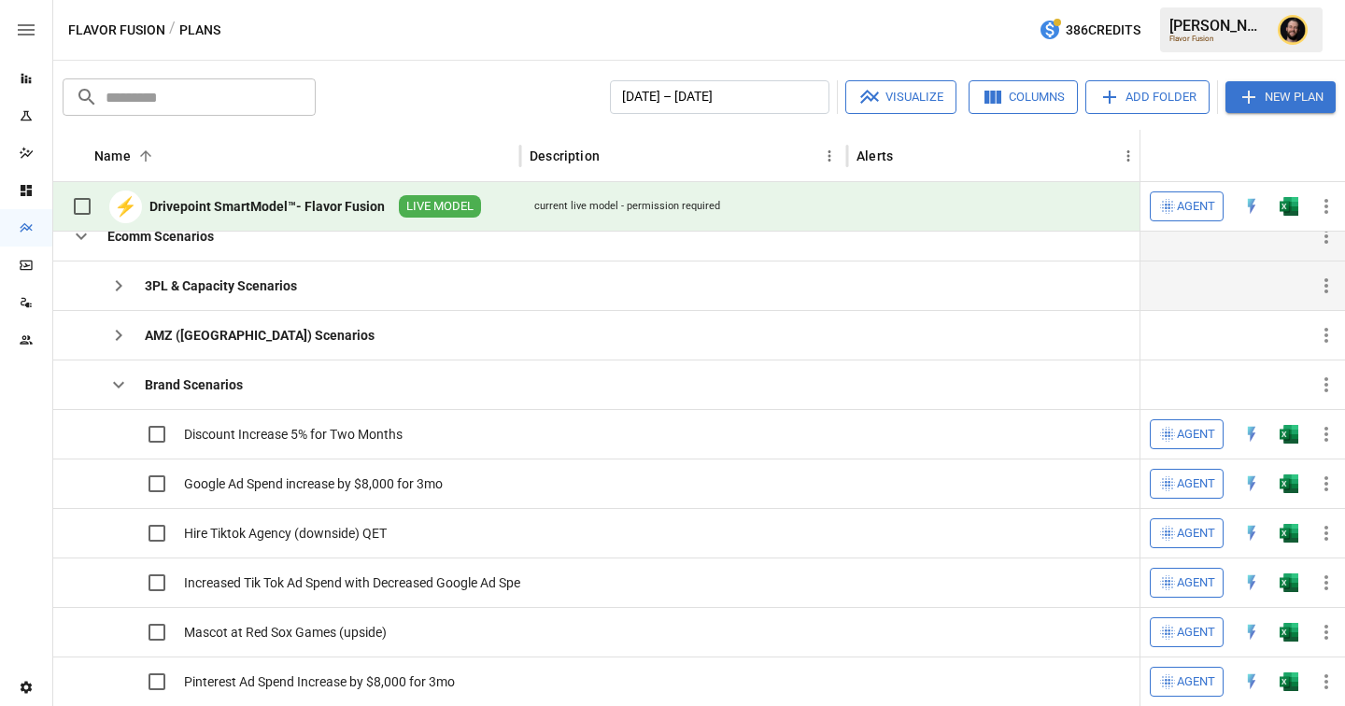
scroll to position [220, 0]
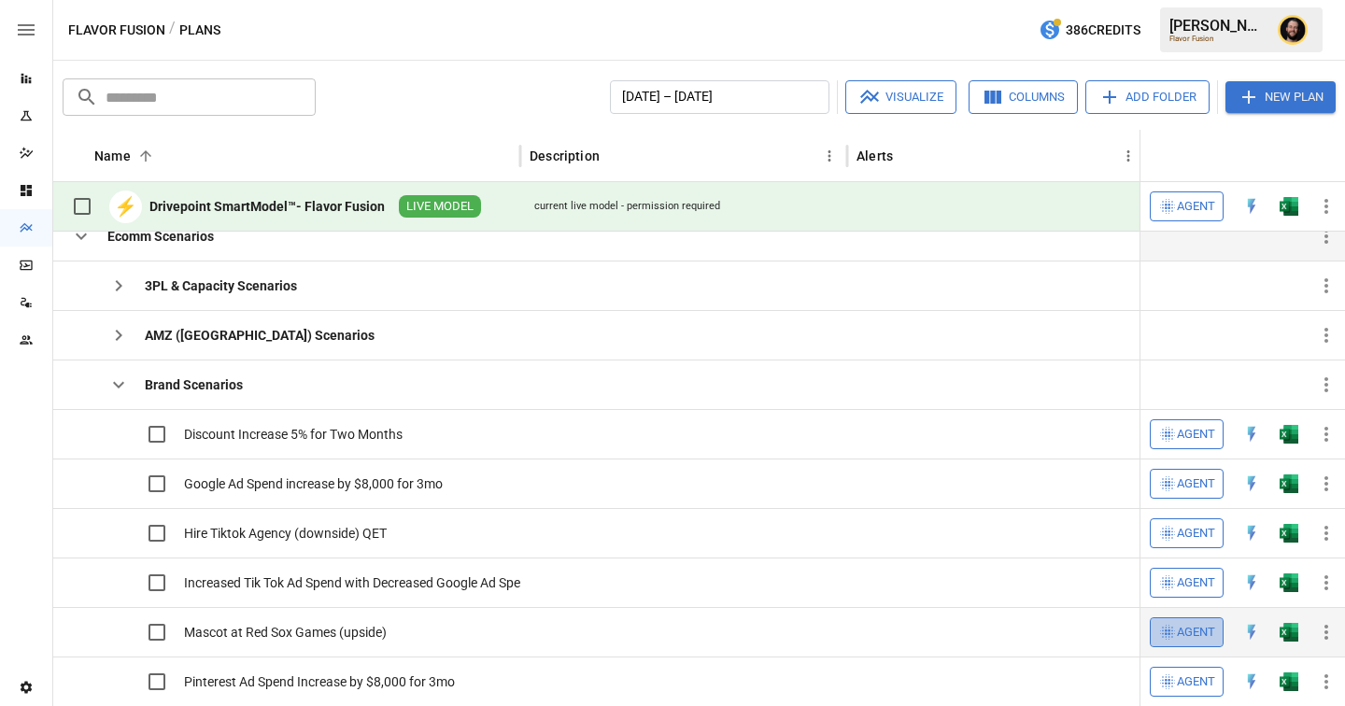
click at [1170, 632] on icon "button" at bounding box center [1167, 632] width 19 height 19
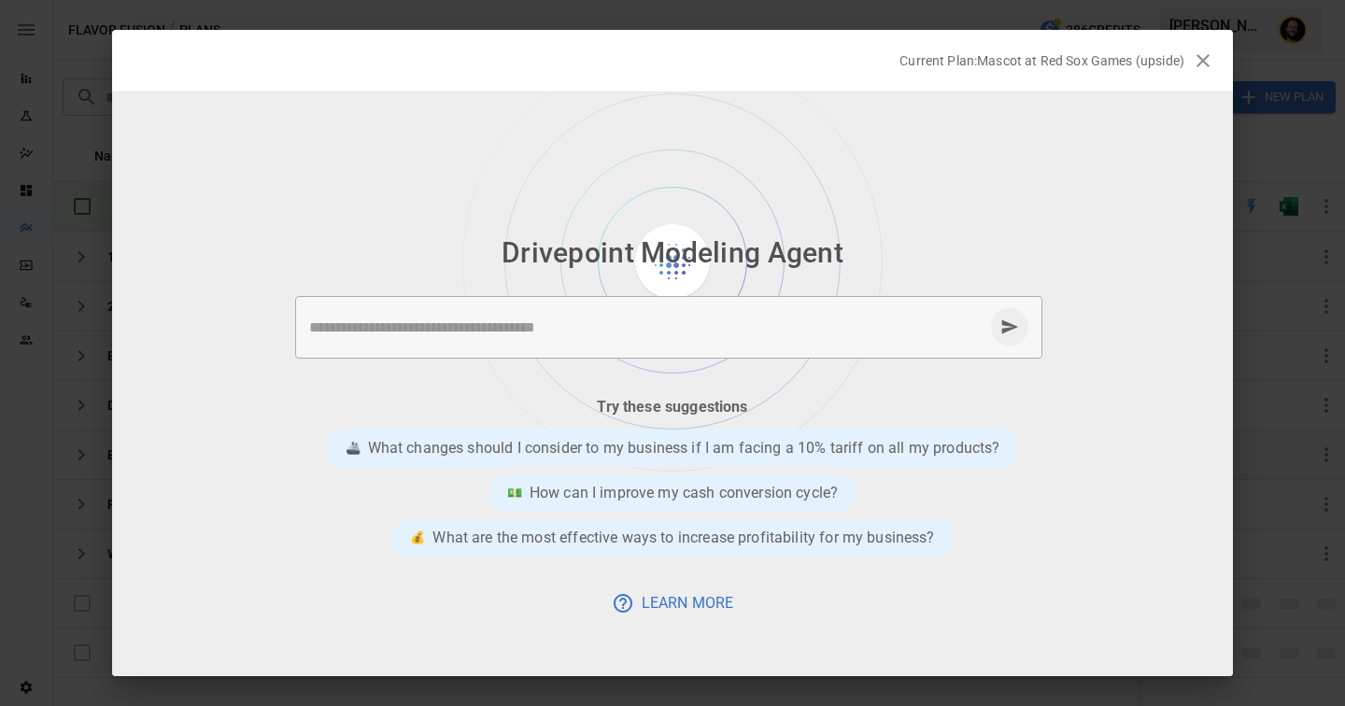
scroll to position [0, 0]
click at [520, 321] on textarea at bounding box center [646, 327] width 674 height 21
click at [433, 332] on textarea at bounding box center [646, 327] width 674 height 21
click at [463, 324] on textarea at bounding box center [646, 327] width 674 height 21
click at [645, 338] on div "* ​" at bounding box center [668, 327] width 747 height 63
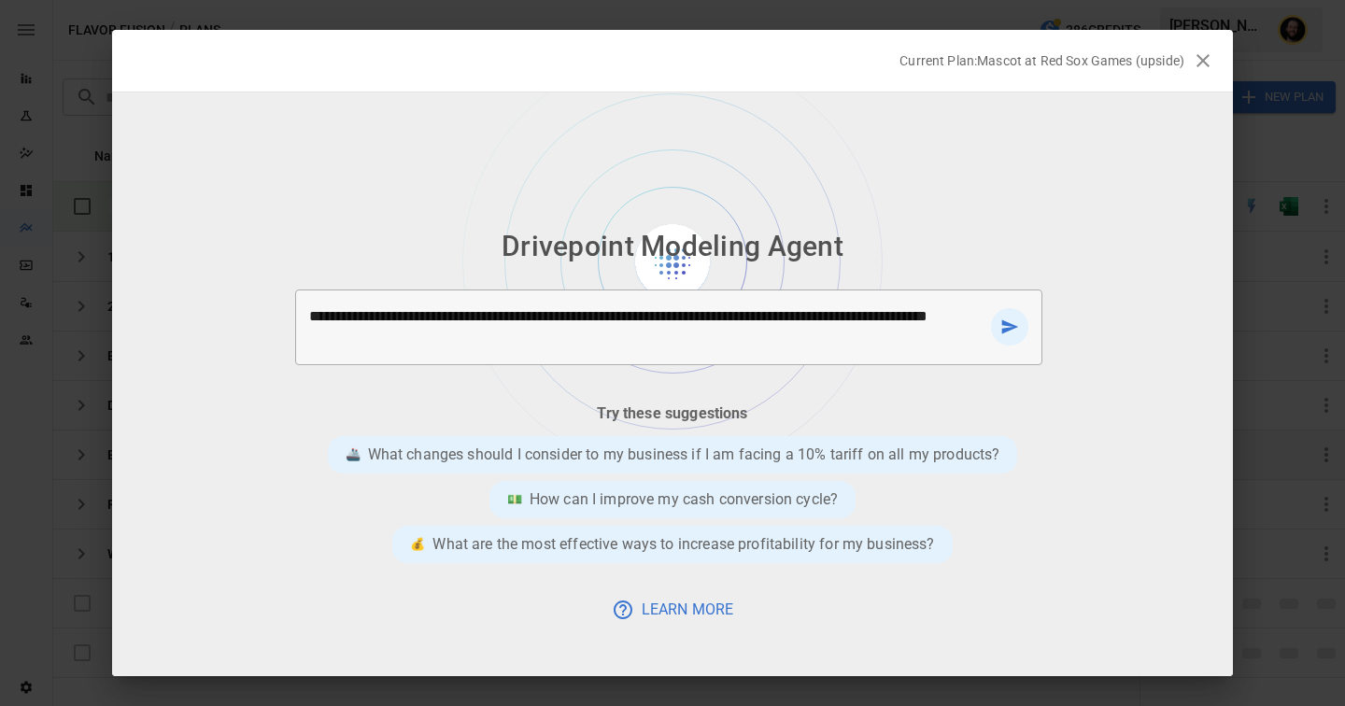
type textarea "**********"
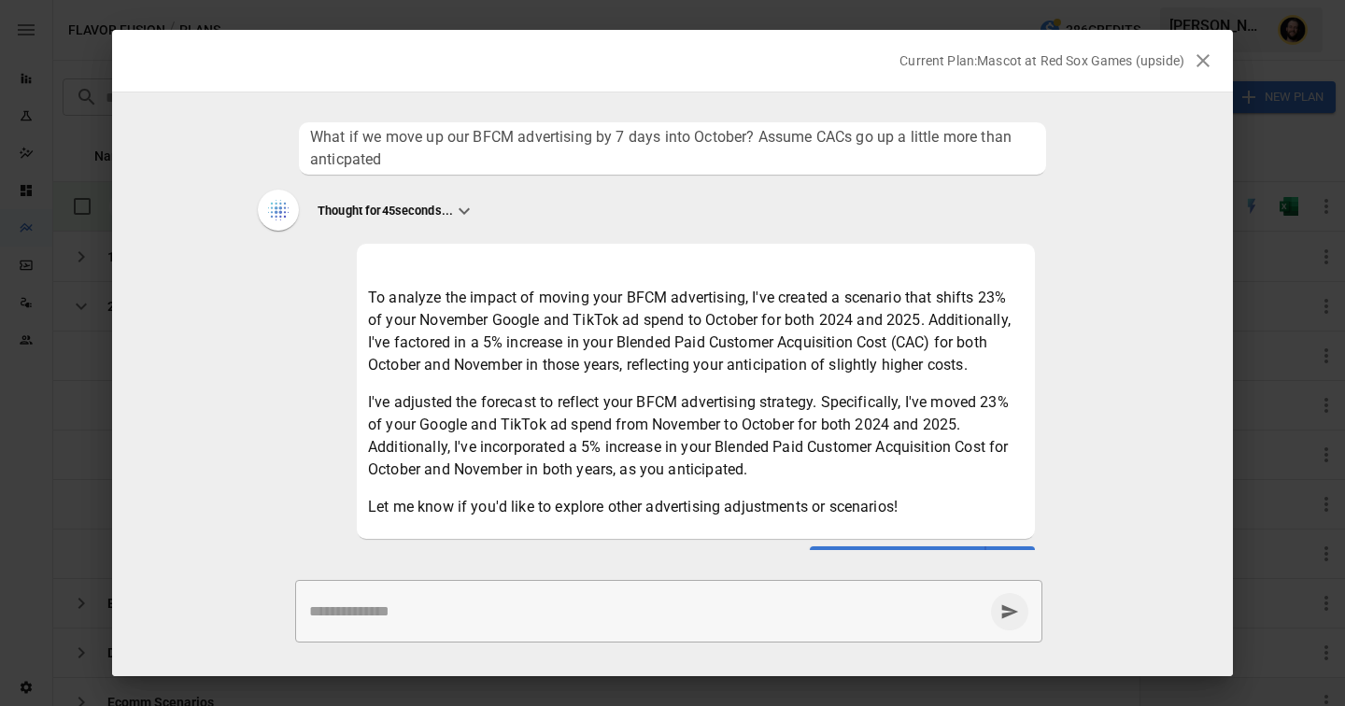
scroll to position [37, 0]
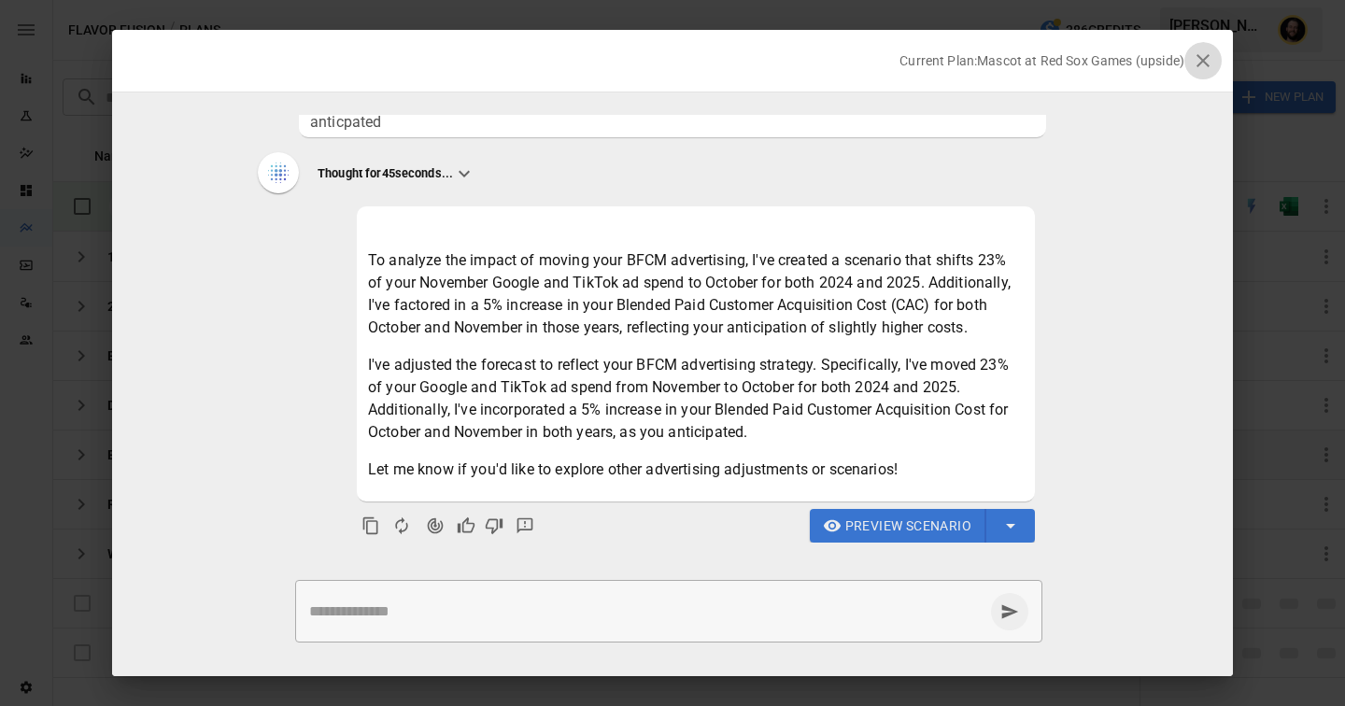
click at [1204, 62] on icon "button" at bounding box center [1203, 60] width 13 height 13
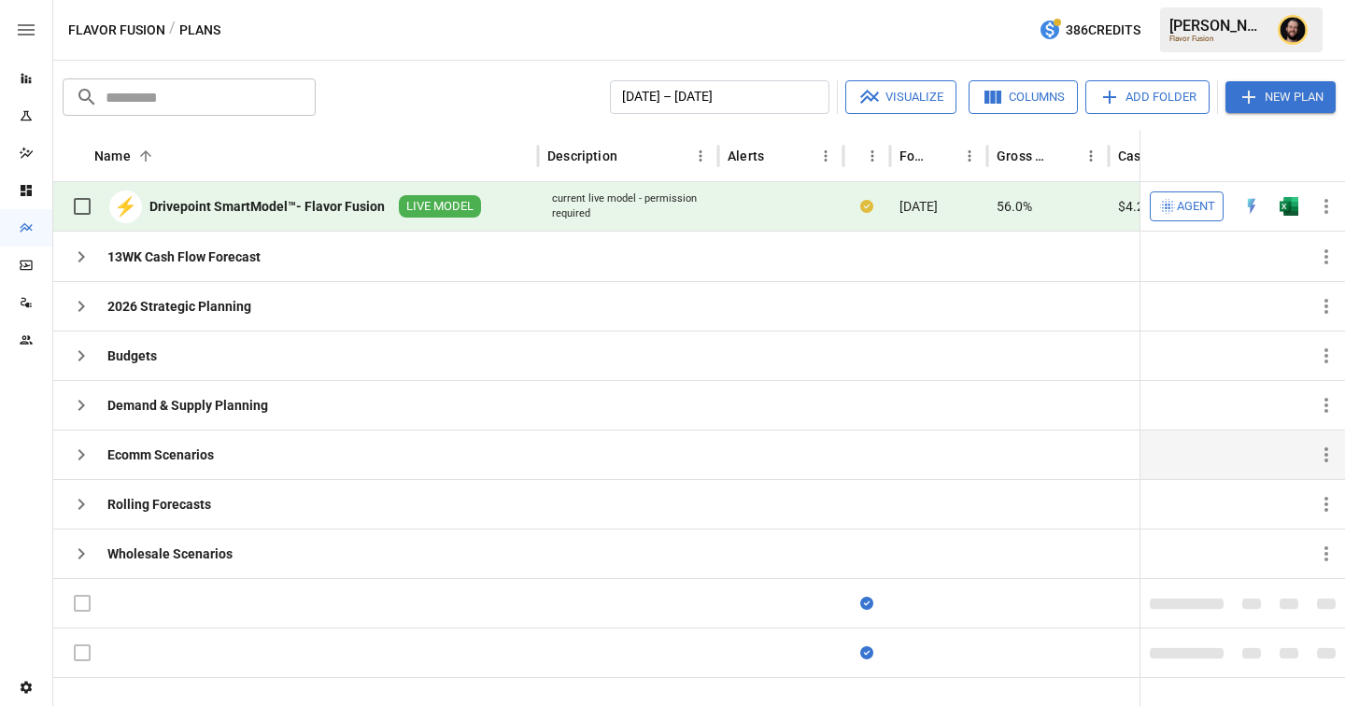
click at [1184, 207] on span "Agent" at bounding box center [1196, 206] width 38 height 21
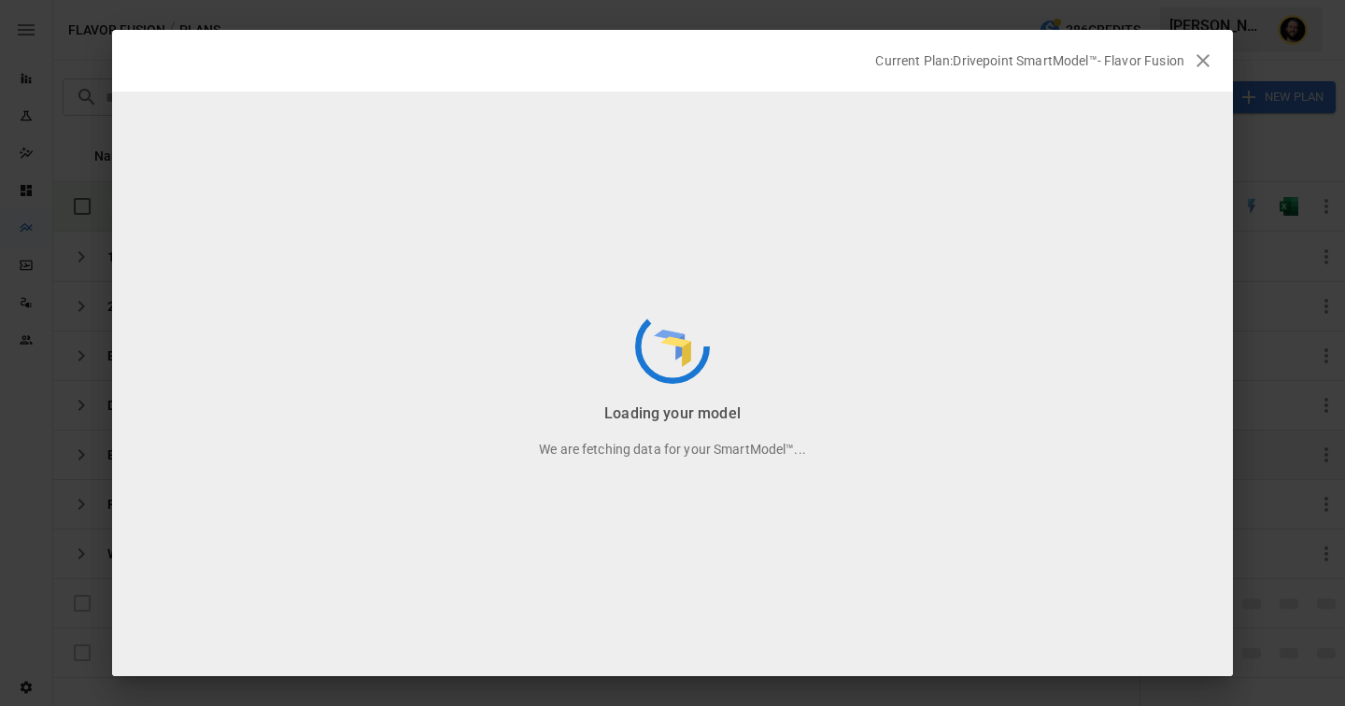
scroll to position [920, 0]
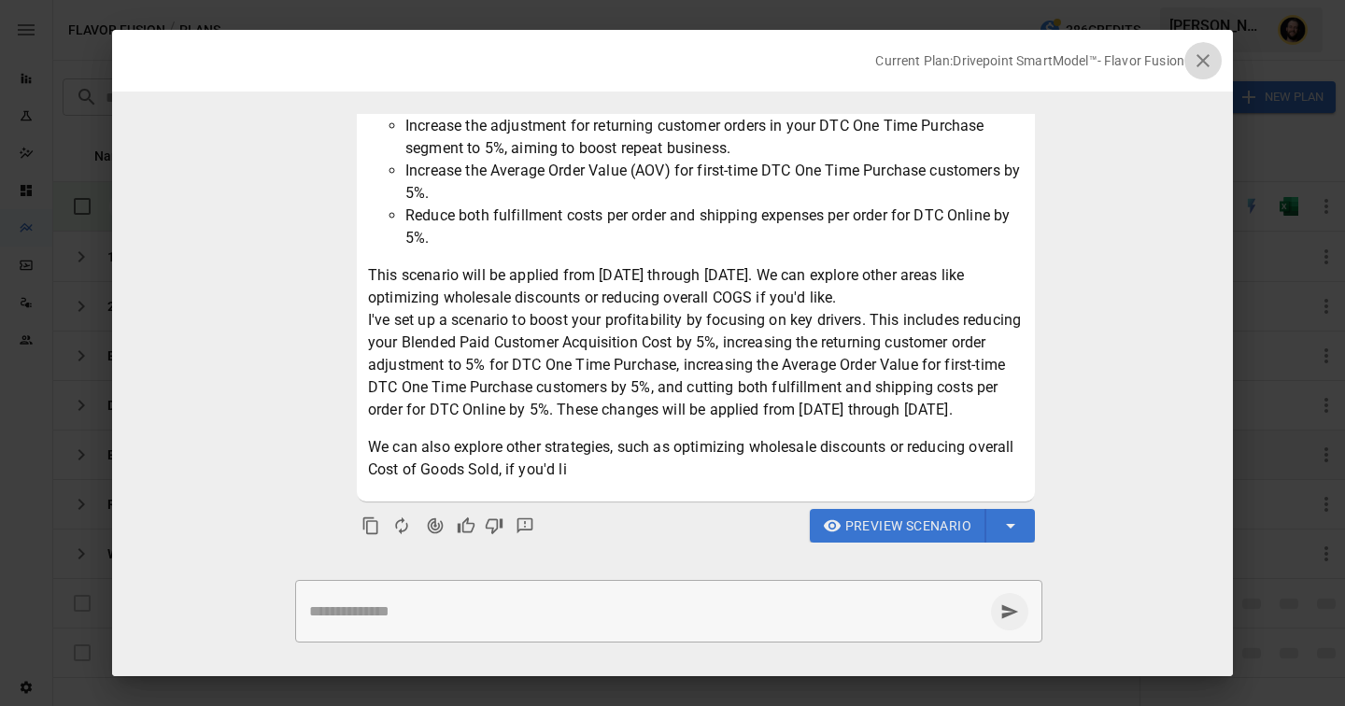
click at [1210, 66] on icon "button" at bounding box center [1203, 61] width 22 height 22
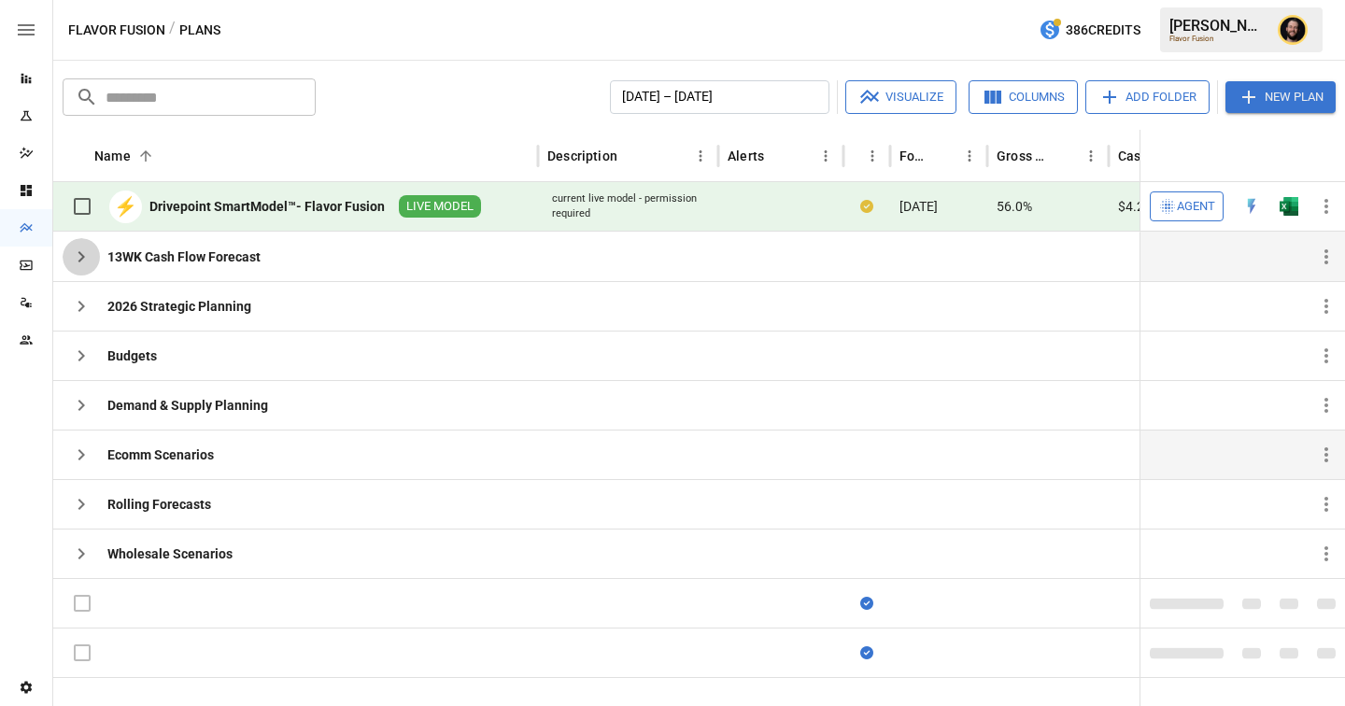
click at [84, 260] on icon "button" at bounding box center [81, 257] width 22 height 22
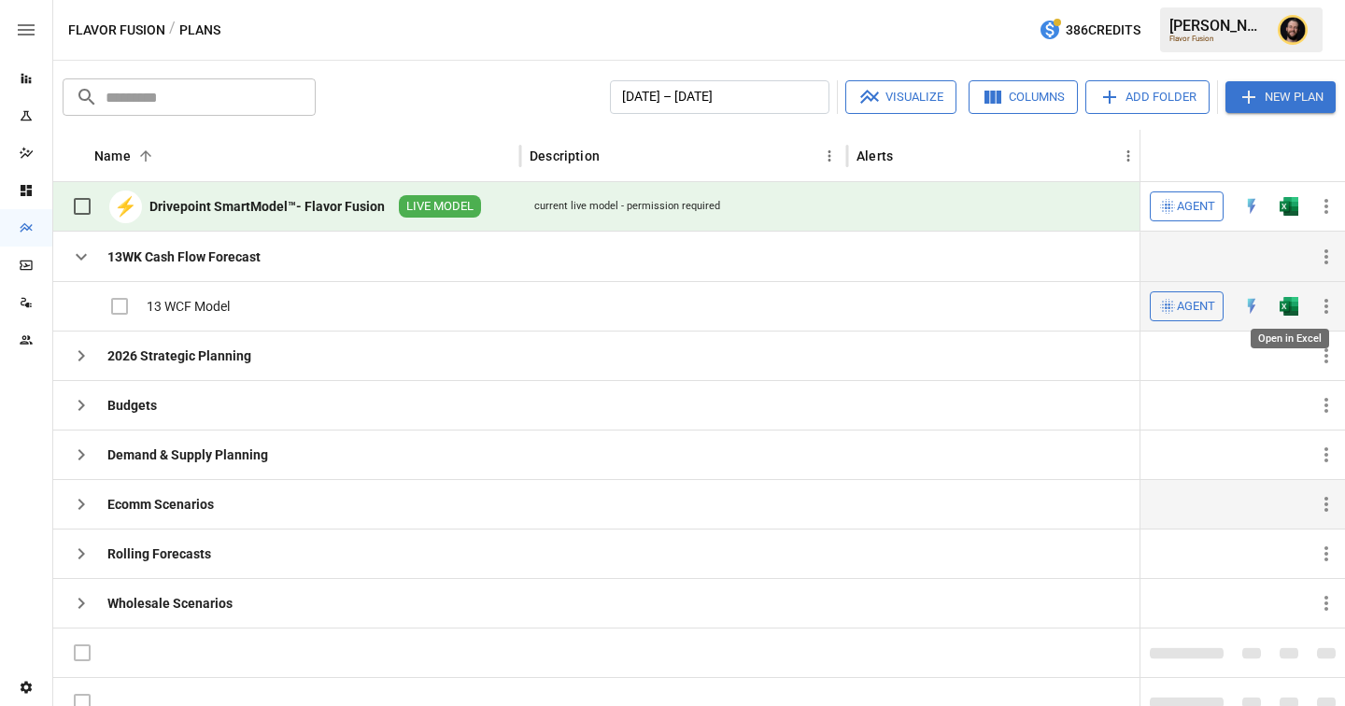
click at [1294, 303] on img "Open in Excel" at bounding box center [1289, 306] width 19 height 19
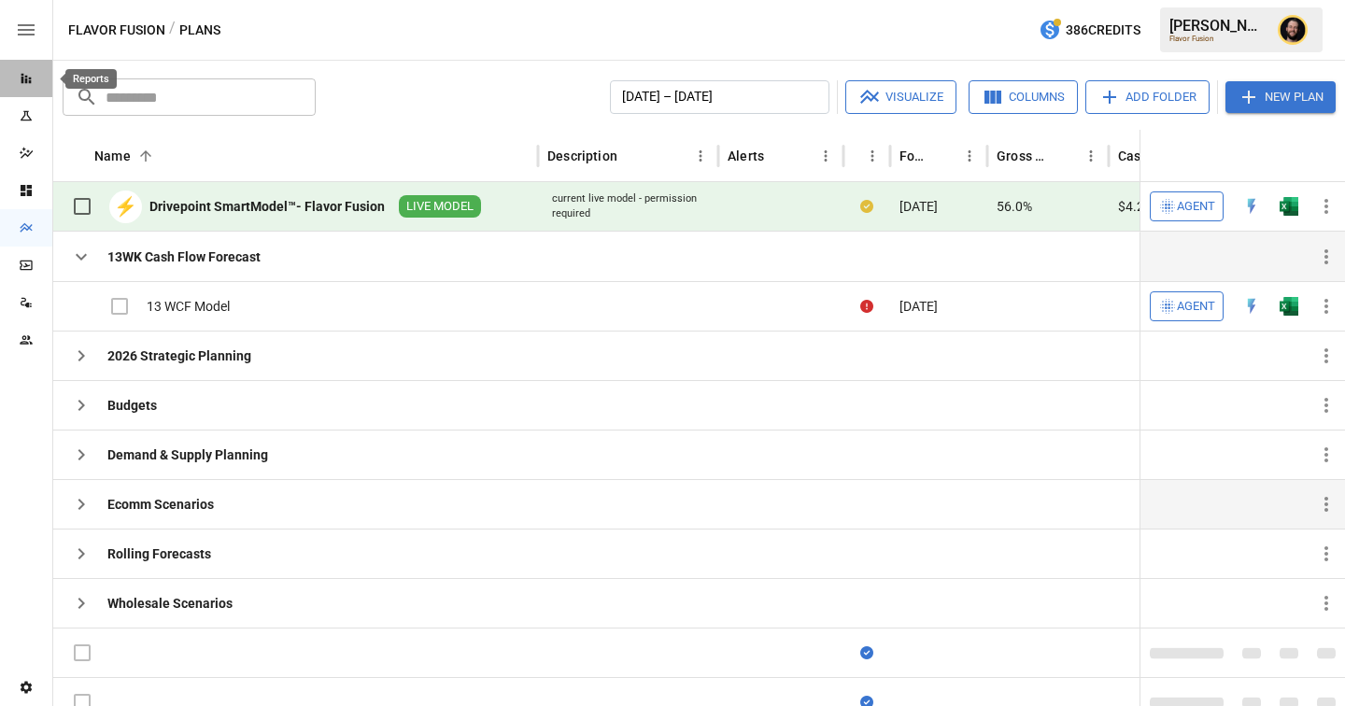
click at [26, 82] on icon "Reports" at bounding box center [26, 79] width 10 height 10
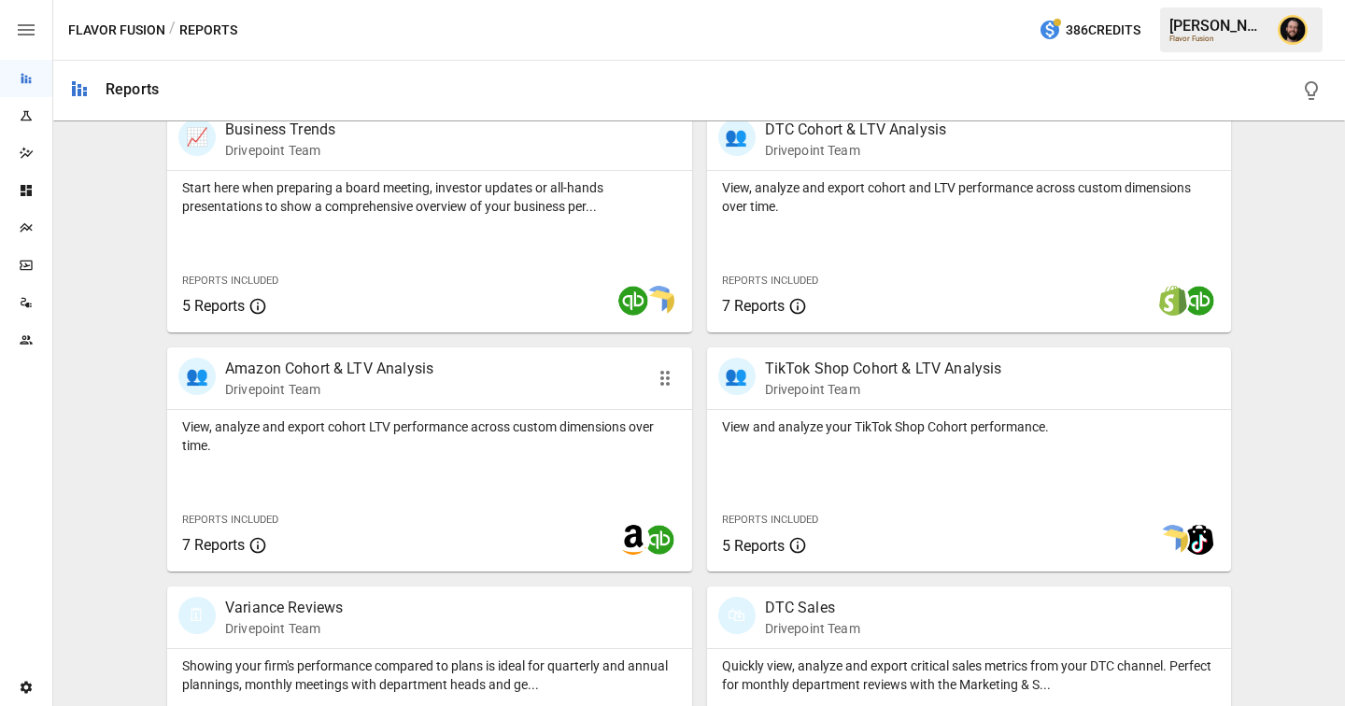
scroll to position [644, 0]
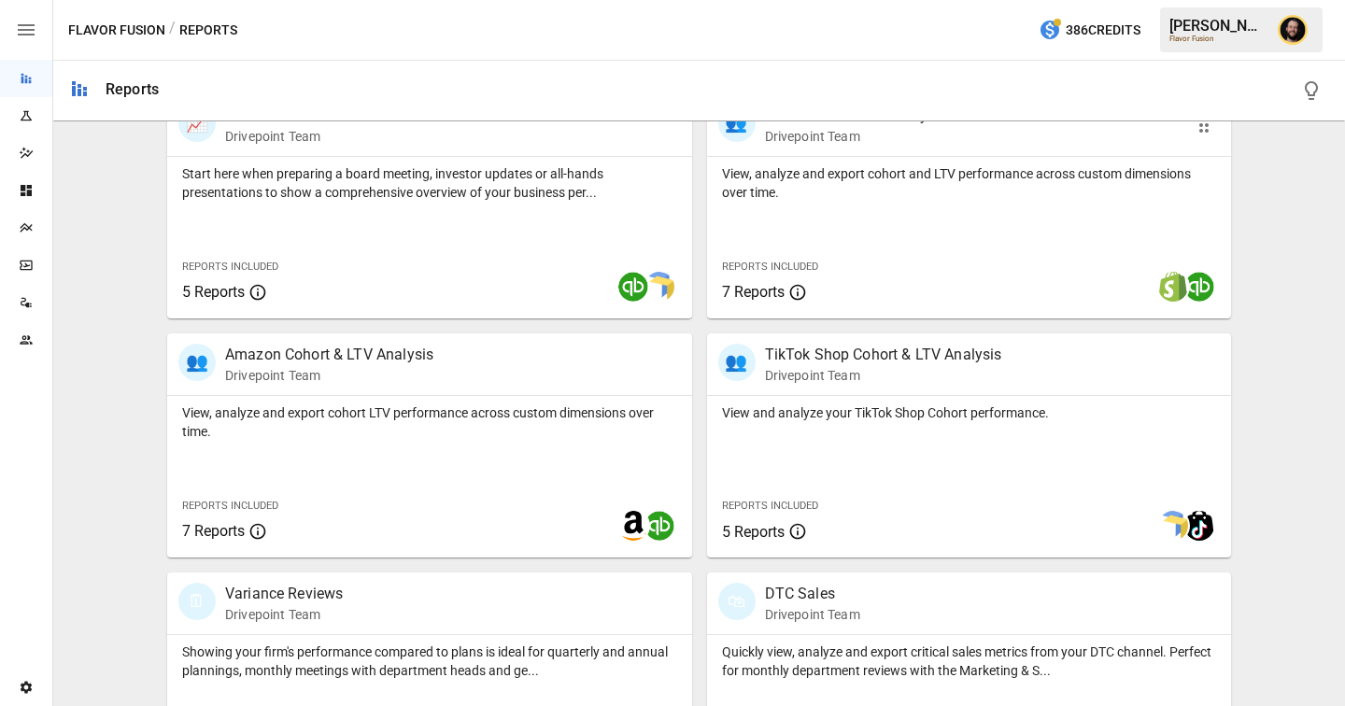
click at [805, 206] on div "View, analyze and export cohort and LTV performance across custom dimensions ov…" at bounding box center [969, 238] width 525 height 162
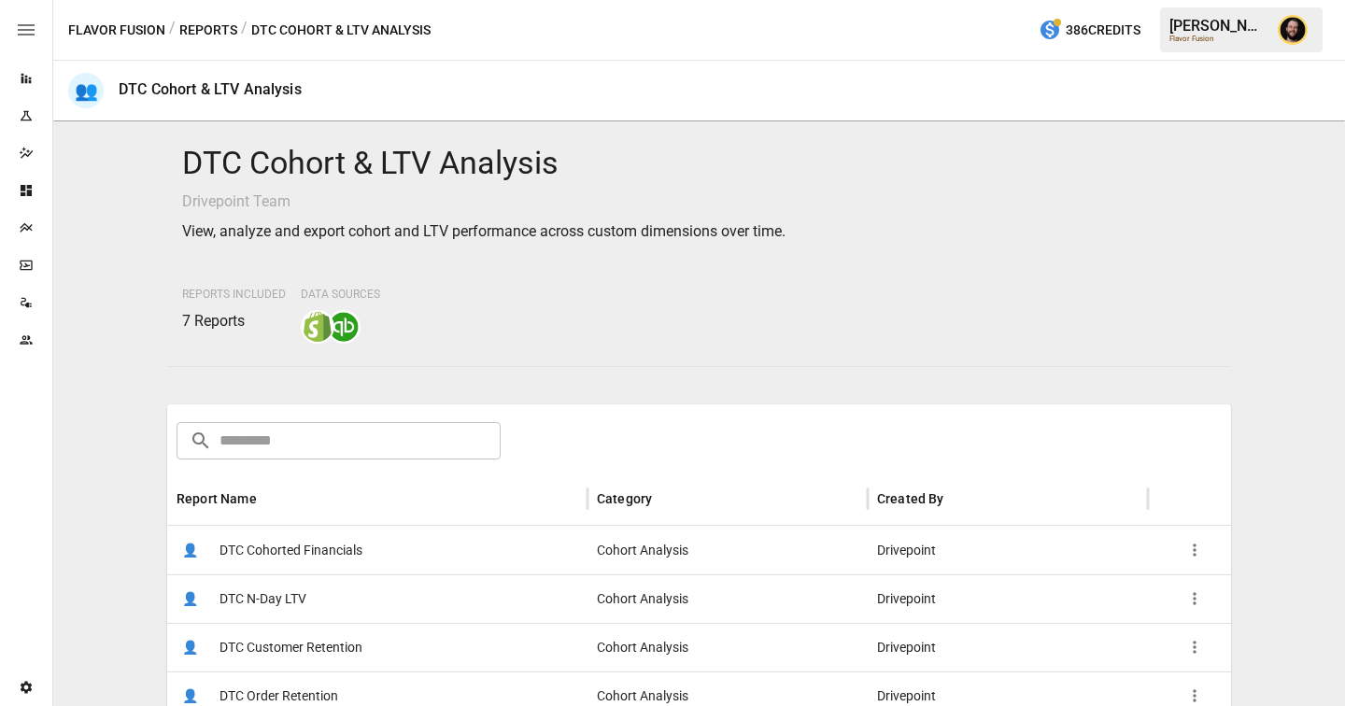
click at [348, 557] on span "DTC Cohorted Financials" at bounding box center [291, 551] width 143 height 48
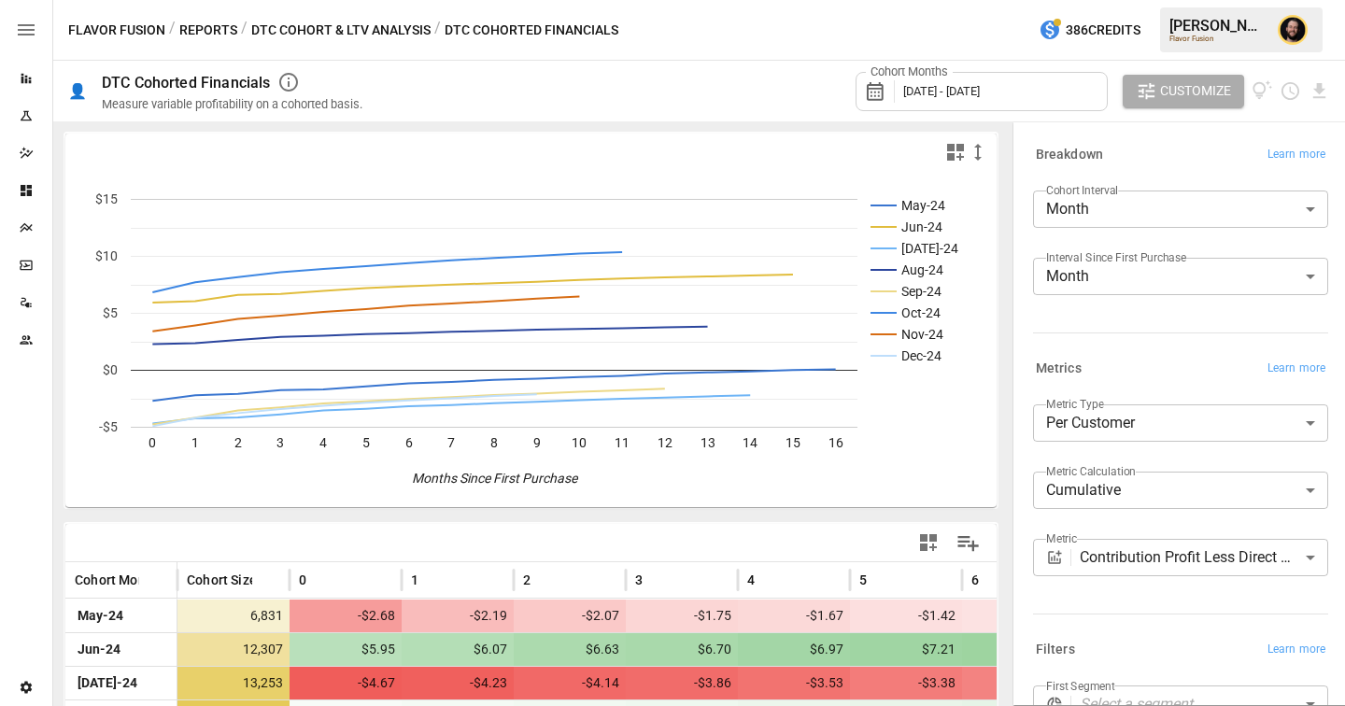
scroll to position [204, 0]
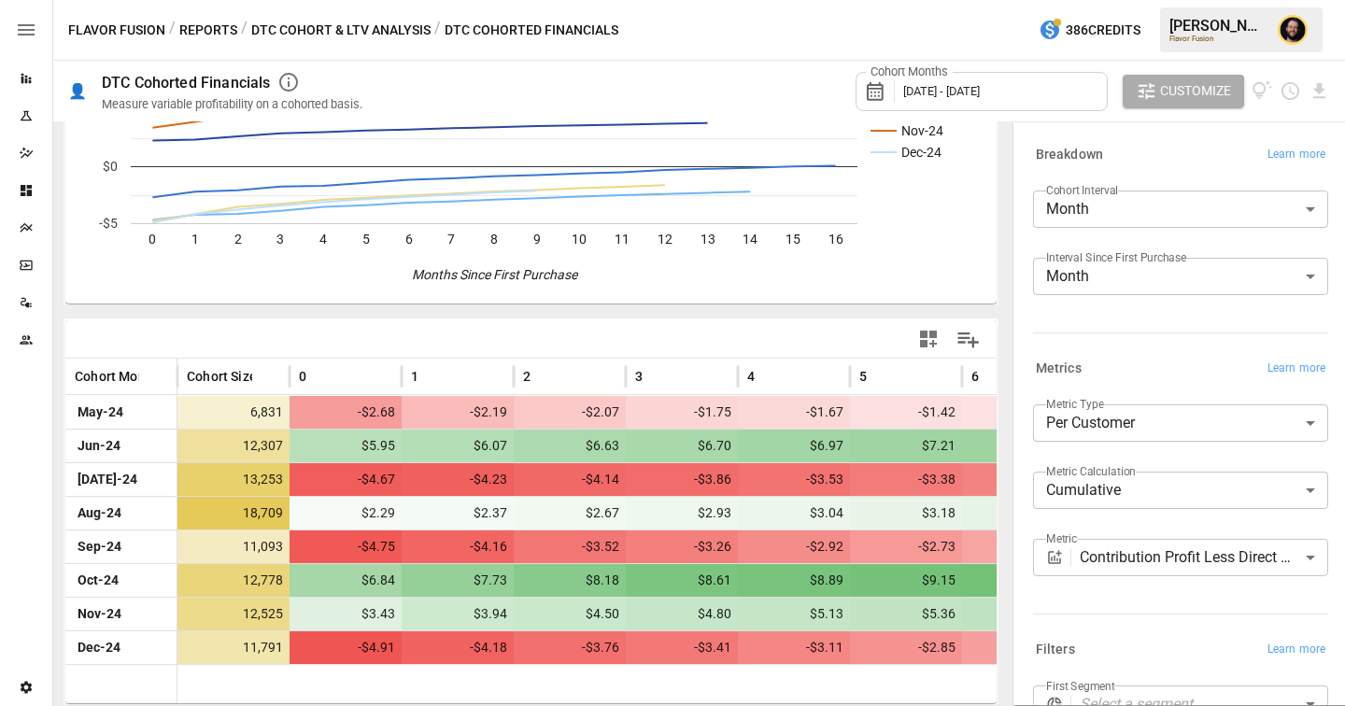
click at [354, 37] on button "DTC Cohort & LTV Analysis" at bounding box center [340, 30] width 179 height 23
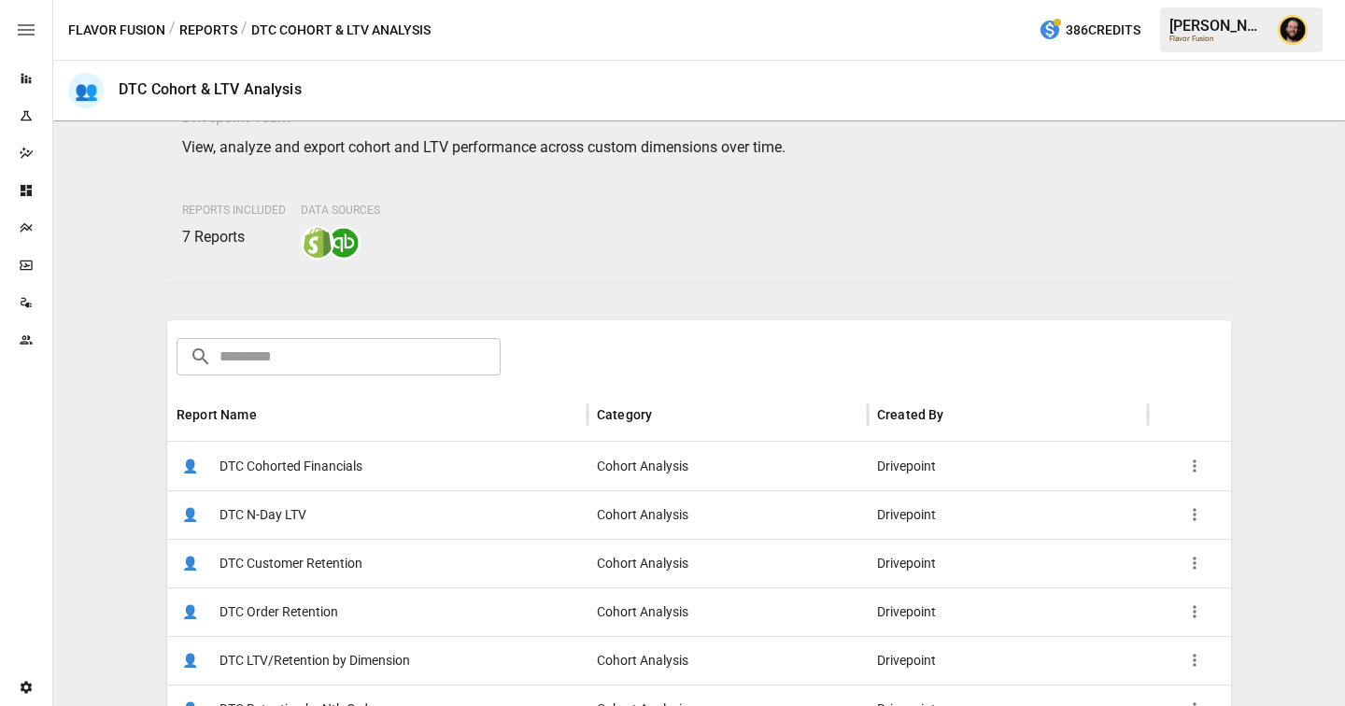
scroll to position [223, 0]
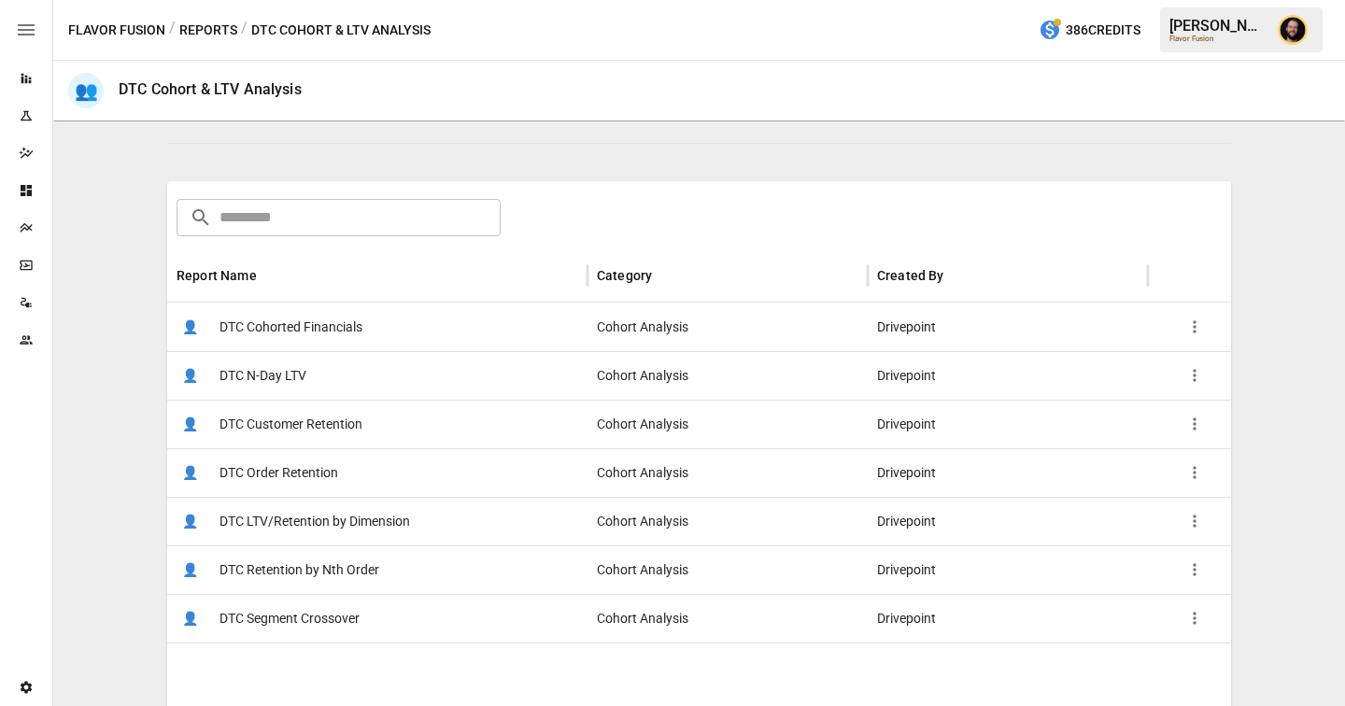
click at [341, 531] on span "DTC LTV/Retention by Dimension" at bounding box center [315, 522] width 191 height 48
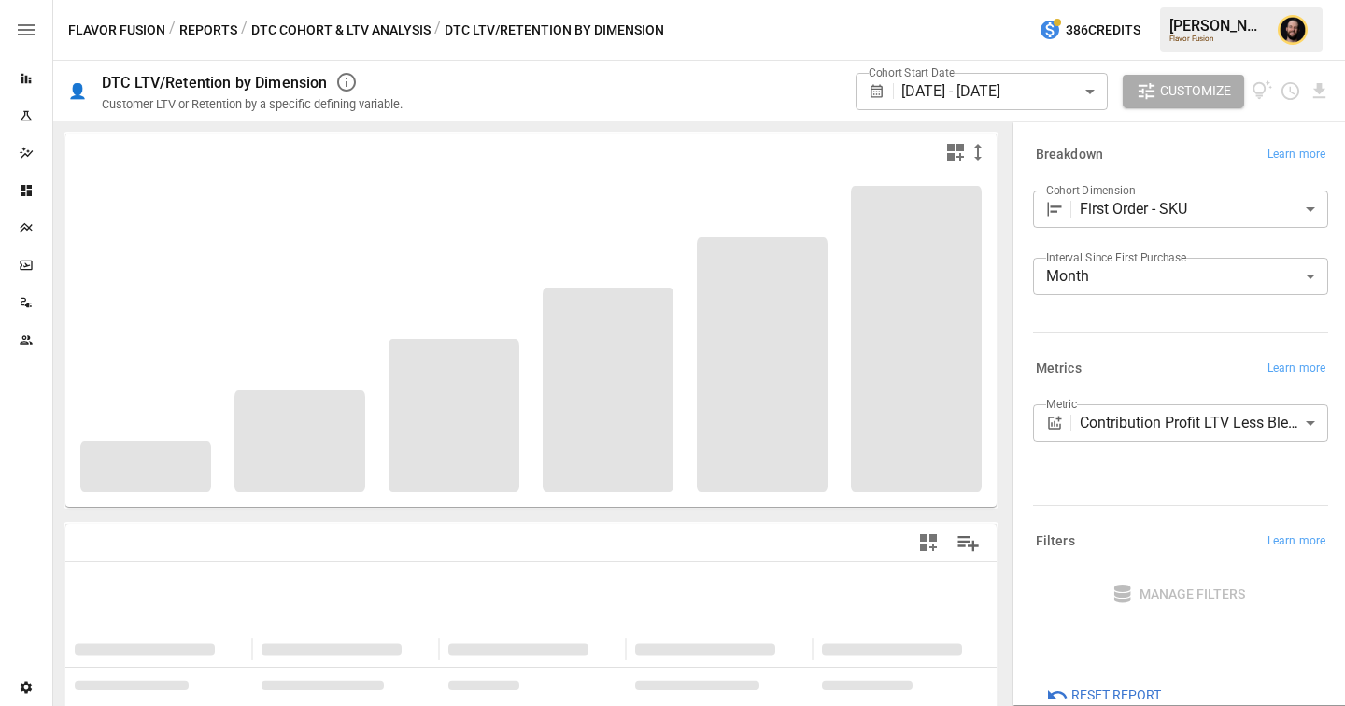
click at [1164, 0] on body "**********" at bounding box center [672, 0] width 1345 height 0
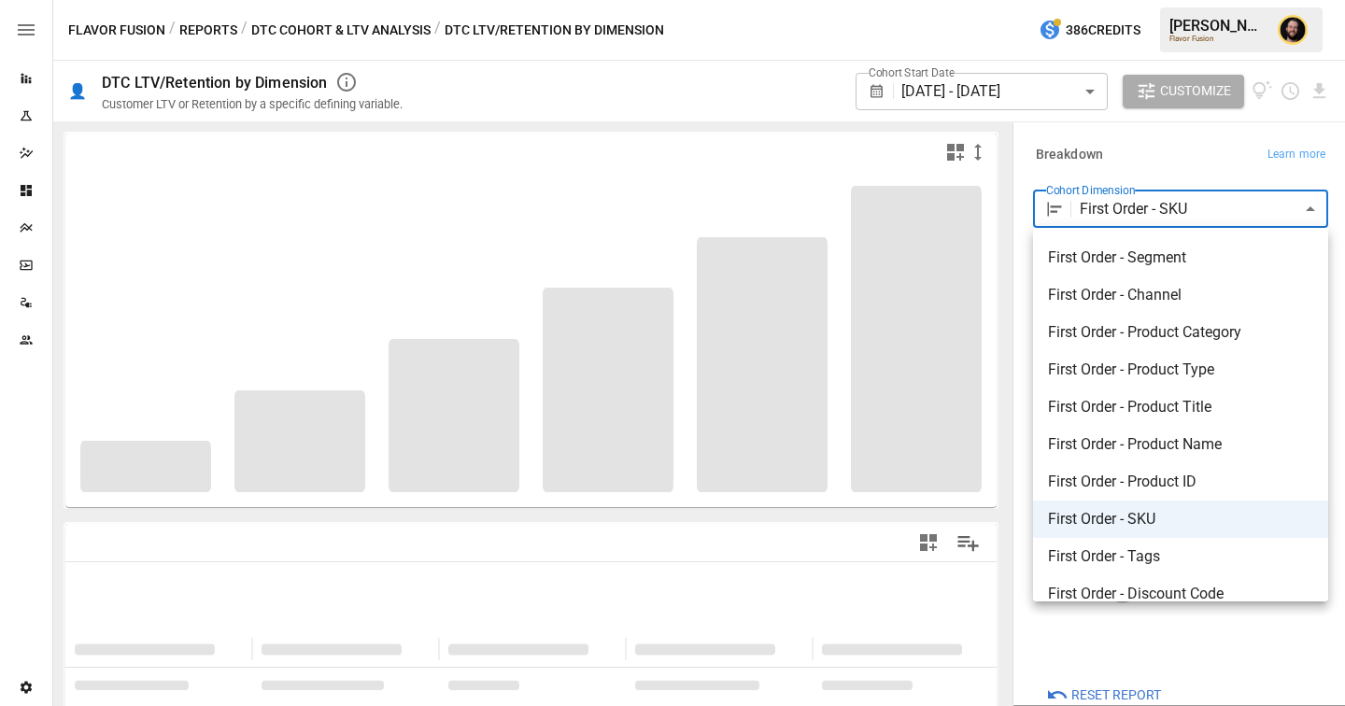
scroll to position [35, 0]
click at [1163, 152] on div at bounding box center [672, 353] width 1345 height 706
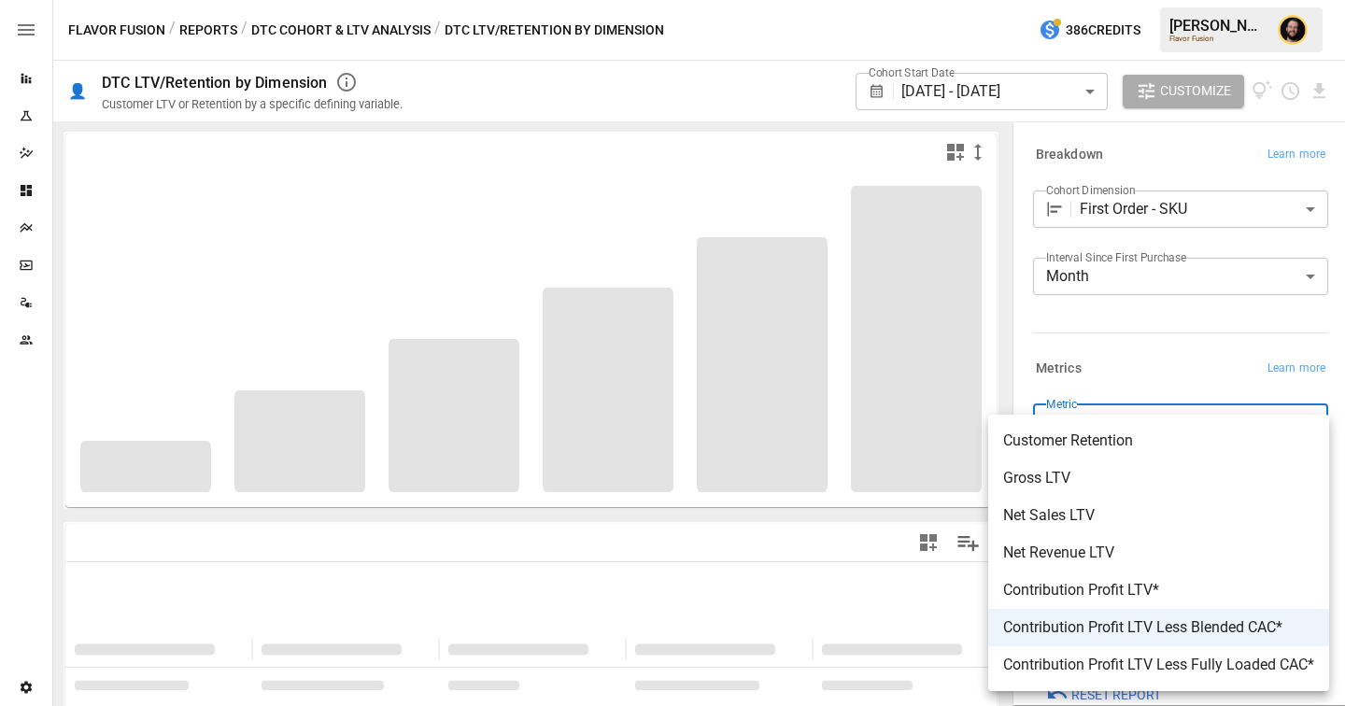
click at [1155, 0] on body "**********" at bounding box center [672, 0] width 1345 height 0
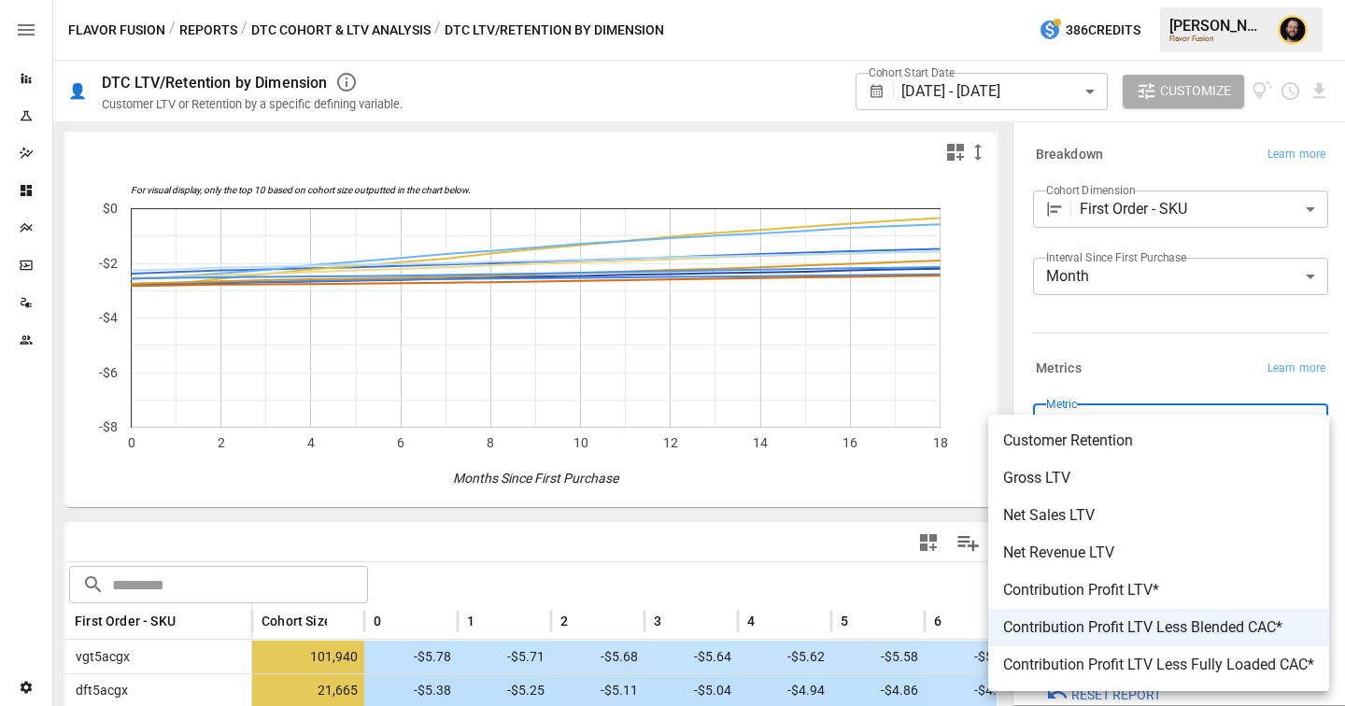
click at [740, 560] on div at bounding box center [672, 353] width 1345 height 706
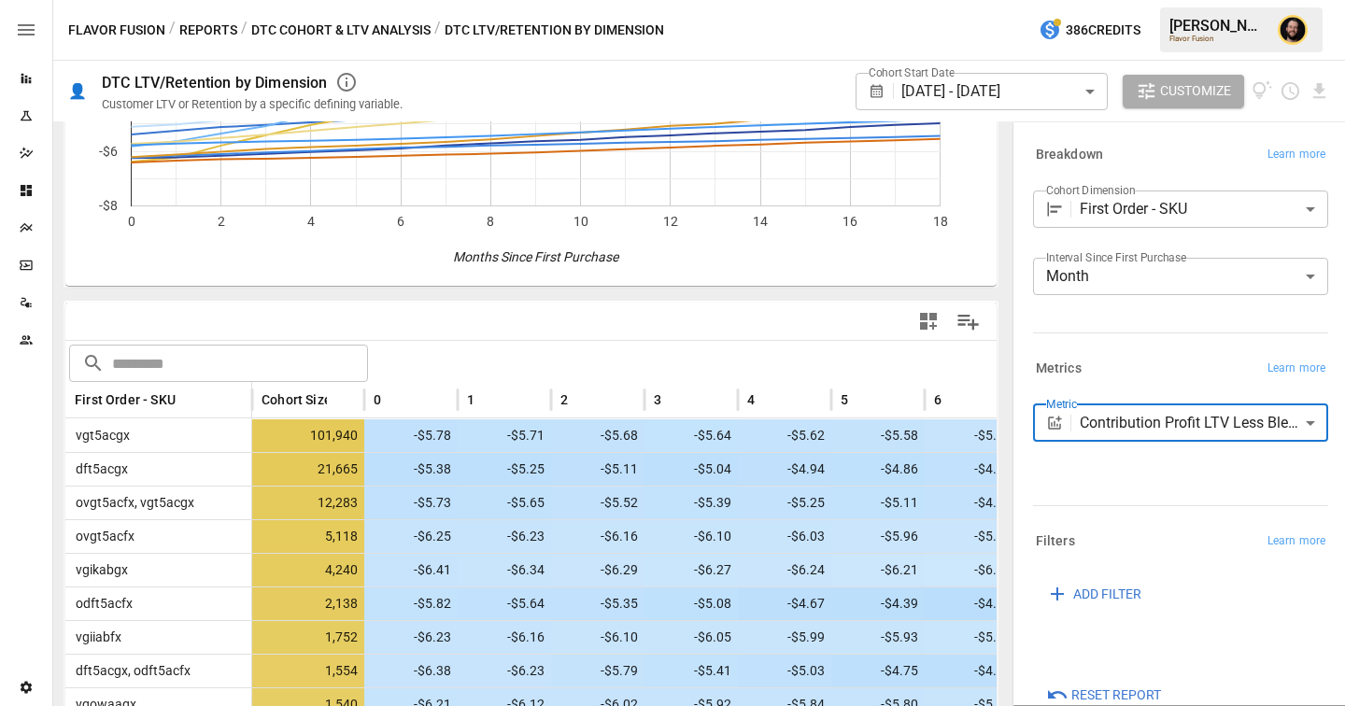
scroll to position [378, 0]
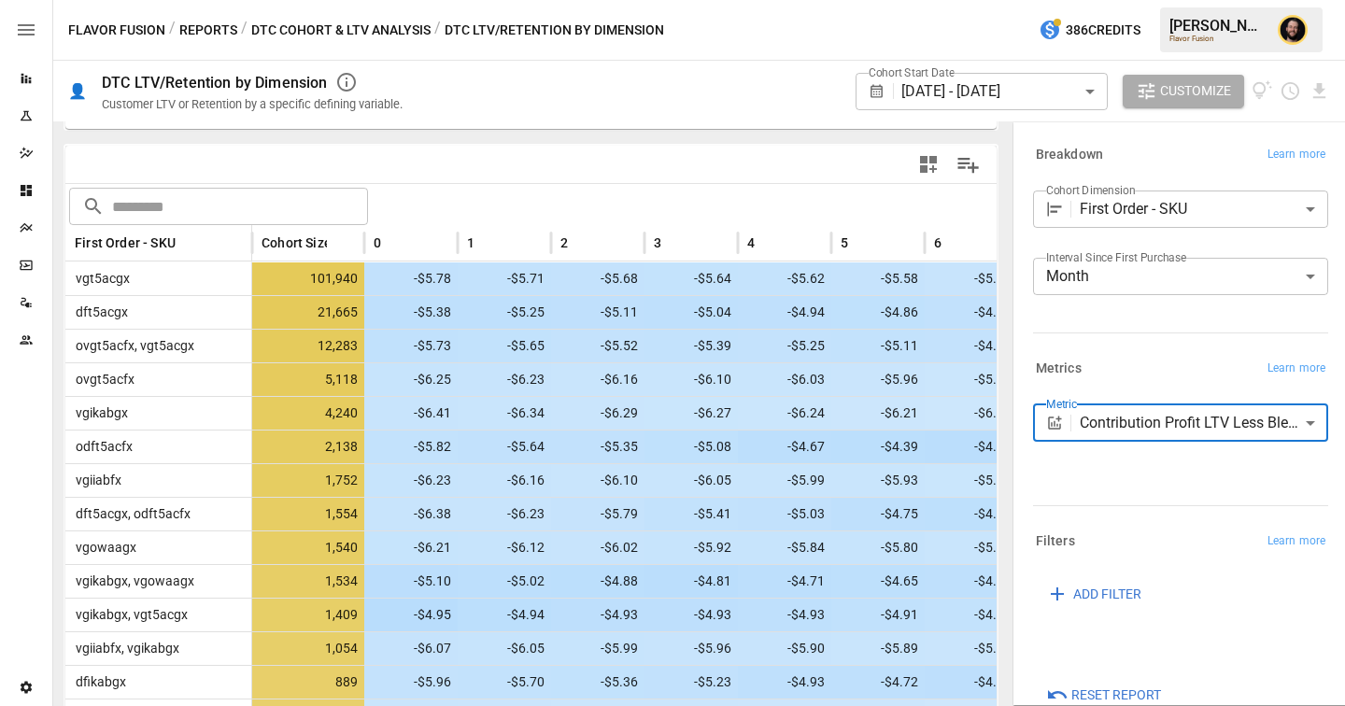
click at [1130, 0] on body "Reports Experiments Dazzler Studio Dashboards Plans SmartModel ™ Data Sources T…" at bounding box center [672, 0] width 1345 height 0
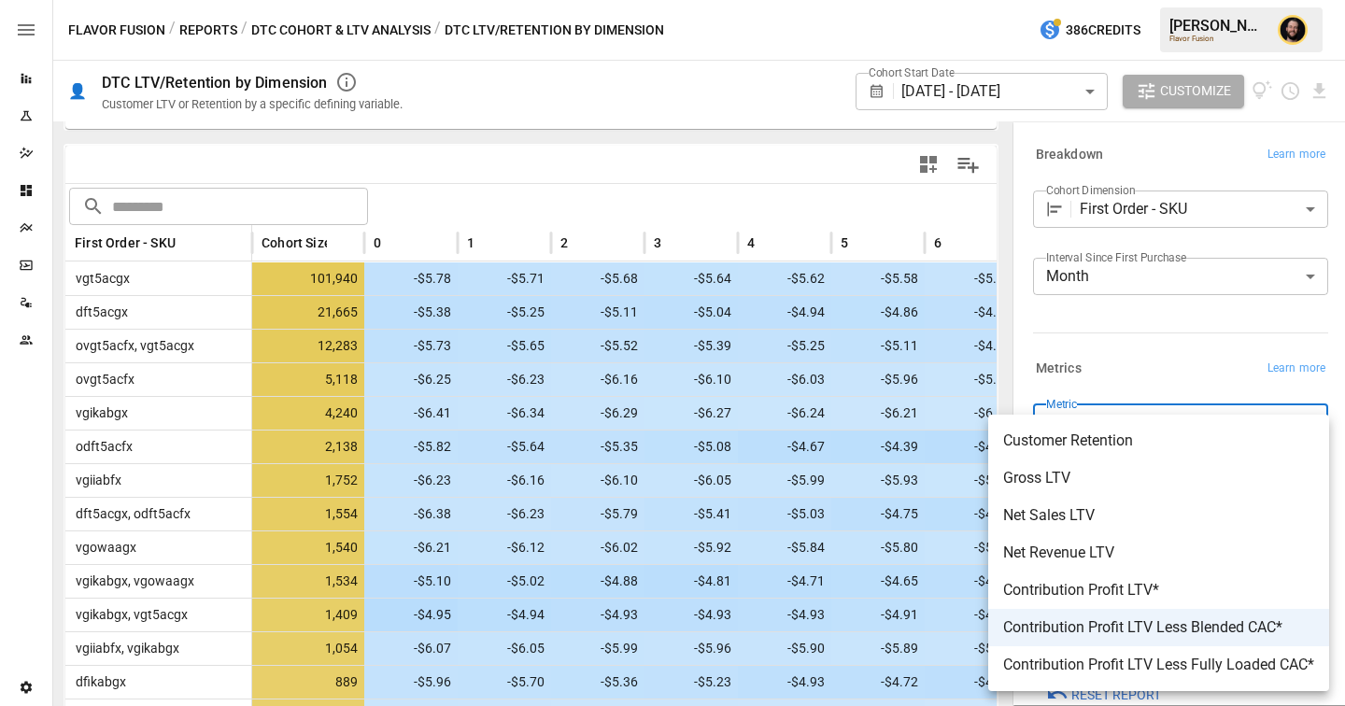
click at [191, 23] on div at bounding box center [672, 353] width 1345 height 706
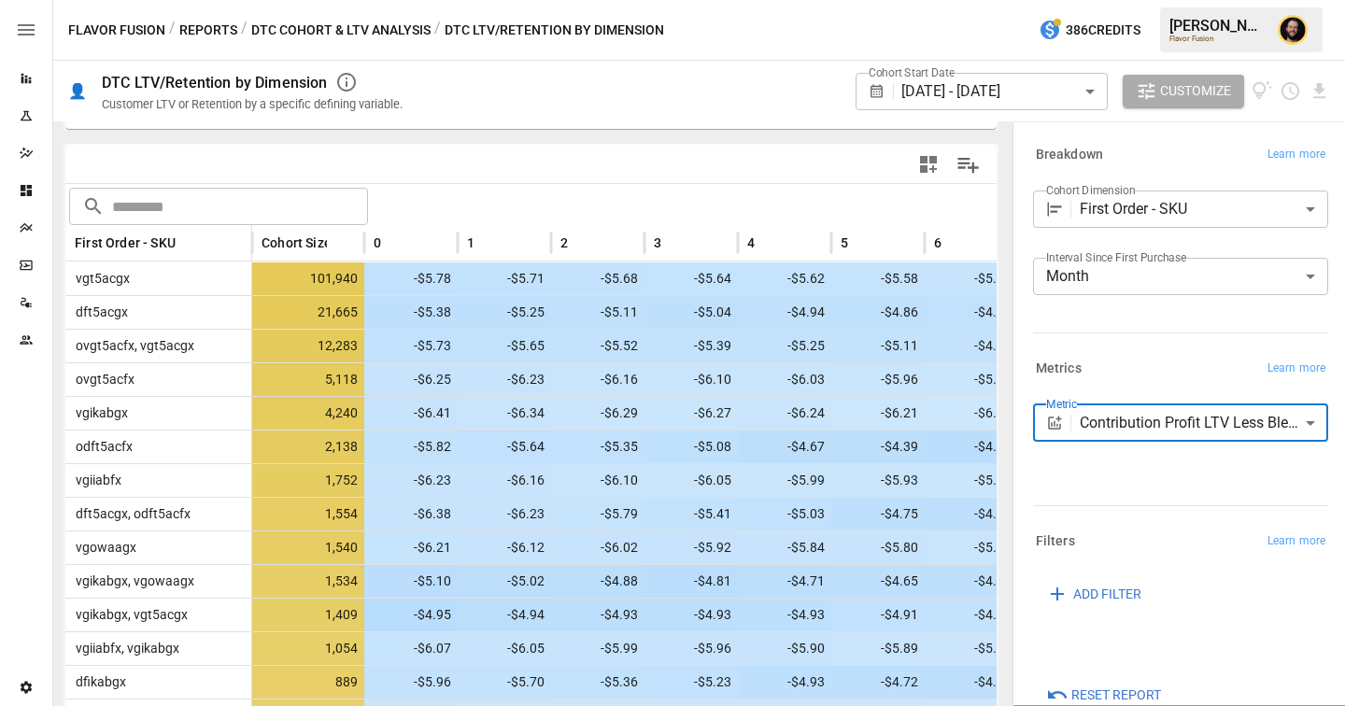
click at [205, 27] on button "Reports" at bounding box center [208, 30] width 58 height 23
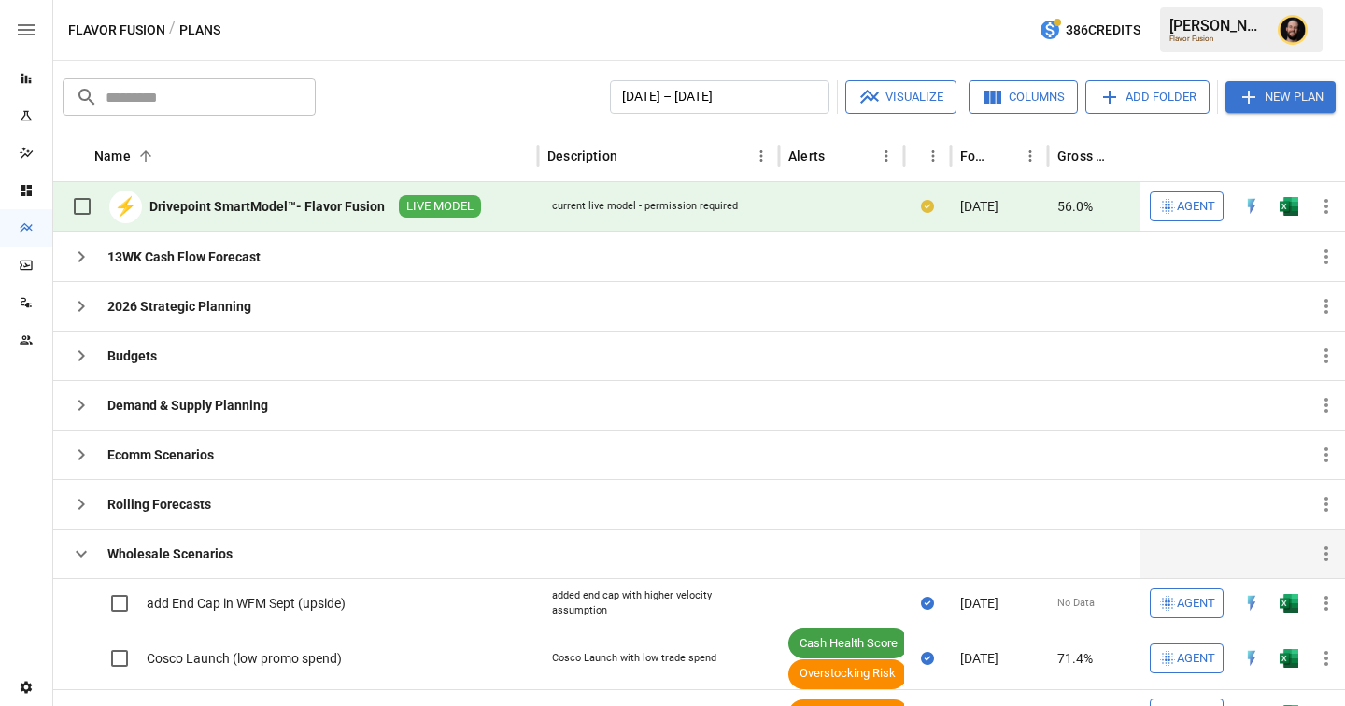
click at [82, 546] on icon "button" at bounding box center [81, 554] width 22 height 22
